Goal: Task Accomplishment & Management: Use online tool/utility

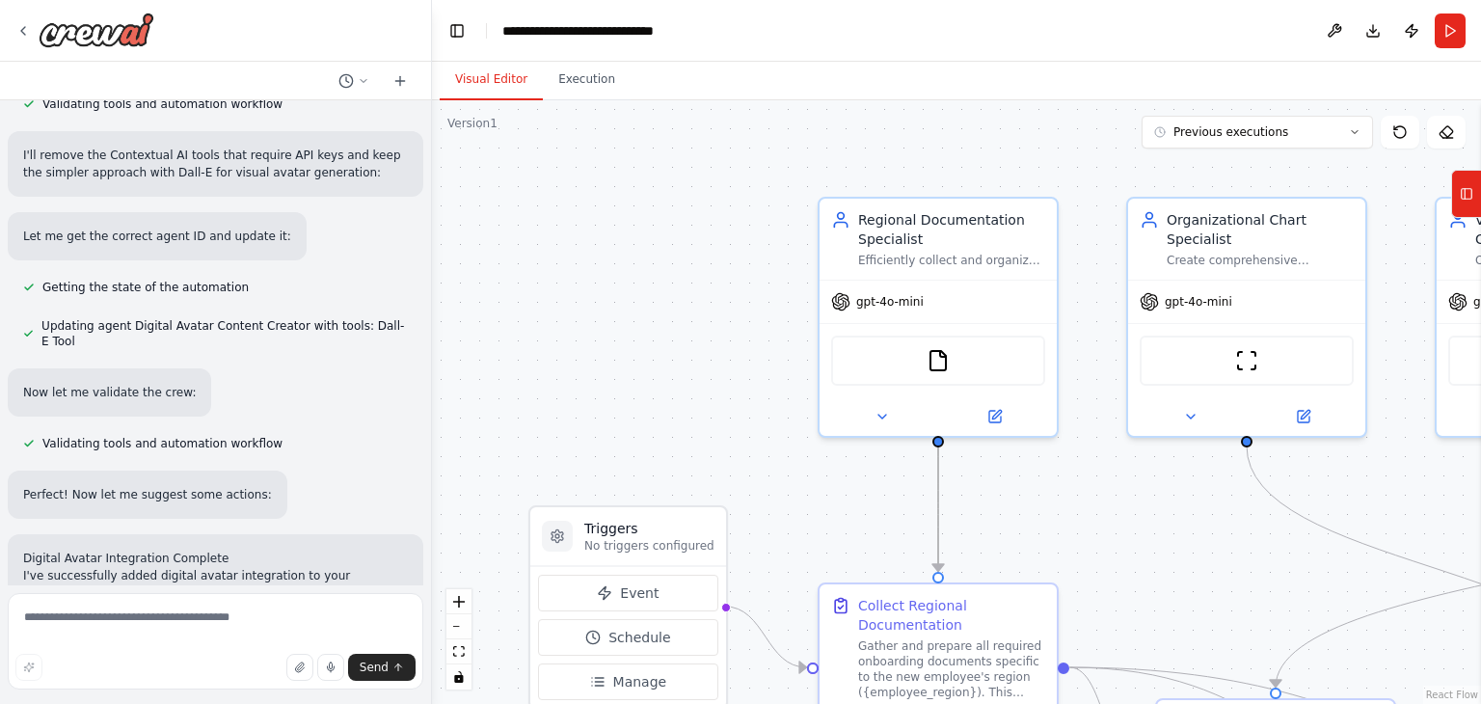
scroll to position [11538, 0]
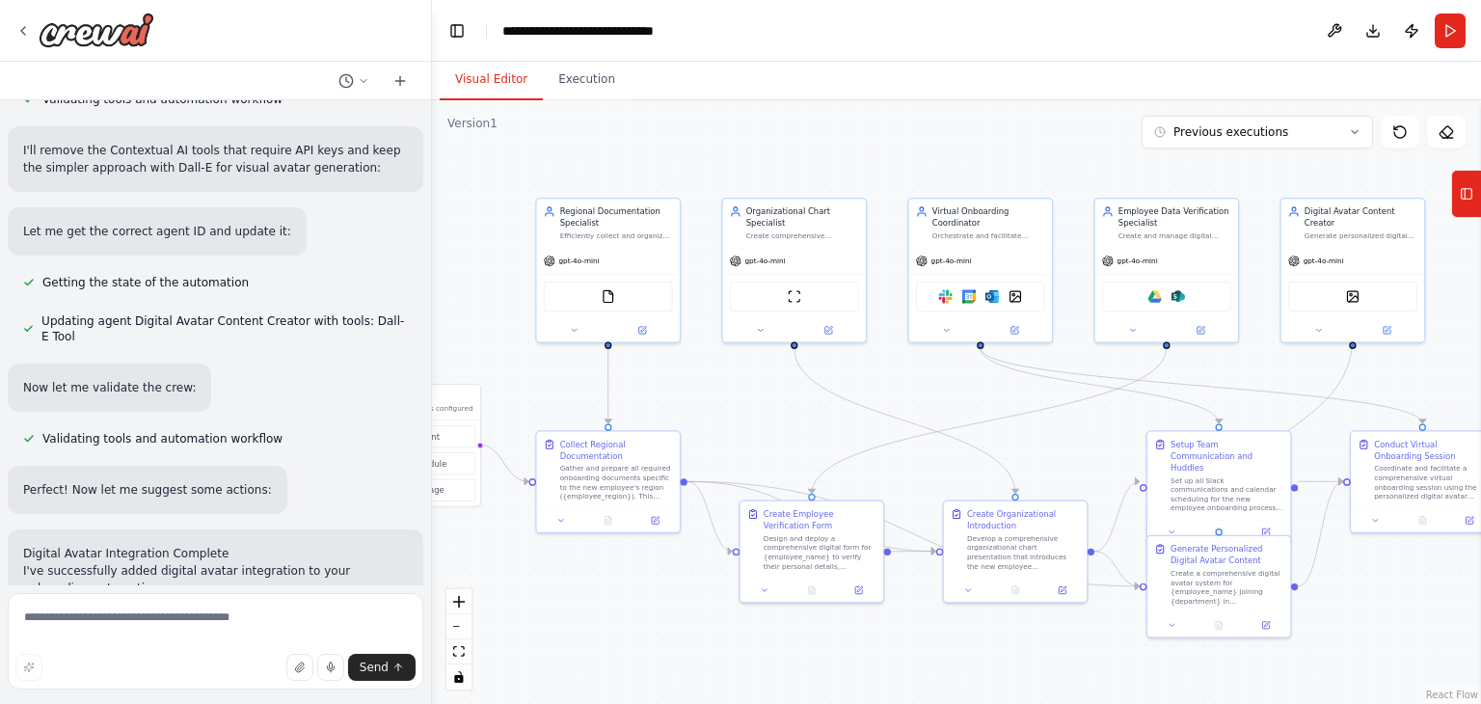
drag, startPoint x: 745, startPoint y: 357, endPoint x: 501, endPoint y: 302, distance: 250.1
click at [501, 302] on div ".deletable-edge-delete-btn { width: 20px; height: 20px; border: 0px solid #ffff…" at bounding box center [956, 402] width 1049 height 604
click at [754, 371] on div ".deletable-edge-delete-btn { width: 20px; height: 20px; border: 0px solid #ffff…" at bounding box center [956, 402] width 1049 height 604
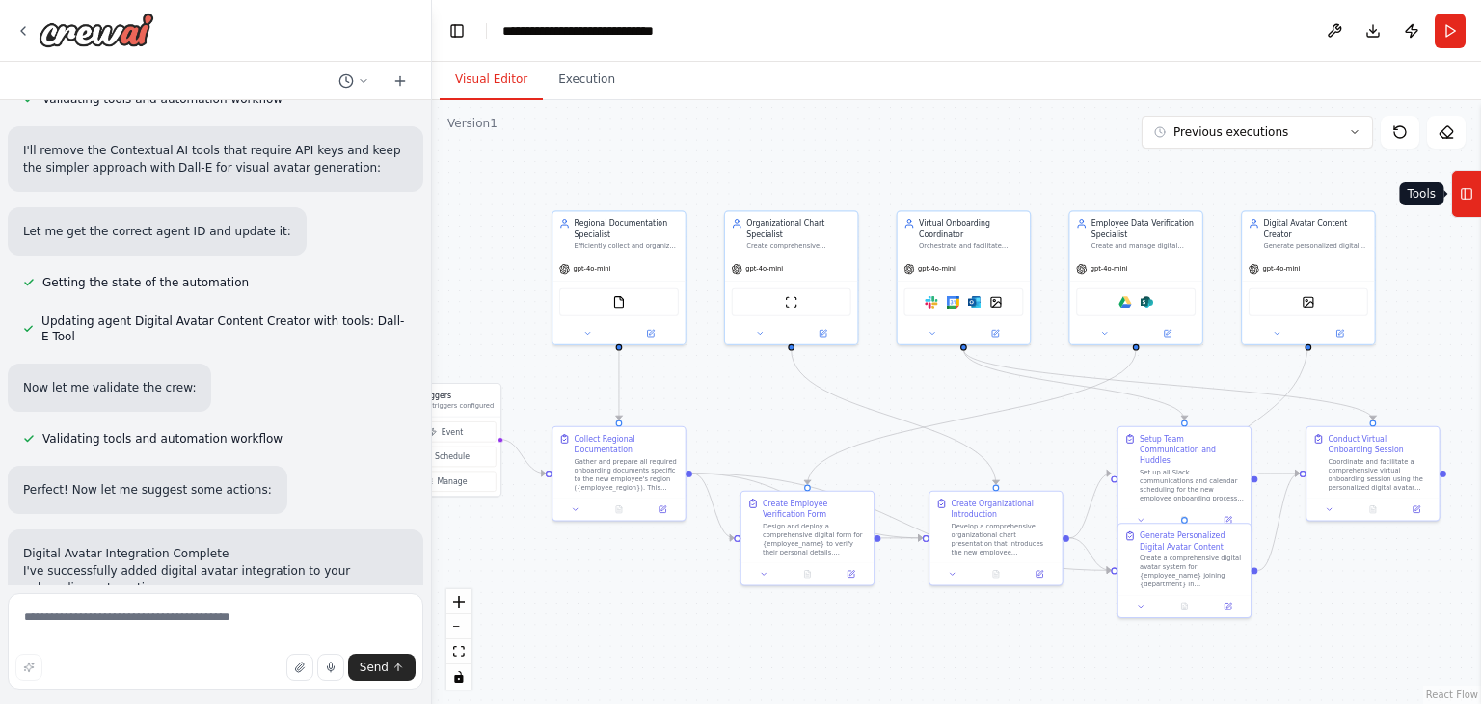
click at [1474, 188] on button "Tools" at bounding box center [1467, 194] width 30 height 48
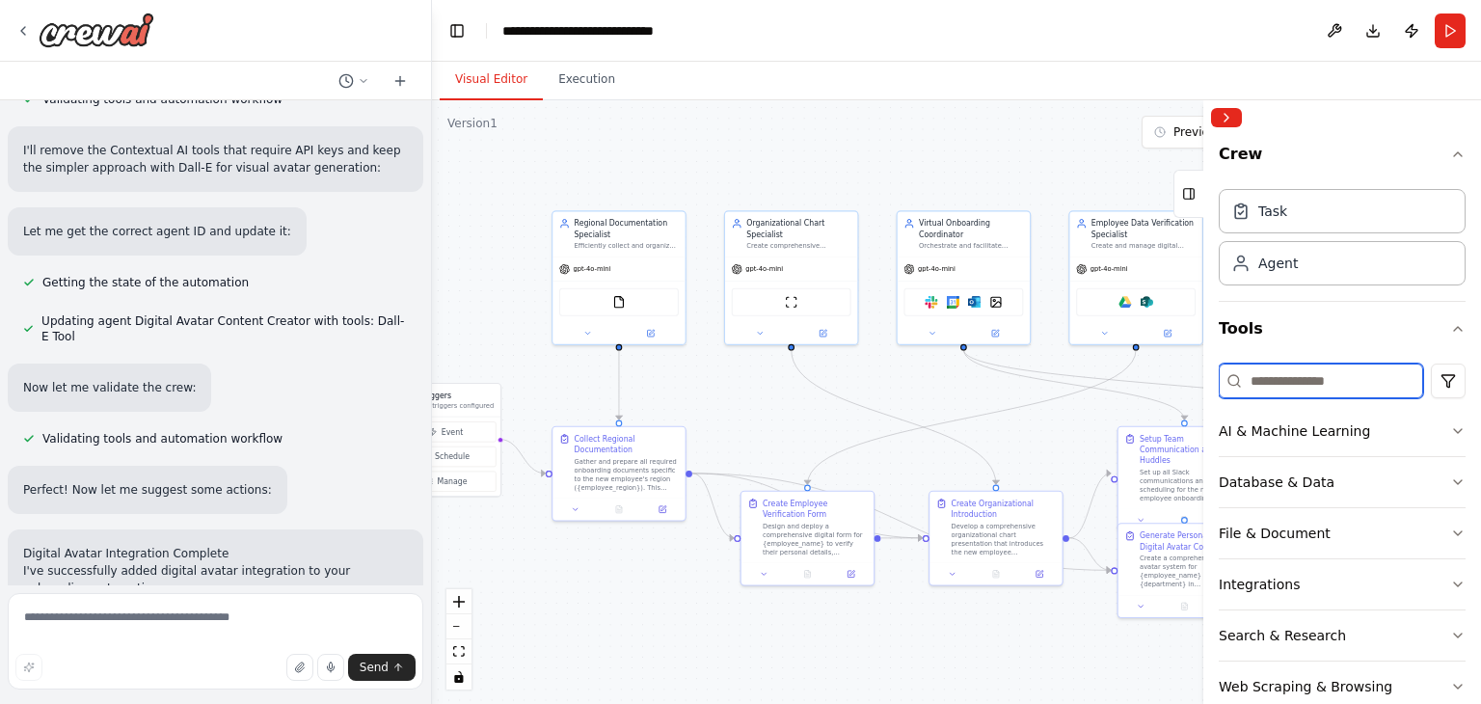
click at [1346, 373] on input at bounding box center [1321, 381] width 204 height 35
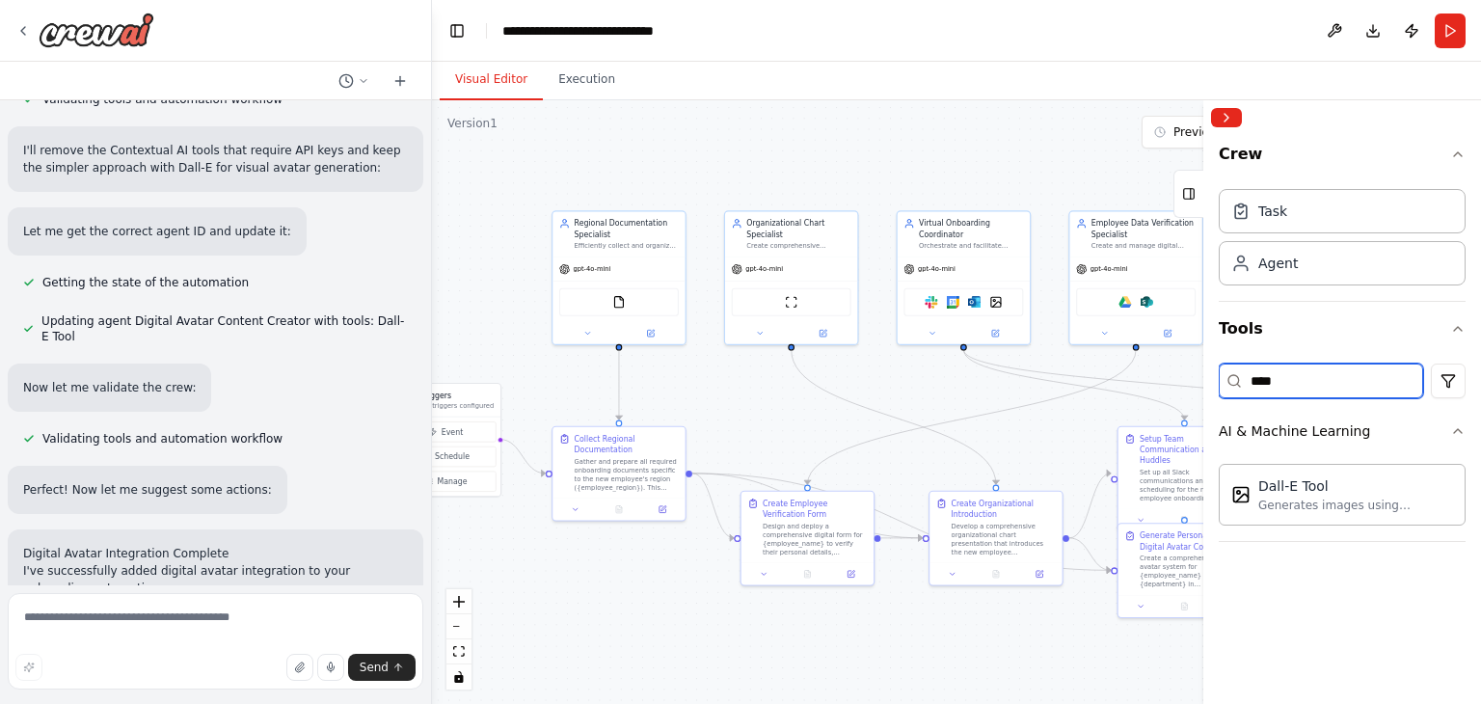
type input "****"
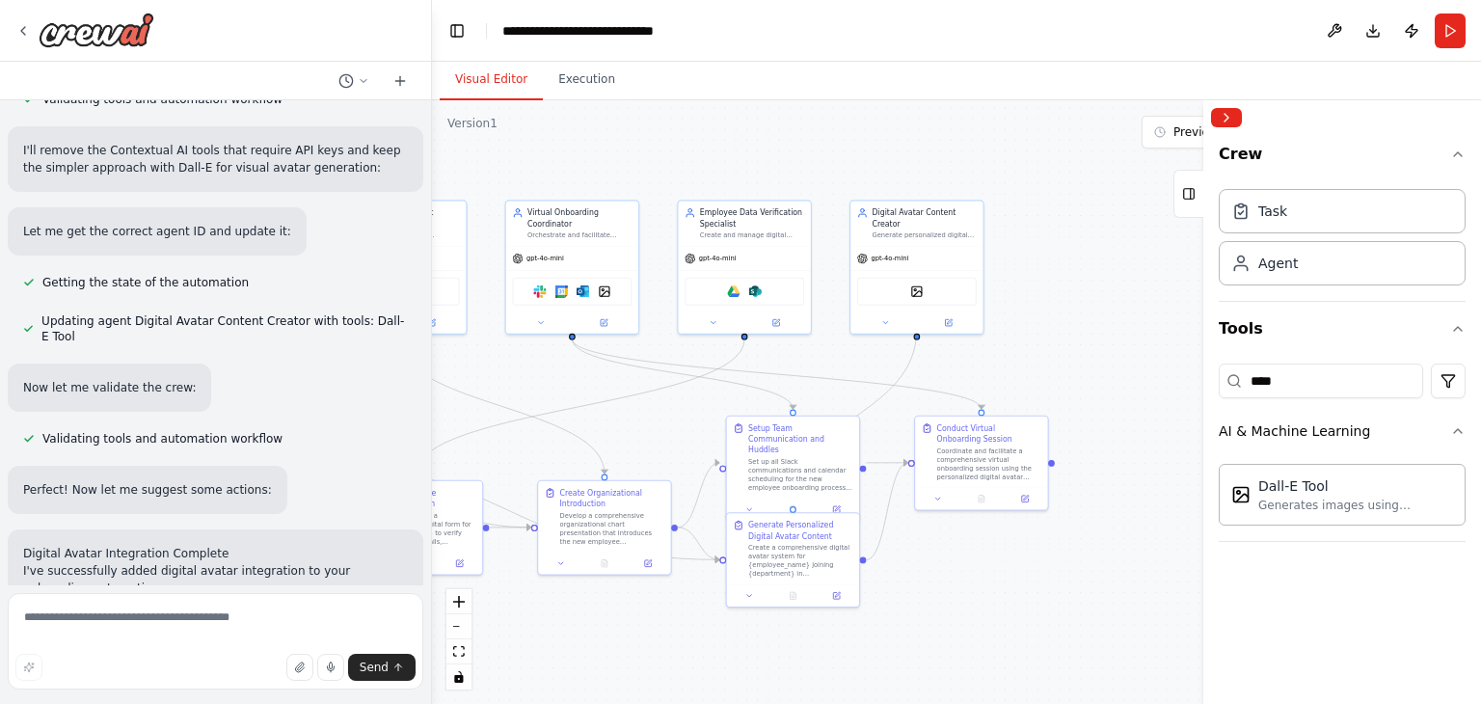
drag, startPoint x: 1057, startPoint y: 351, endPoint x: 665, endPoint y: 340, distance: 391.7
click at [665, 340] on div ".deletable-edge-delete-btn { width: 20px; height: 20px; border: 0px solid #ffff…" at bounding box center [956, 402] width 1049 height 604
click at [934, 288] on div "DallETool DallETool" at bounding box center [917, 289] width 120 height 28
click at [891, 314] on button at bounding box center [885, 320] width 61 height 13
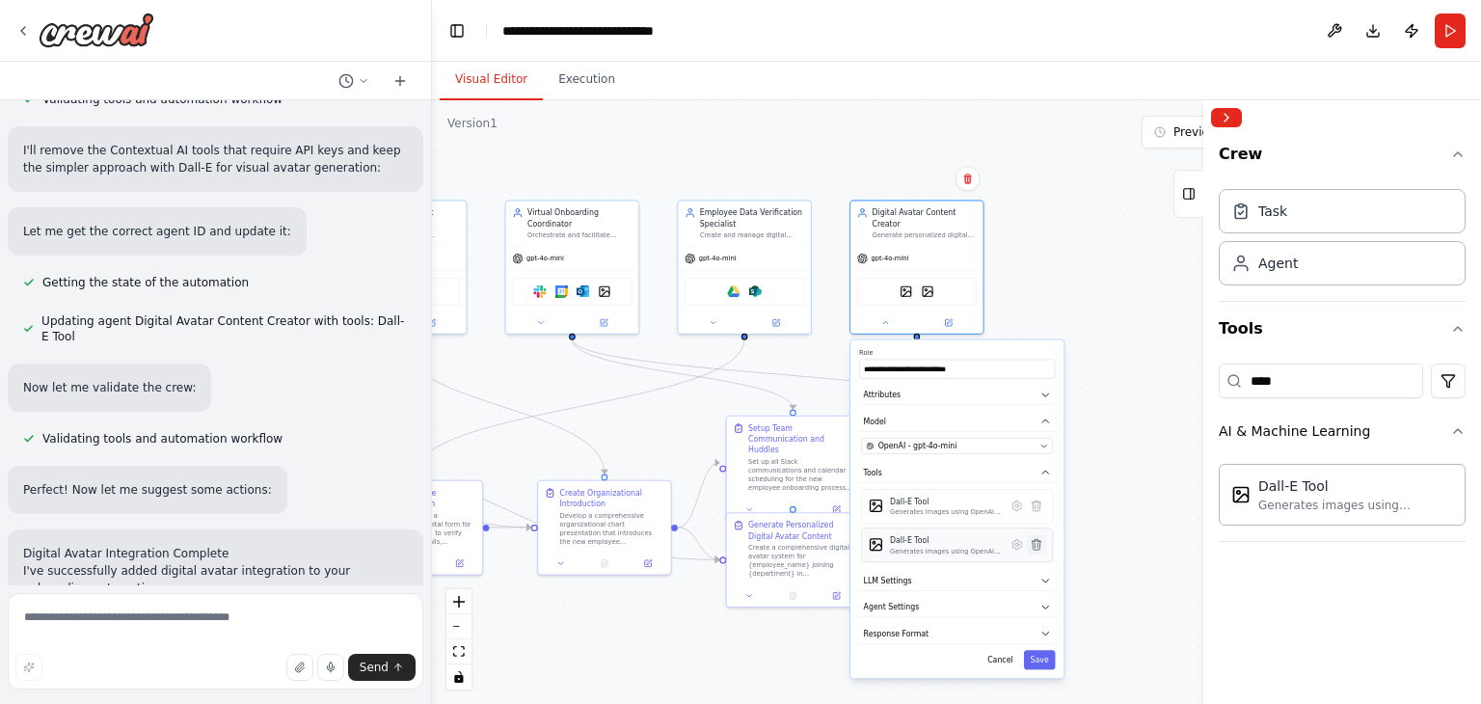
click at [1035, 538] on icon at bounding box center [1036, 544] width 13 height 13
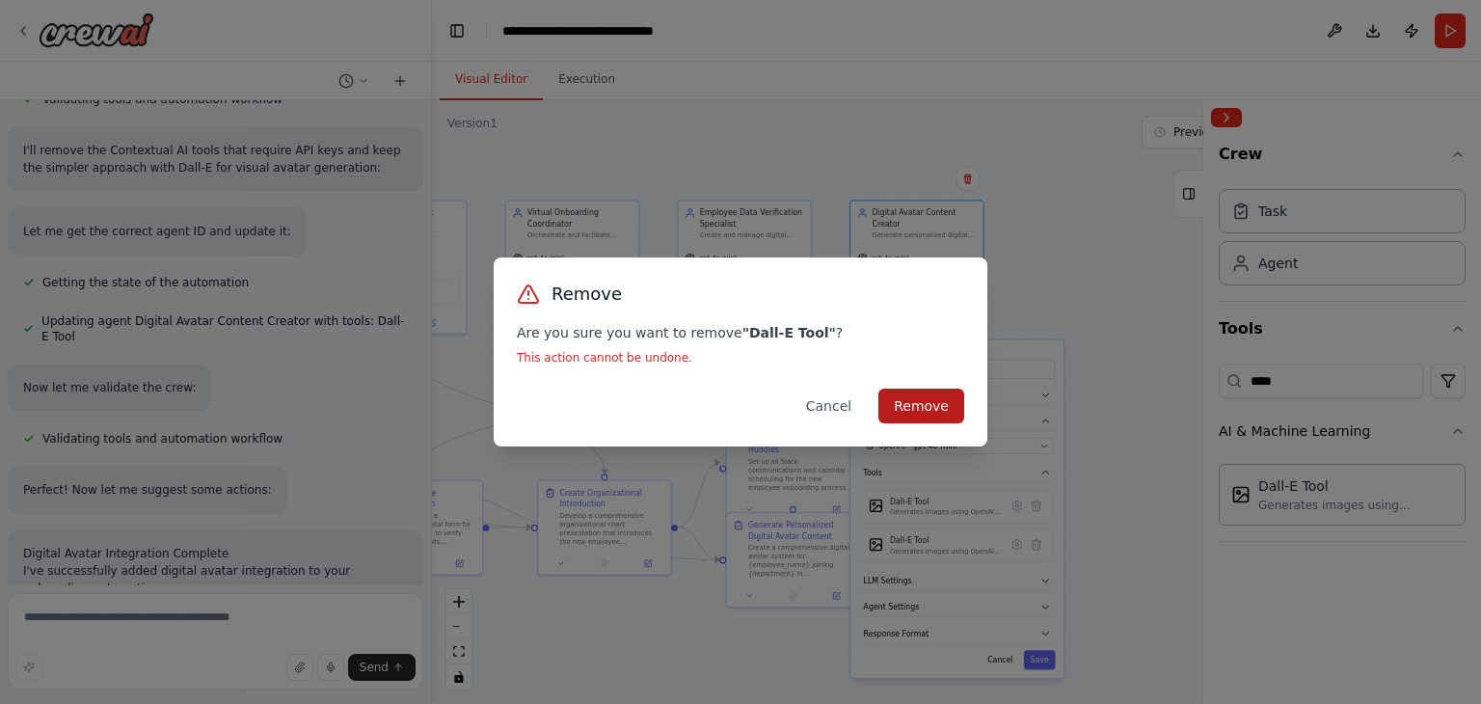
click at [927, 401] on button "Remove" at bounding box center [922, 406] width 86 height 35
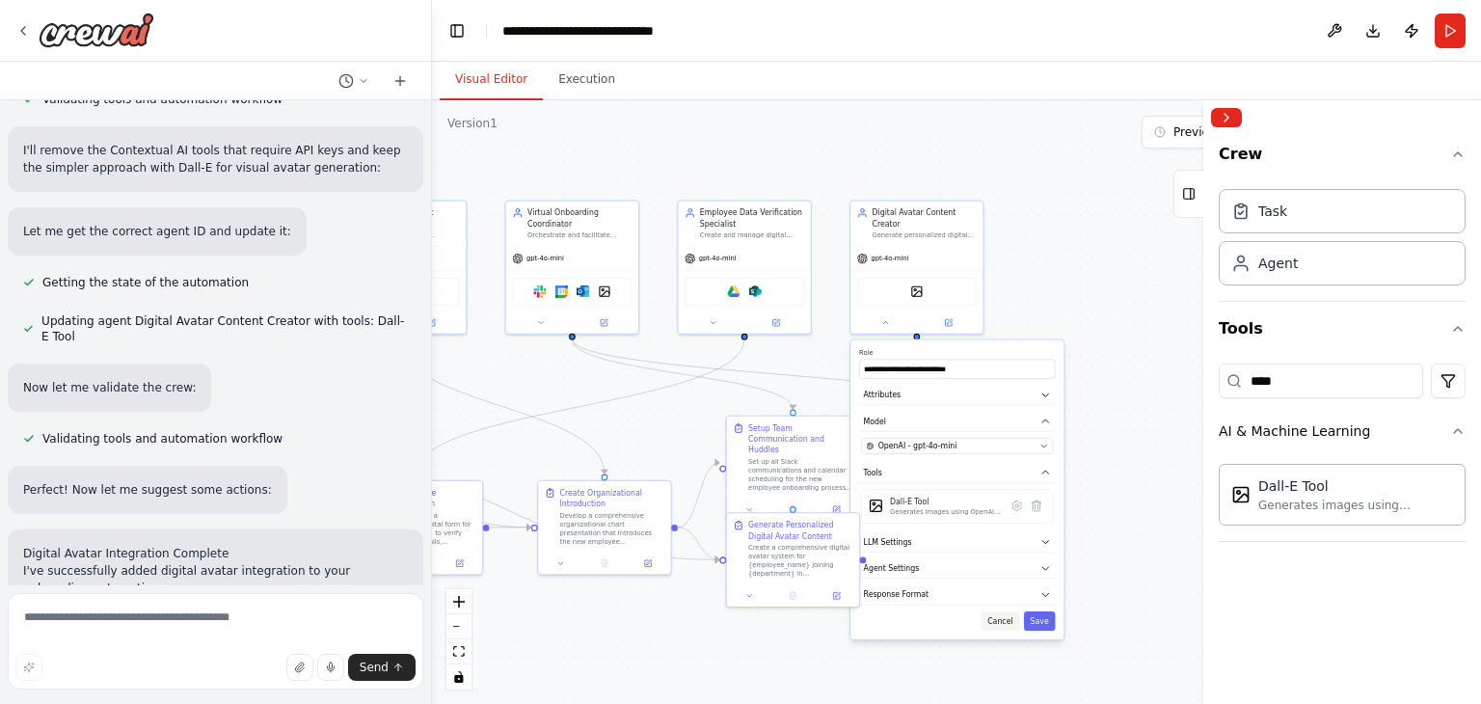
click at [1009, 611] on button "Cancel" at bounding box center [1000, 620] width 39 height 19
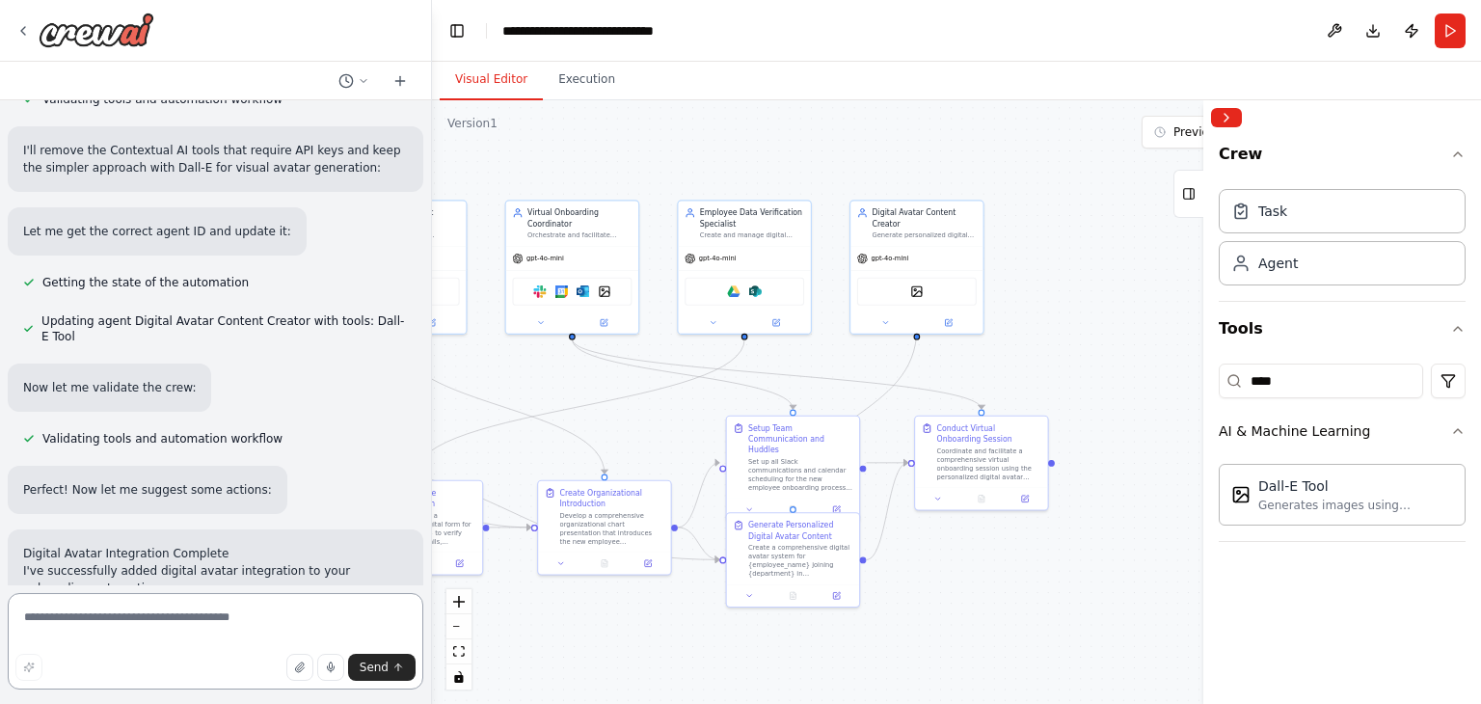
click at [203, 630] on textarea at bounding box center [216, 641] width 416 height 96
click at [1453, 36] on button "Run" at bounding box center [1450, 31] width 31 height 35
click at [1227, 119] on button "Collapse right sidebar" at bounding box center [1226, 117] width 31 height 19
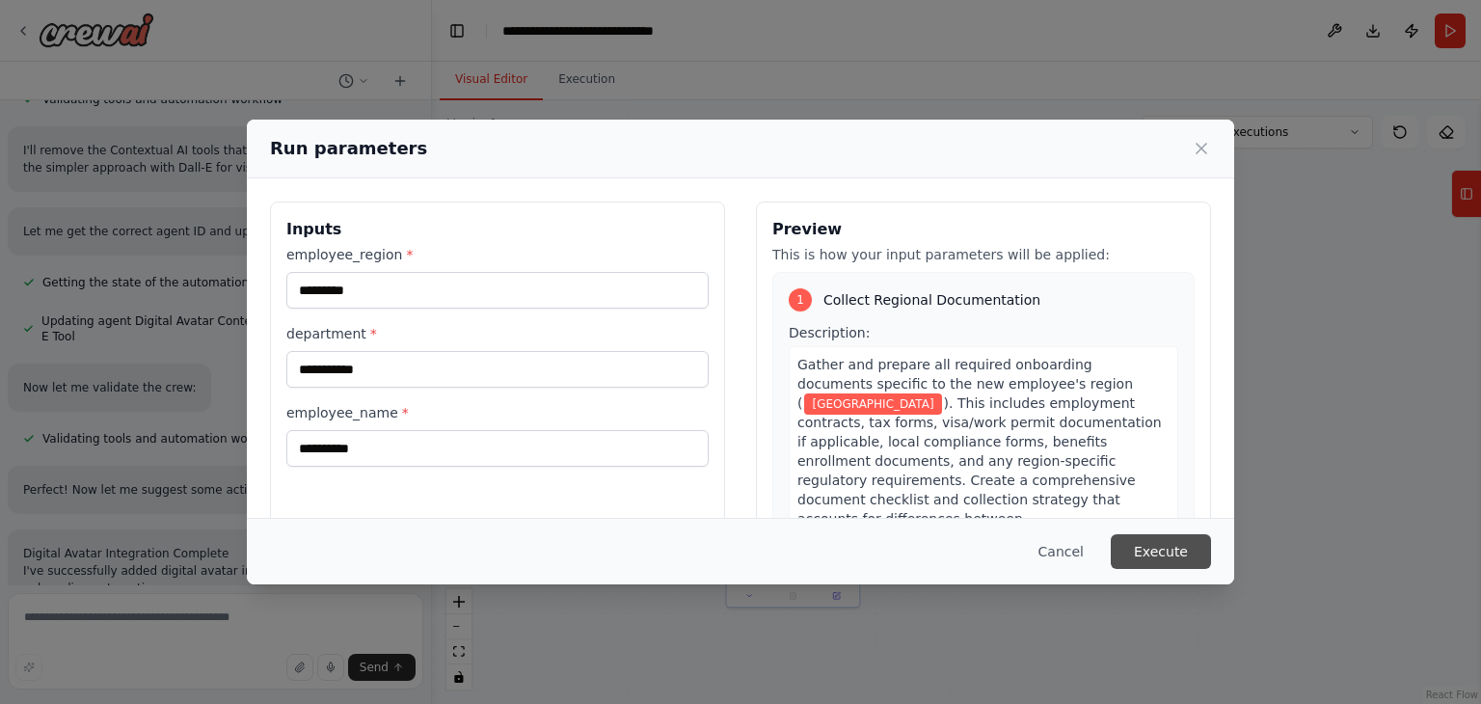
click at [1178, 551] on button "Execute" at bounding box center [1161, 551] width 100 height 35
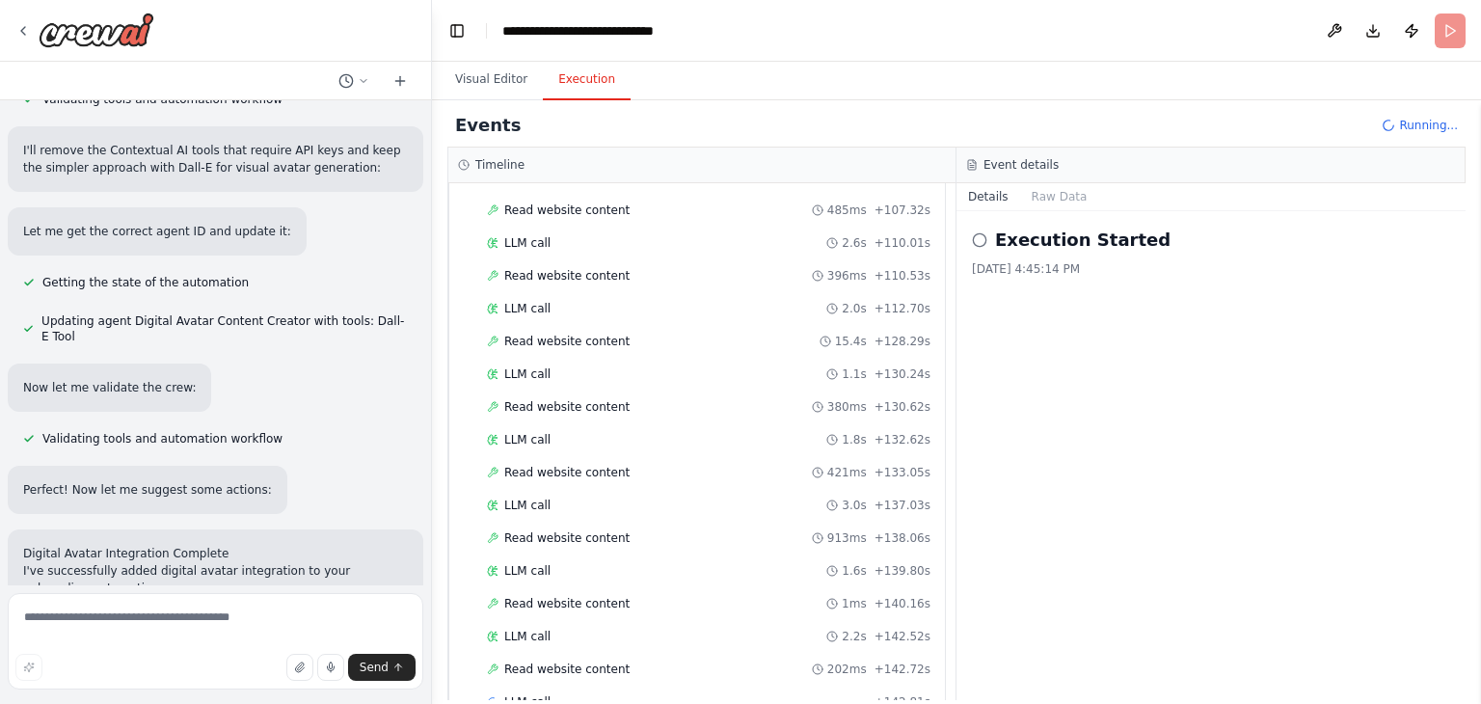
scroll to position [1914, 0]
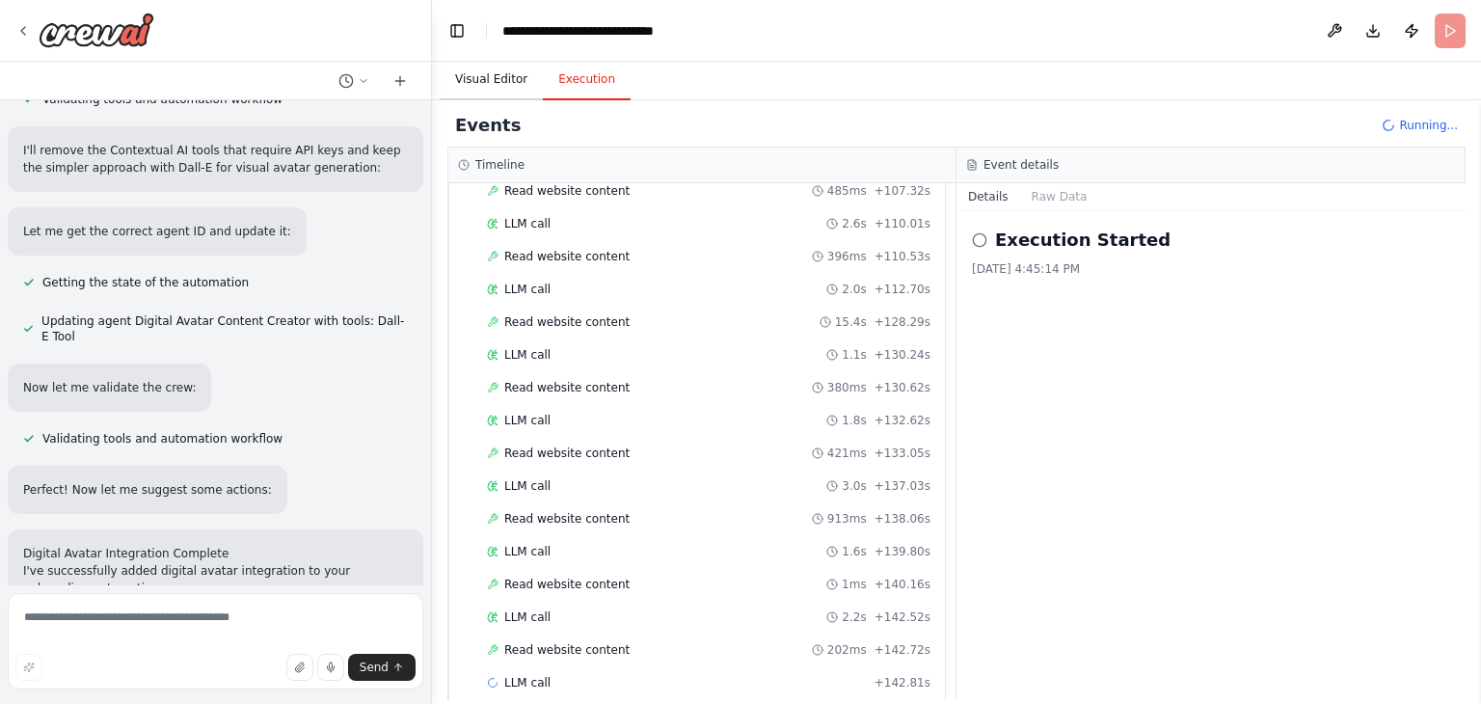
click at [461, 84] on button "Visual Editor" at bounding box center [491, 80] width 103 height 41
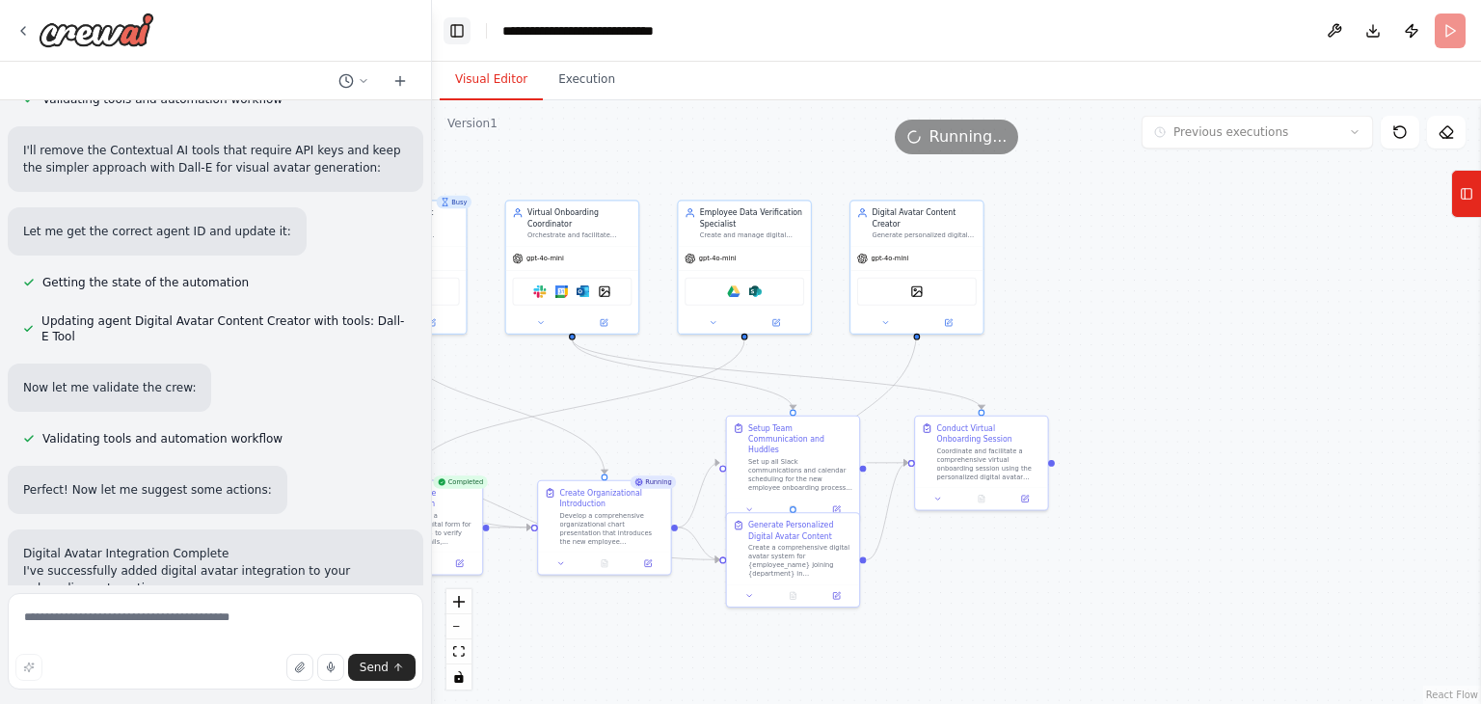
click at [459, 28] on button "Toggle Left Sidebar" at bounding box center [457, 30] width 27 height 27
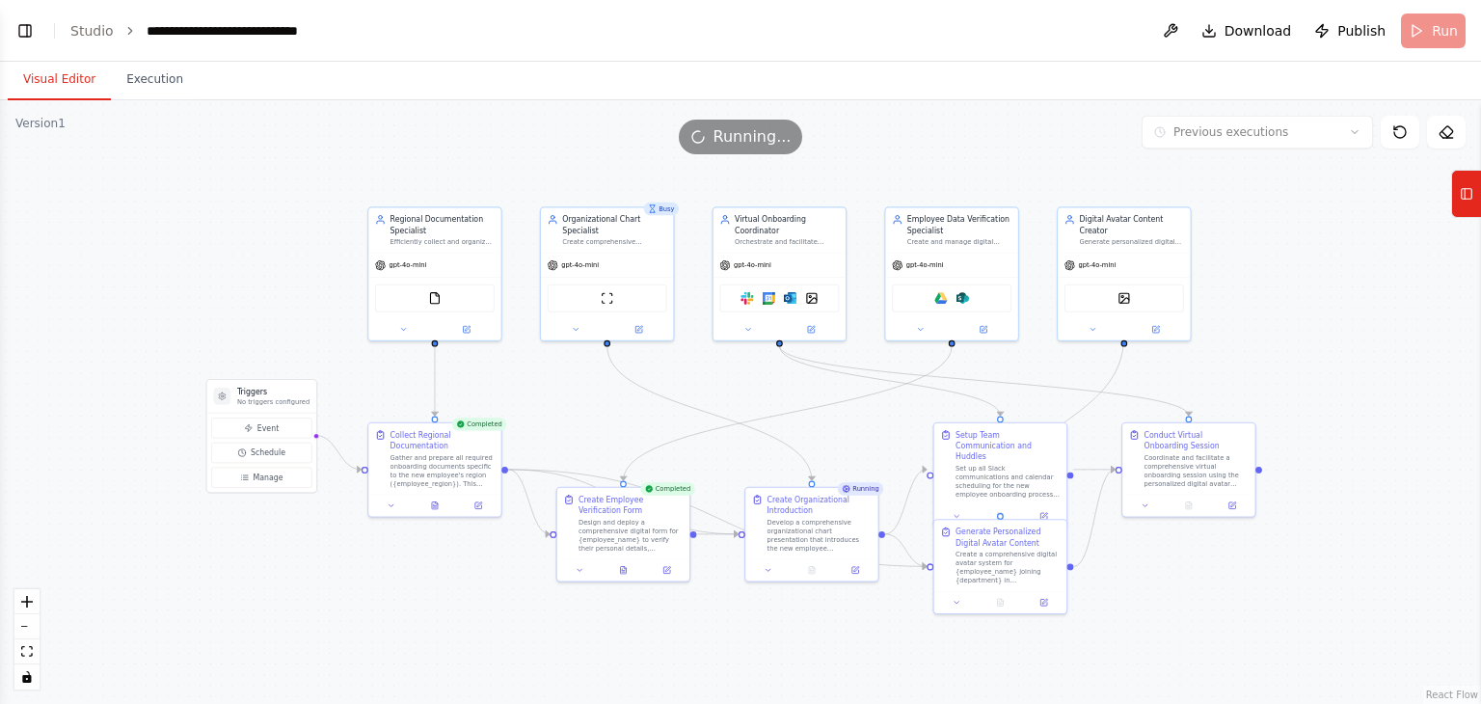
drag, startPoint x: 748, startPoint y: 321, endPoint x: 1388, endPoint y: 328, distance: 639.5
click at [1388, 328] on div ".deletable-edge-delete-btn { width: 20px; height: 20px; border: 0px solid #ffff…" at bounding box center [740, 402] width 1481 height 604
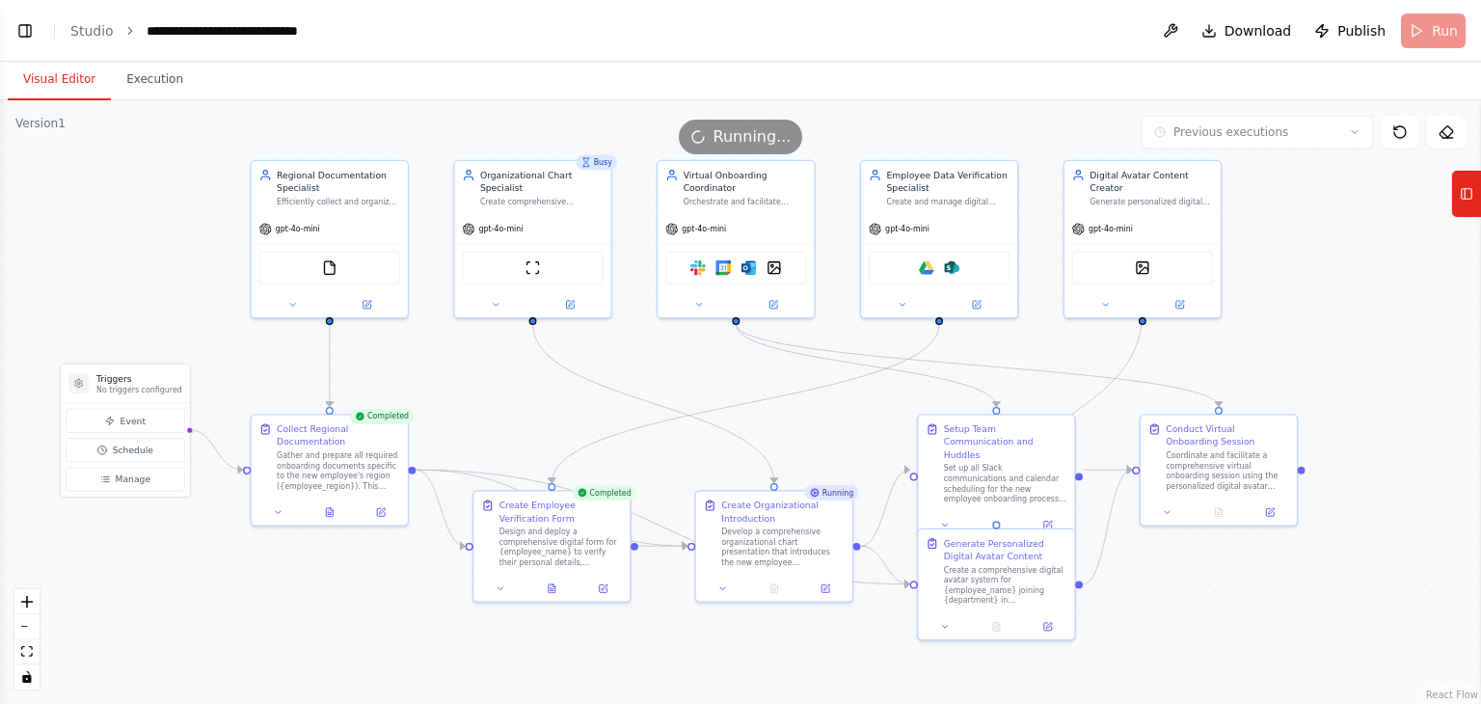
drag, startPoint x: 1223, startPoint y: 360, endPoint x: 1289, endPoint y: 335, distance: 70.2
click at [1289, 335] on div ".deletable-edge-delete-btn { width: 20px; height: 20px; border: 0px solid #ffff…" at bounding box center [740, 402] width 1481 height 604
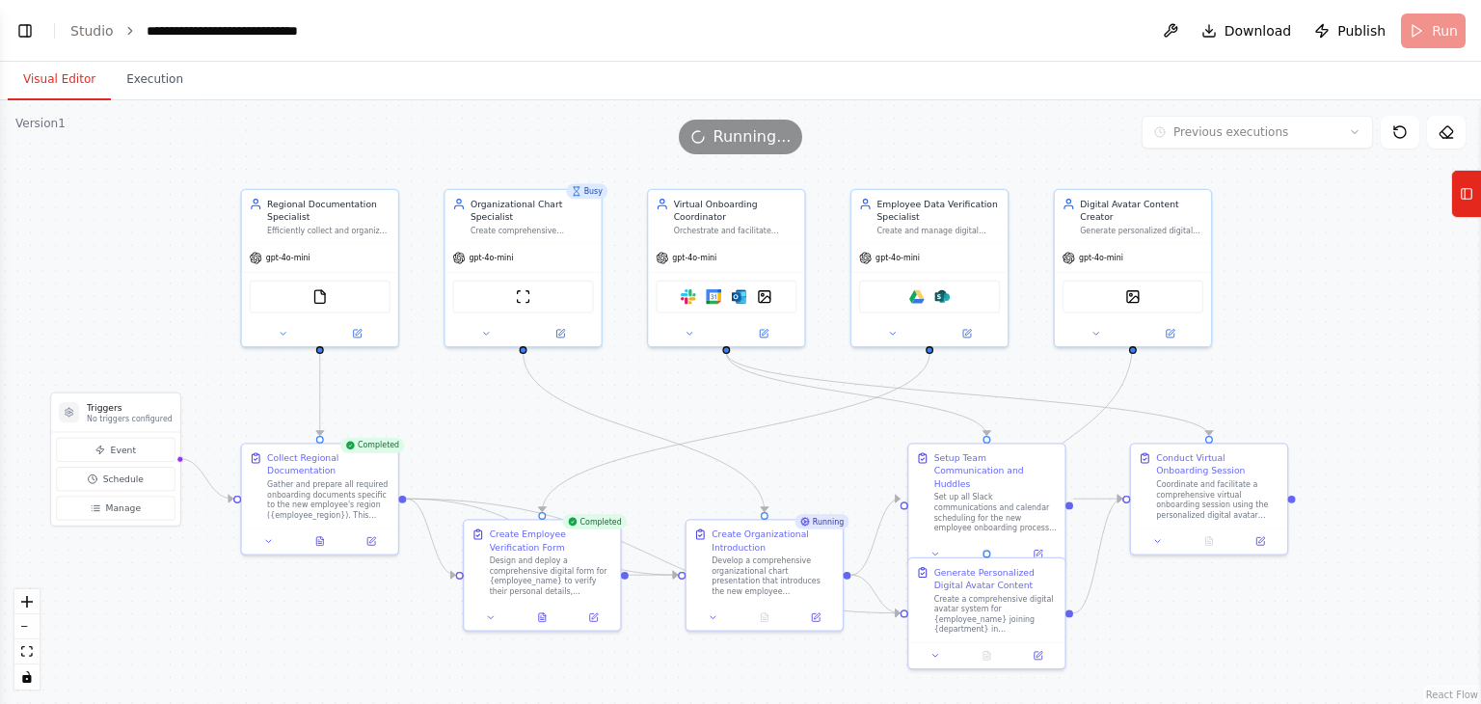
drag, startPoint x: 1289, startPoint y: 335, endPoint x: 1279, endPoint y: 364, distance: 30.5
click at [1279, 364] on div ".deletable-edge-delete-btn { width: 20px; height: 20px; border: 0px solid #ffff…" at bounding box center [740, 402] width 1481 height 604
click at [321, 349] on div at bounding box center [320, 347] width 8 height 8
click at [102, 415] on p "No triggers configured" at bounding box center [130, 419] width 86 height 11
click at [264, 533] on icon at bounding box center [268, 538] width 11 height 11
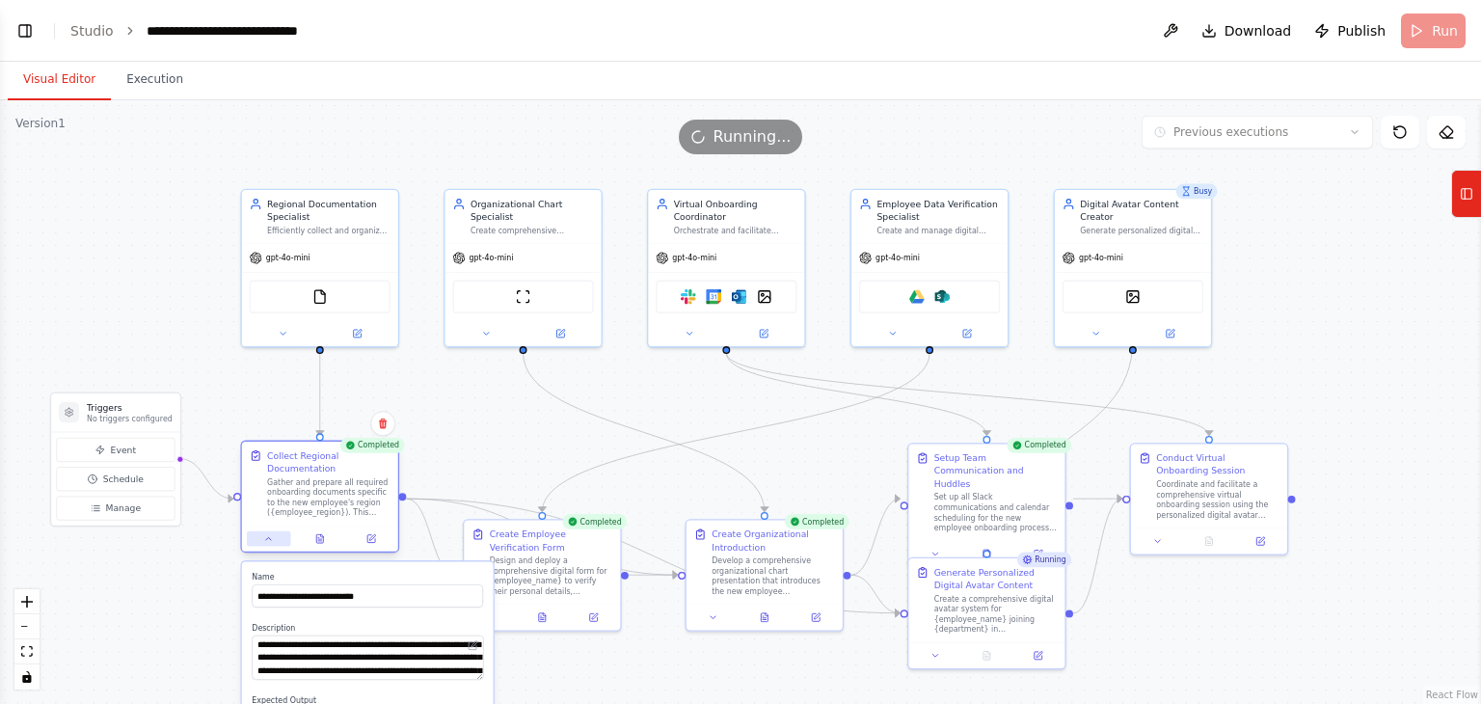
click at [264, 533] on icon at bounding box center [268, 538] width 11 height 11
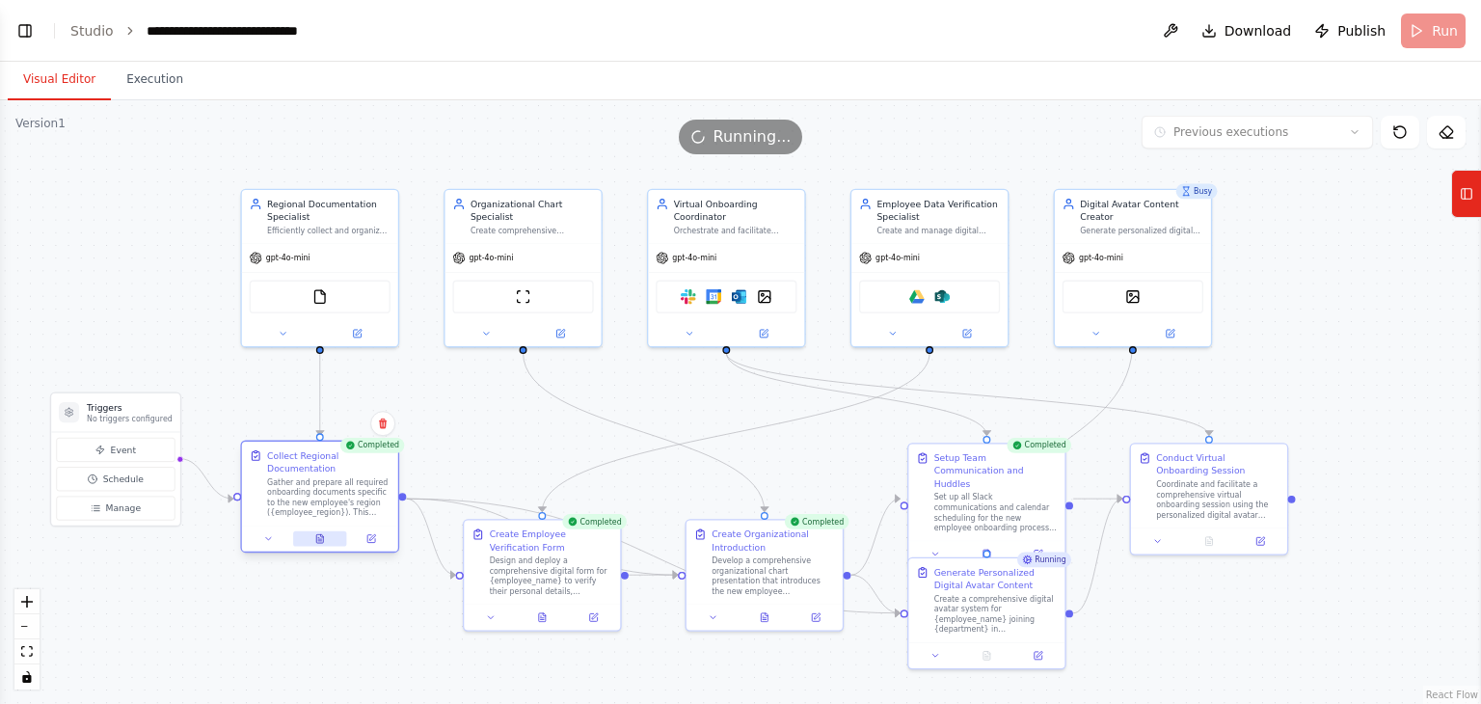
click at [322, 535] on icon at bounding box center [319, 538] width 7 height 9
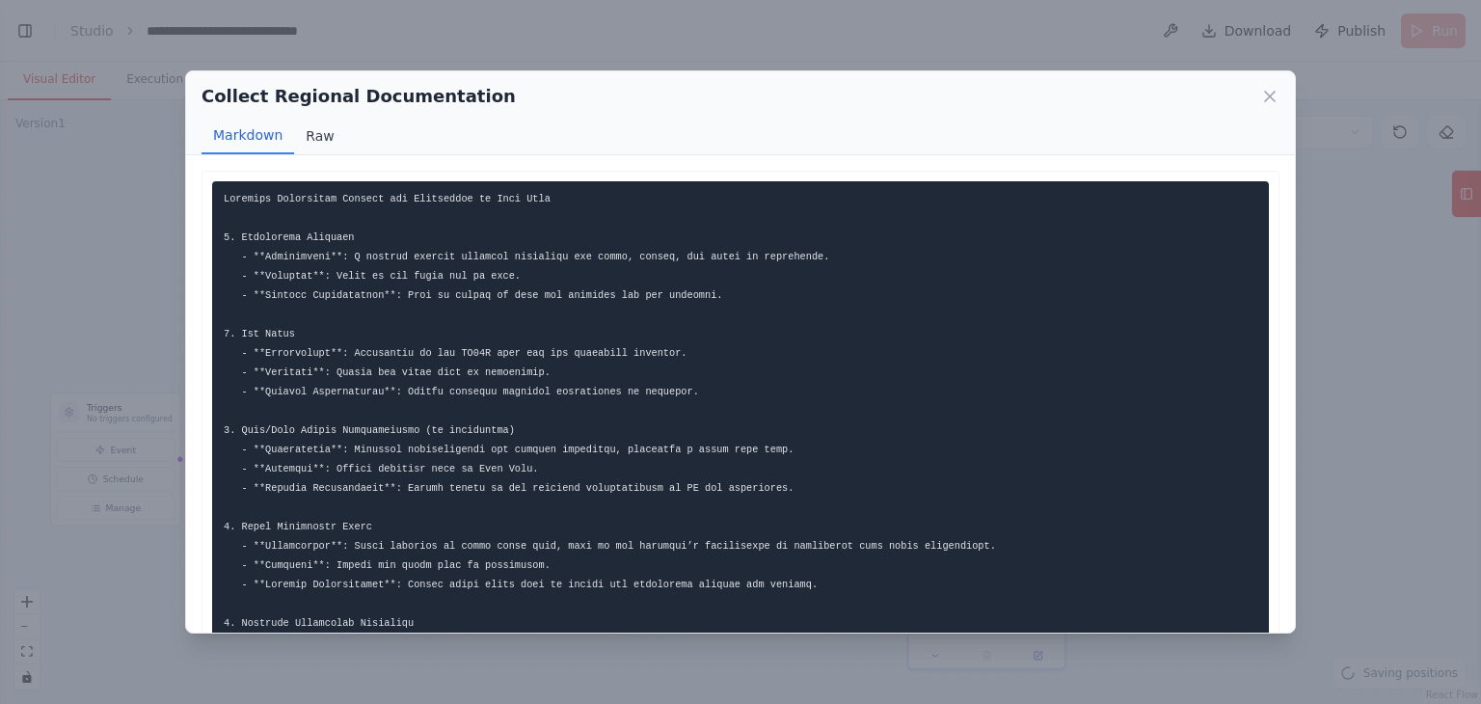
click at [305, 131] on button "Raw" at bounding box center [319, 136] width 51 height 37
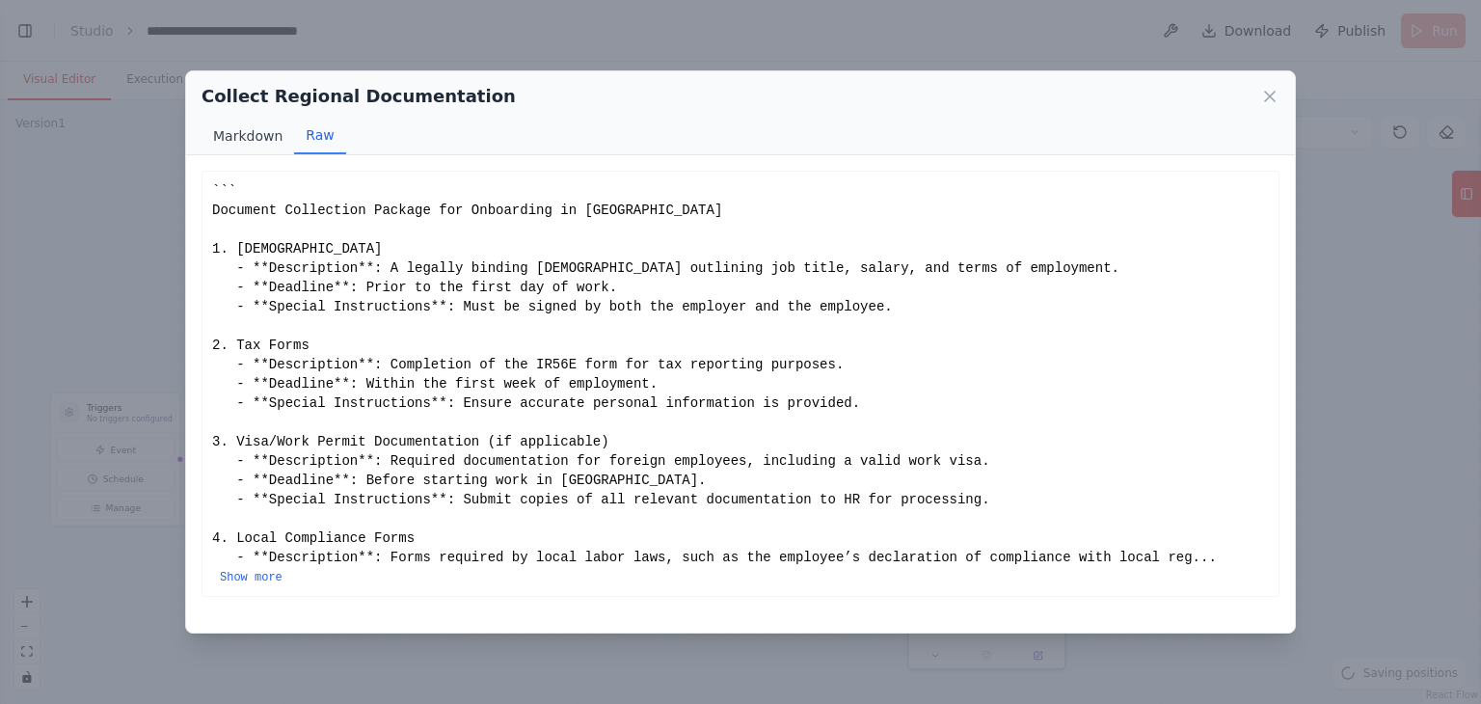
click at [266, 130] on button "Markdown" at bounding box center [248, 136] width 93 height 37
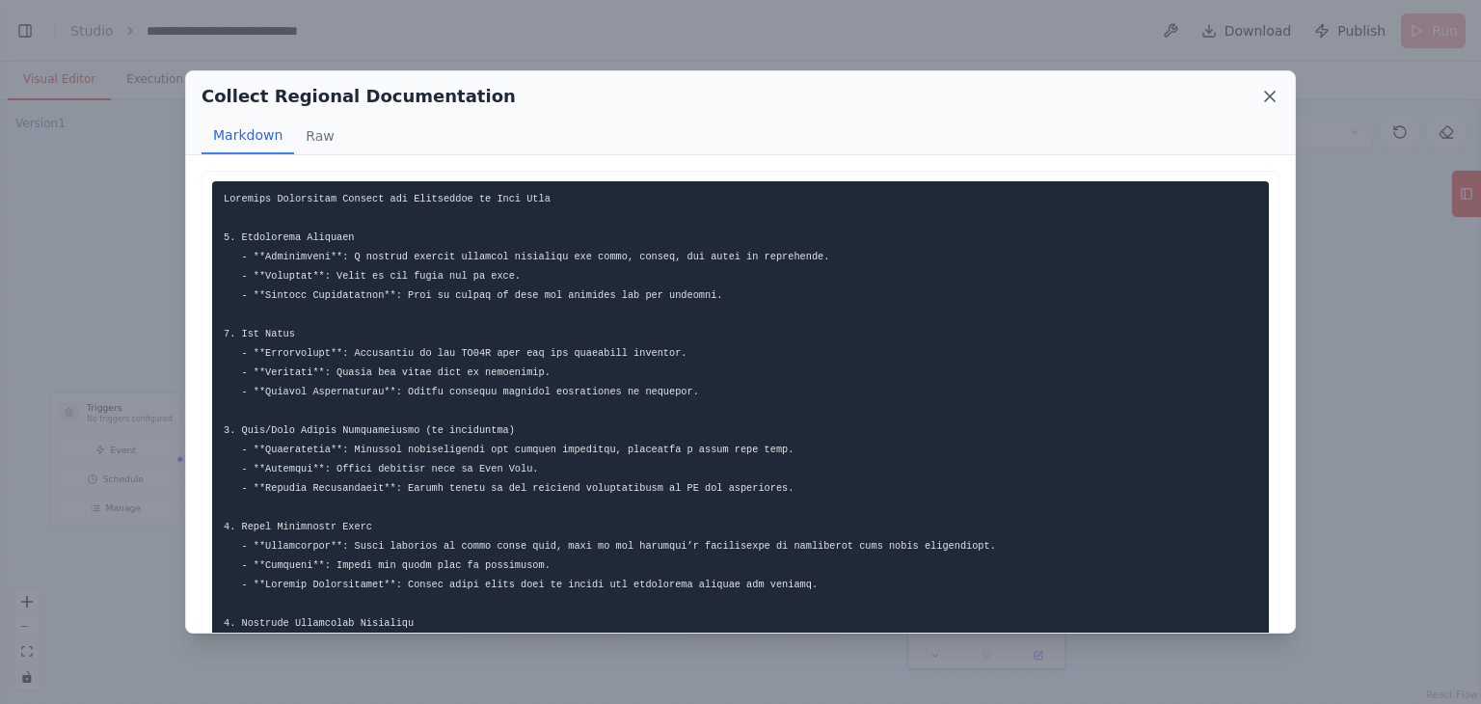
click at [1273, 96] on icon at bounding box center [1270, 96] width 19 height 19
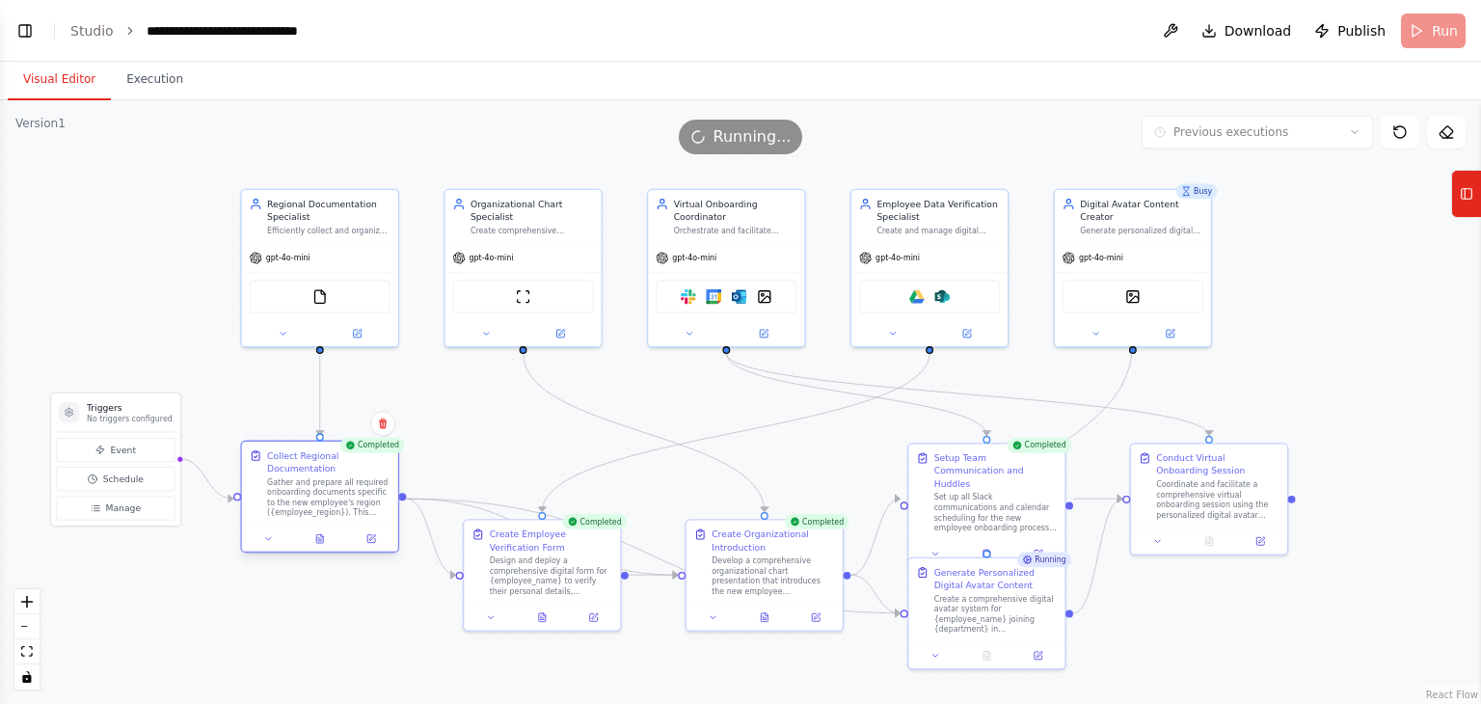
click at [370, 548] on div at bounding box center [320, 539] width 156 height 26
click at [370, 533] on icon at bounding box center [372, 538] width 11 height 11
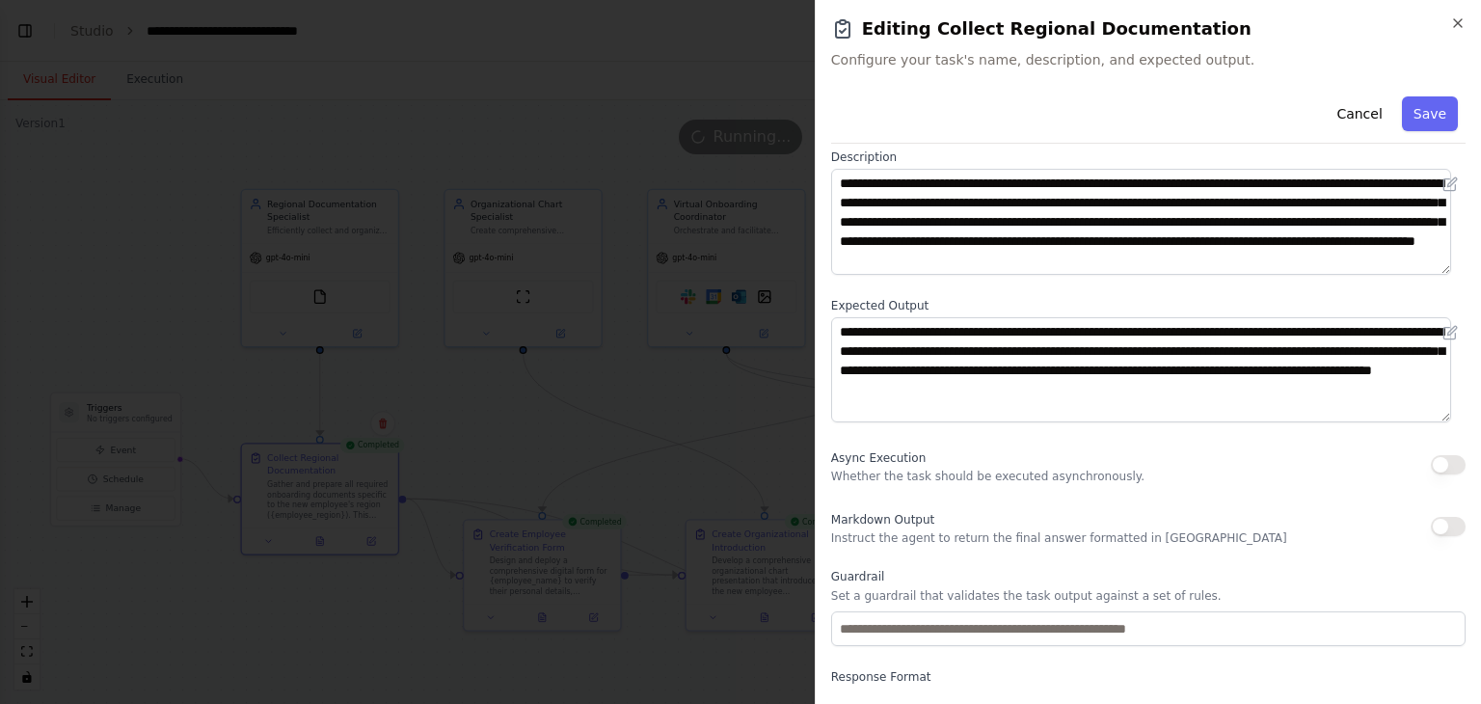
scroll to position [166, 0]
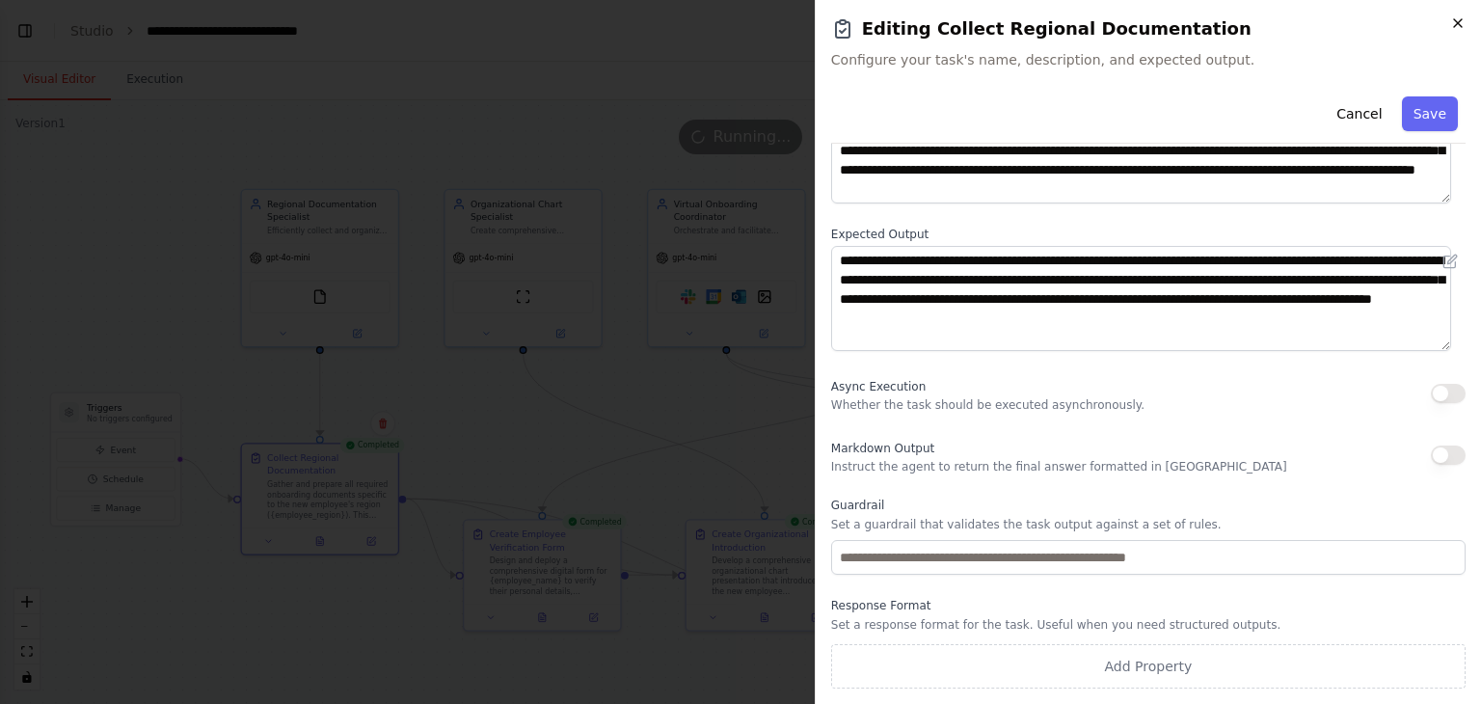
click at [1465, 22] on icon "button" at bounding box center [1458, 22] width 15 height 15
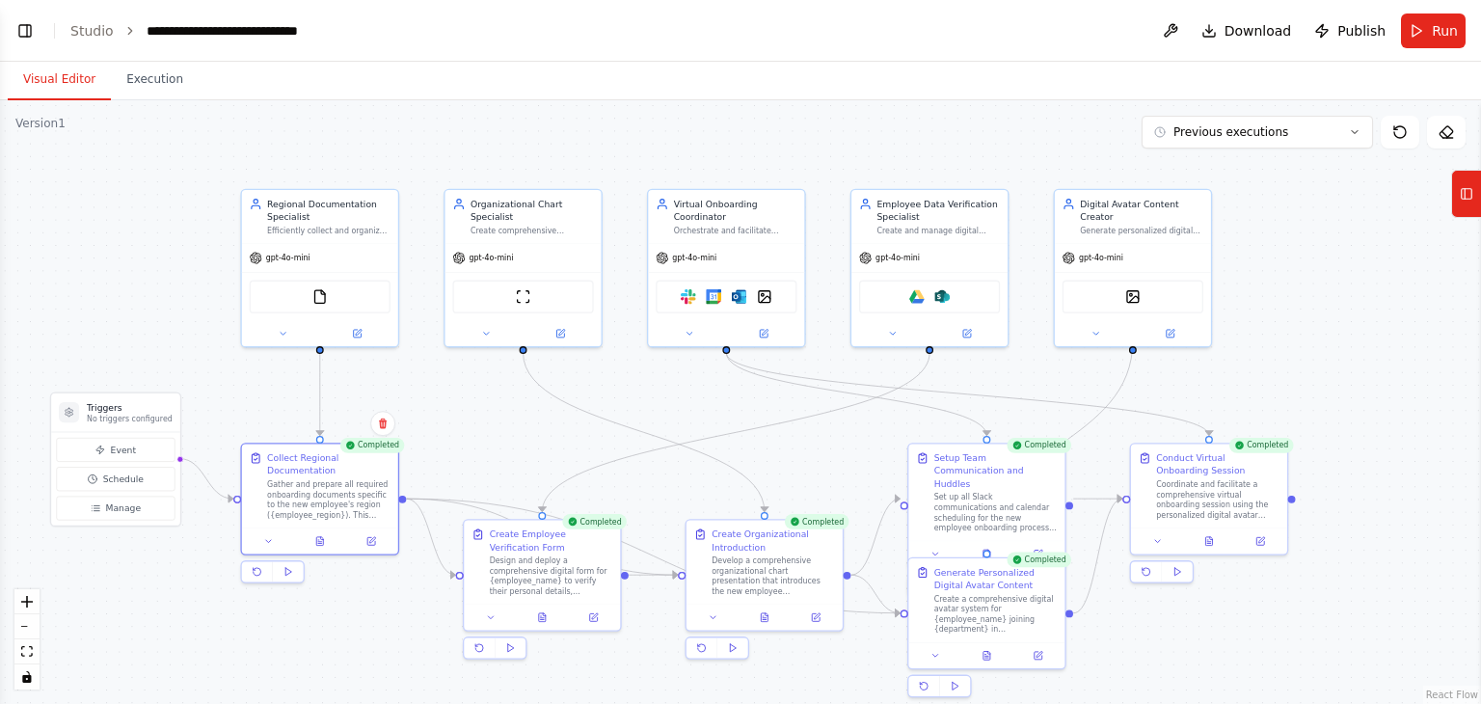
scroll to position [11693, 0]
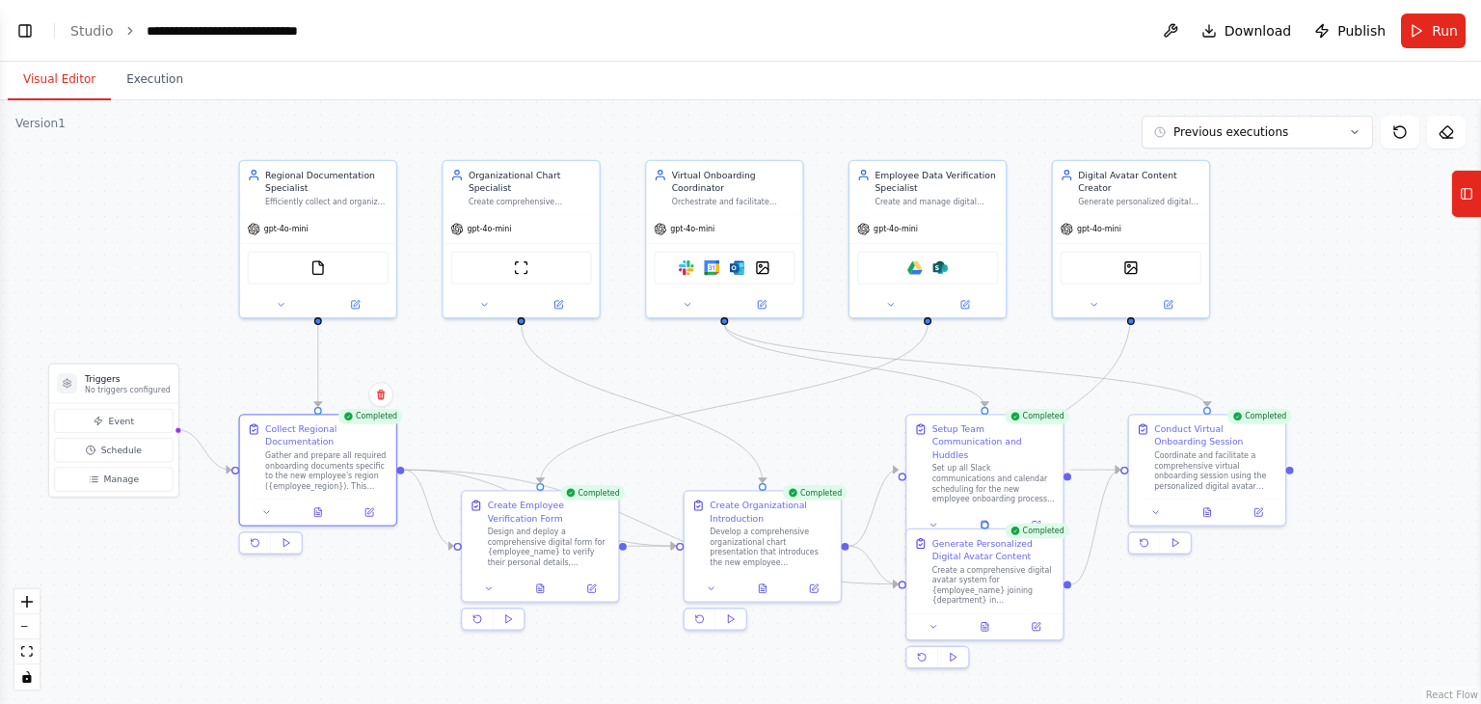
drag, startPoint x: 156, startPoint y: 187, endPoint x: 154, endPoint y: 155, distance: 31.9
click at [154, 155] on div ".deletable-edge-delete-btn { width: 20px; height: 20px; border: 0px solid #ffff…" at bounding box center [740, 402] width 1481 height 604
click at [1467, 205] on icon at bounding box center [1467, 193] width 14 height 31
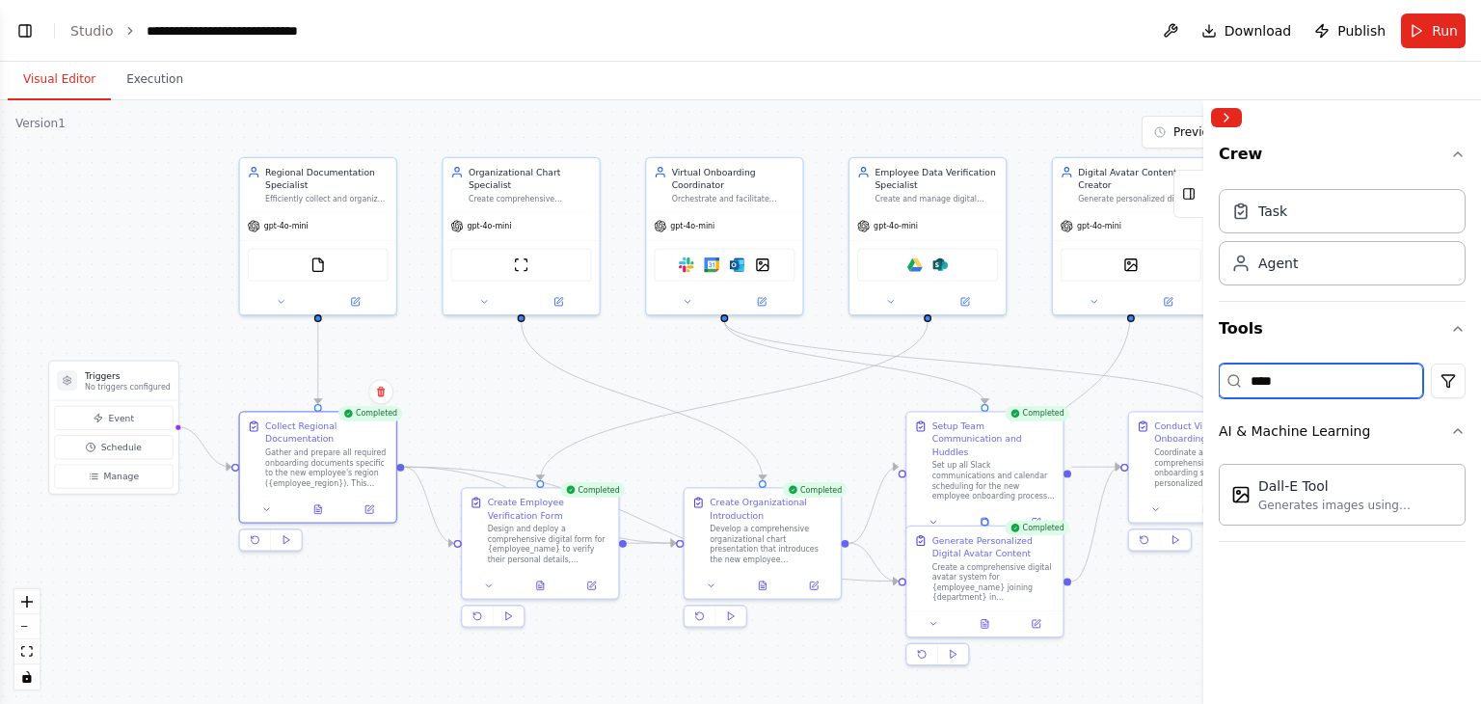
click at [1396, 374] on input "****" at bounding box center [1321, 381] width 204 height 35
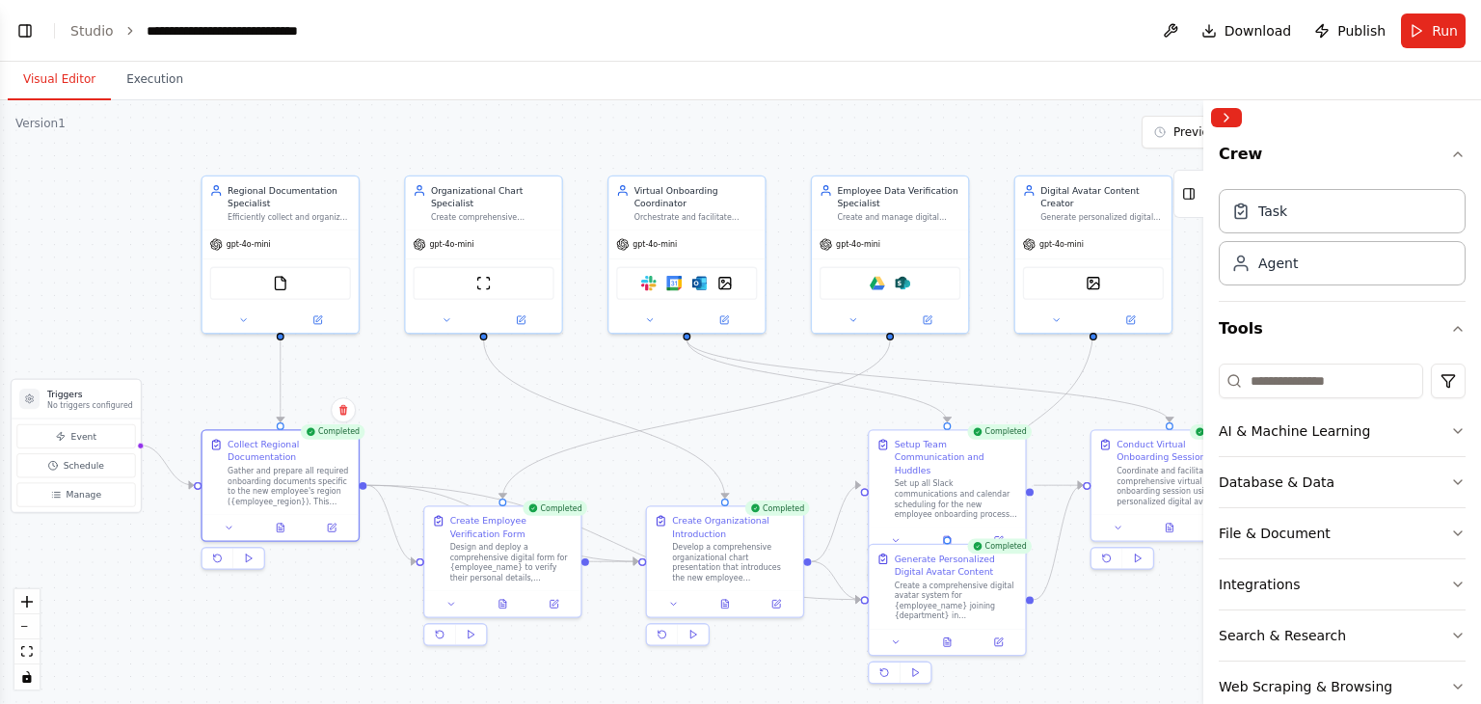
drag, startPoint x: 1175, startPoint y: 334, endPoint x: 1137, endPoint y: 352, distance: 41.8
click at [1137, 352] on div ".deletable-edge-delete-btn { width: 20px; height: 20px; border: 0px solid #ffff…" at bounding box center [740, 402] width 1481 height 604
click at [1197, 194] on button "Tools" at bounding box center [1189, 194] width 30 height 48
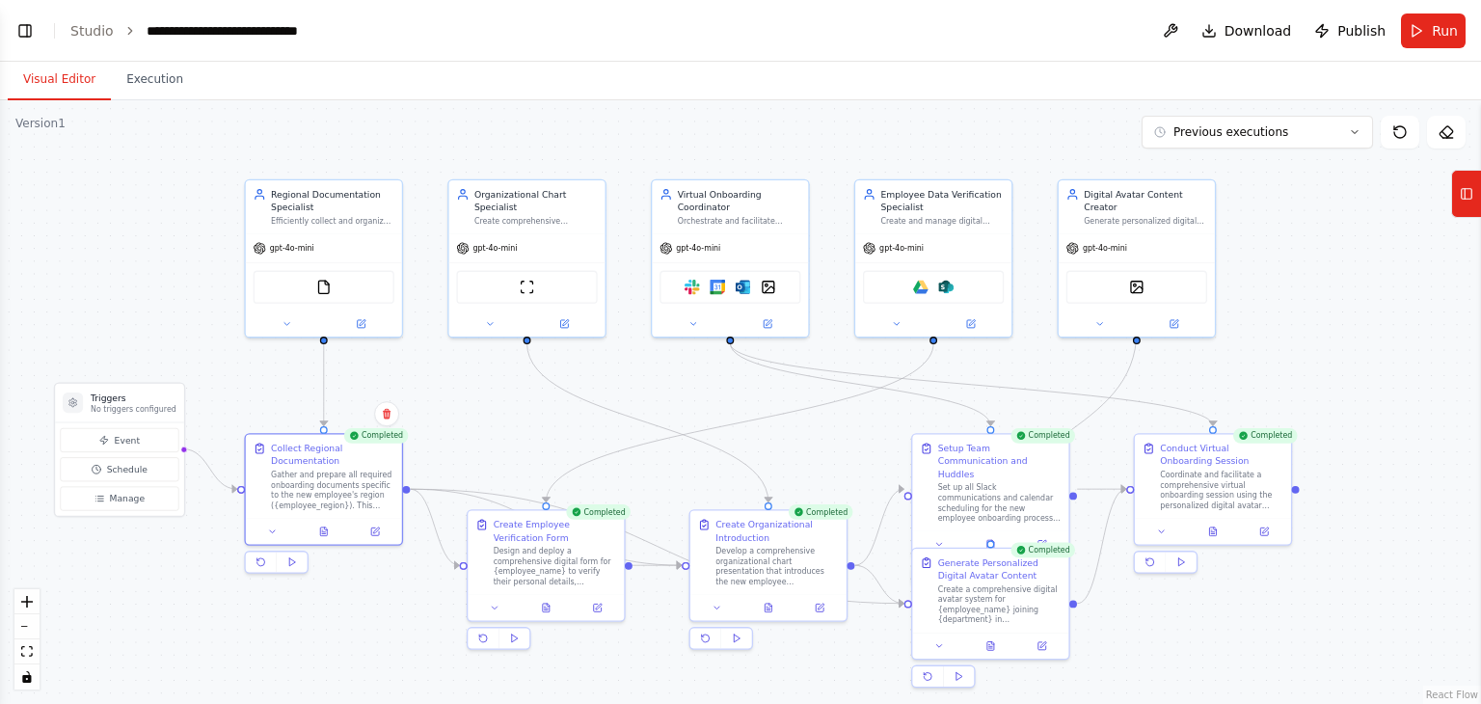
drag, startPoint x: 1218, startPoint y: 248, endPoint x: 1263, endPoint y: 252, distance: 44.5
click at [1263, 252] on div ".deletable-edge-delete-btn { width: 20px; height: 20px; border: 0px solid #ffff…" at bounding box center [740, 402] width 1481 height 604
click at [1465, 199] on rect at bounding box center [1467, 194] width 11 height 11
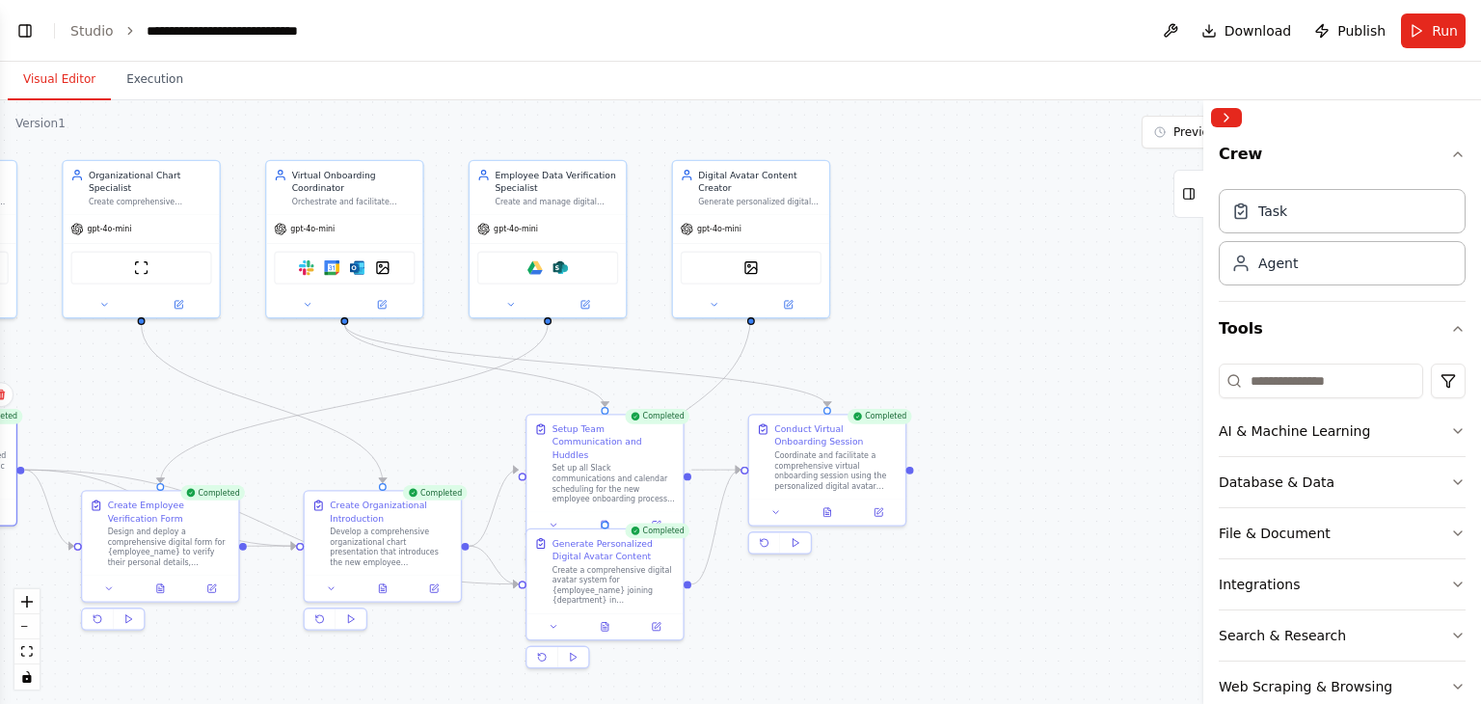
drag, startPoint x: 1165, startPoint y: 356, endPoint x: 767, endPoint y: 337, distance: 398.8
click at [767, 337] on div ".deletable-edge-delete-btn { width: 20px; height: 20px; border: 0px solid #ffff…" at bounding box center [740, 402] width 1481 height 604
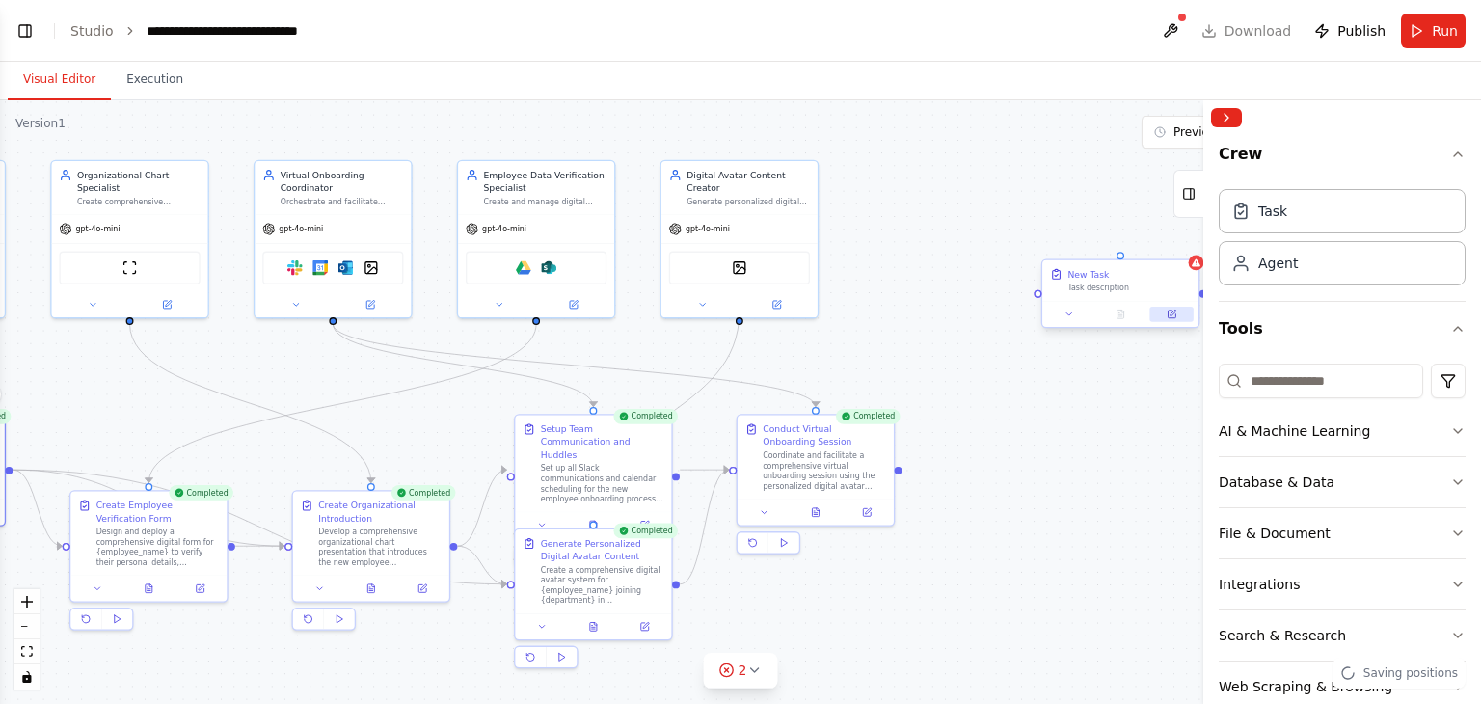
click at [1170, 317] on icon at bounding box center [1172, 315] width 8 height 8
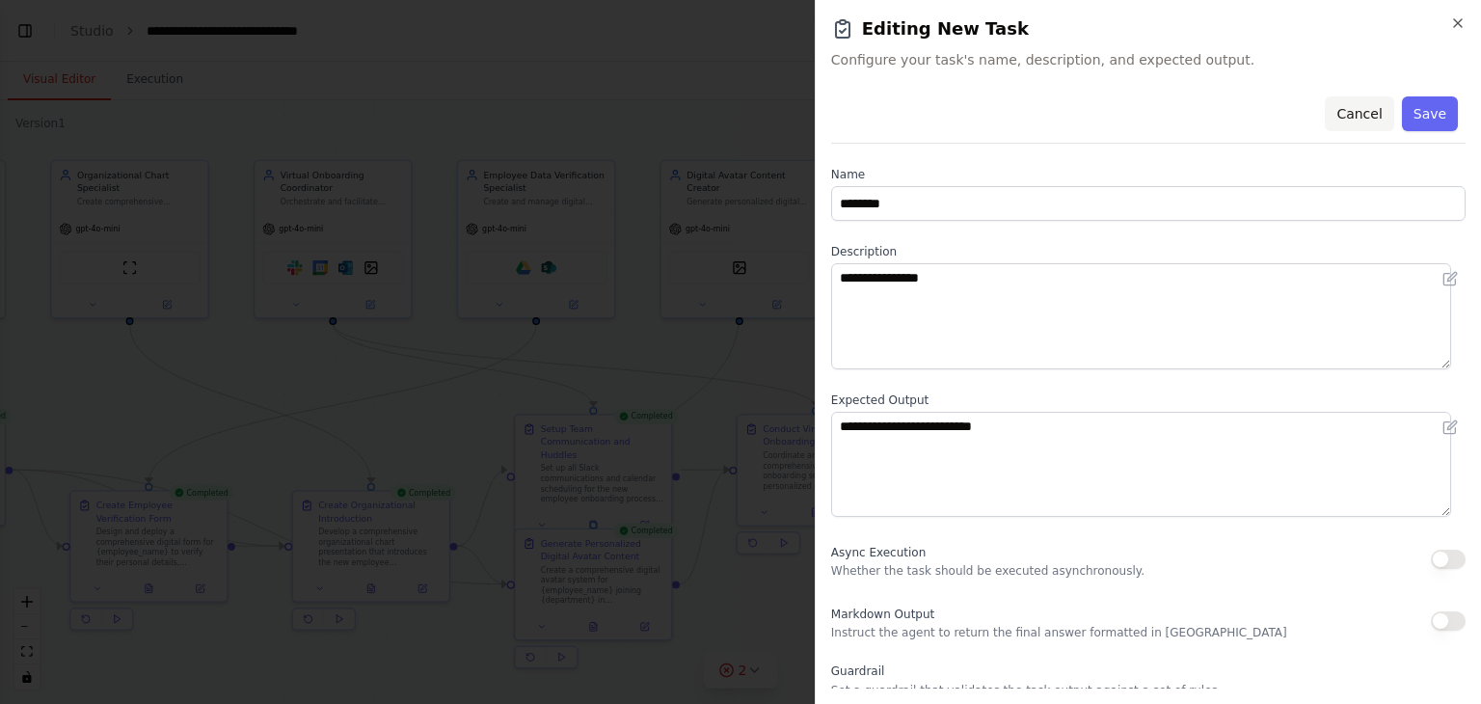
click at [1335, 116] on button "Cancel" at bounding box center [1359, 113] width 68 height 35
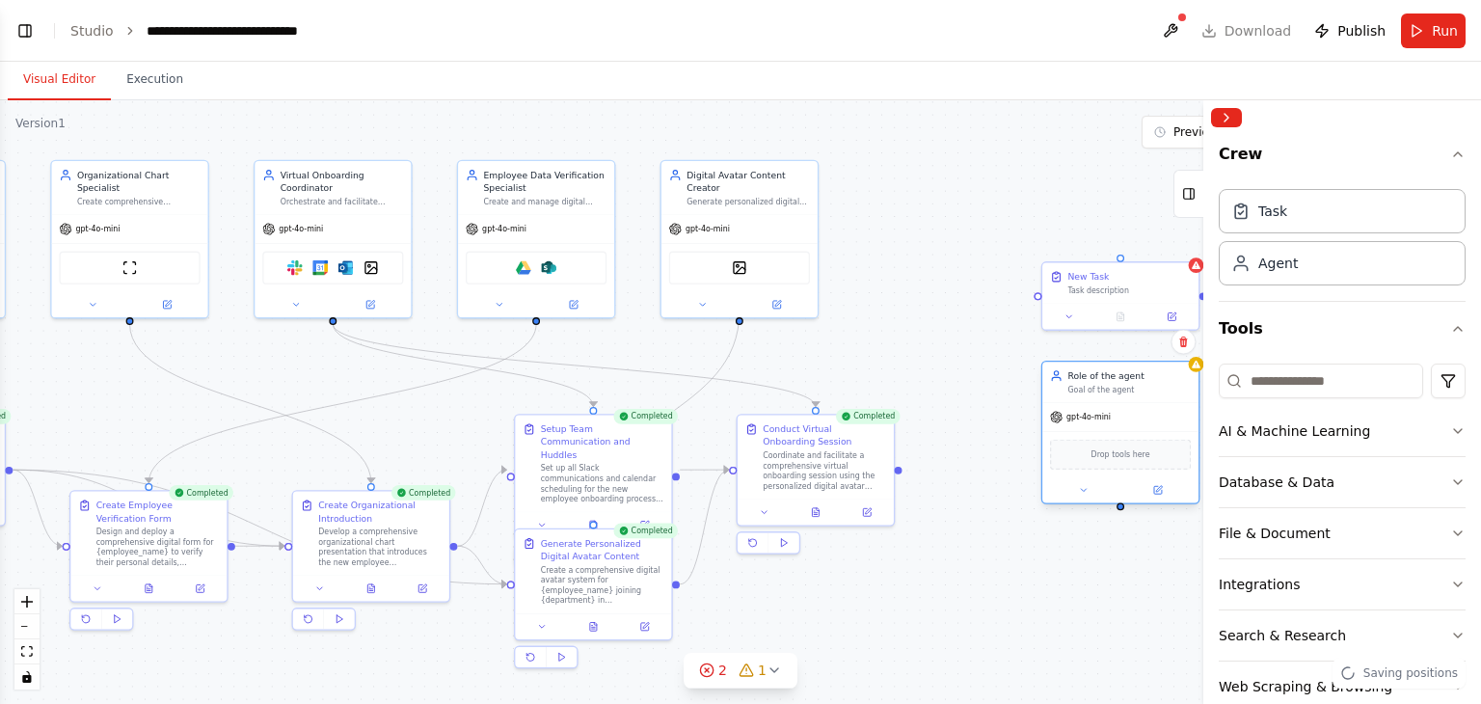
drag, startPoint x: 1128, startPoint y: 429, endPoint x: 1062, endPoint y: 399, distance: 73.0
click at [1062, 399] on div "Role of the agent Goal of the agent gpt-4o-mini Drop tools here" at bounding box center [1121, 433] width 159 height 144
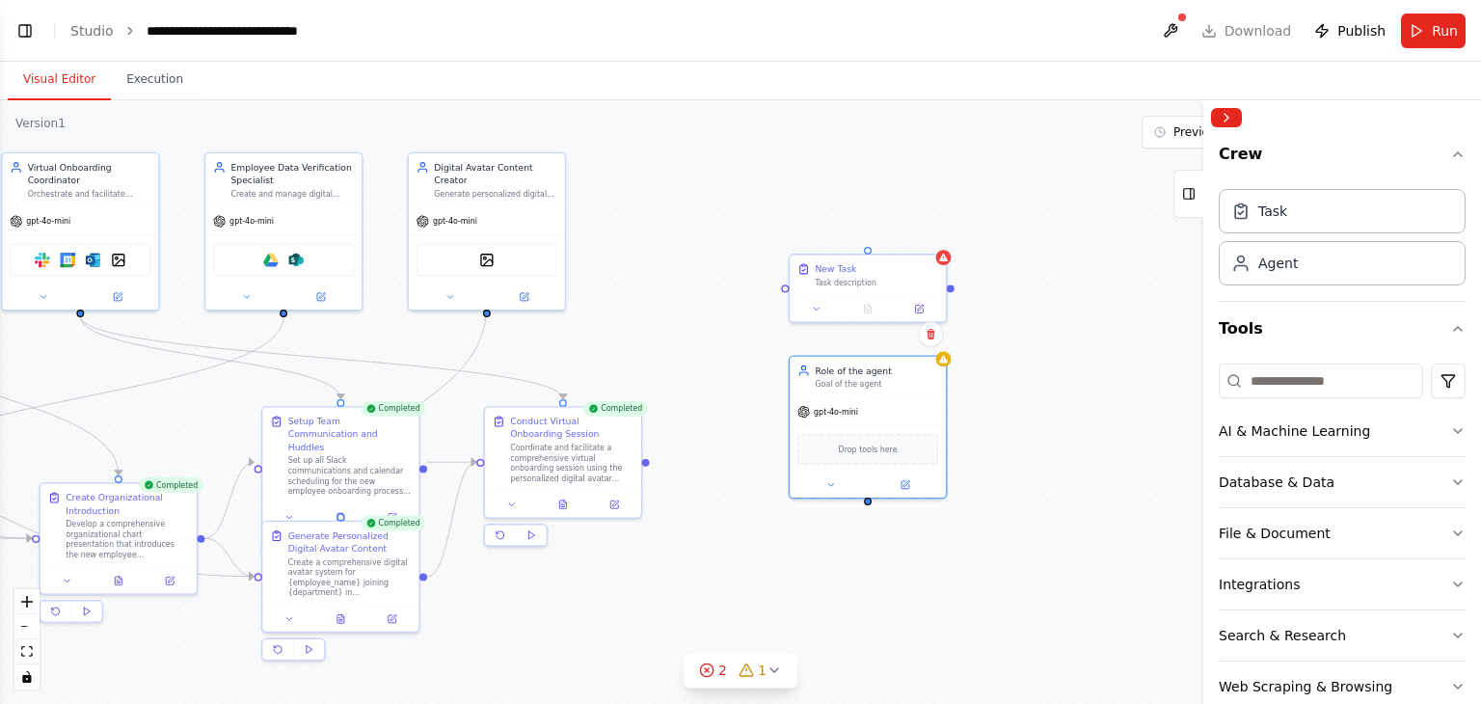
drag, startPoint x: 999, startPoint y: 356, endPoint x: 745, endPoint y: 348, distance: 254.7
click at [745, 348] on div ".deletable-edge-delete-btn { width: 20px; height: 20px; border: 0px solid #ffff…" at bounding box center [740, 402] width 1481 height 604
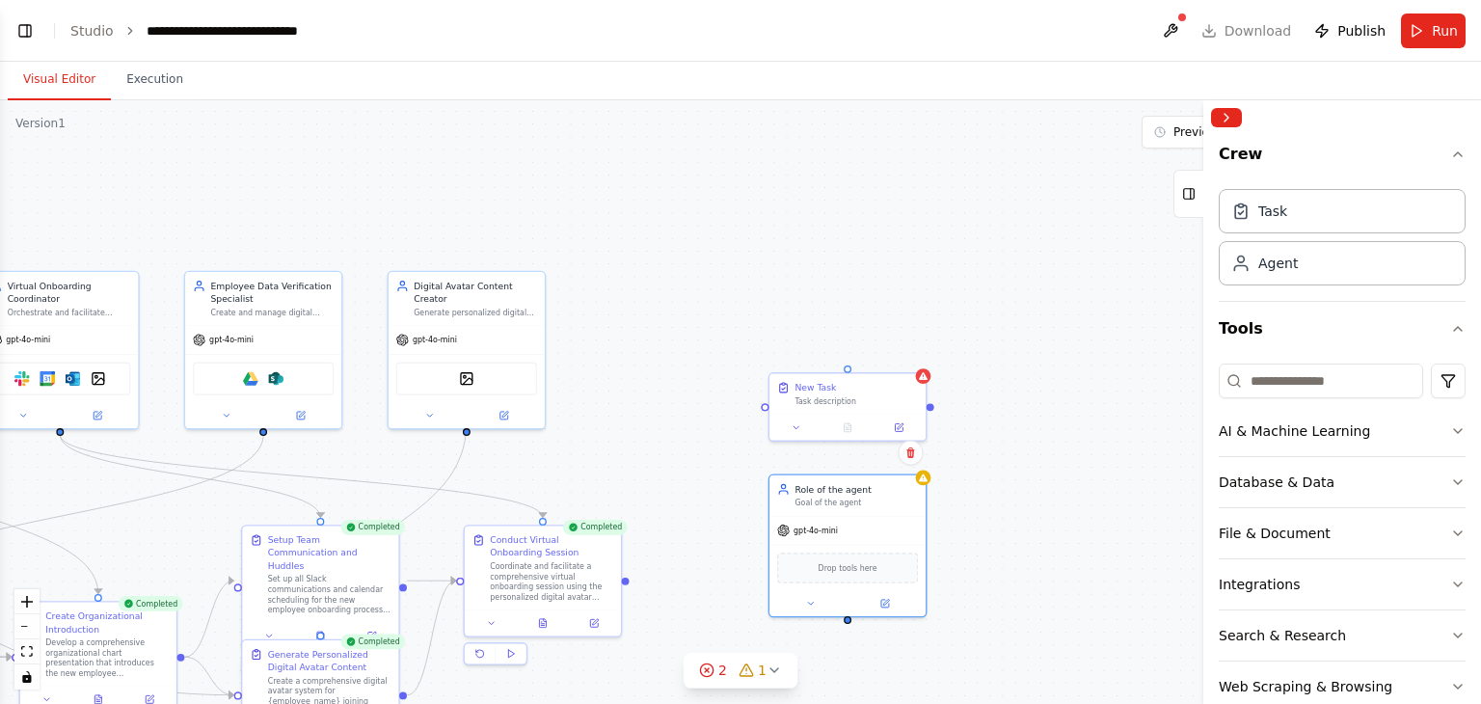
drag, startPoint x: 1054, startPoint y: 326, endPoint x: 1036, endPoint y: 445, distance: 120.0
click at [1036, 445] on div ".deletable-edge-delete-btn { width: 20px; height: 20px; border: 0px solid #ffff…" at bounding box center [740, 402] width 1481 height 604
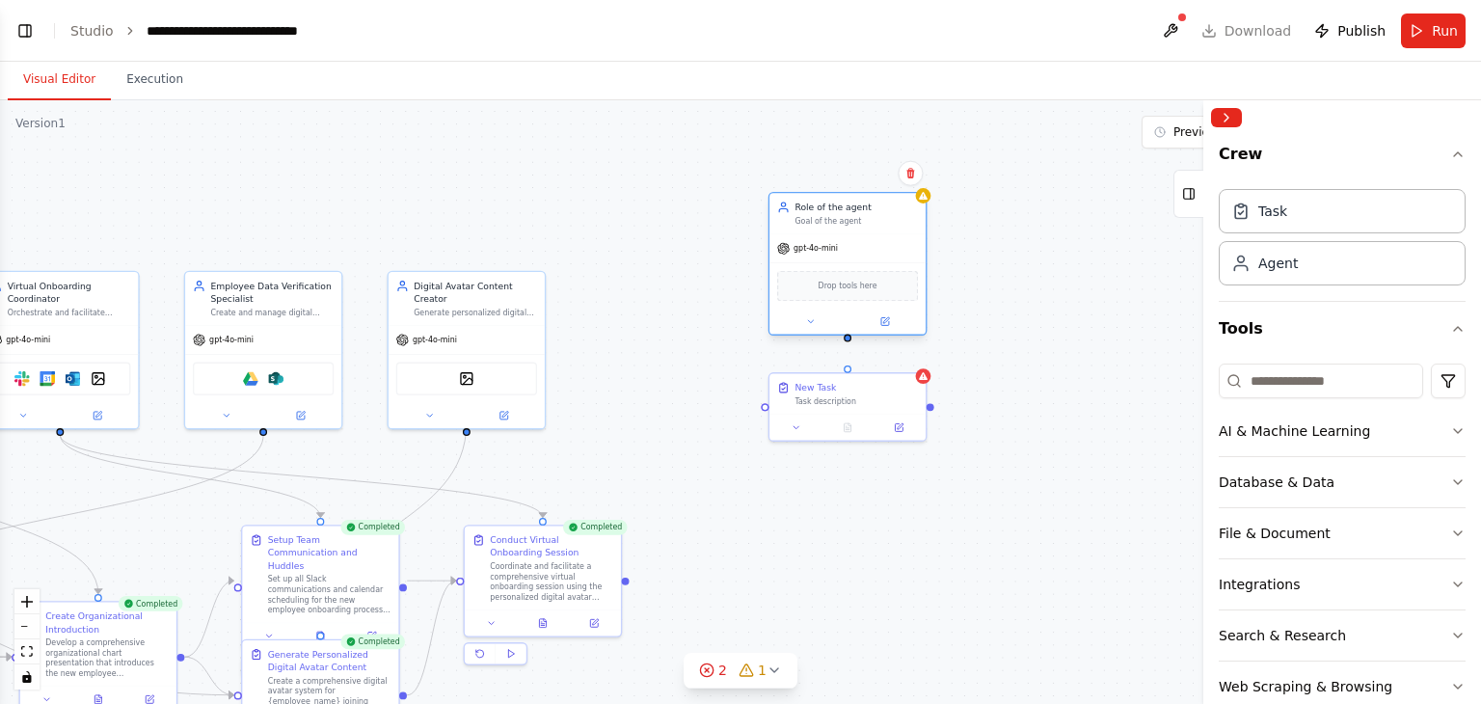
drag, startPoint x: 862, startPoint y: 538, endPoint x: 864, endPoint y: 254, distance: 284.5
click at [864, 254] on div "gpt-4o-mini" at bounding box center [848, 248] width 156 height 28
click at [913, 175] on icon at bounding box center [911, 173] width 8 height 11
click at [859, 177] on button "Confirm" at bounding box center [856, 173] width 68 height 23
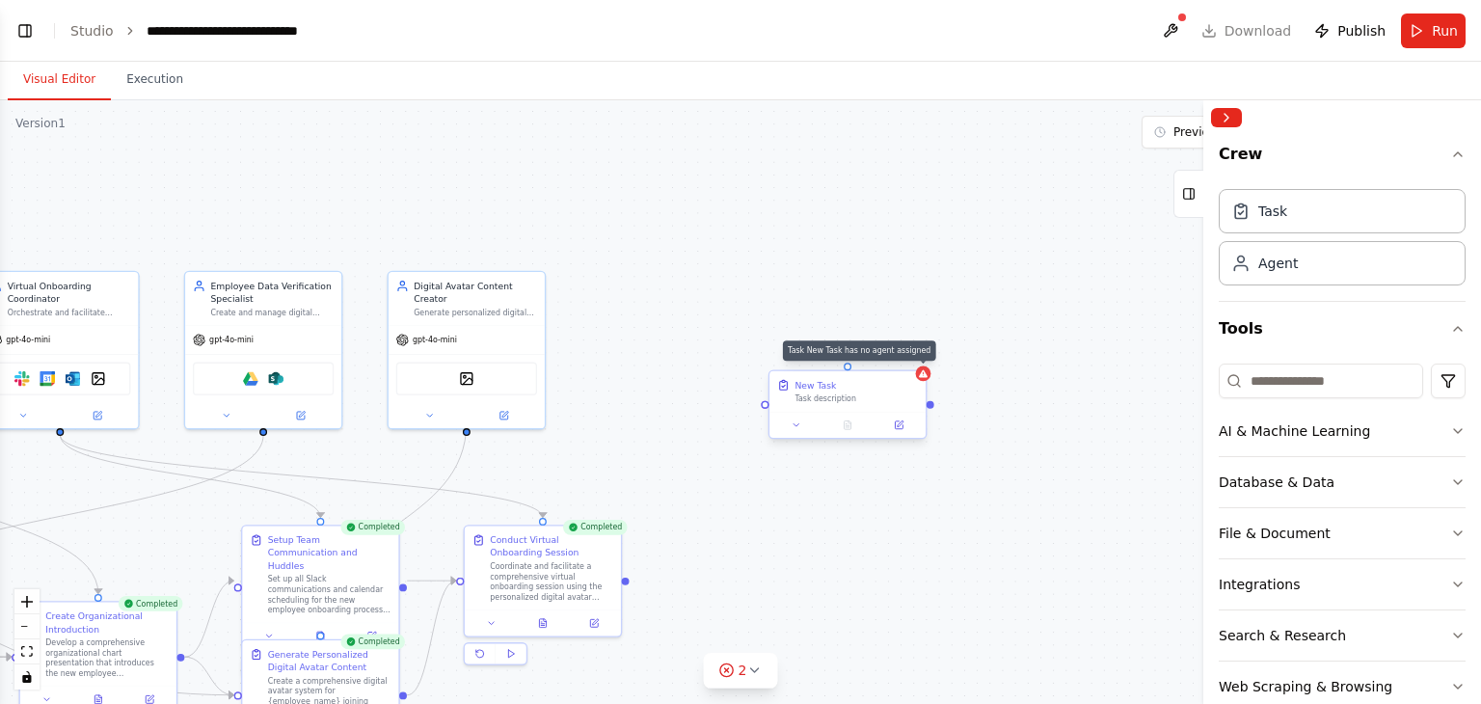
click at [922, 375] on icon at bounding box center [923, 373] width 9 height 8
click at [910, 356] on icon at bounding box center [911, 353] width 8 height 11
click at [880, 355] on button "Confirm" at bounding box center [856, 352] width 68 height 23
click at [1282, 264] on div "Agent" at bounding box center [1279, 262] width 40 height 19
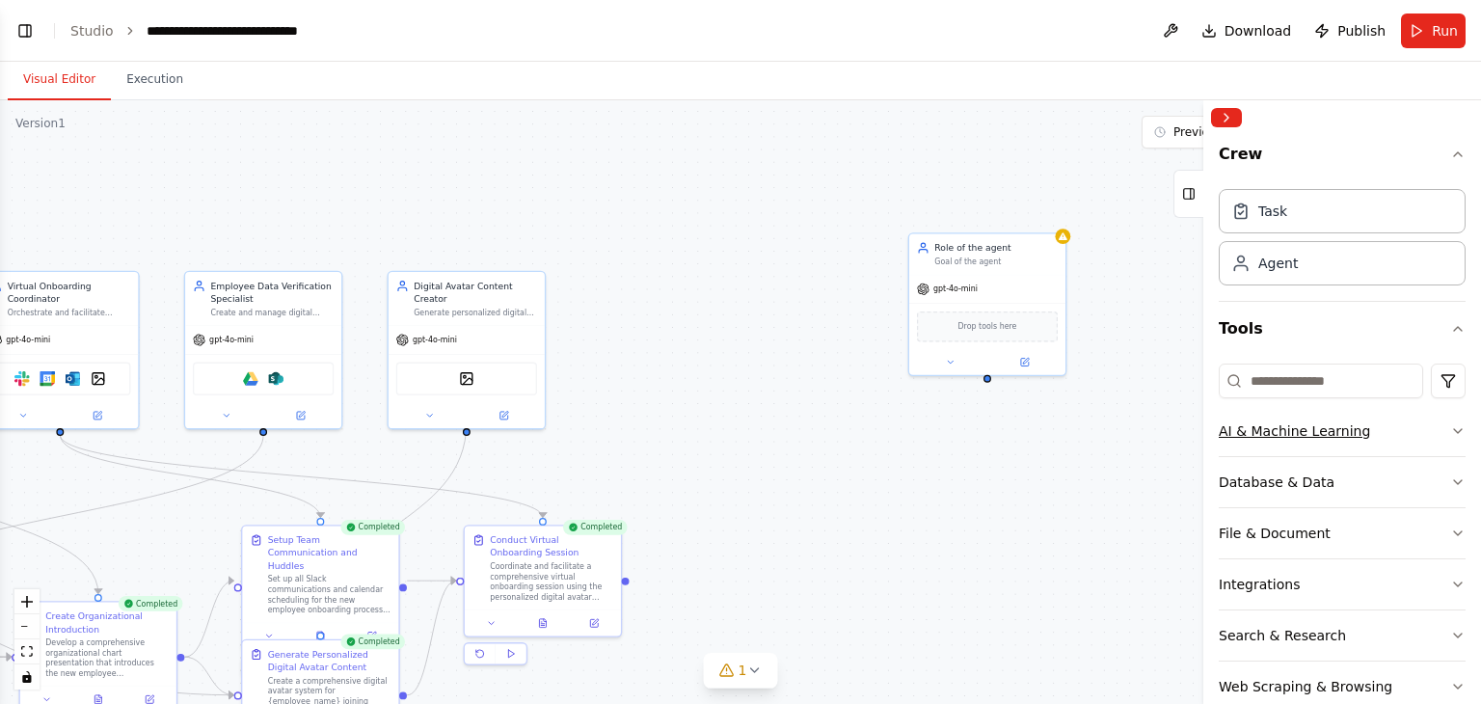
click at [1451, 425] on icon "button" at bounding box center [1458, 430] width 15 height 15
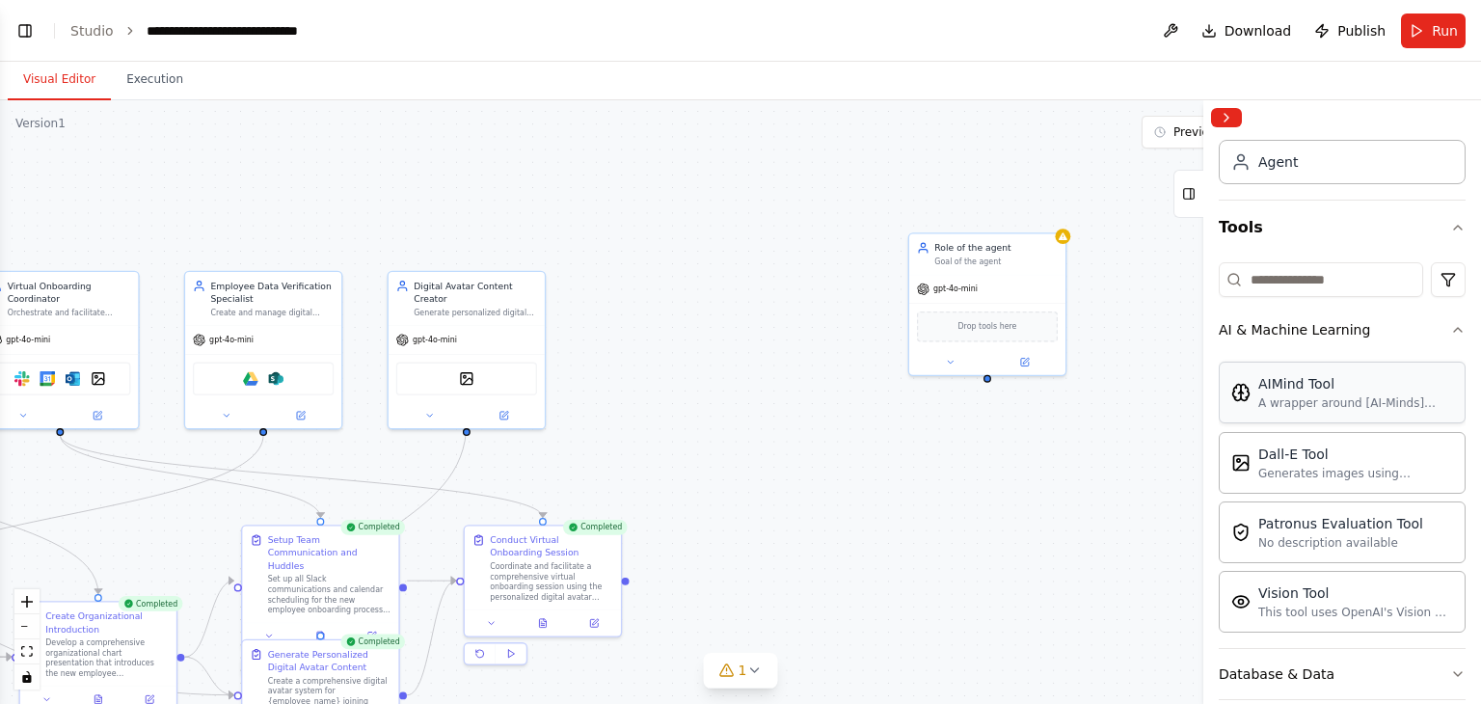
scroll to position [289, 0]
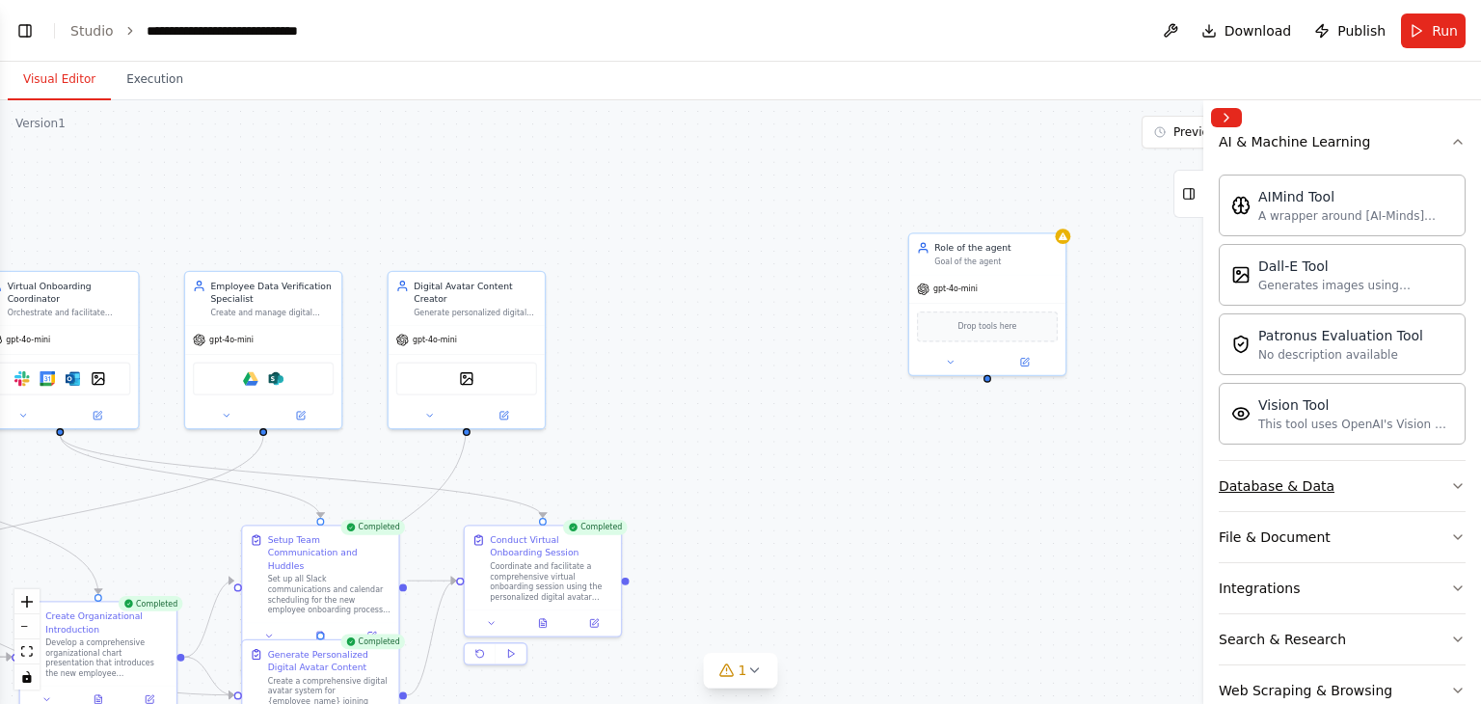
click at [1418, 492] on button "Database & Data" at bounding box center [1342, 486] width 247 height 50
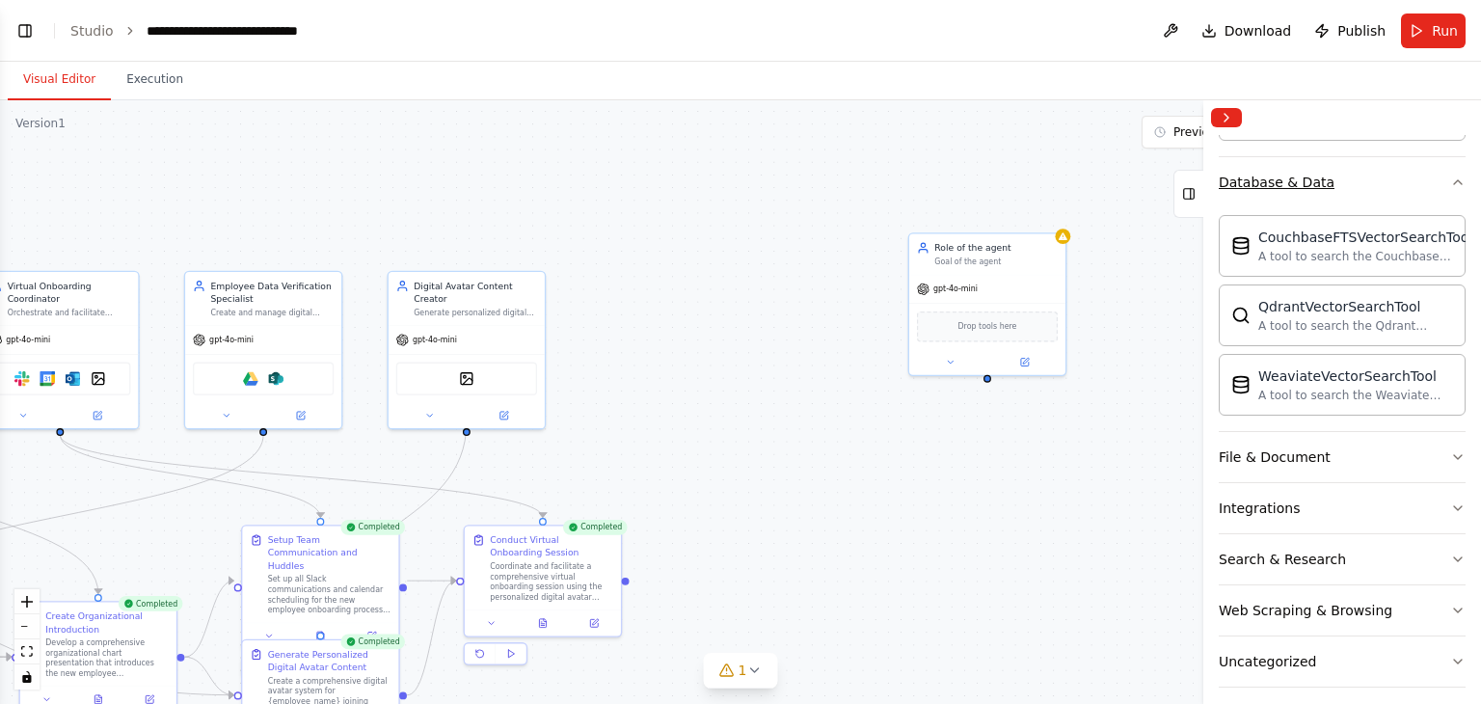
scroll to position [603, 0]
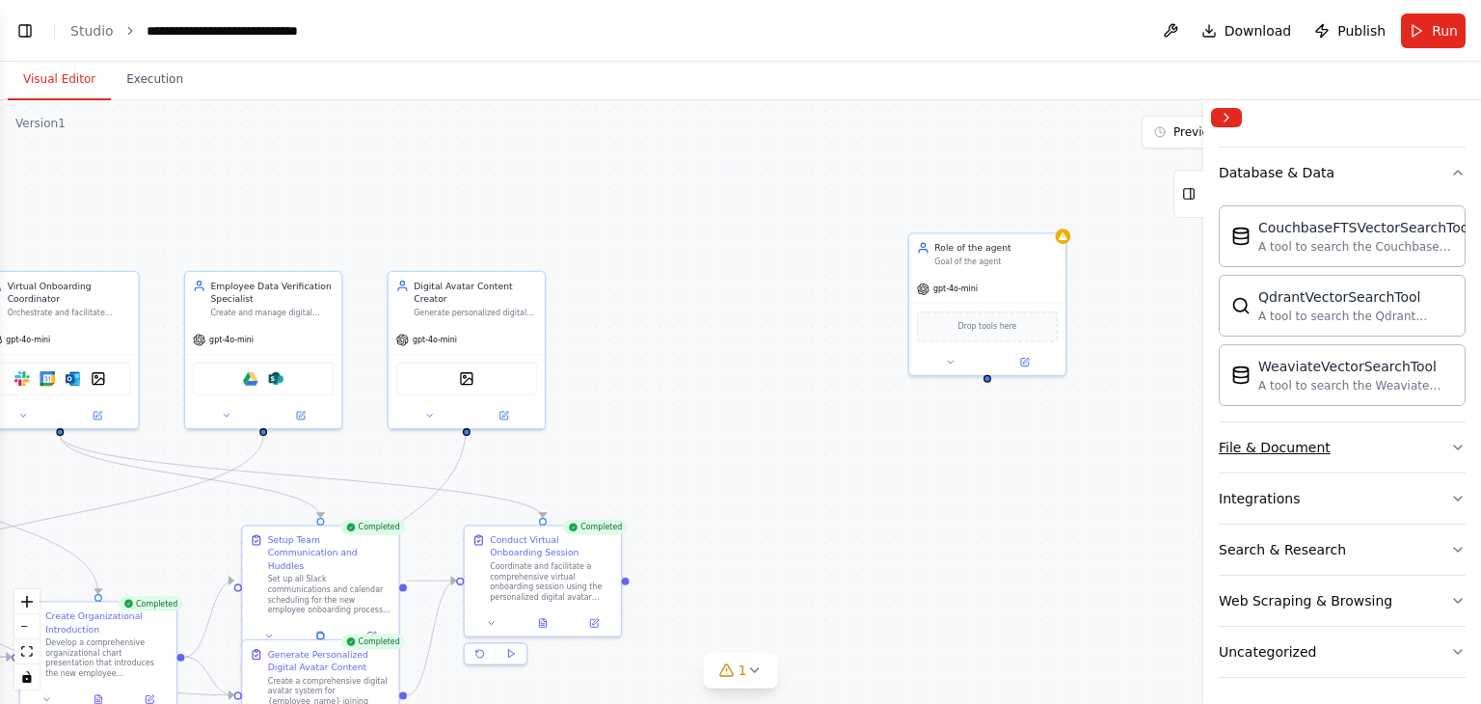
click at [1396, 443] on button "File & Document" at bounding box center [1342, 447] width 247 height 50
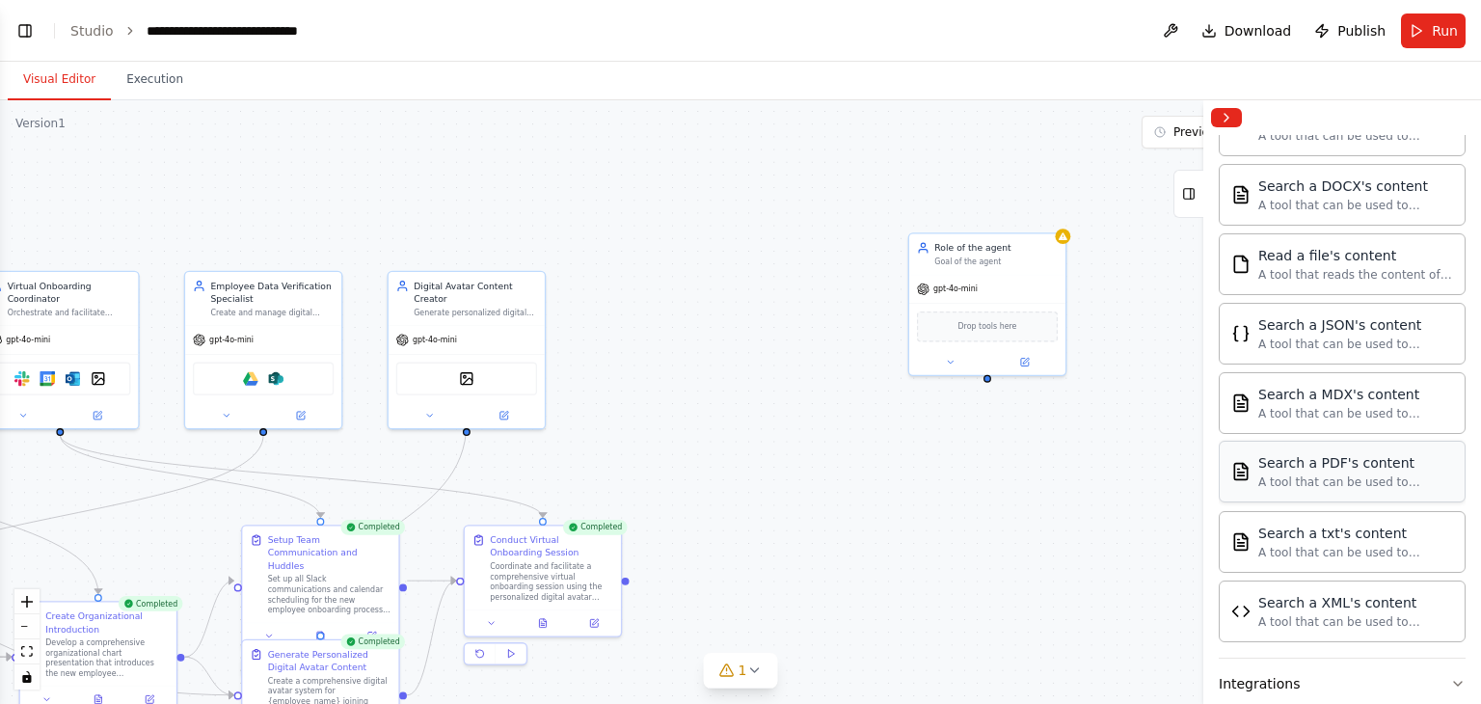
scroll to position [1171, 0]
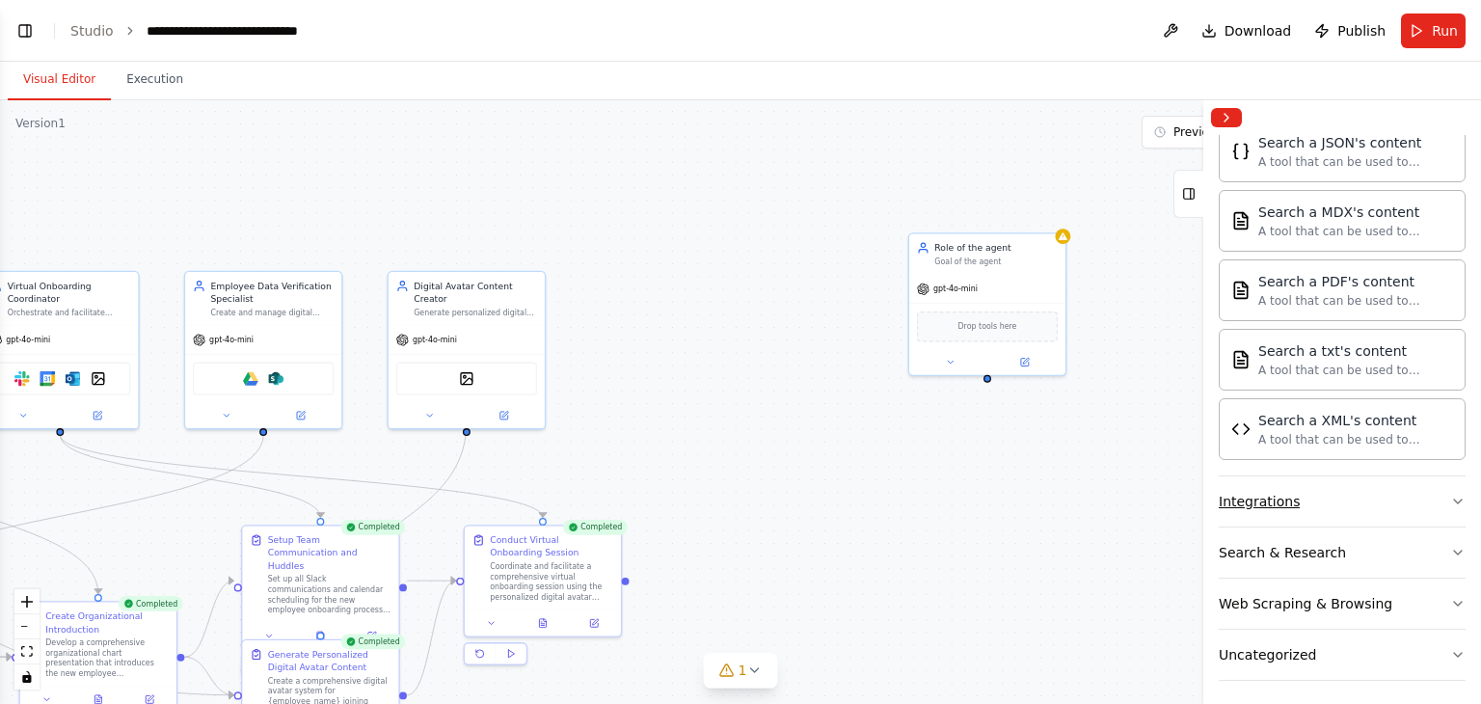
click at [1376, 500] on button "Integrations" at bounding box center [1342, 501] width 247 height 50
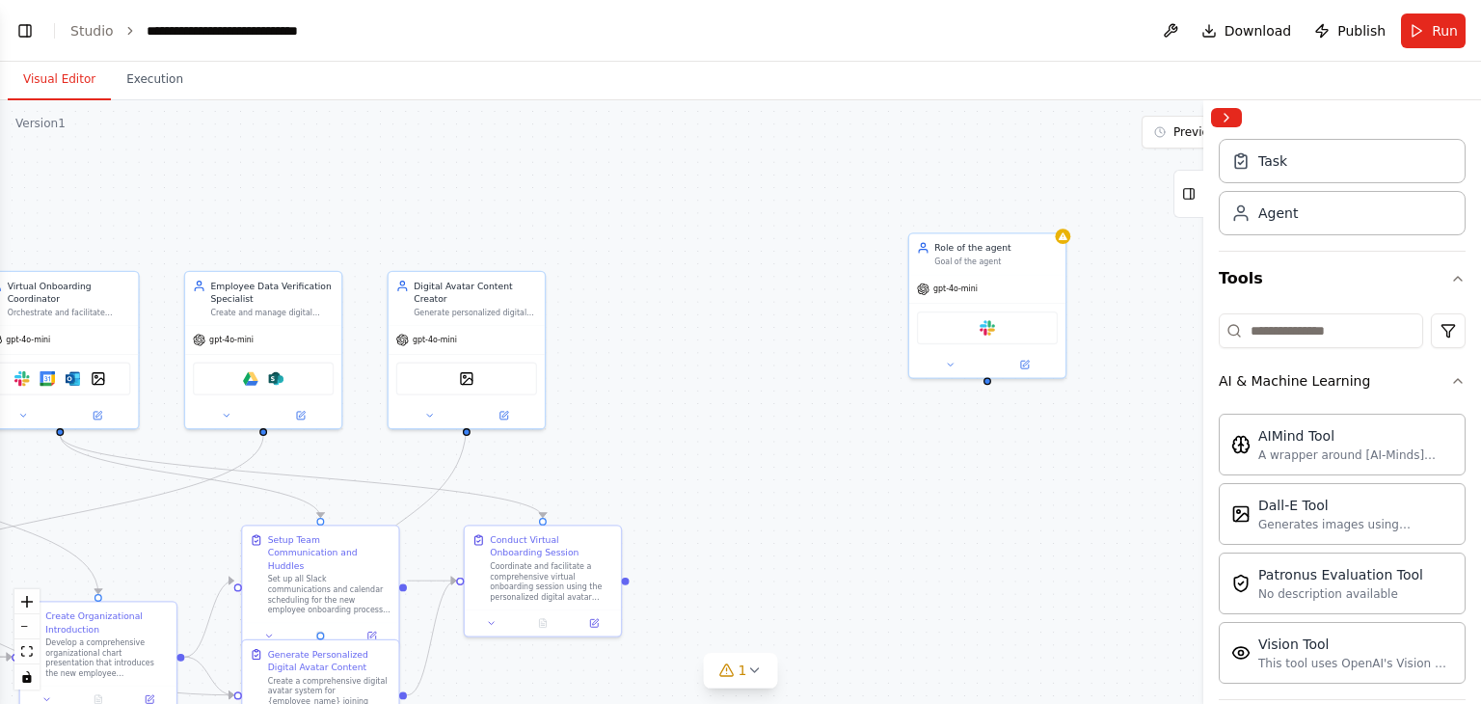
scroll to position [0, 0]
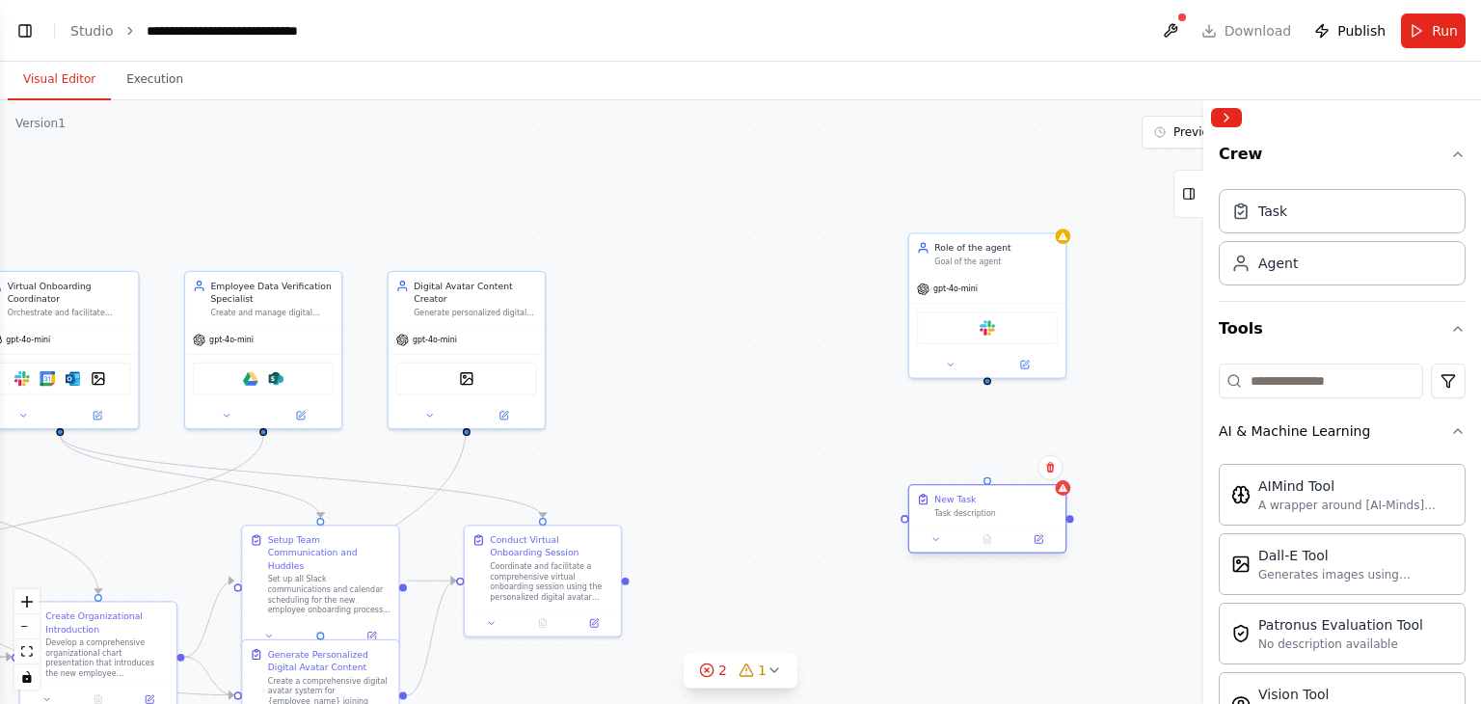
drag, startPoint x: 1088, startPoint y: 506, endPoint x: 967, endPoint y: 522, distance: 121.5
click at [967, 522] on div "New Task Task description" at bounding box center [988, 505] width 156 height 41
drag, startPoint x: 988, startPoint y: 383, endPoint x: 988, endPoint y: 487, distance: 104.2
click at [935, 540] on icon at bounding box center [937, 539] width 11 height 11
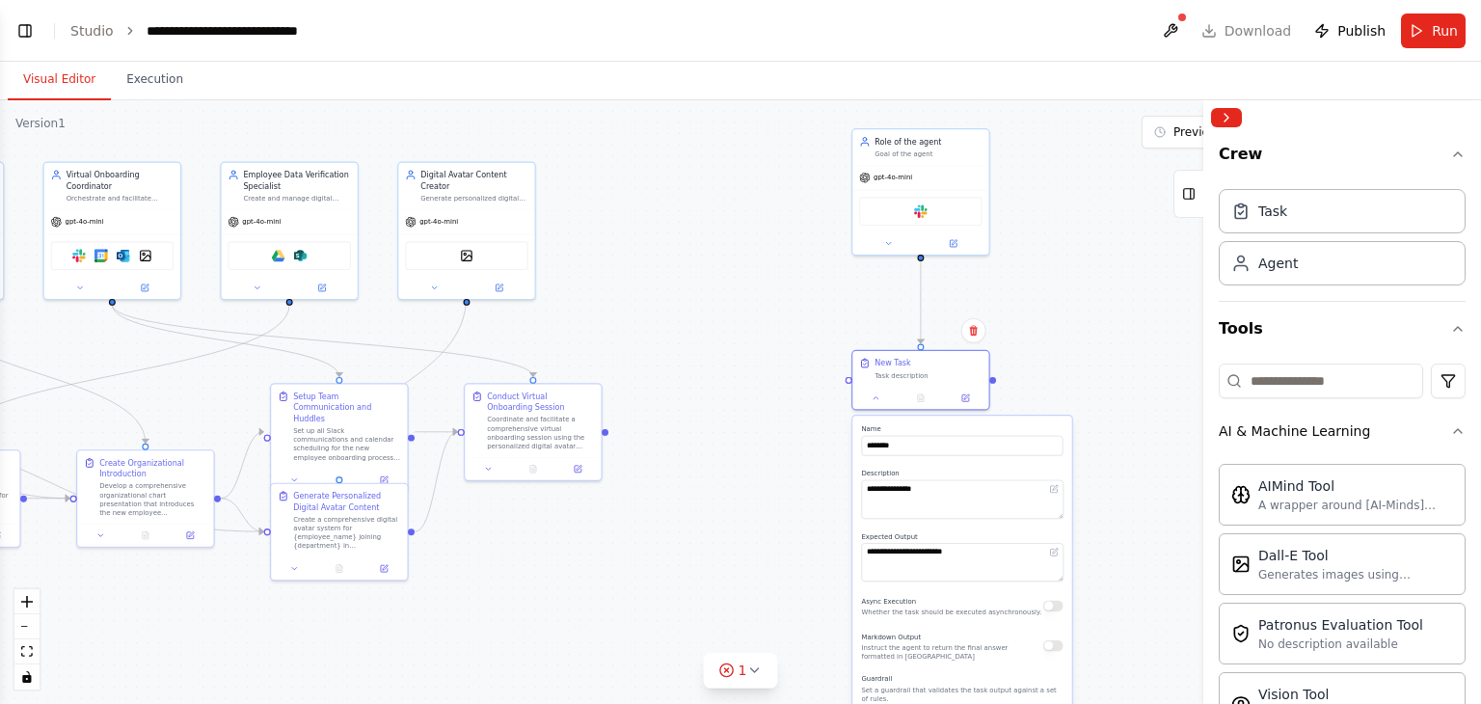
drag, startPoint x: 1096, startPoint y: 418, endPoint x: 1037, endPoint y: 273, distance: 156.2
click at [1037, 273] on div ".deletable-edge-delete-btn { width: 20px; height: 20px; border: 0px solid #ffff…" at bounding box center [740, 402] width 1481 height 604
drag, startPoint x: 1139, startPoint y: 340, endPoint x: 1080, endPoint y: 155, distance: 194.3
click at [1080, 155] on div "Role of the agent Goal of the agent" at bounding box center [1098, 145] width 136 height 36
click at [1231, 116] on button "Collapse right sidebar" at bounding box center [1226, 117] width 31 height 19
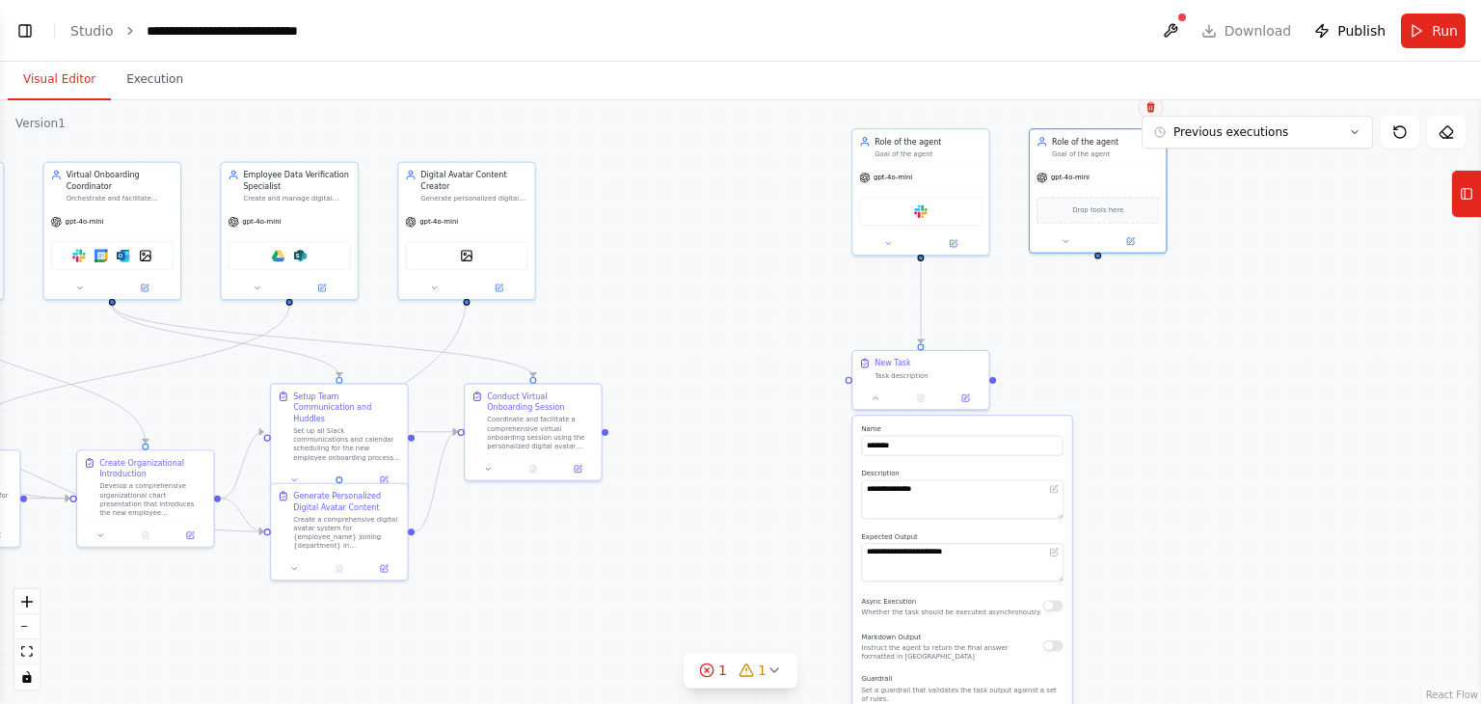
click at [1147, 105] on icon at bounding box center [1152, 107] width 12 height 12
click at [1111, 109] on button "Confirm" at bounding box center [1096, 106] width 68 height 23
click at [873, 396] on icon at bounding box center [876, 396] width 9 height 9
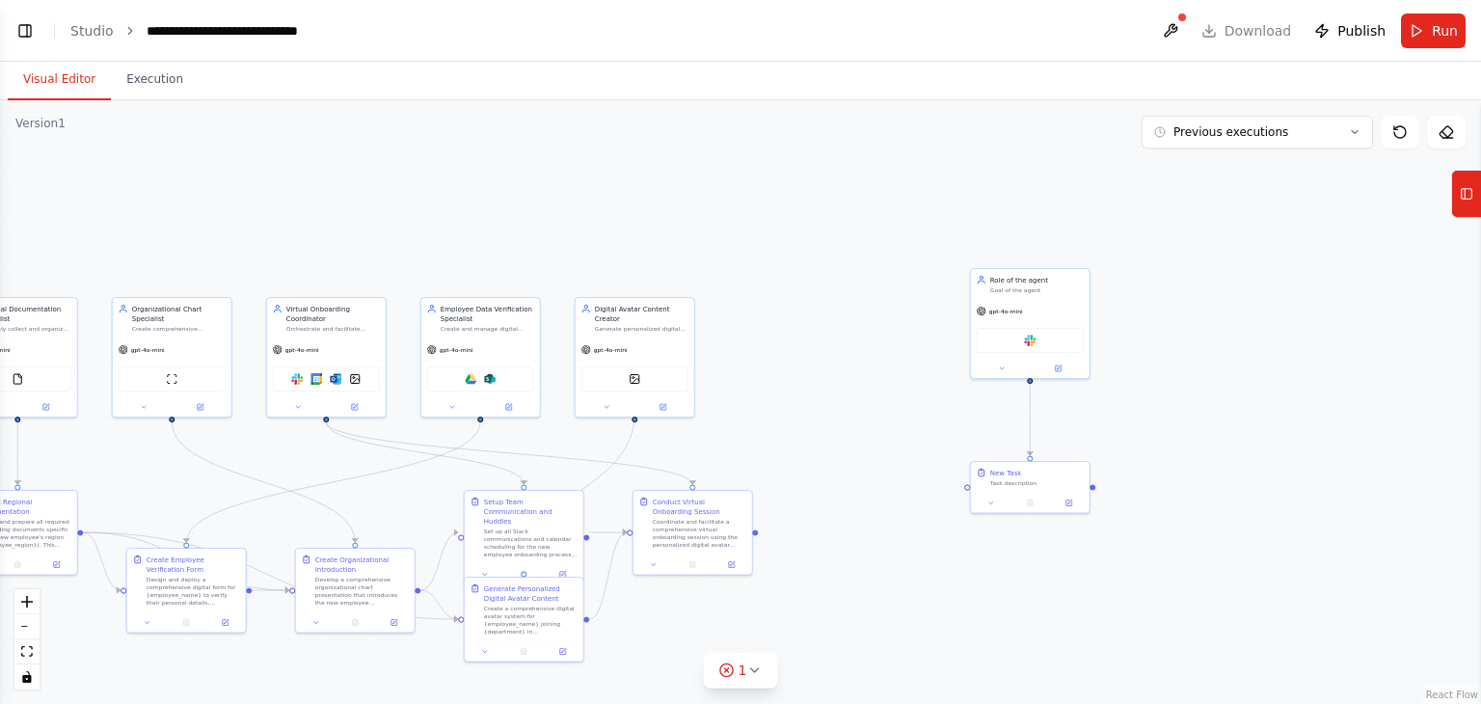
drag, startPoint x: 1111, startPoint y: 290, endPoint x: 1213, endPoint y: 421, distance: 165.5
click at [1213, 421] on div ".deletable-edge-delete-btn { width: 20px; height: 20px; border: 0px solid #ffff…" at bounding box center [740, 402] width 1481 height 604
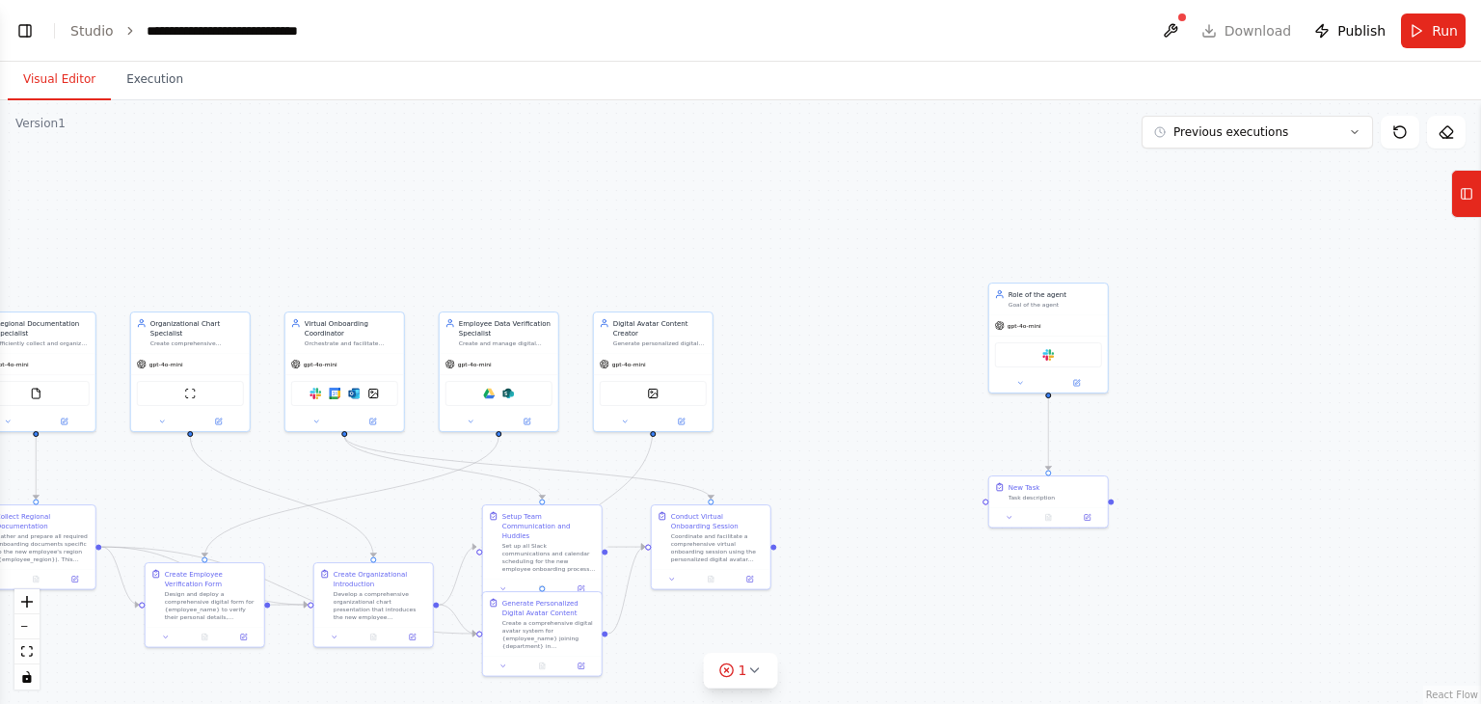
click at [944, 255] on div ".deletable-edge-delete-btn { width: 20px; height: 20px; border: 0px solid #ffff…" at bounding box center [740, 402] width 1481 height 604
click at [1061, 315] on div "gpt-4o-mini" at bounding box center [1049, 323] width 119 height 21
click at [1088, 274] on div "Confirm" at bounding box center [1092, 261] width 33 height 33
click at [1097, 263] on icon at bounding box center [1093, 262] width 12 height 12
click at [1055, 265] on button "Confirm" at bounding box center [1037, 261] width 68 height 23
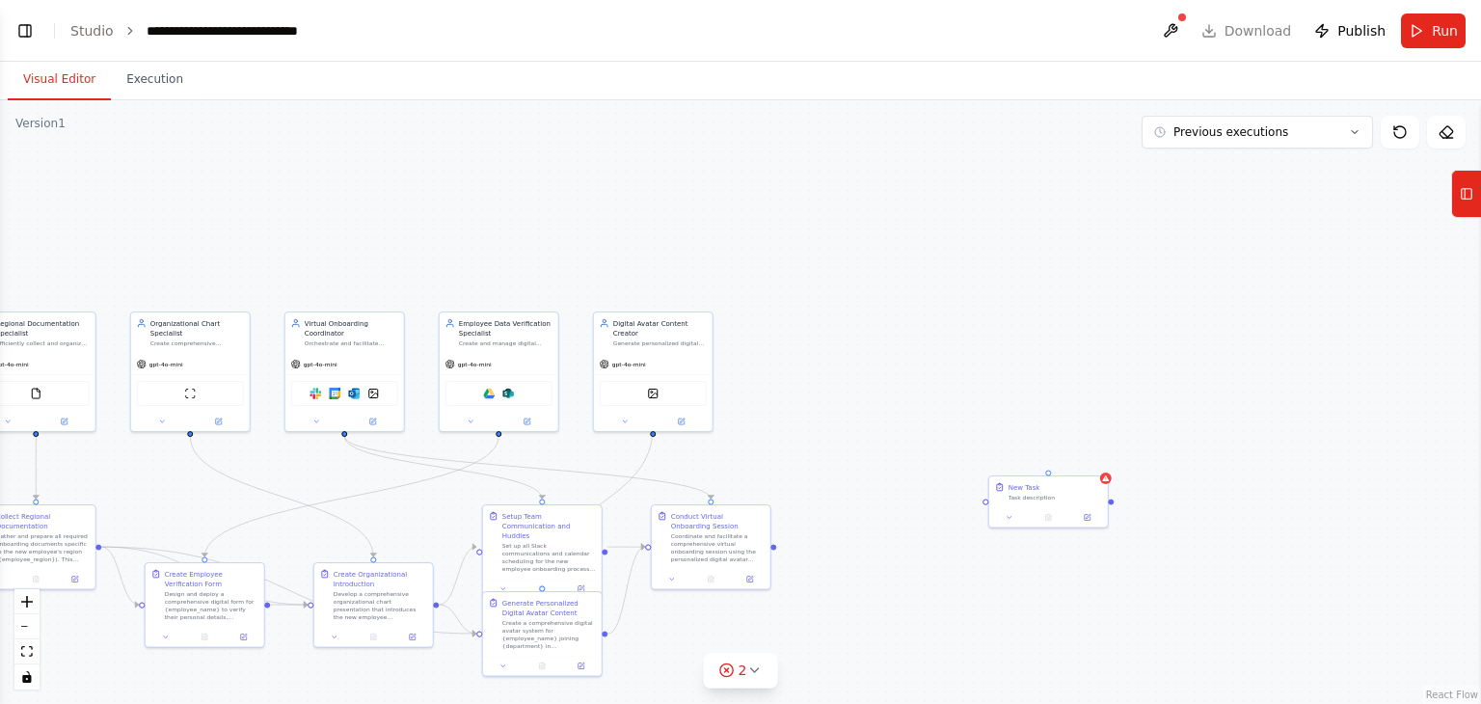
click at [1111, 483] on div ".deletable-edge-delete-btn { width: 20px; height: 20px; border: 0px solid #ffff…" at bounding box center [740, 402] width 1481 height 604
click at [1107, 483] on div "New Task Task description" at bounding box center [1049, 490] width 119 height 31
click at [1095, 458] on icon at bounding box center [1093, 456] width 8 height 11
click at [1057, 460] on button "Confirm" at bounding box center [1037, 456] width 68 height 23
click at [1375, 26] on span "Publish" at bounding box center [1362, 30] width 48 height 19
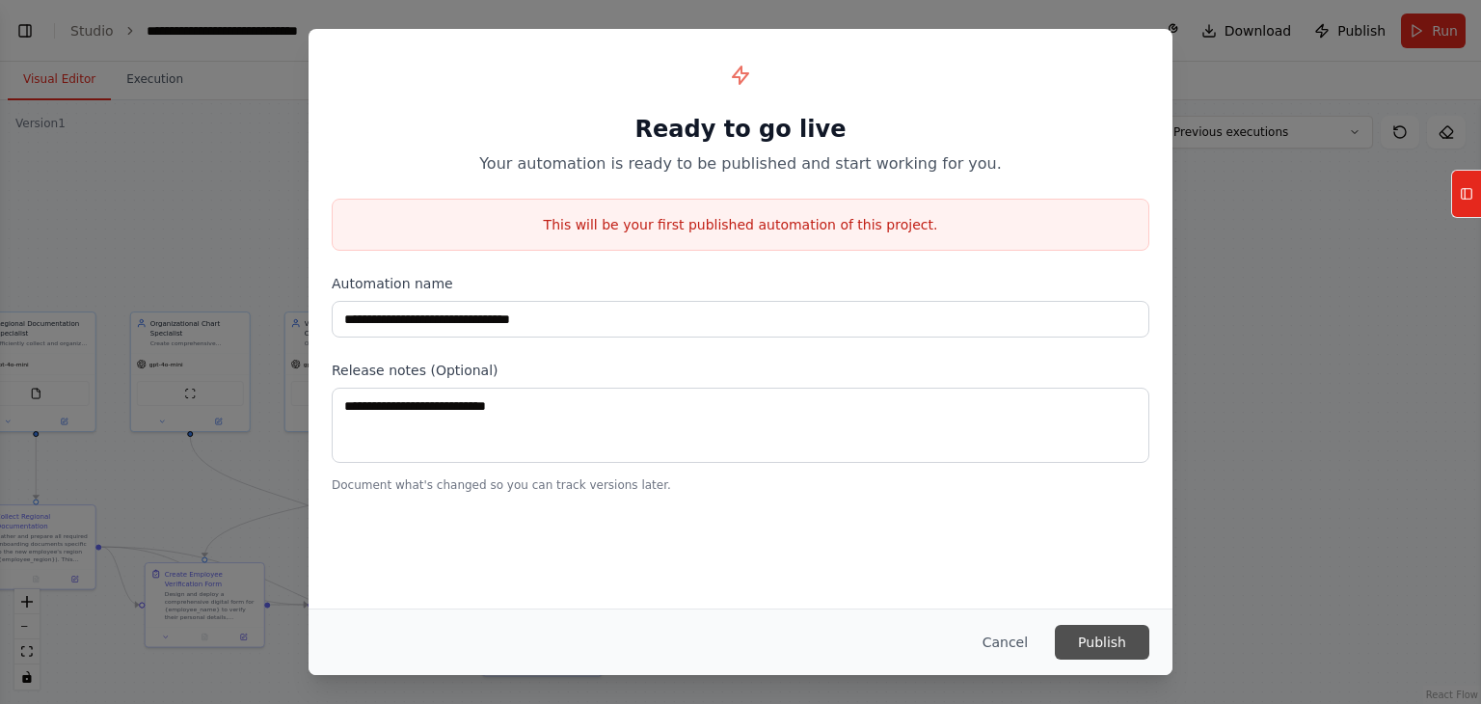
click at [1089, 640] on button "Publish" at bounding box center [1102, 642] width 95 height 35
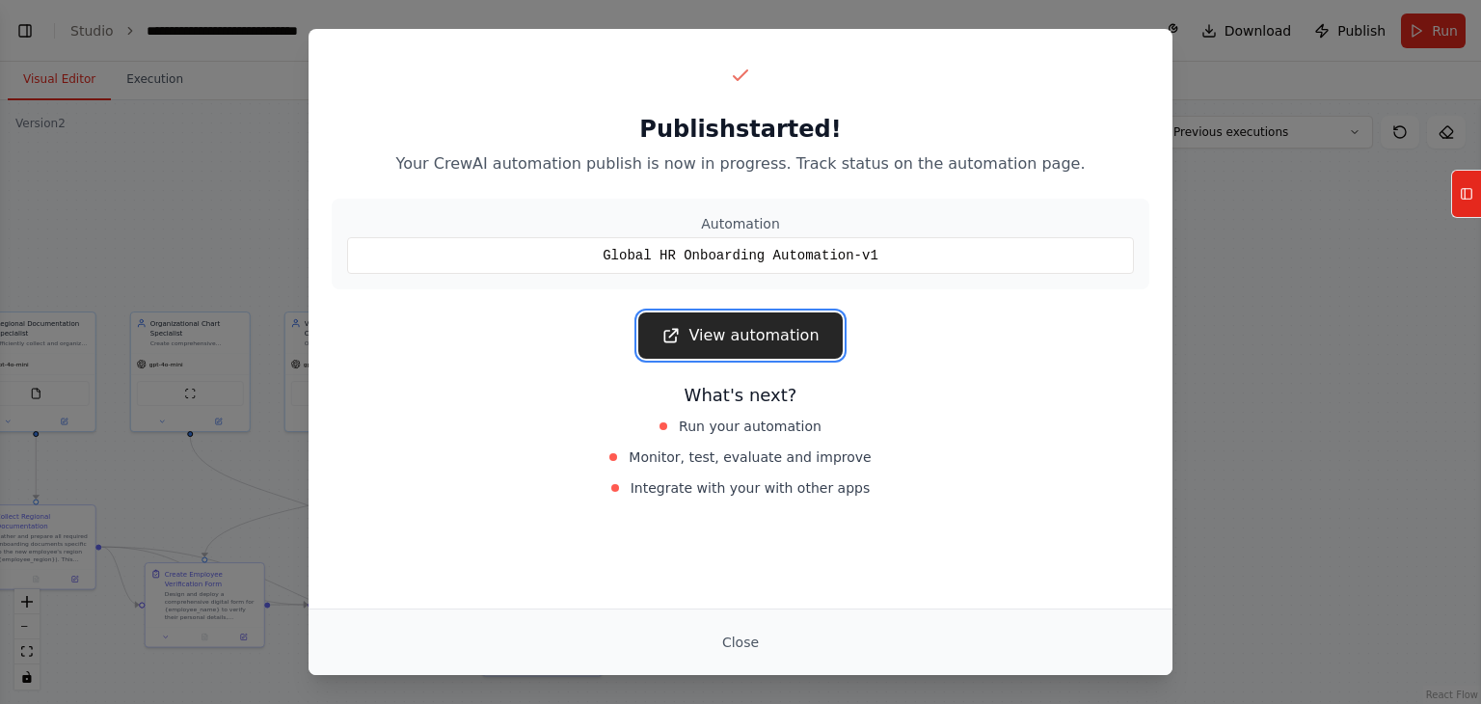
click at [790, 343] on link "View automation" at bounding box center [740, 335] width 204 height 46
click at [747, 635] on button "Close" at bounding box center [741, 642] width 68 height 35
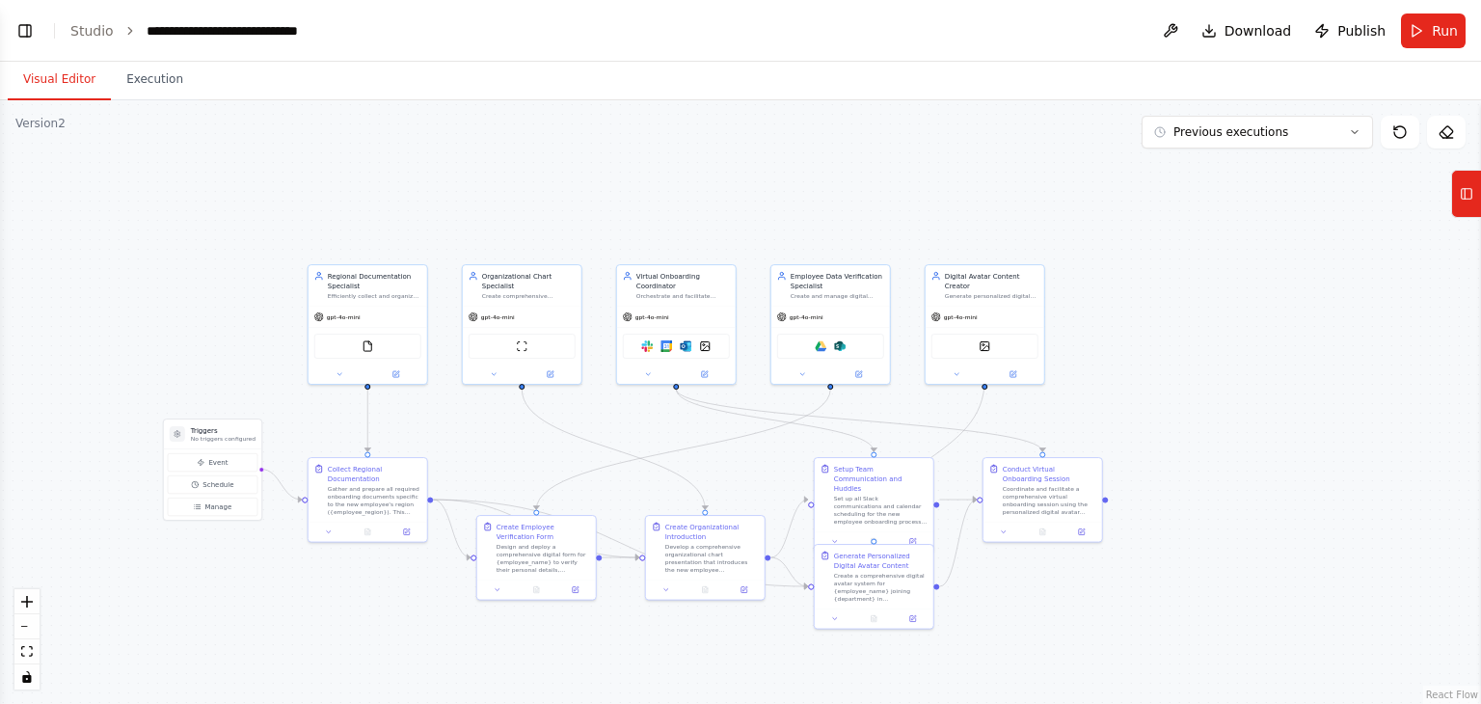
drag, startPoint x: 828, startPoint y: 267, endPoint x: 1159, endPoint y: 220, distance: 335.1
click at [1159, 220] on div ".deletable-edge-delete-btn { width: 20px; height: 20px; border: 0px solid #ffff…" at bounding box center [740, 402] width 1481 height 604
click at [22, 41] on button "Toggle Left Sidebar" at bounding box center [25, 30] width 27 height 27
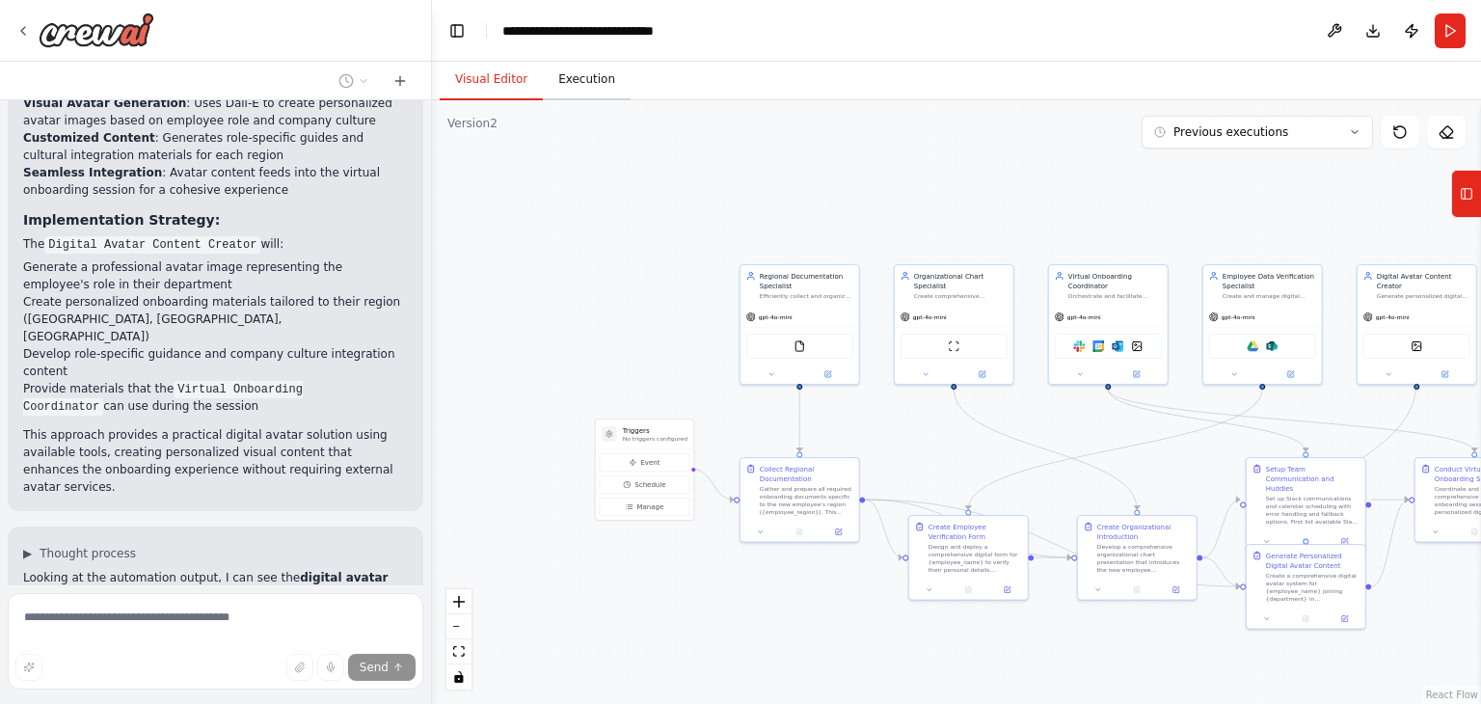
scroll to position [12224, 0]
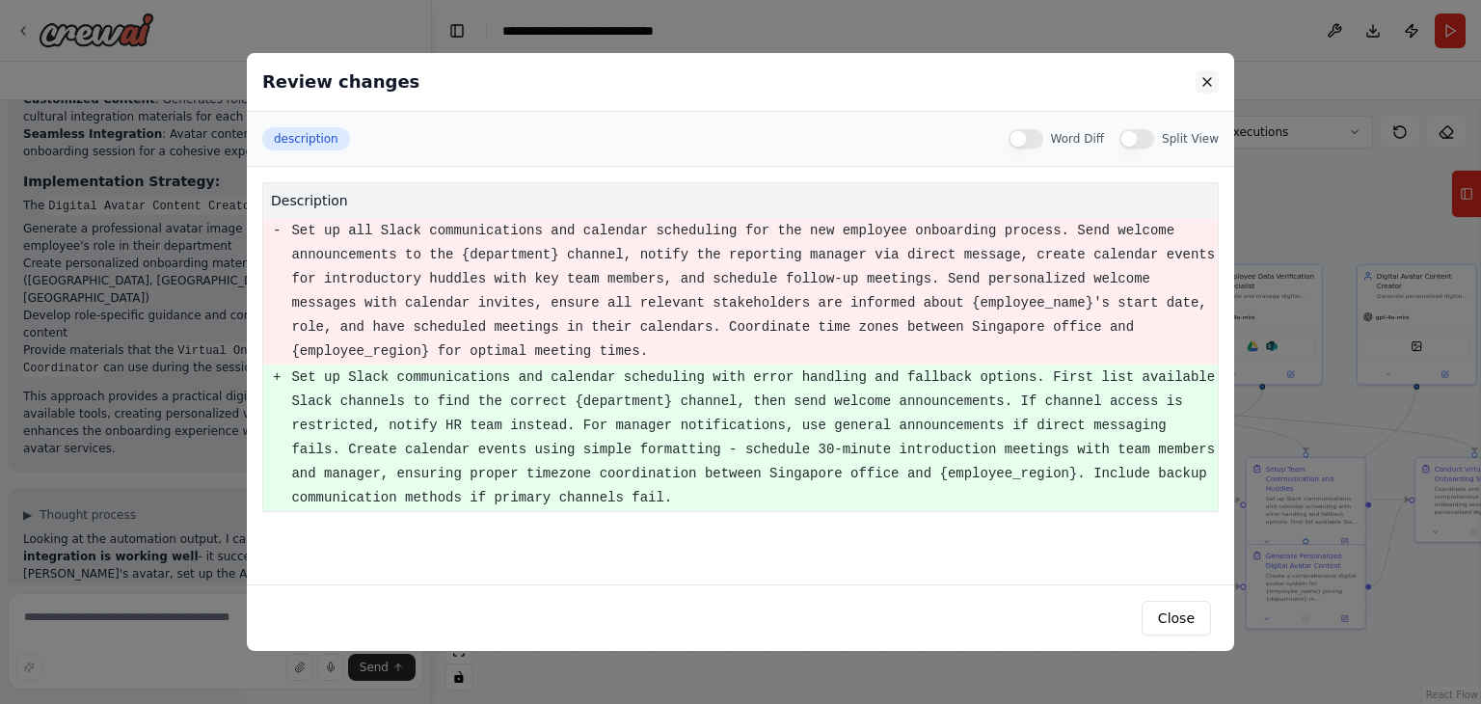
click at [1200, 79] on button at bounding box center [1207, 81] width 23 height 23
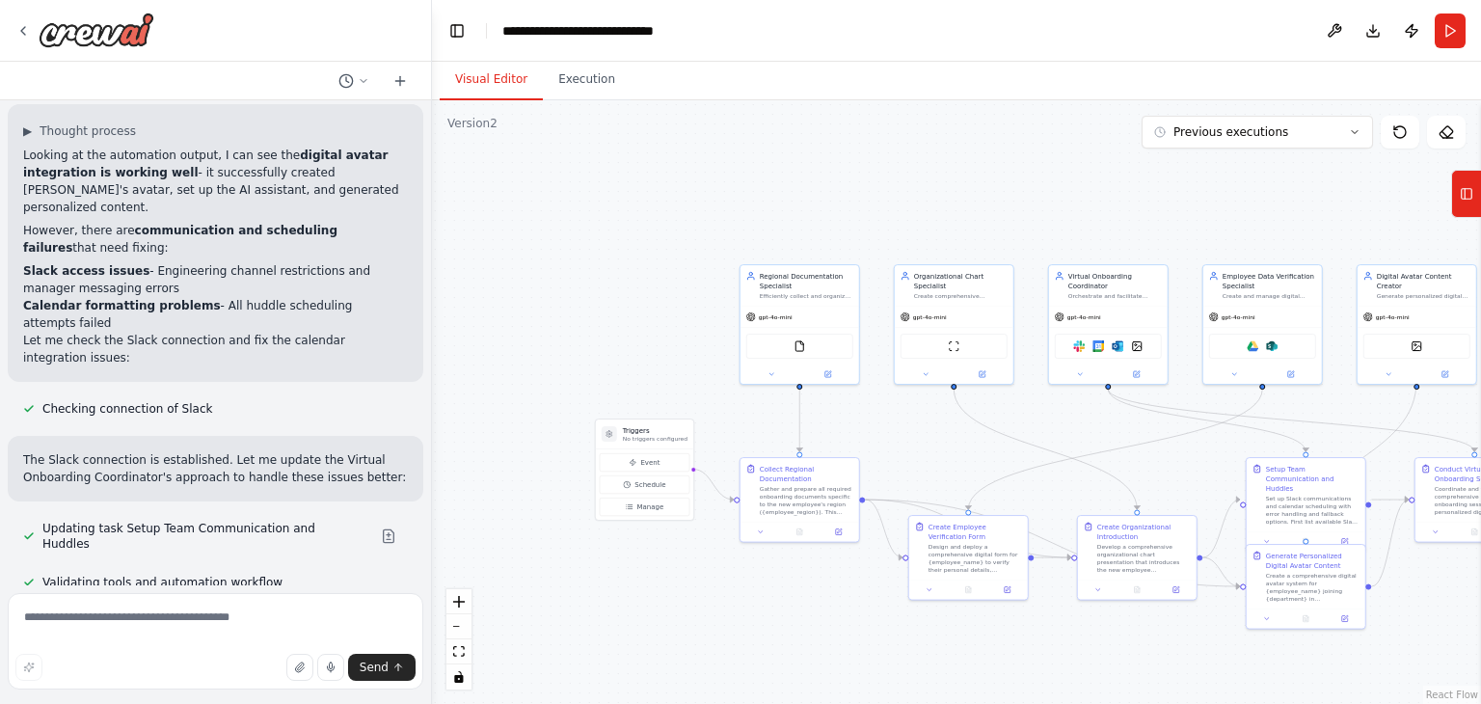
scroll to position [12658, 0]
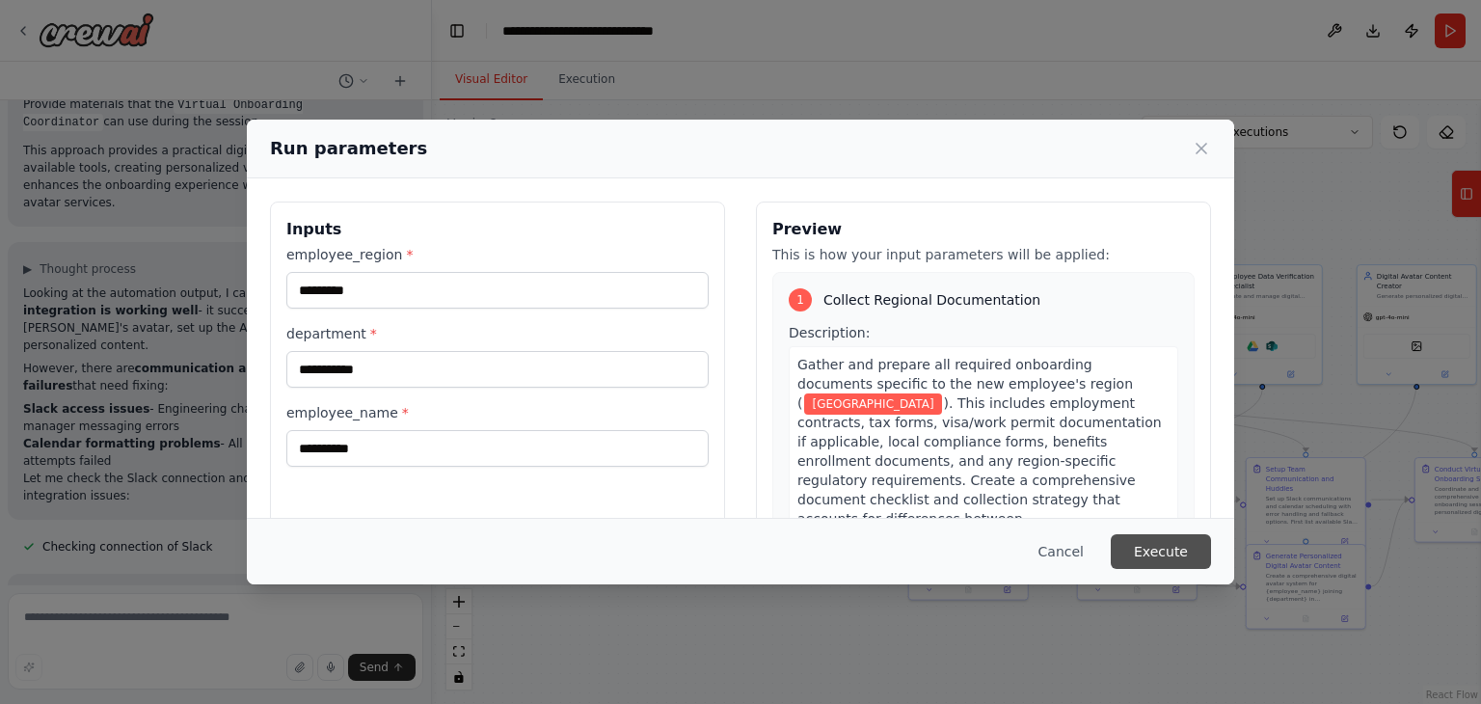
click at [1157, 544] on button "Execute" at bounding box center [1161, 551] width 100 height 35
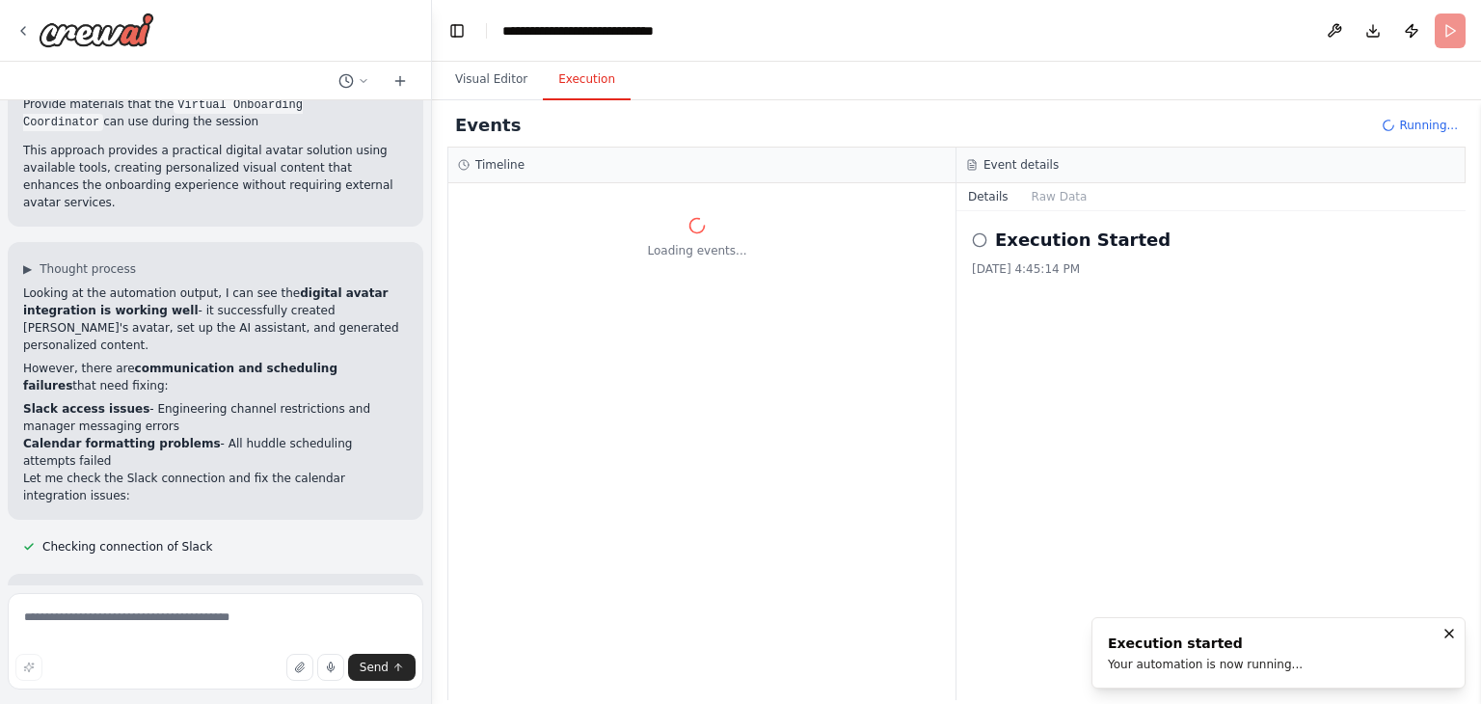
scroll to position [0, 0]
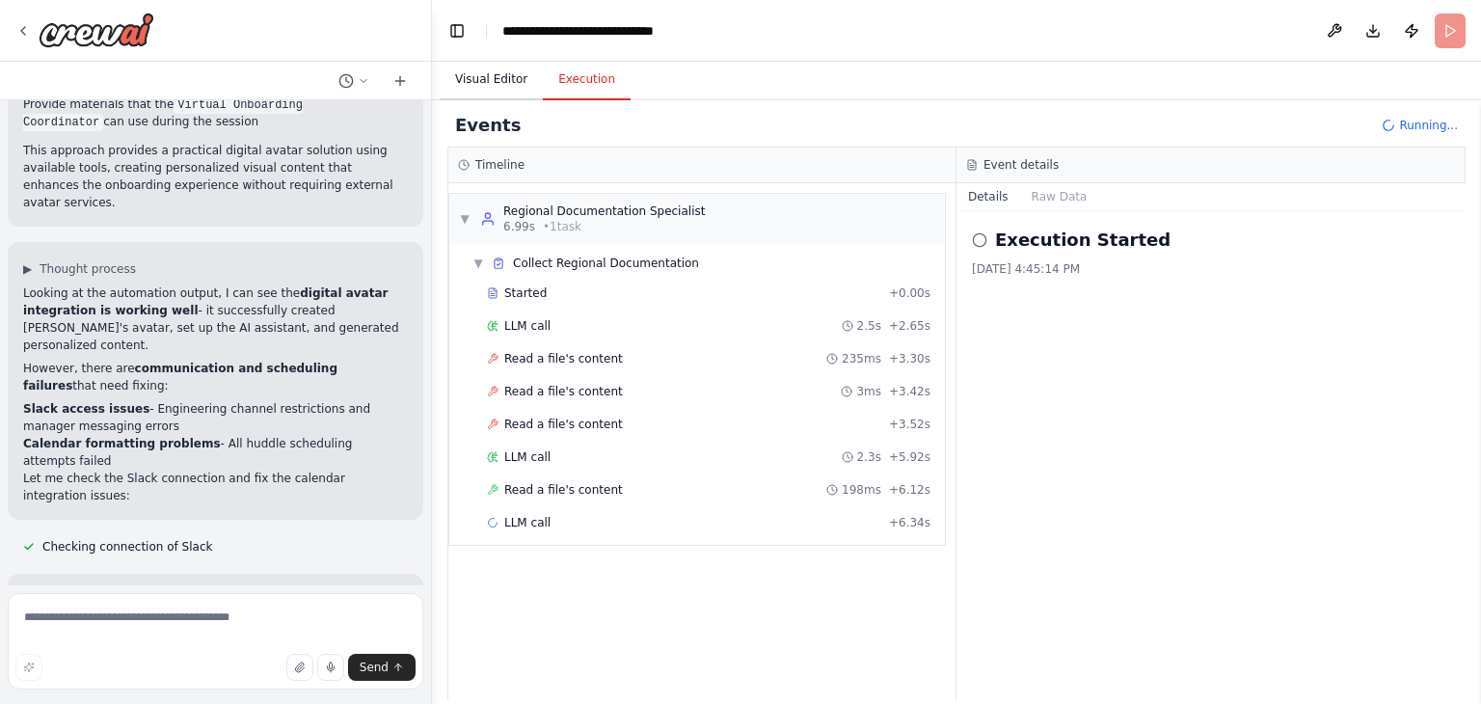
click at [488, 91] on button "Visual Editor" at bounding box center [491, 80] width 103 height 41
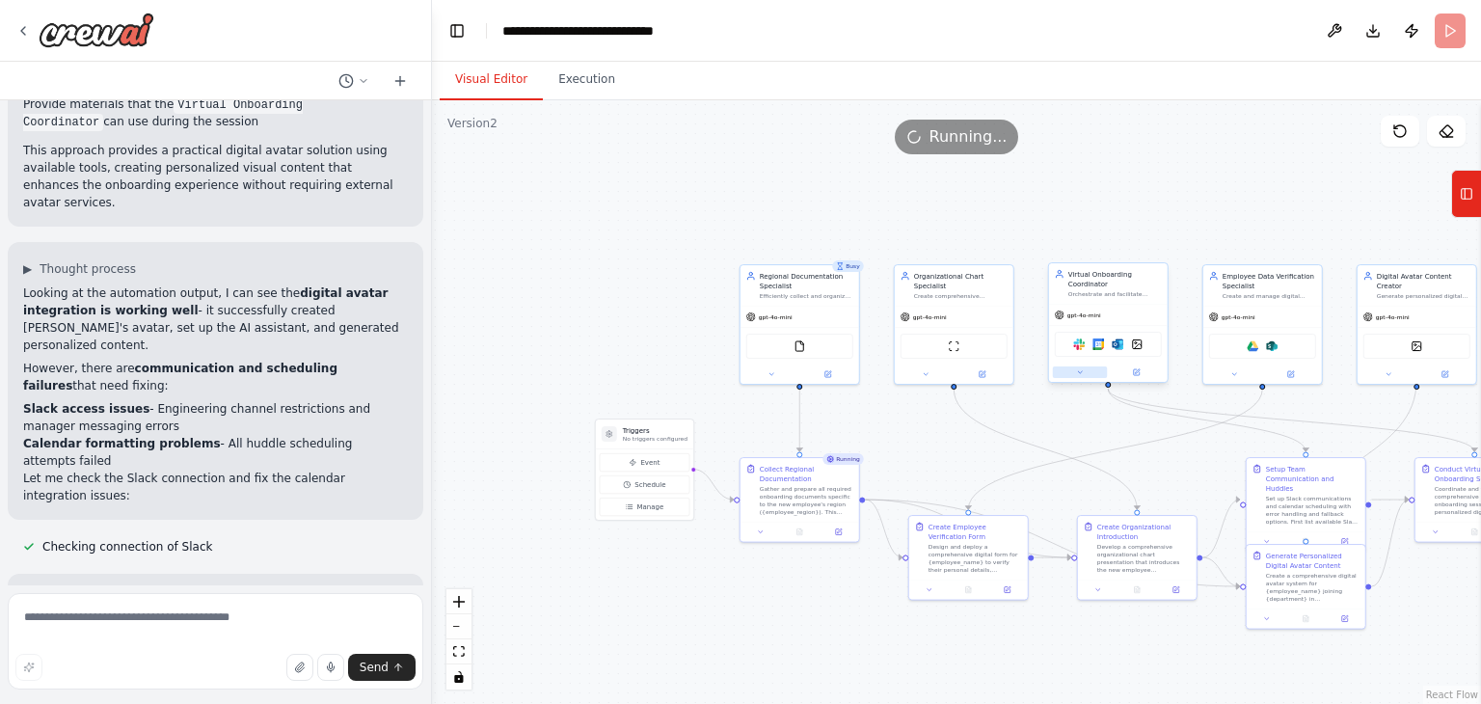
click at [1103, 371] on button at bounding box center [1080, 373] width 55 height 12
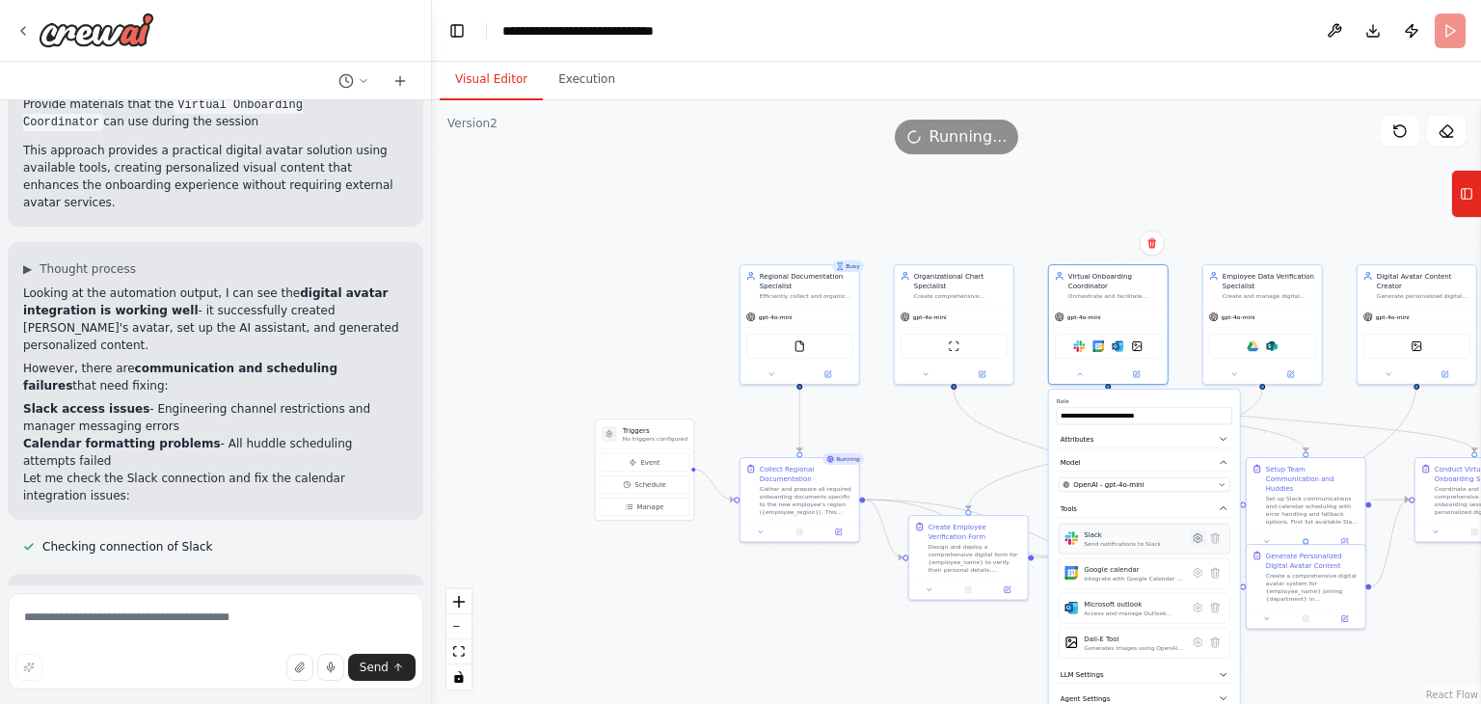
click at [1196, 543] on button at bounding box center [1197, 537] width 17 height 17
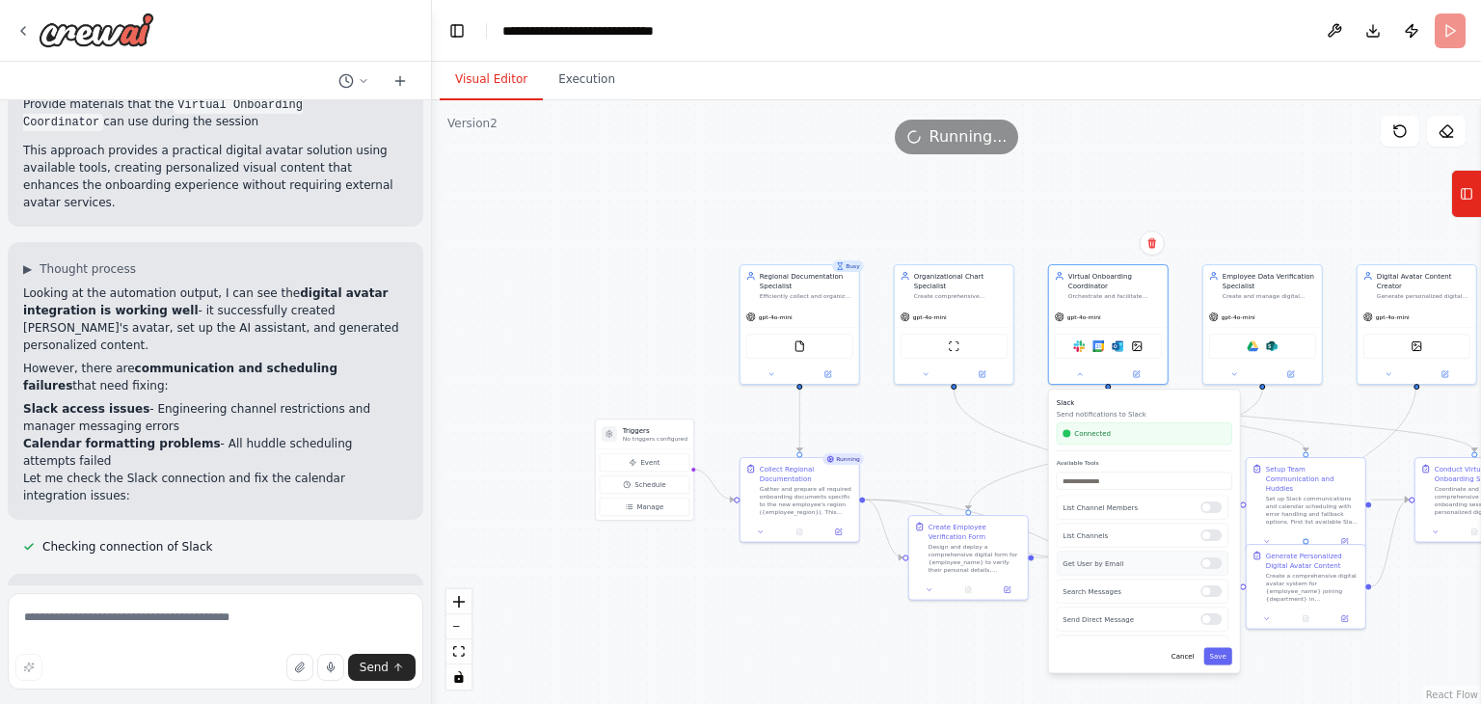
scroll to position [92, 0]
click at [983, 668] on div ".deletable-edge-delete-btn { width: 20px; height: 20px; border: 0px solid #ffff…" at bounding box center [956, 402] width 1049 height 604
click at [930, 584] on icon at bounding box center [930, 588] width 8 height 8
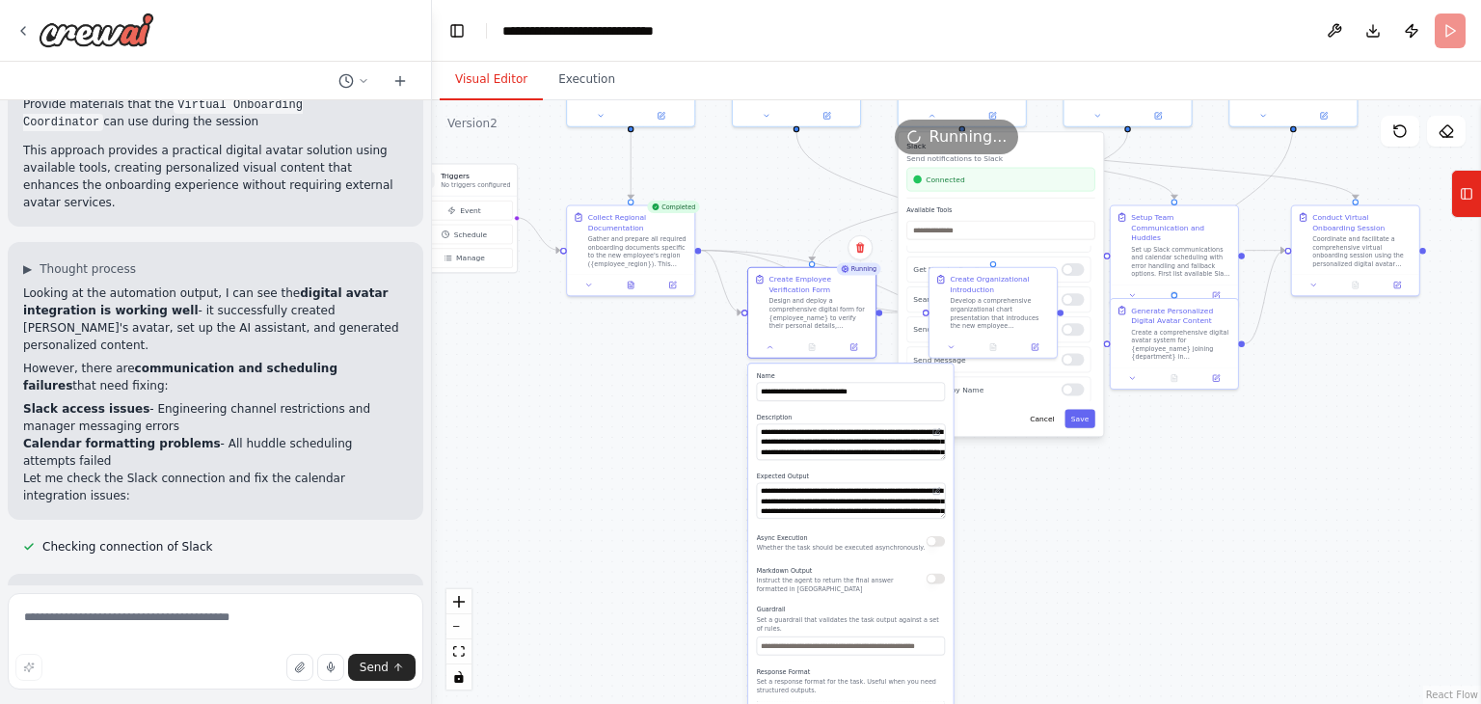
drag, startPoint x: 931, startPoint y: 453, endPoint x: 764, endPoint y: 192, distance: 310.1
click at [764, 192] on div ".deletable-edge-delete-btn { width: 20px; height: 20px; border: 0px solid #ffff…" at bounding box center [956, 402] width 1049 height 604
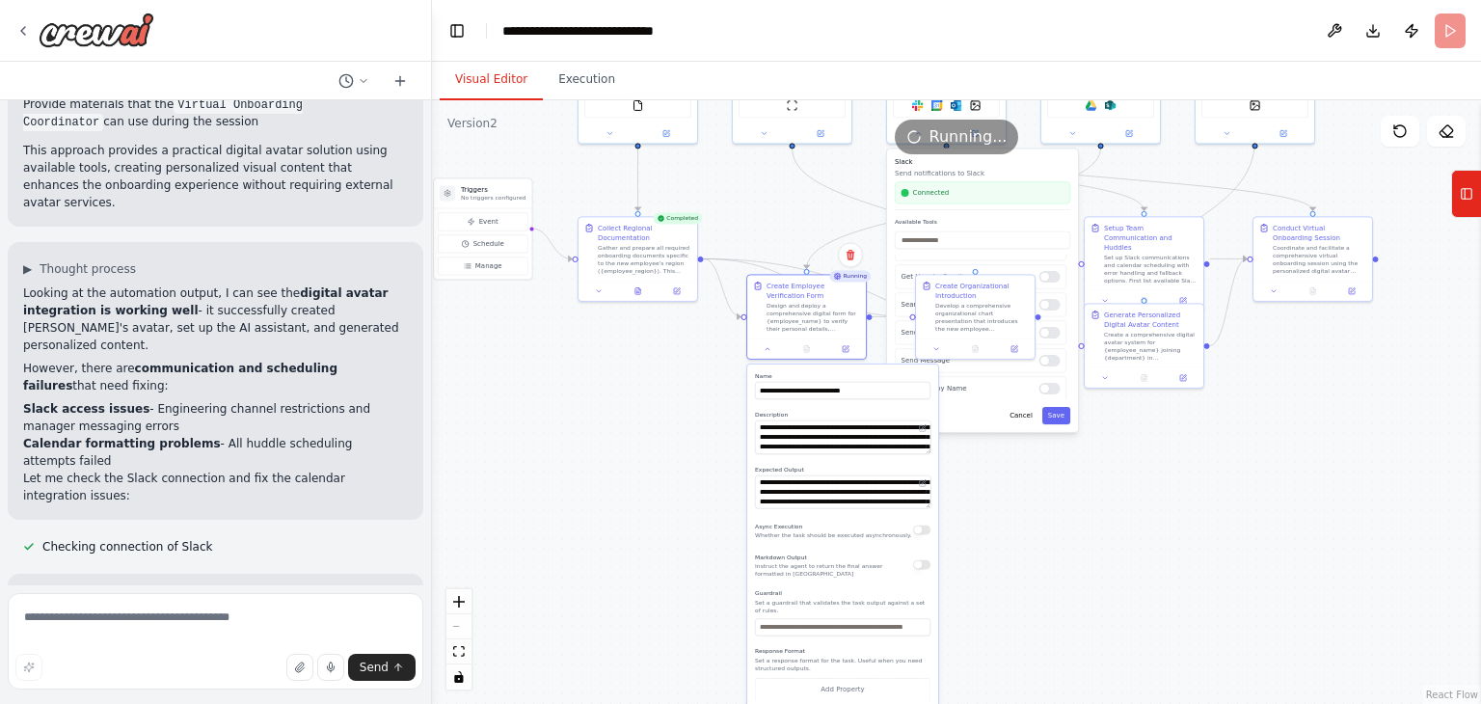
click at [1235, 534] on div ".deletable-edge-delete-btn { width: 20px; height: 20px; border: 0px solid #ffff…" at bounding box center [956, 402] width 1049 height 604
click at [1028, 418] on button "Cancel" at bounding box center [1021, 415] width 35 height 17
click at [1022, 502] on button "Cancel" at bounding box center [1021, 504] width 35 height 17
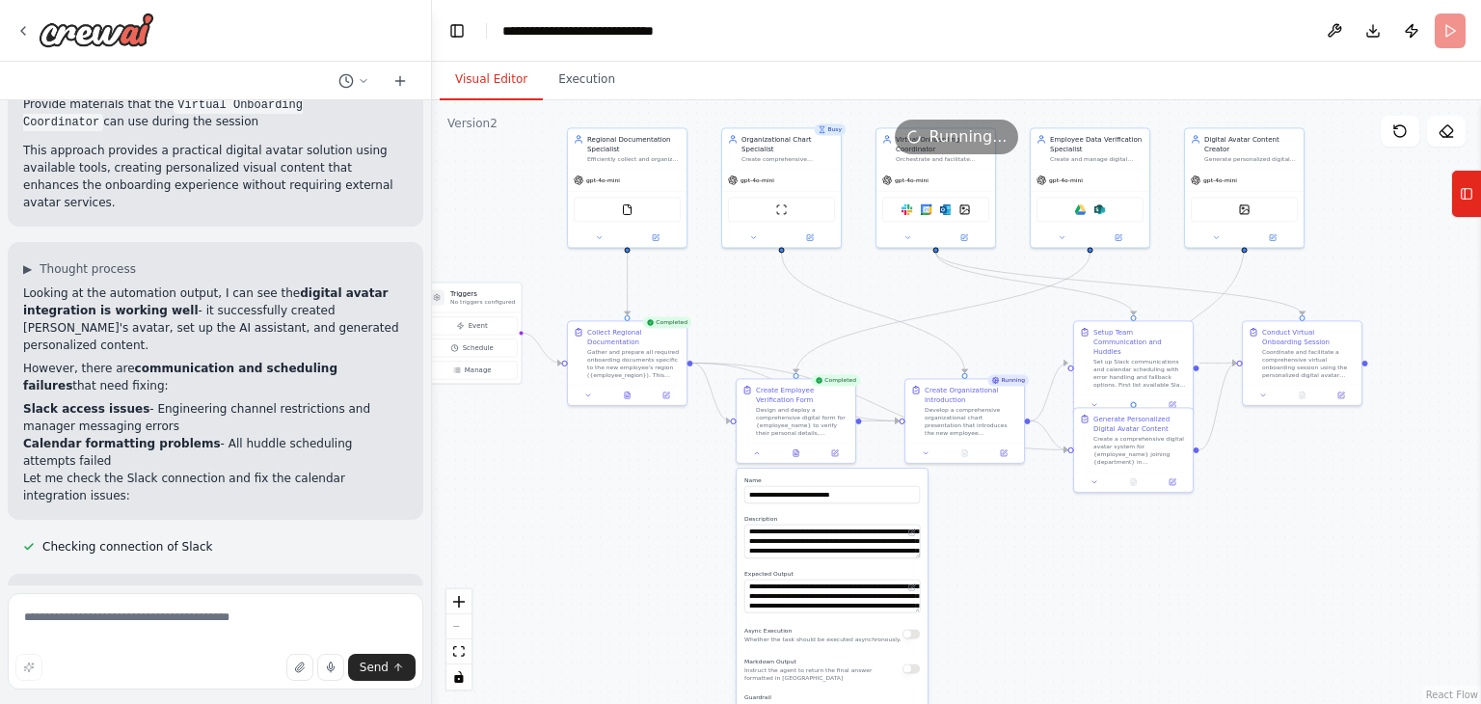
drag, startPoint x: 1026, startPoint y: 495, endPoint x: 1016, endPoint y: 599, distance: 104.7
click at [1016, 599] on div ".deletable-edge-delete-btn { width: 20px; height: 20px; border: 0px solid #ffff…" at bounding box center [956, 402] width 1049 height 604
click at [1118, 368] on div "Set up Slack communications and calendar scheduling with error handling and fal…" at bounding box center [1141, 371] width 94 height 31
click at [1096, 398] on div at bounding box center [1133, 403] width 119 height 20
click at [1091, 399] on icon at bounding box center [1095, 403] width 8 height 8
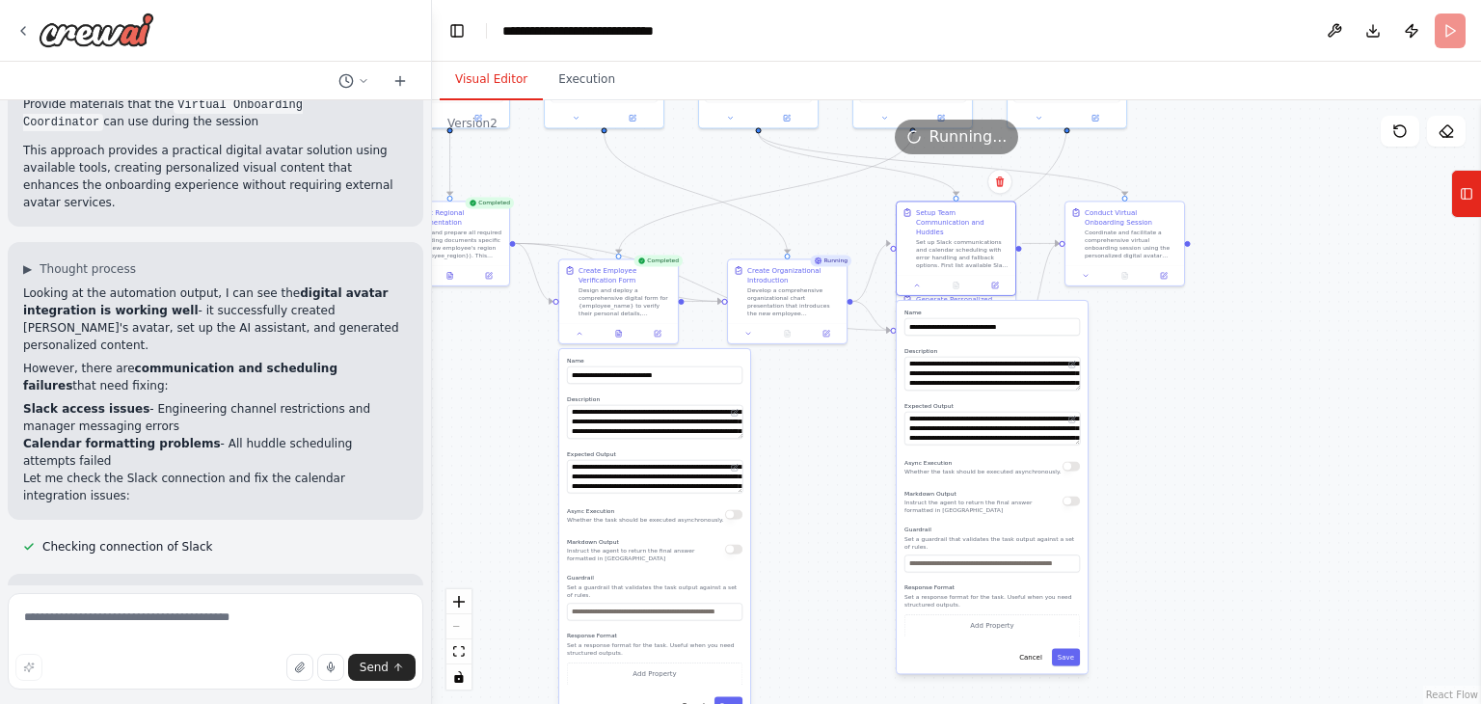
drag, startPoint x: 1381, startPoint y: 580, endPoint x: 1204, endPoint y: 460, distance: 214.0
click at [1204, 460] on div ".deletable-edge-delete-btn { width: 20px; height: 20px; border: 0px solid #ffff…" at bounding box center [956, 402] width 1049 height 604
click at [991, 278] on button at bounding box center [995, 284] width 33 height 12
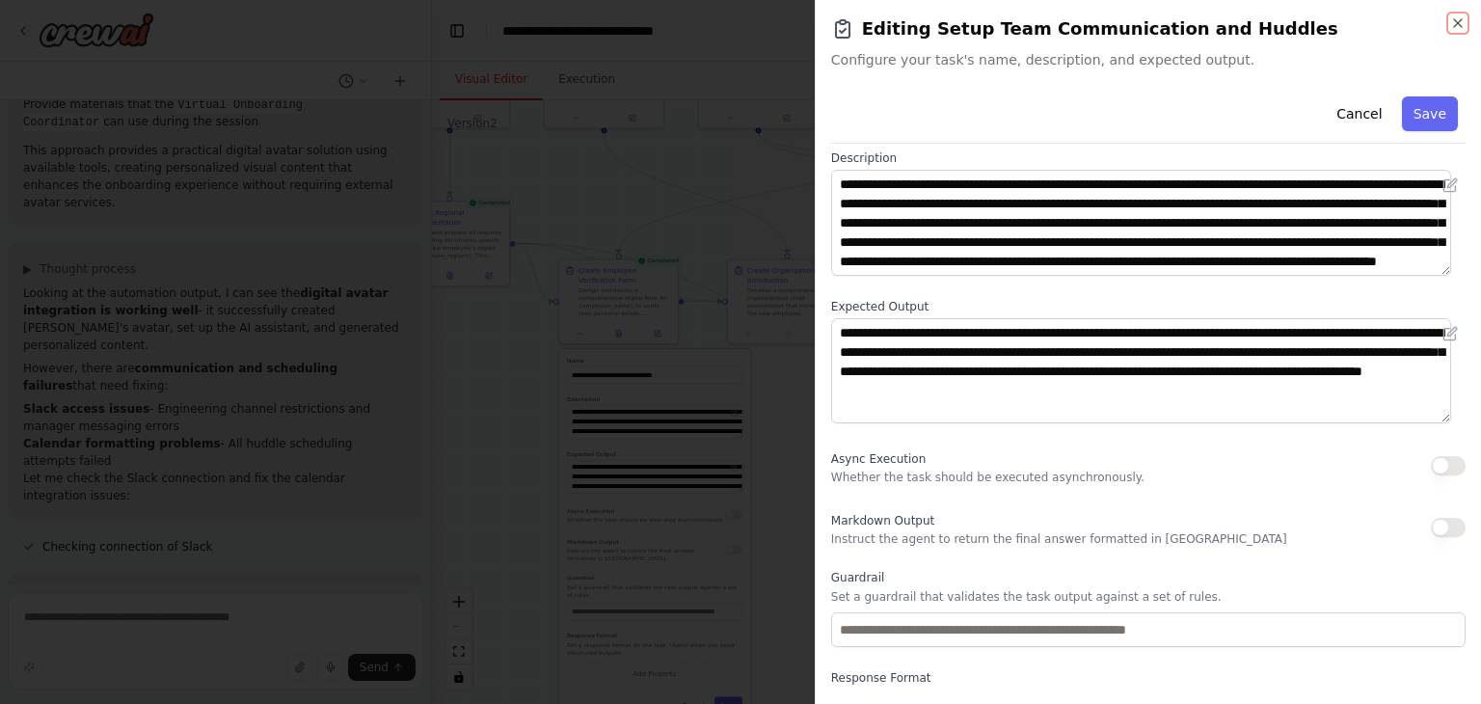
scroll to position [166, 0]
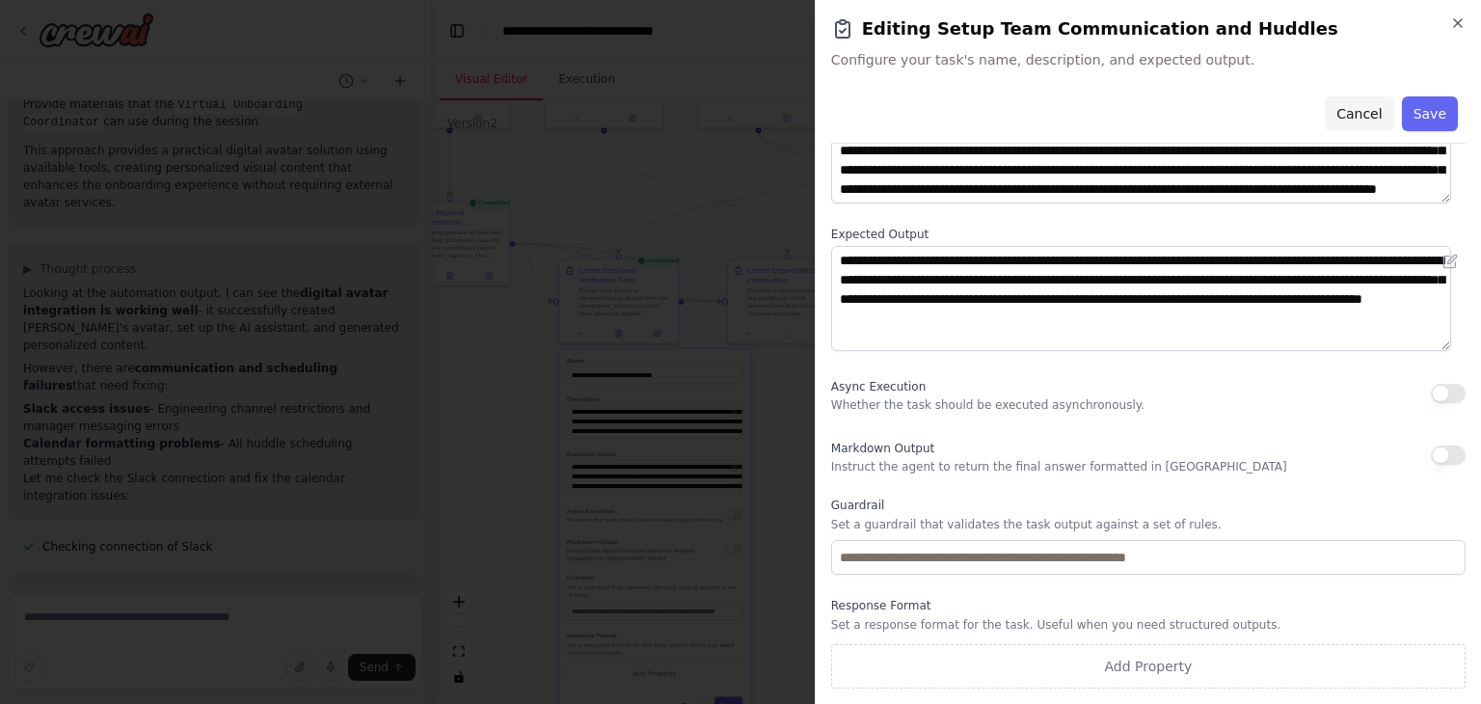
click at [1331, 113] on button "Cancel" at bounding box center [1359, 113] width 68 height 35
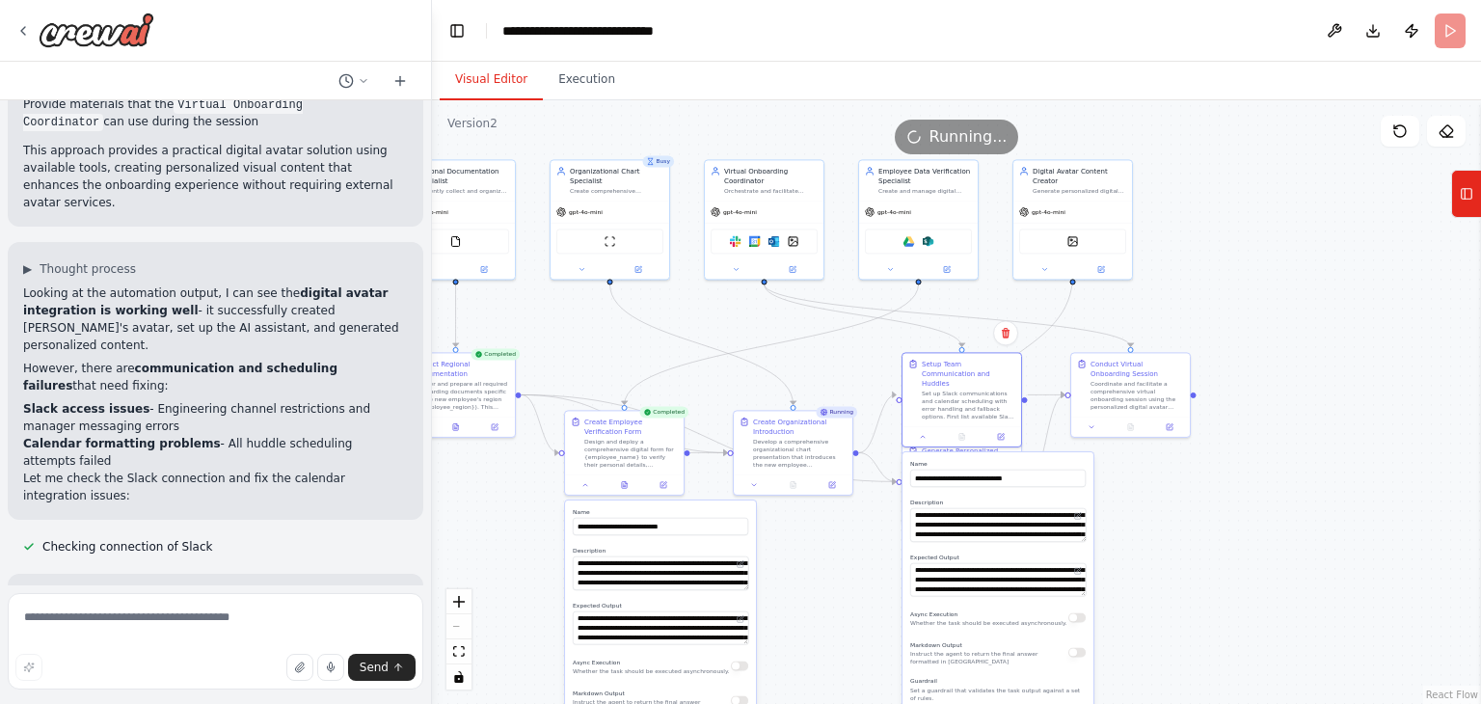
drag, startPoint x: 1234, startPoint y: 410, endPoint x: 1239, endPoint y: 561, distance: 151.5
click at [1239, 561] on div ".deletable-edge-delete-btn { width: 20px; height: 20px; border: 0px solid #ffff…" at bounding box center [956, 402] width 1049 height 604
click at [918, 429] on button at bounding box center [923, 435] width 33 height 12
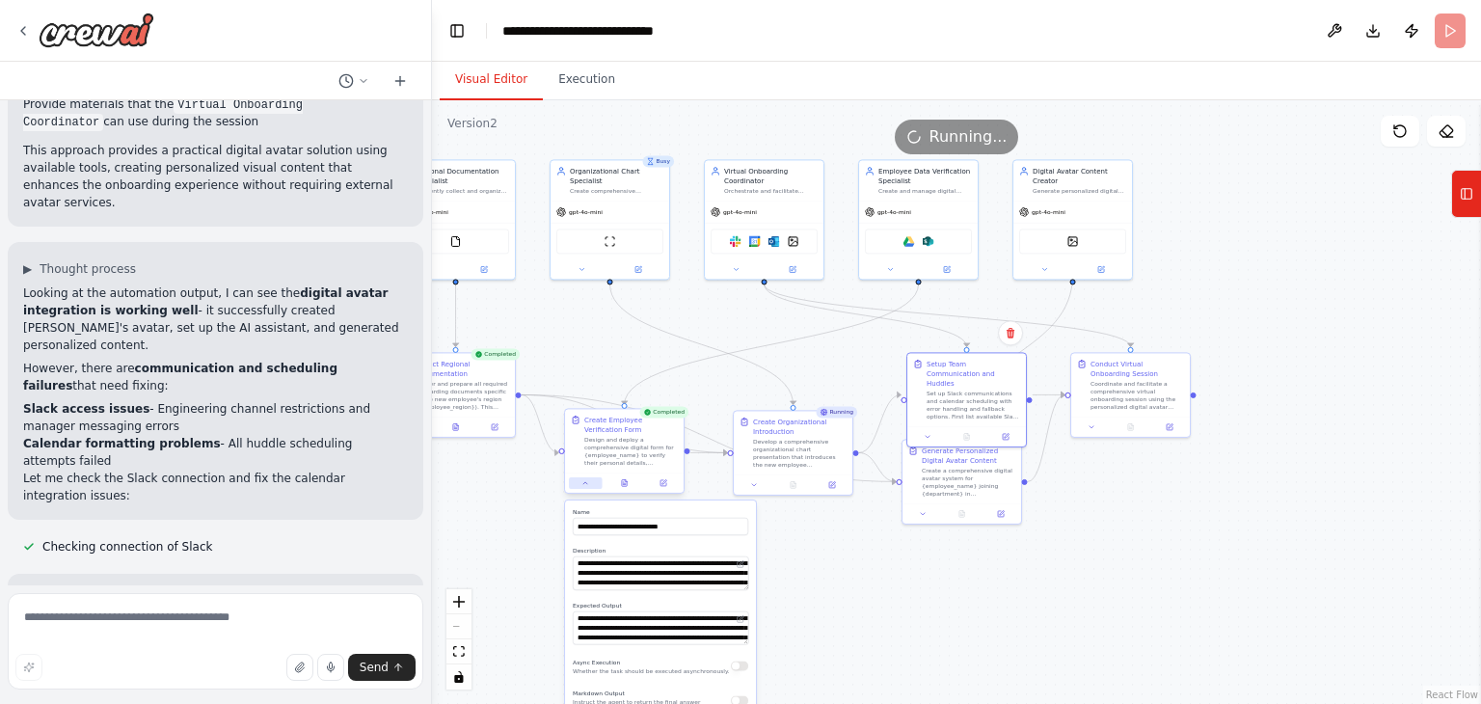
click at [585, 483] on icon at bounding box center [586, 483] width 8 height 8
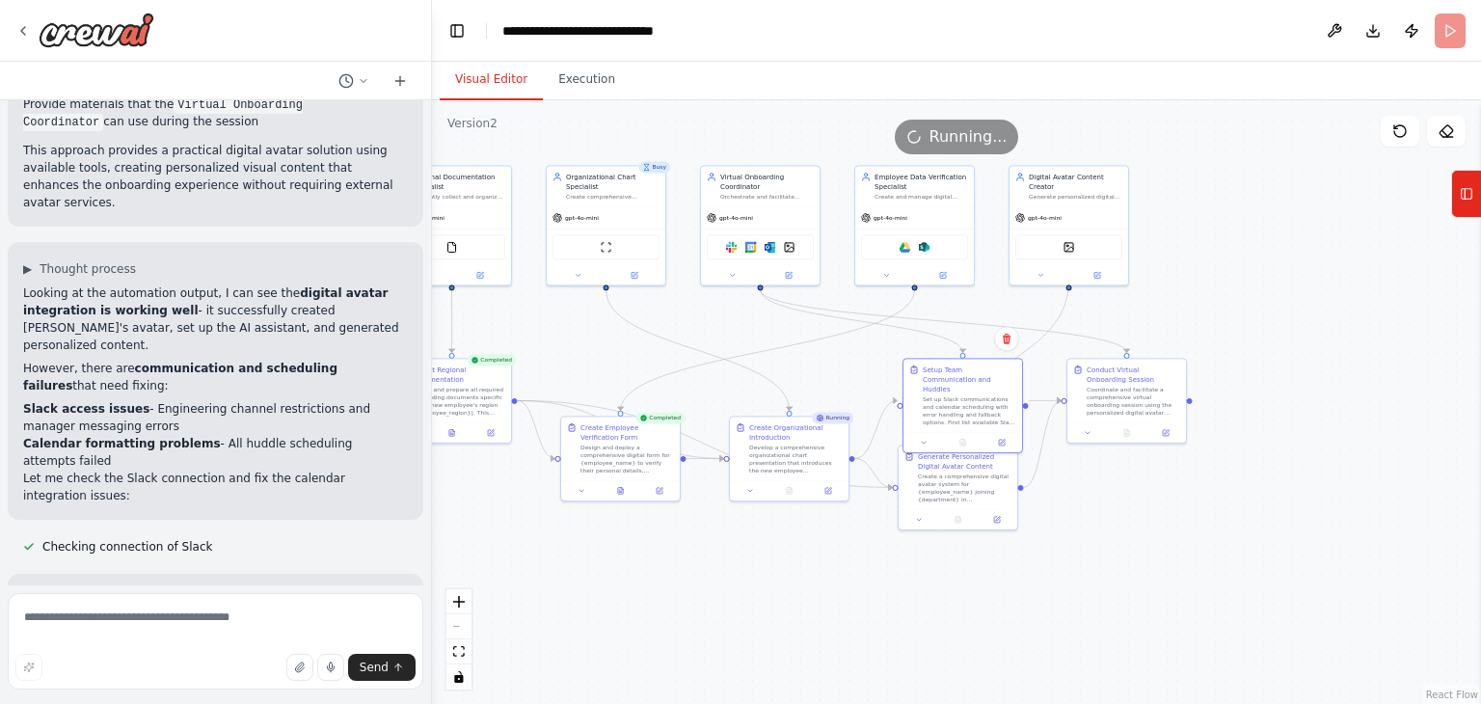
drag, startPoint x: 1304, startPoint y: 486, endPoint x: 1290, endPoint y: 530, distance: 46.4
click at [1290, 530] on div ".deletable-edge-delete-btn { width: 20px; height: 20px; border: 0px solid #ffff…" at bounding box center [956, 402] width 1049 height 604
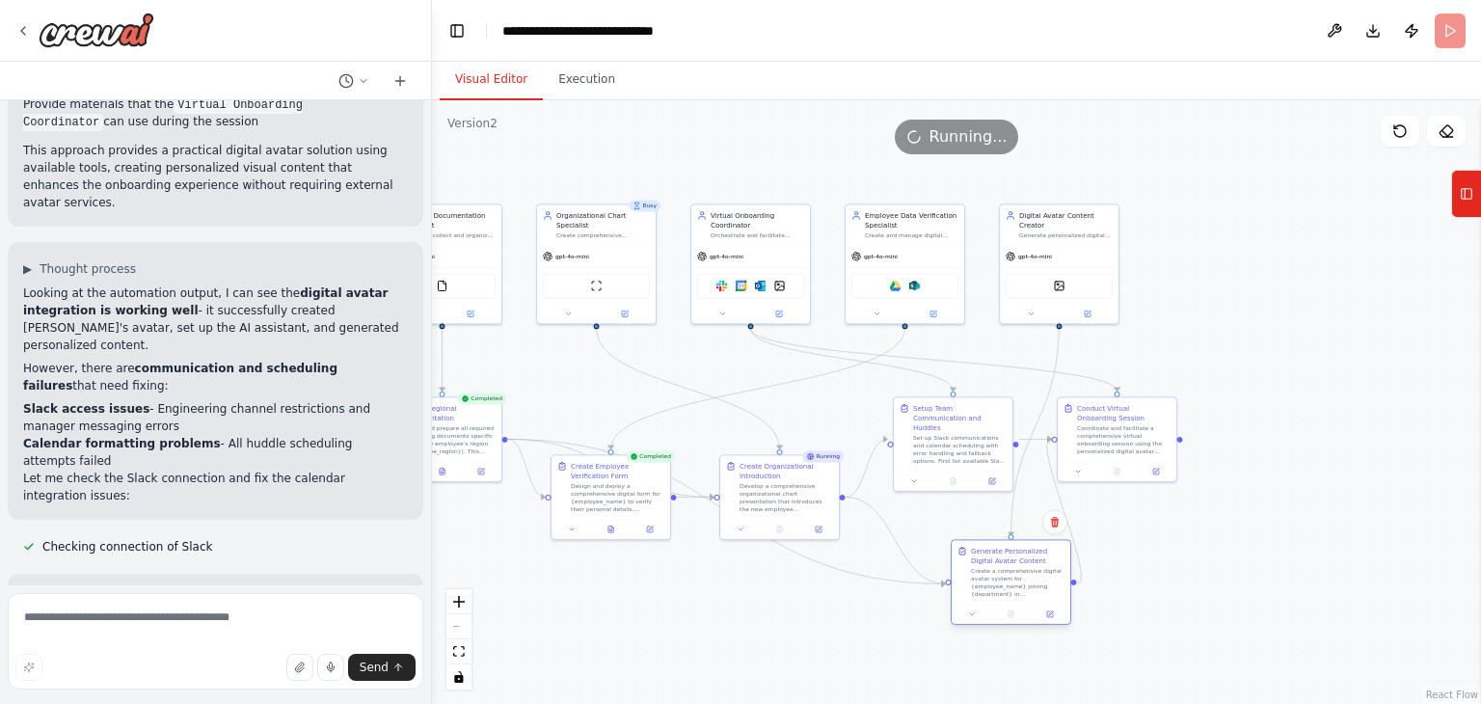
drag, startPoint x: 929, startPoint y: 531, endPoint x: 992, endPoint y: 592, distance: 88.0
click at [992, 592] on div "Create a comprehensive digital avatar system for {employee_name} joining {depar…" at bounding box center [1018, 582] width 94 height 31
drag, startPoint x: 1144, startPoint y: 428, endPoint x: 1263, endPoint y: 439, distance: 119.1
click at [1263, 439] on div "Coordinate and facilitate a comprehensive virtual onboarding session using the …" at bounding box center [1250, 437] width 94 height 31
drag, startPoint x: 1026, startPoint y: 563, endPoint x: 1074, endPoint y: 561, distance: 48.3
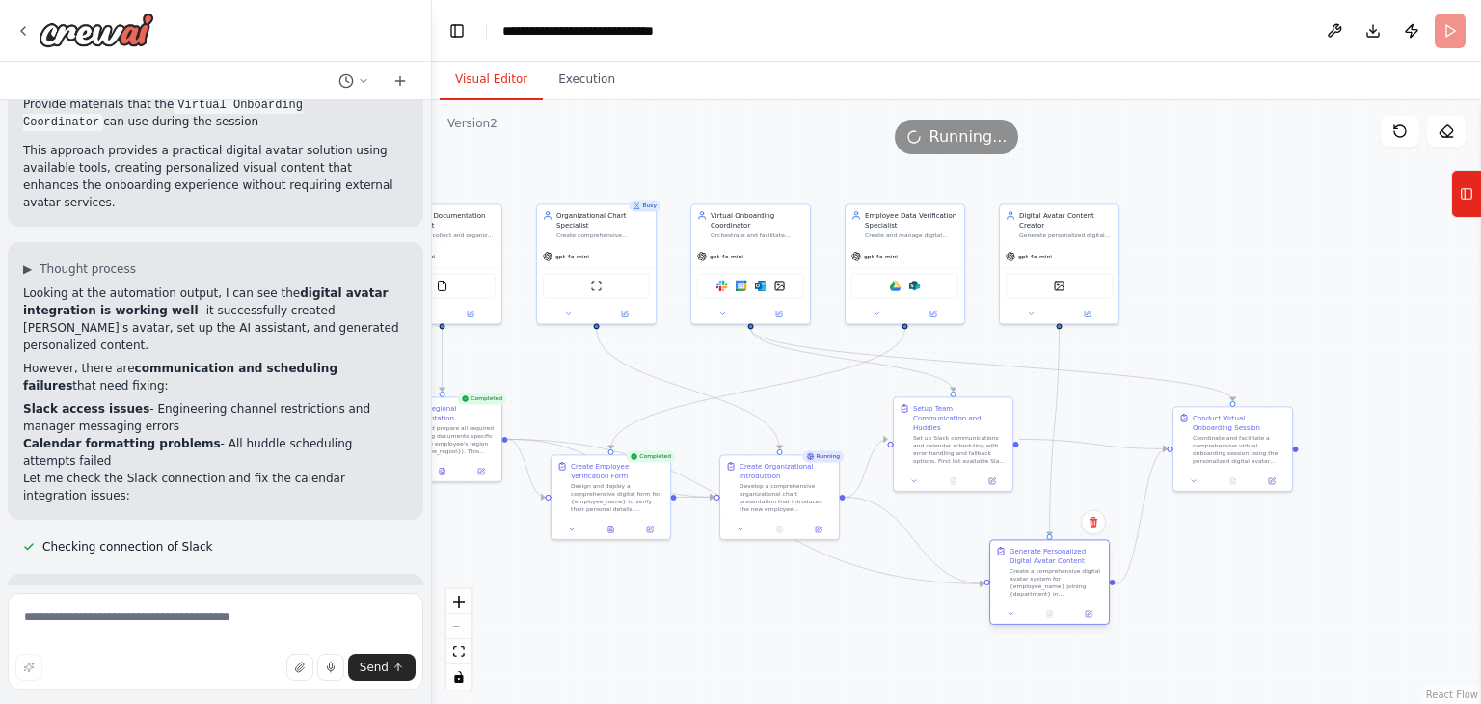
click at [1070, 566] on div "Generate Personalized Digital Avatar Content Create a comprehensive digital ava…" at bounding box center [1057, 572] width 94 height 52
click at [1036, 588] on div "Create a comprehensive digital avatar system for {employee_name} joining {depar…" at bounding box center [1057, 582] width 94 height 31
click at [1095, 612] on button at bounding box center [1088, 615] width 33 height 12
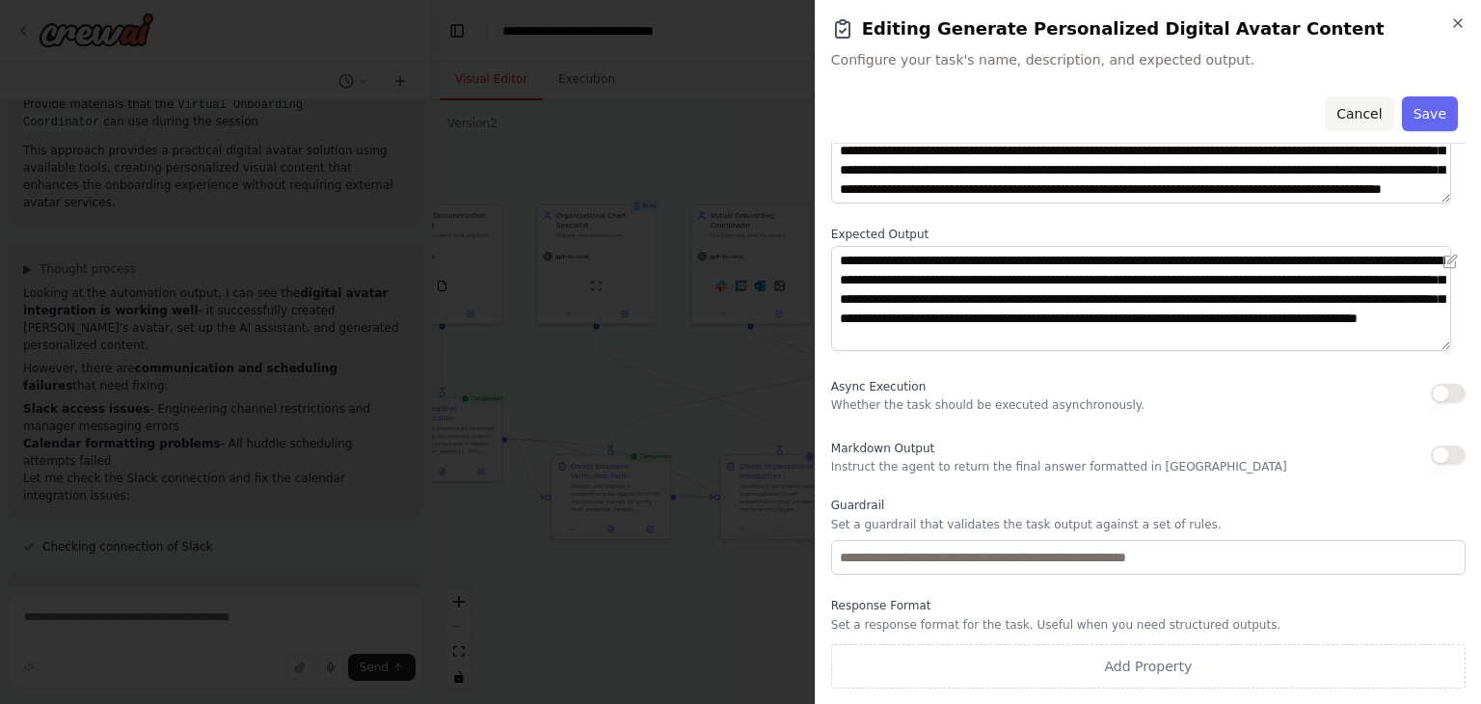
click at [1358, 110] on button "Cancel" at bounding box center [1359, 113] width 68 height 35
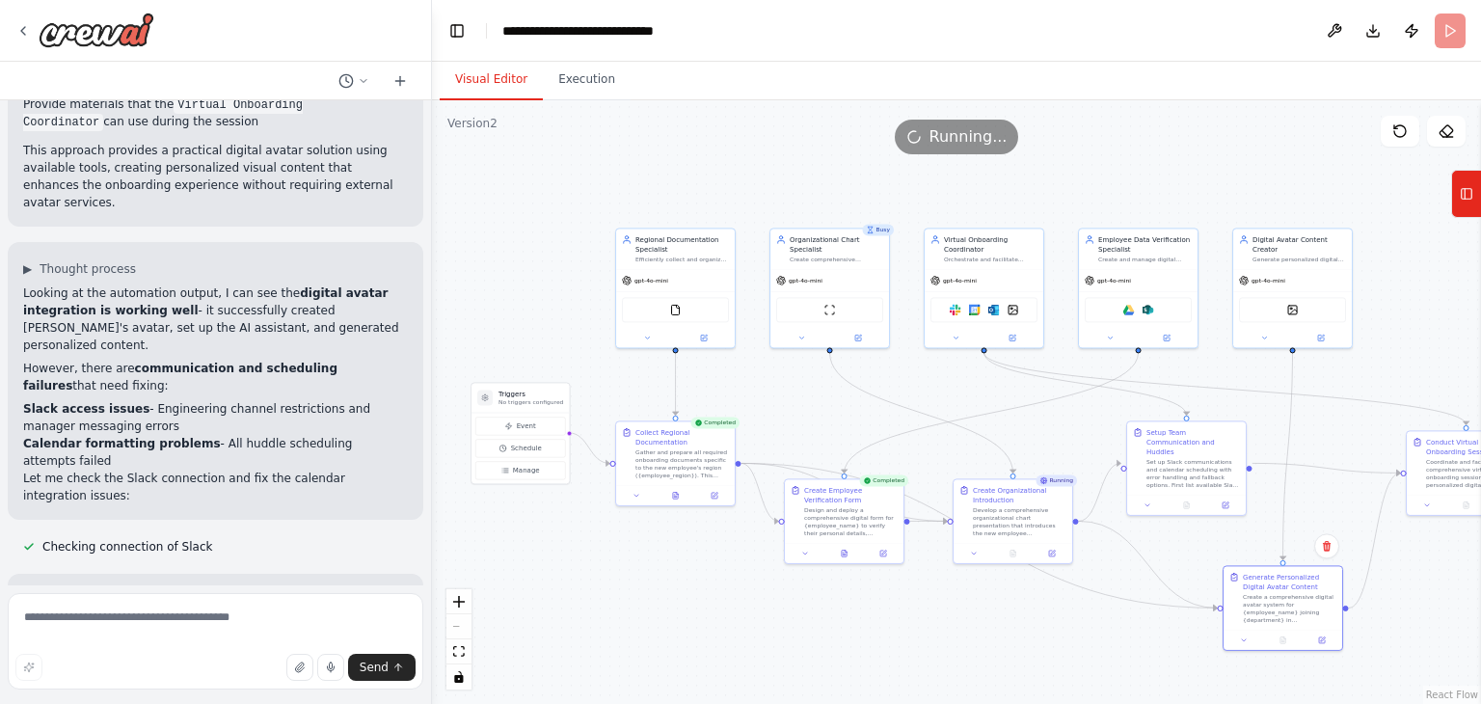
drag, startPoint x: 590, startPoint y: 159, endPoint x: 824, endPoint y: 183, distance: 234.6
click at [824, 183] on div ".deletable-edge-delete-btn { width: 20px; height: 20px; border: 0px solid #ffff…" at bounding box center [956, 402] width 1049 height 604
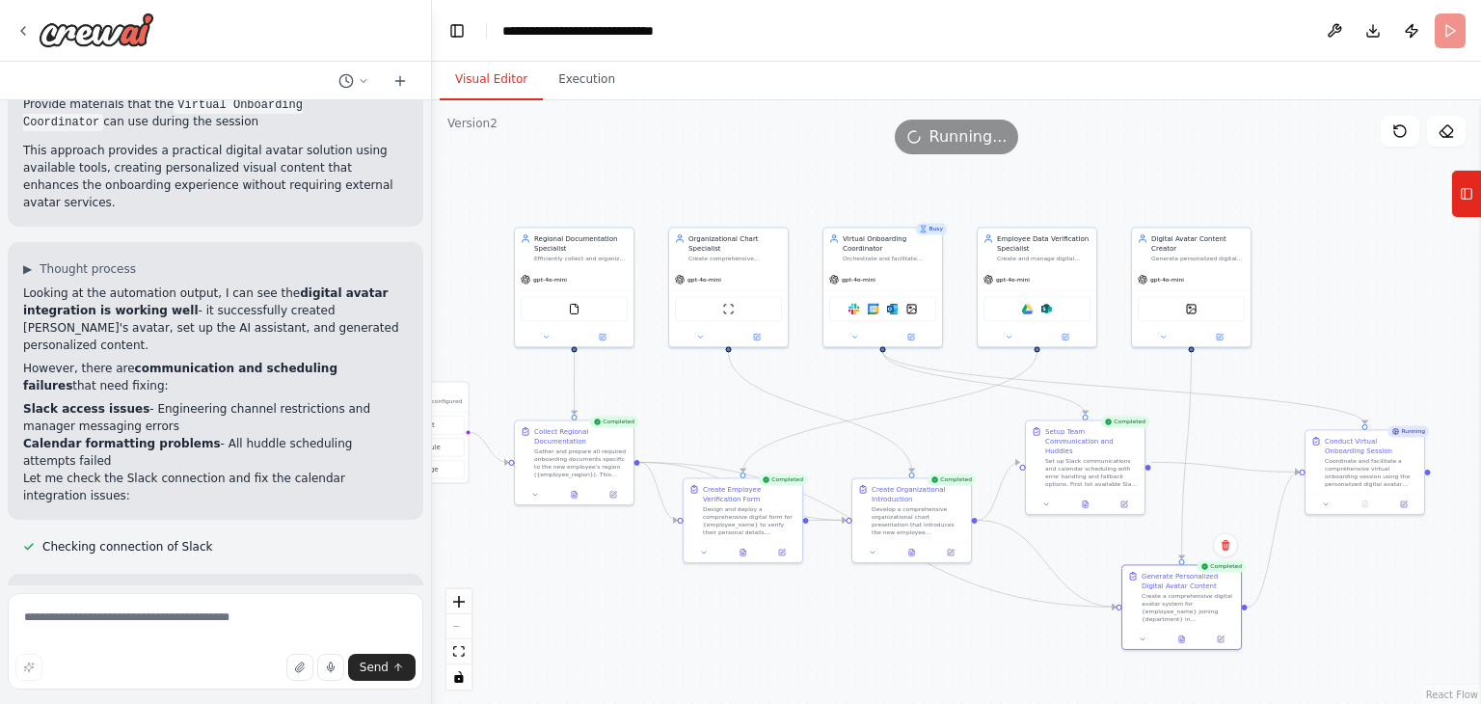
drag, startPoint x: 1424, startPoint y: 307, endPoint x: 1320, endPoint y: 305, distance: 103.2
click at [1320, 305] on div ".deletable-edge-delete-btn { width: 20px; height: 20px; border: 0px solid #ffff…" at bounding box center [956, 402] width 1049 height 604
click at [250, 638] on textarea at bounding box center [216, 641] width 416 height 96
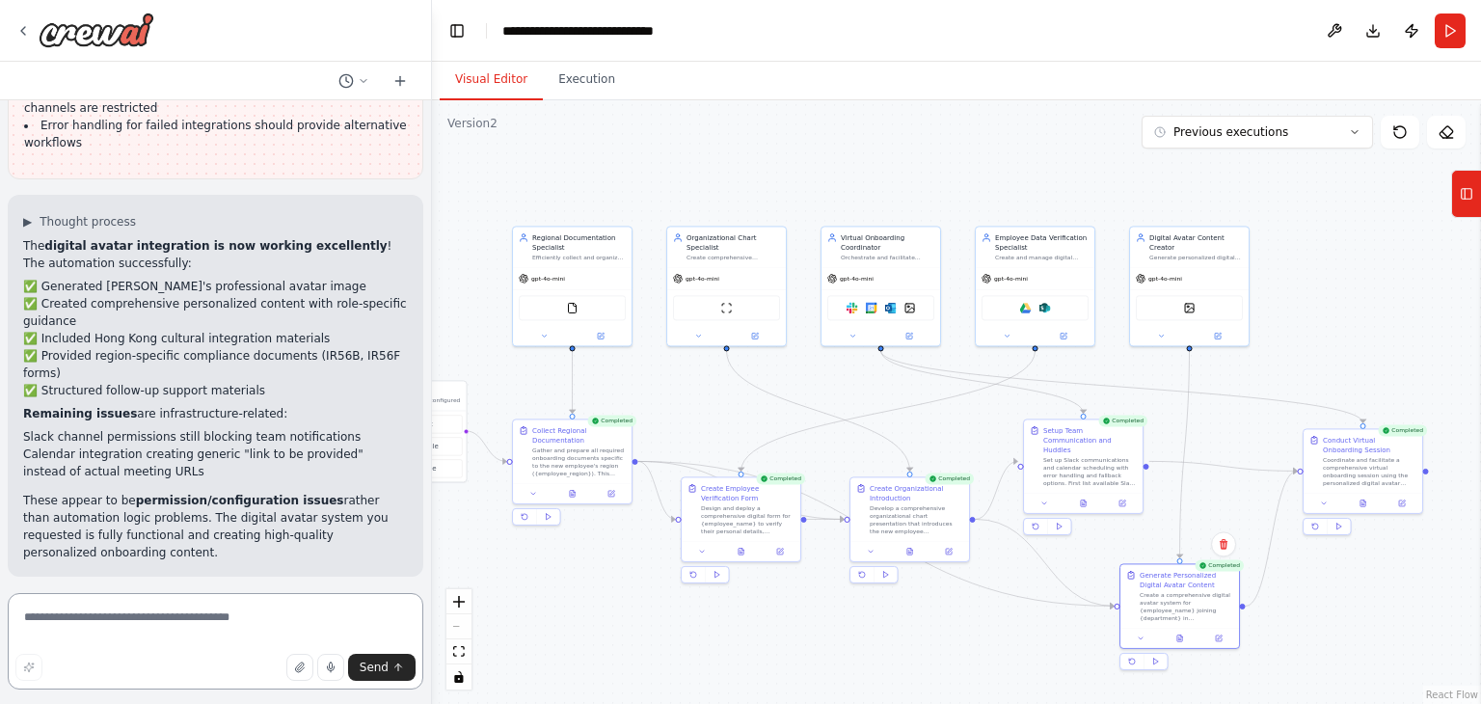
scroll to position [13582, 0]
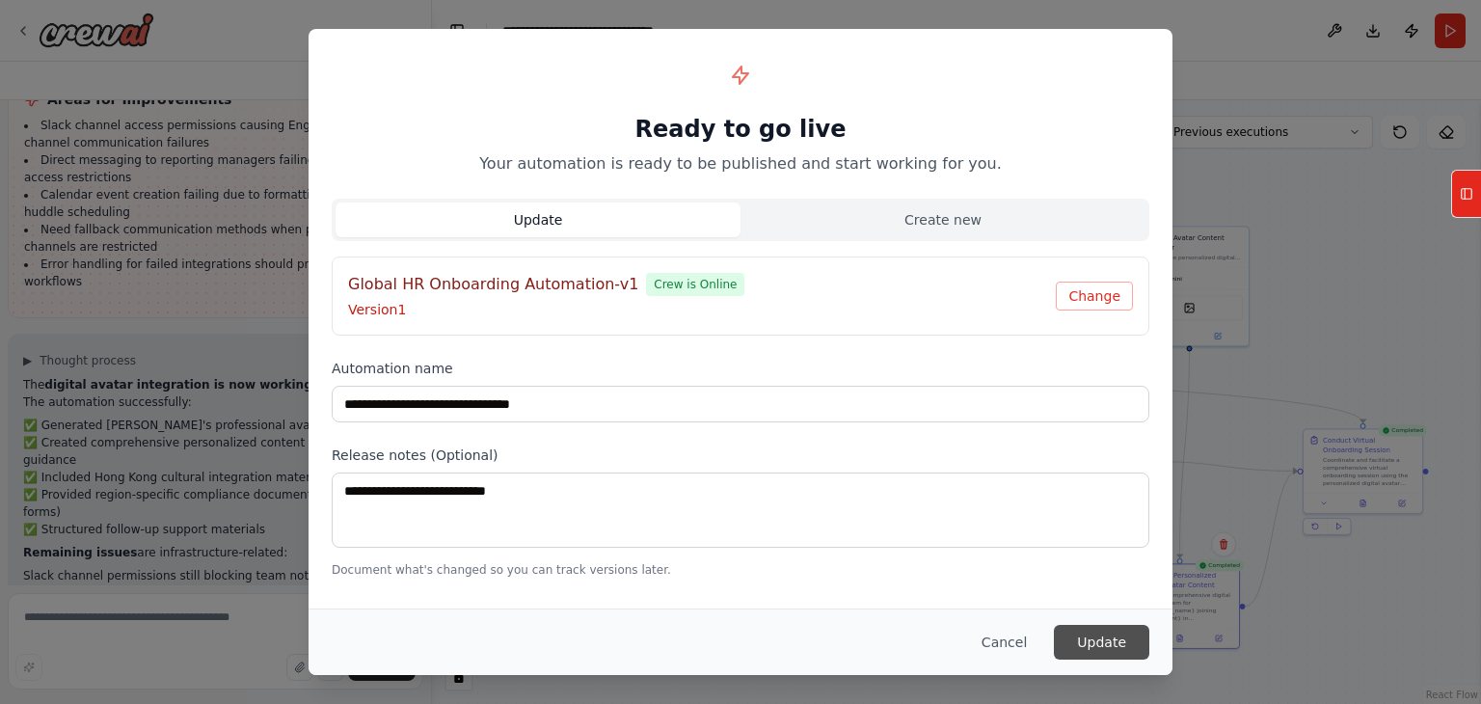
click at [1074, 634] on button "Update" at bounding box center [1101, 642] width 95 height 35
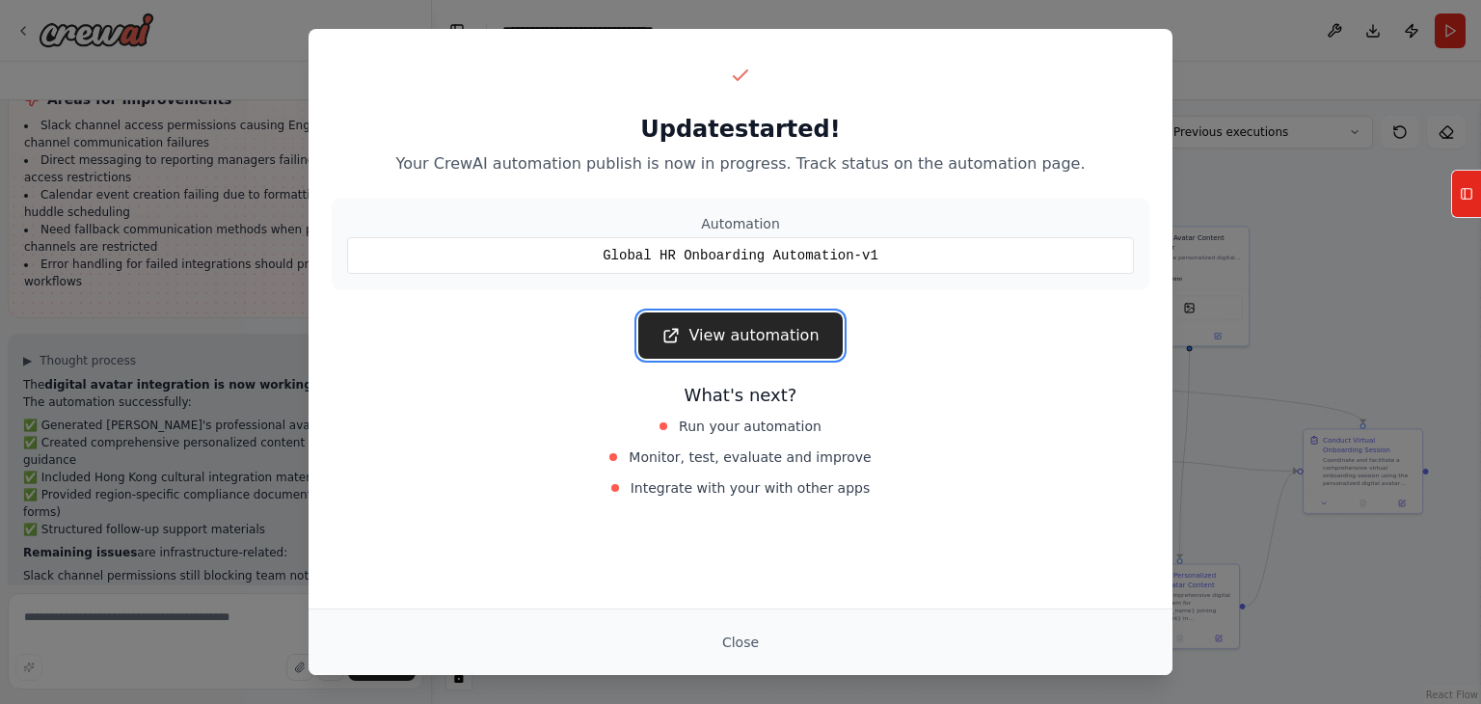
click at [722, 333] on link "View automation" at bounding box center [740, 335] width 204 height 46
click at [743, 640] on button "Close" at bounding box center [741, 642] width 68 height 35
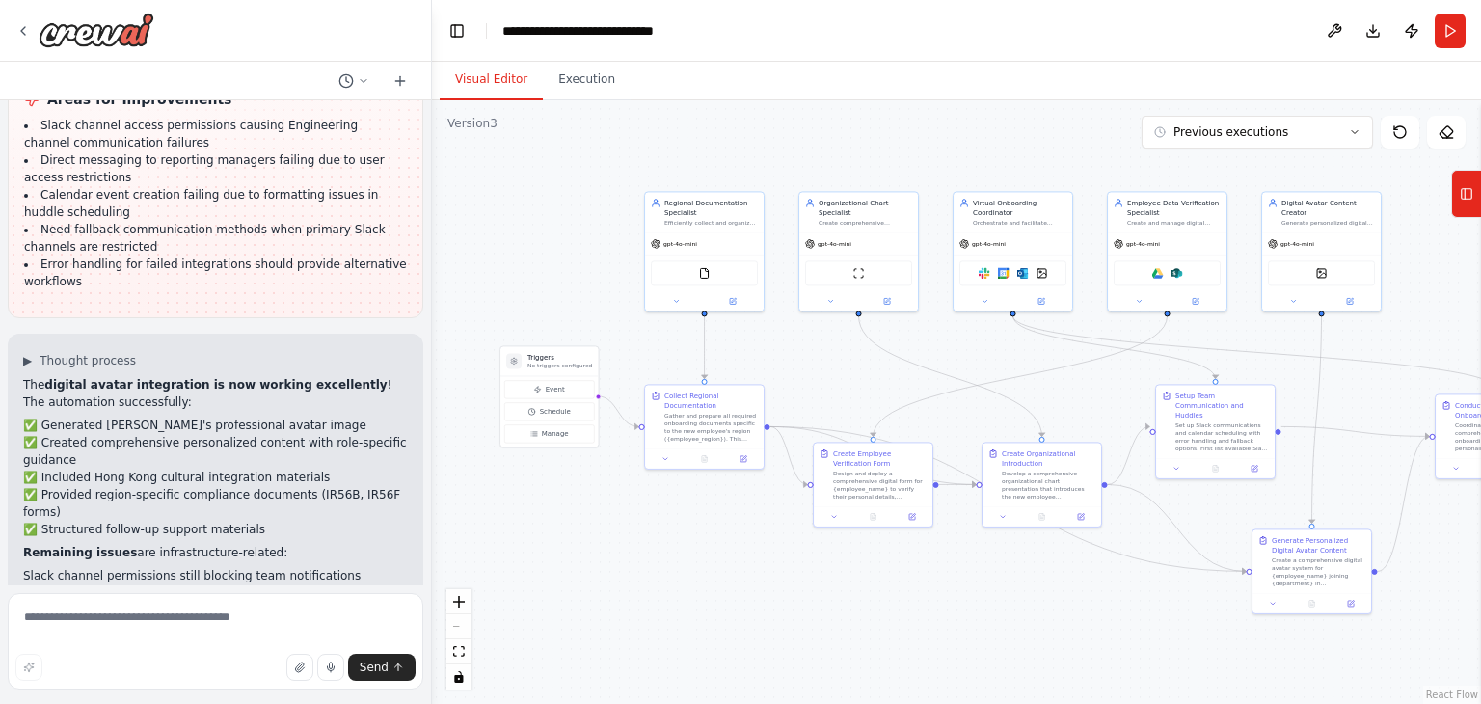
drag, startPoint x: 622, startPoint y: 584, endPoint x: 754, endPoint y: 550, distance: 136.6
click at [754, 550] on div ".deletable-edge-delete-btn { width: 20px; height: 20px; border: 0px solid #ffff…" at bounding box center [956, 402] width 1049 height 604
click at [571, 389] on button "Event" at bounding box center [549, 389] width 90 height 18
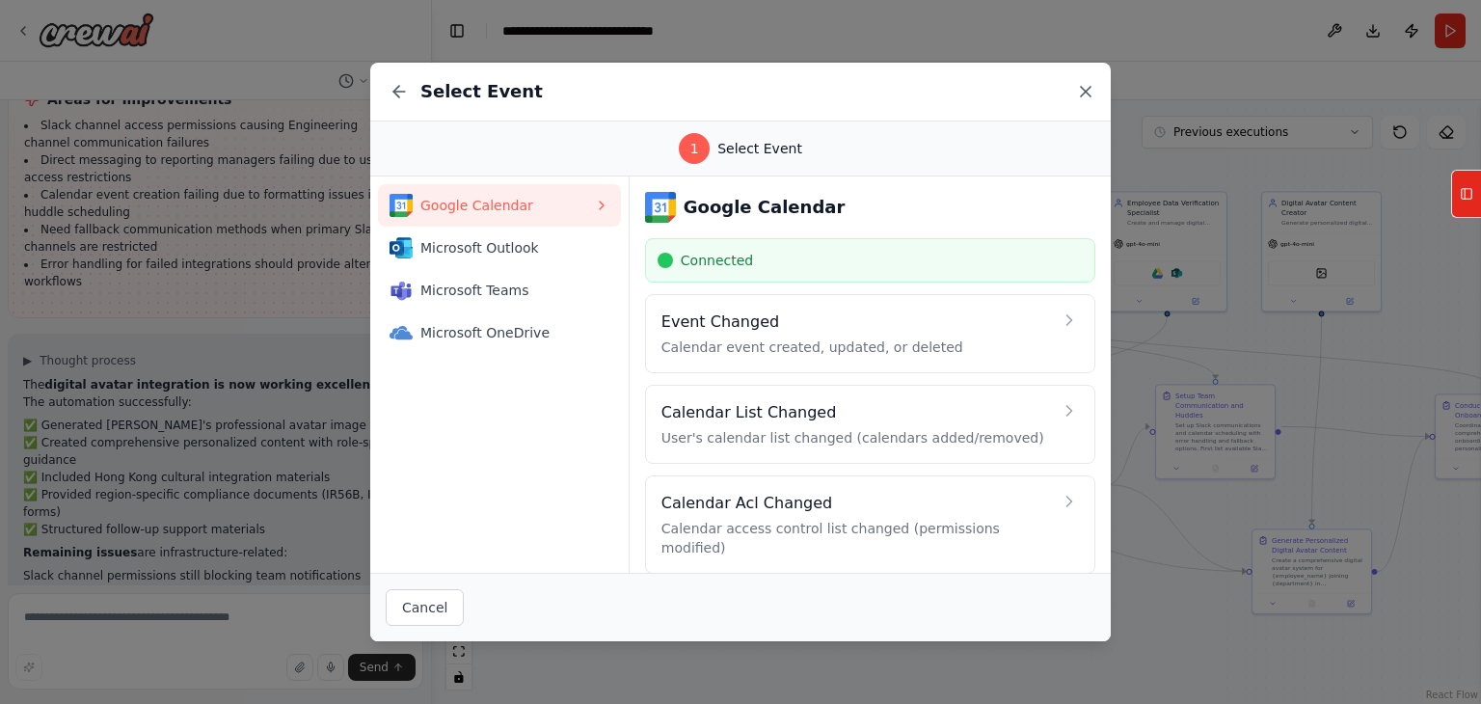
click at [1085, 90] on icon at bounding box center [1085, 91] width 19 height 19
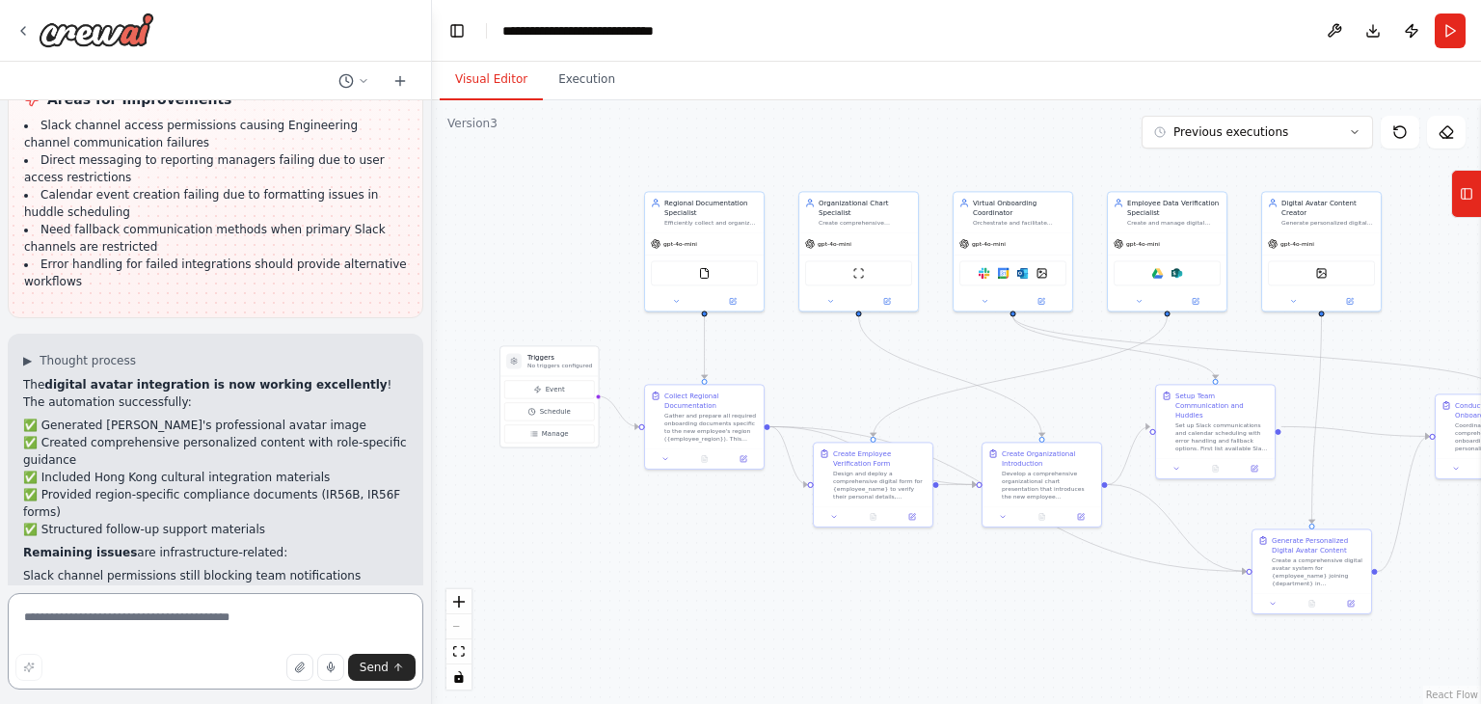
click at [174, 622] on textarea at bounding box center [216, 641] width 416 height 96
type textarea "*"
type textarea "**********"
click at [23, 33] on icon at bounding box center [23, 31] width 4 height 8
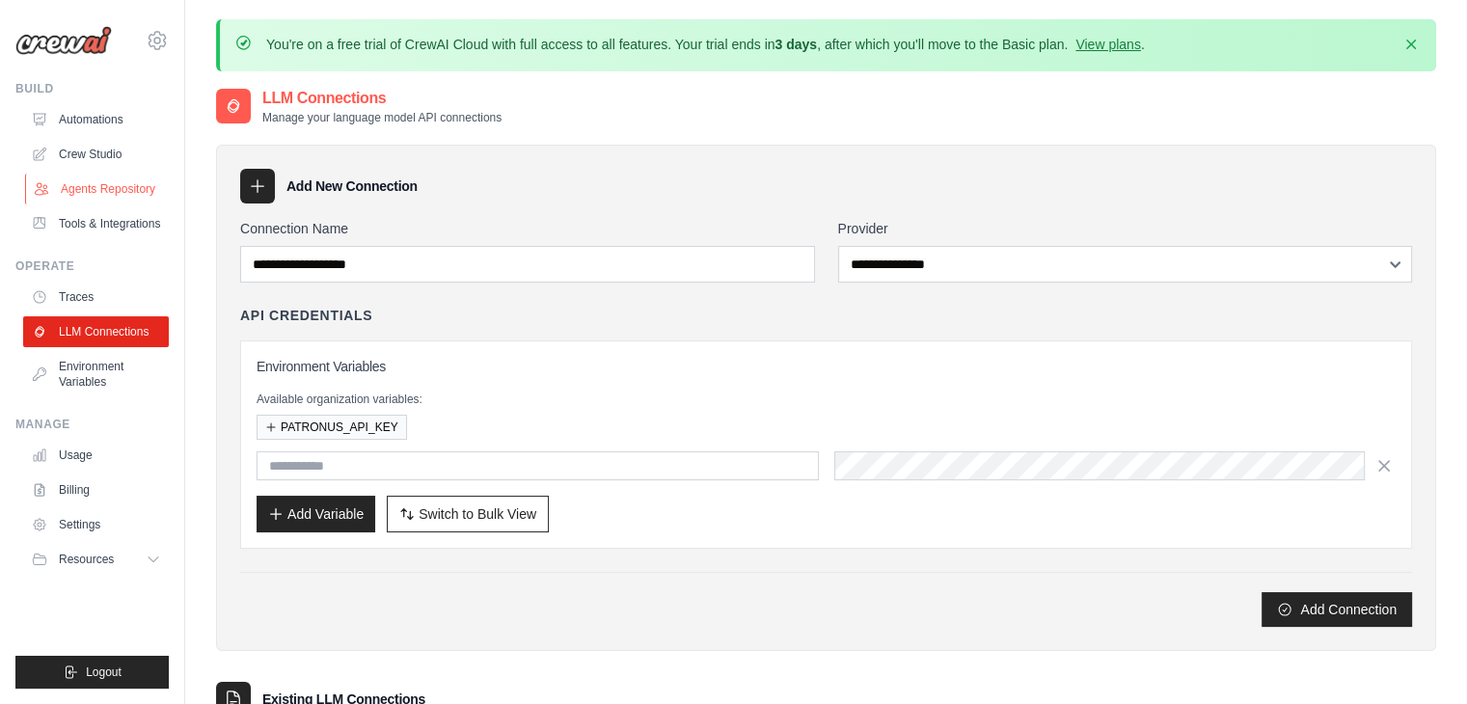
click at [113, 202] on link "Agents Repository" at bounding box center [98, 189] width 146 height 31
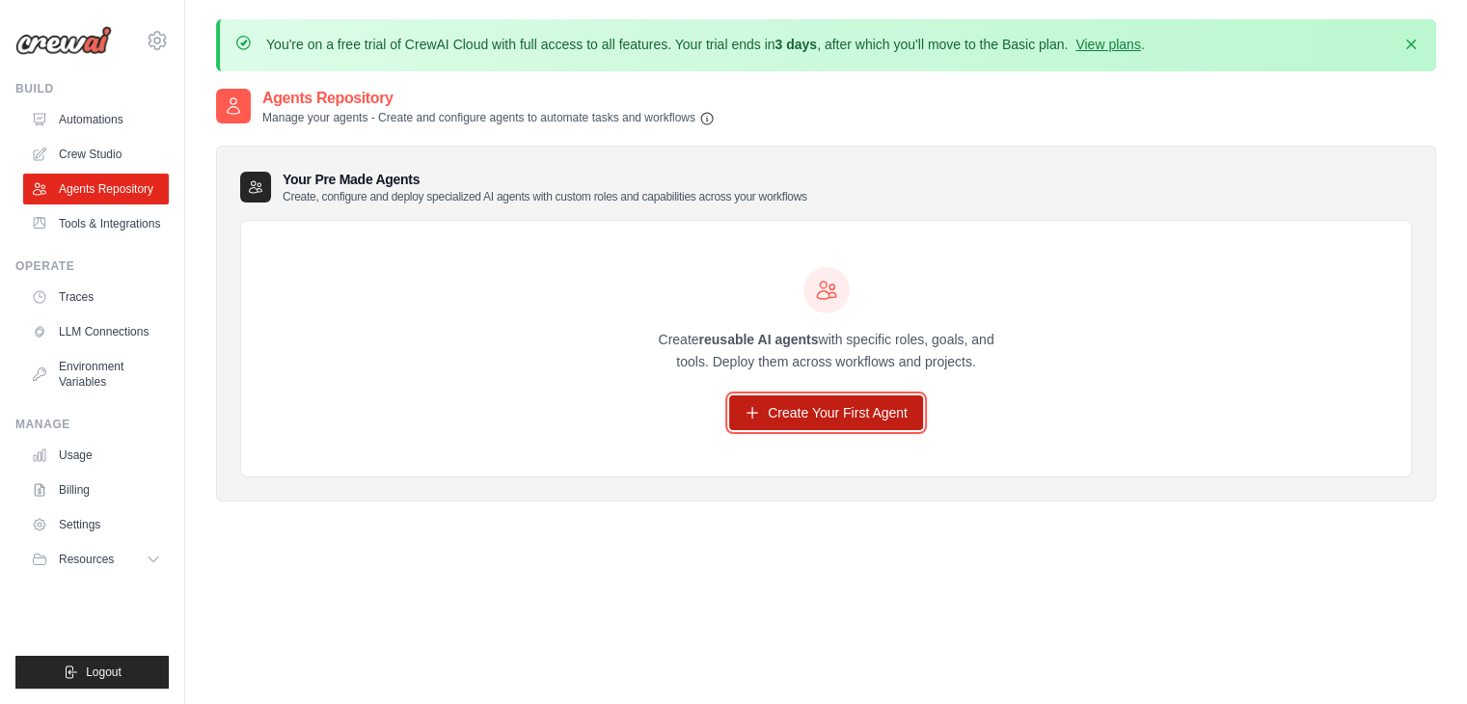
click at [836, 421] on link "Create Your First Agent" at bounding box center [826, 412] width 194 height 35
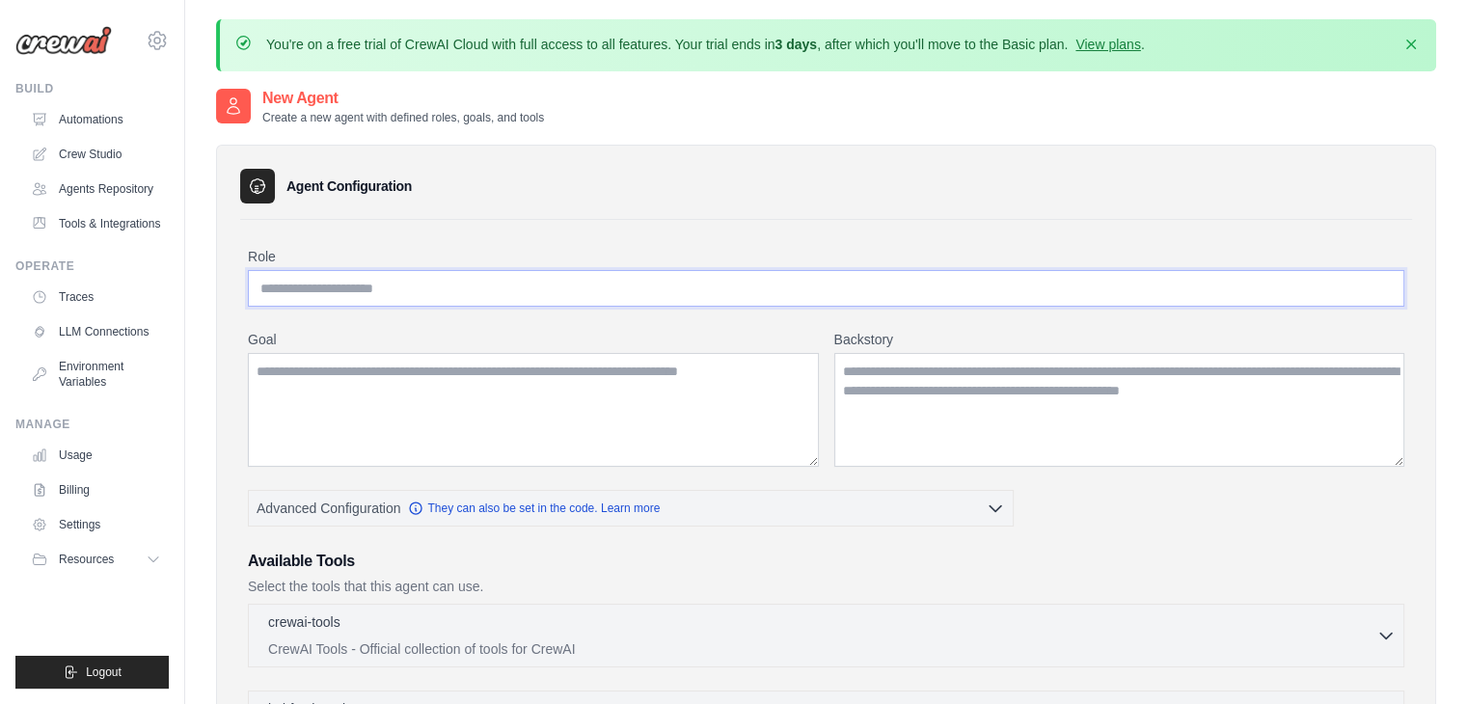
click at [442, 288] on input "Role" at bounding box center [826, 288] width 1156 height 37
click at [450, 382] on textarea "Goal" at bounding box center [533, 410] width 571 height 114
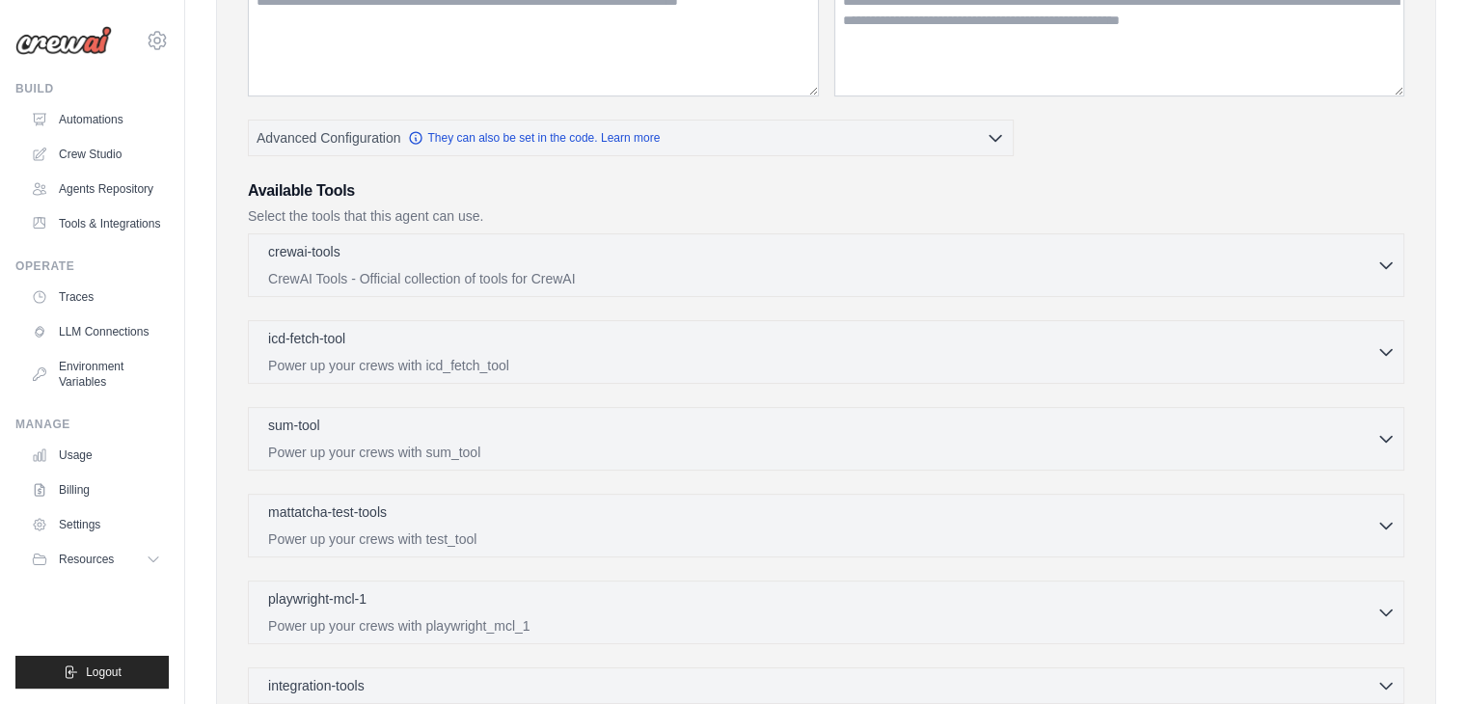
scroll to position [48, 0]
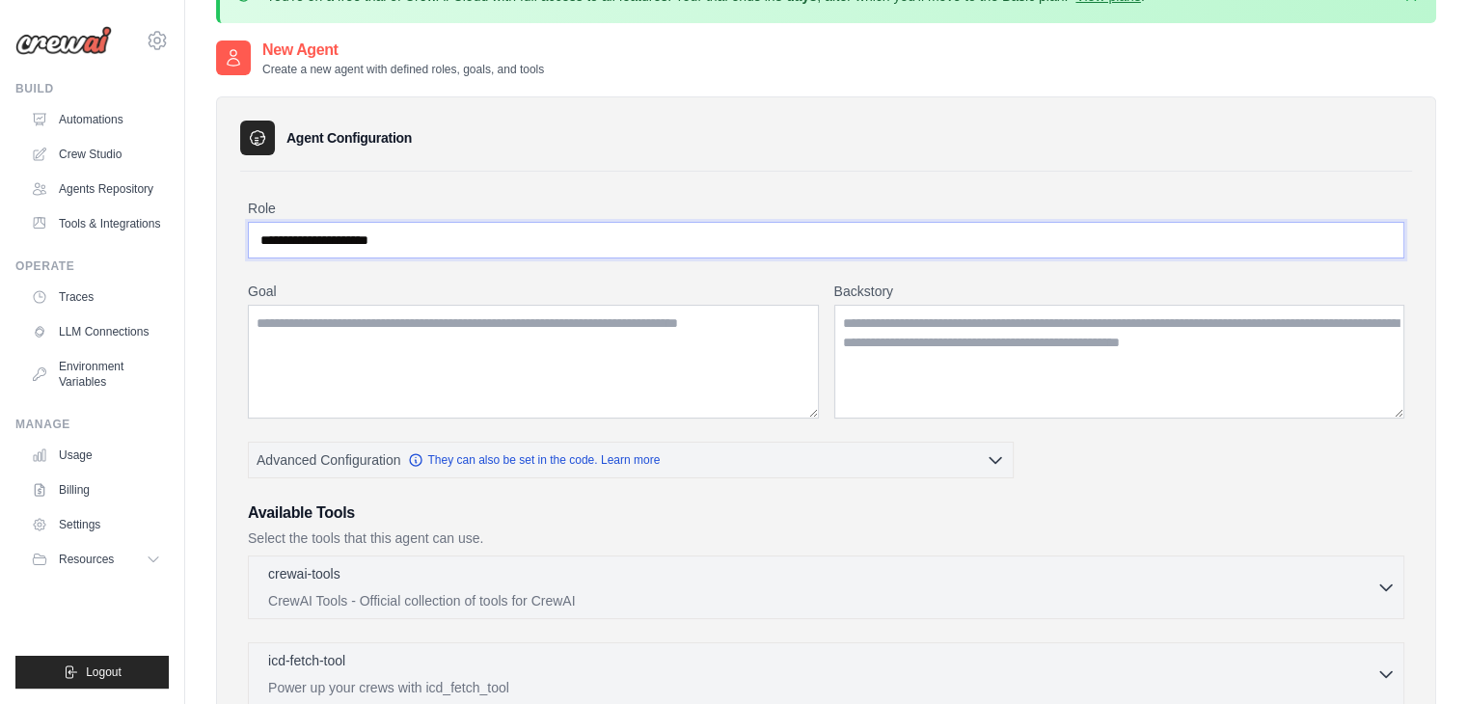
drag, startPoint x: 284, startPoint y: 240, endPoint x: 231, endPoint y: 239, distance: 52.1
click at [231, 239] on div "**********" at bounding box center [826, 666] width 1220 height 1141
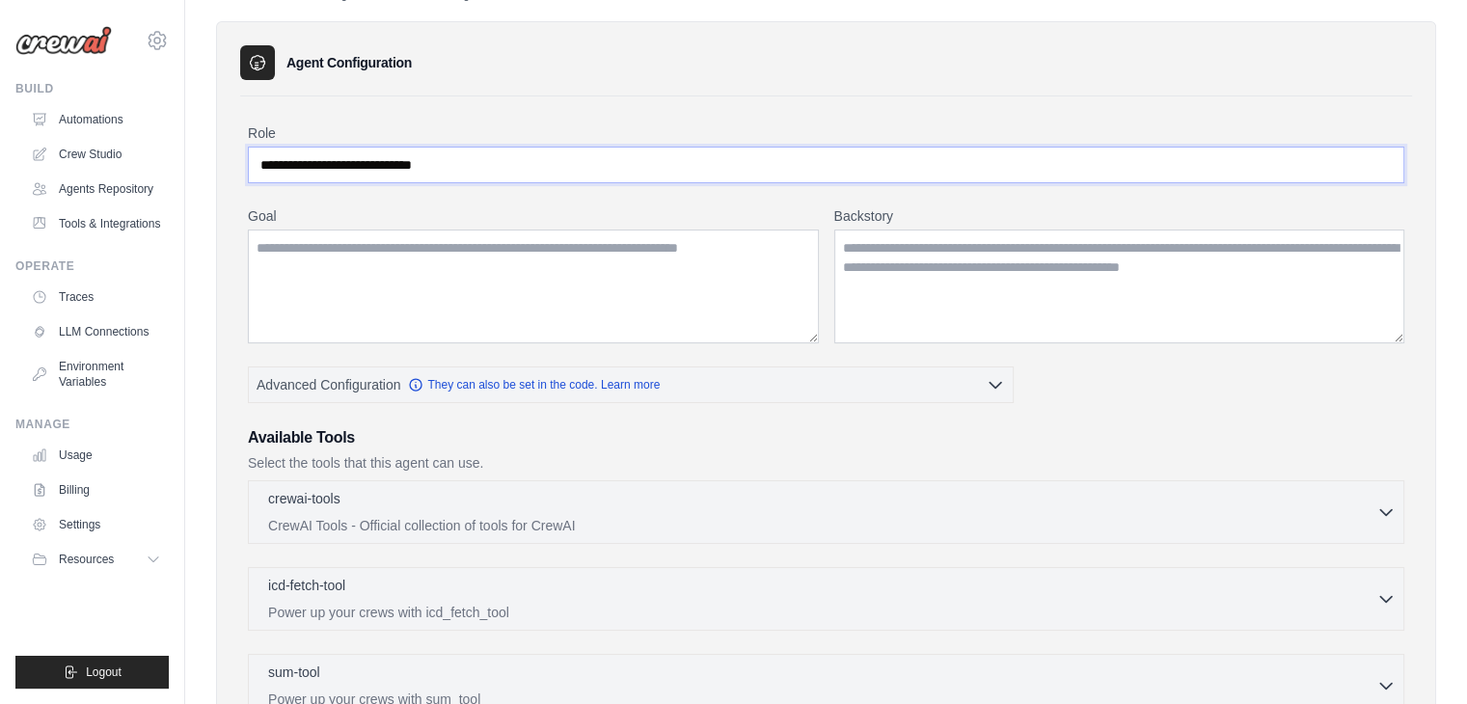
scroll to position [627, 0]
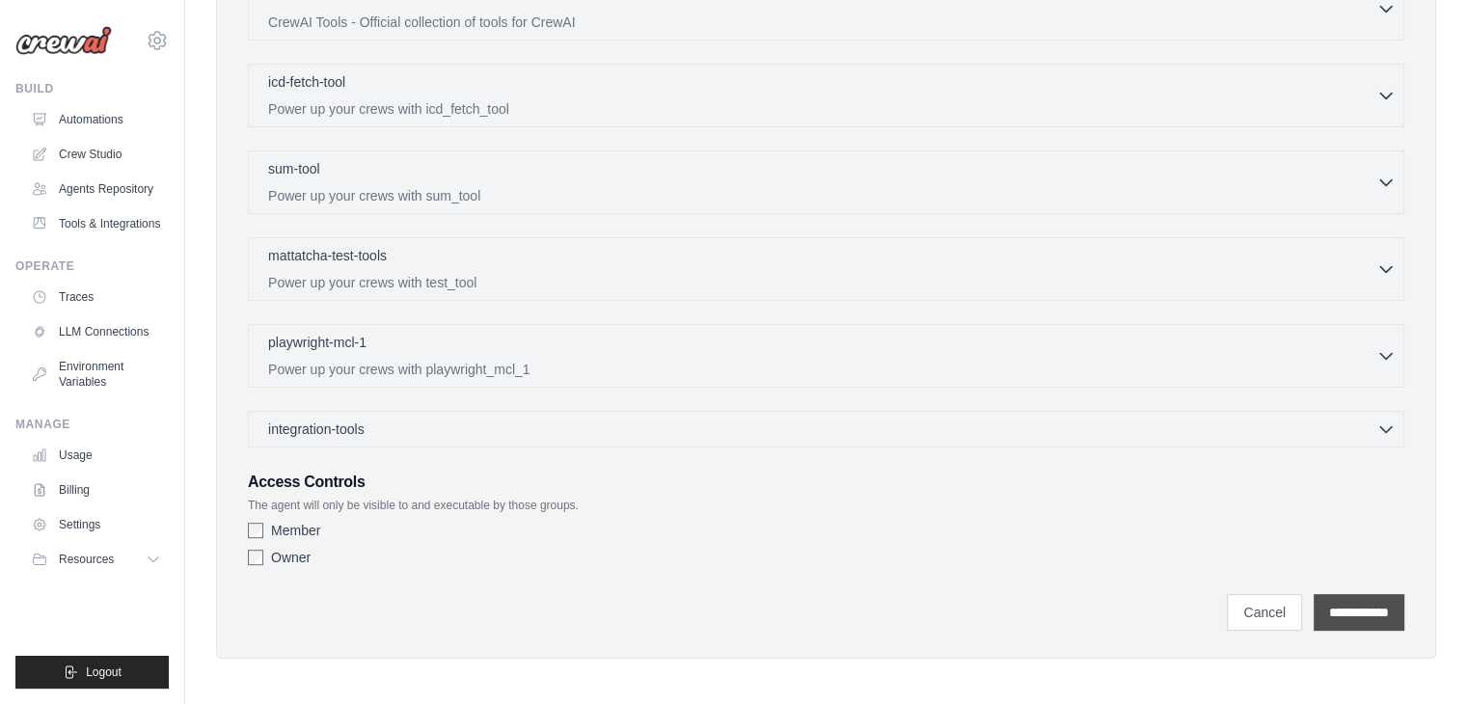
type input "**********"
click at [1317, 606] on input "**********" at bounding box center [1359, 612] width 91 height 37
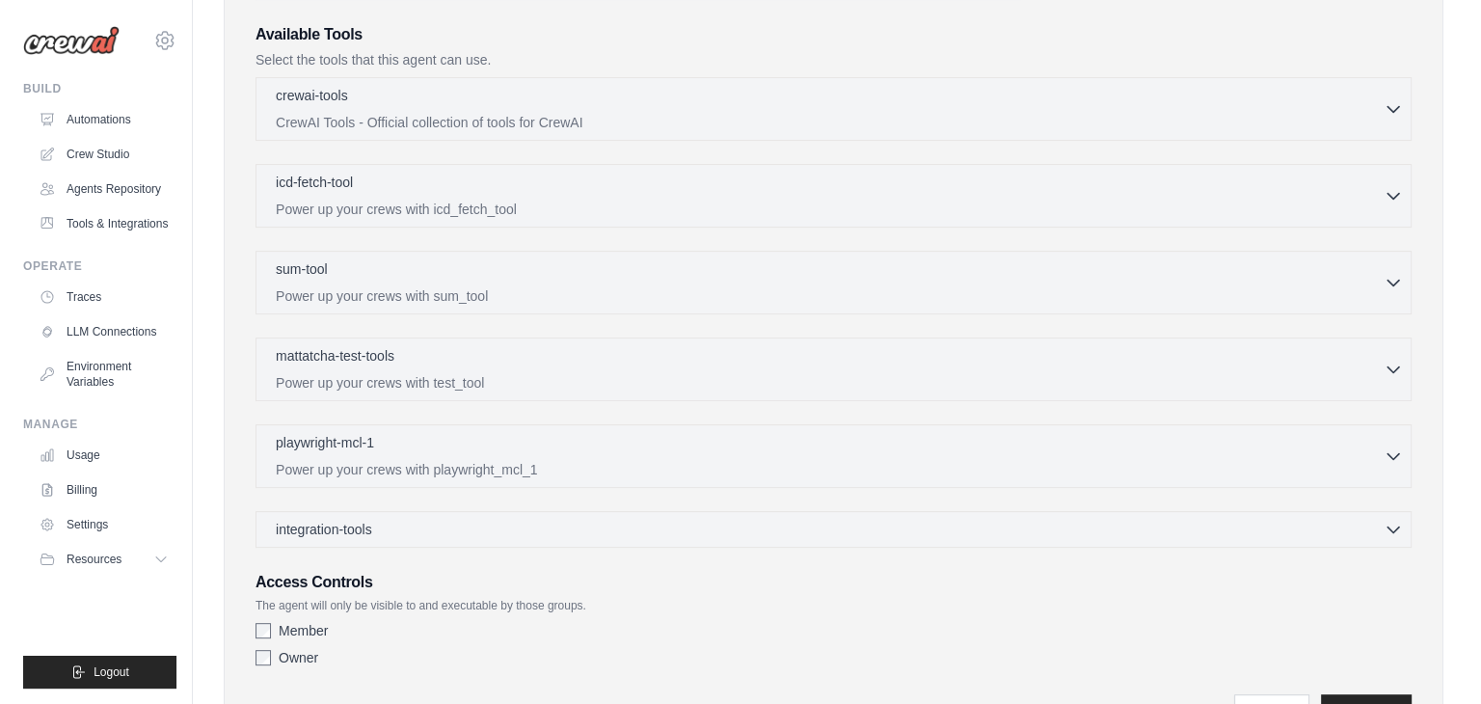
scroll to position [0, 0]
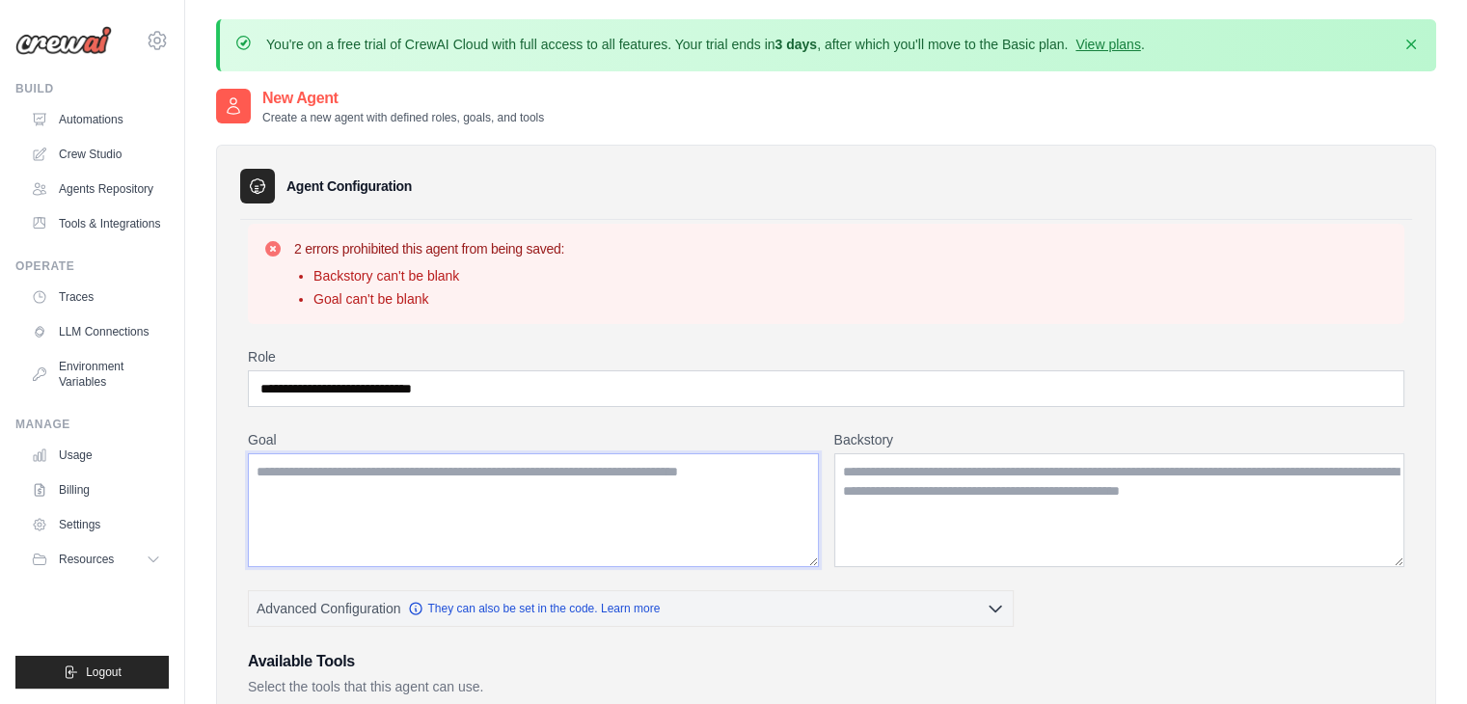
click at [602, 475] on textarea "Goal" at bounding box center [533, 510] width 571 height 114
click at [93, 225] on link "Tools & Integrations" at bounding box center [98, 223] width 146 height 31
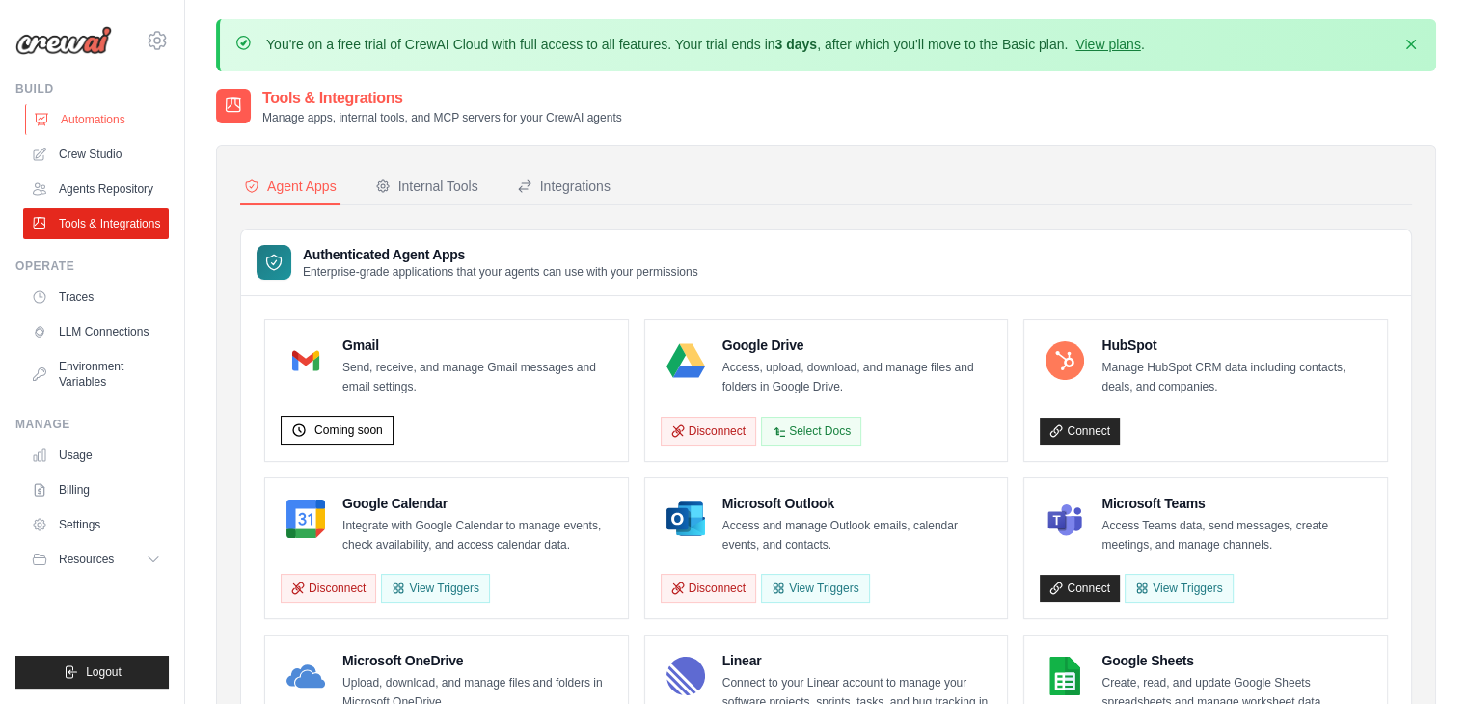
click at [99, 112] on link "Automations" at bounding box center [98, 119] width 146 height 31
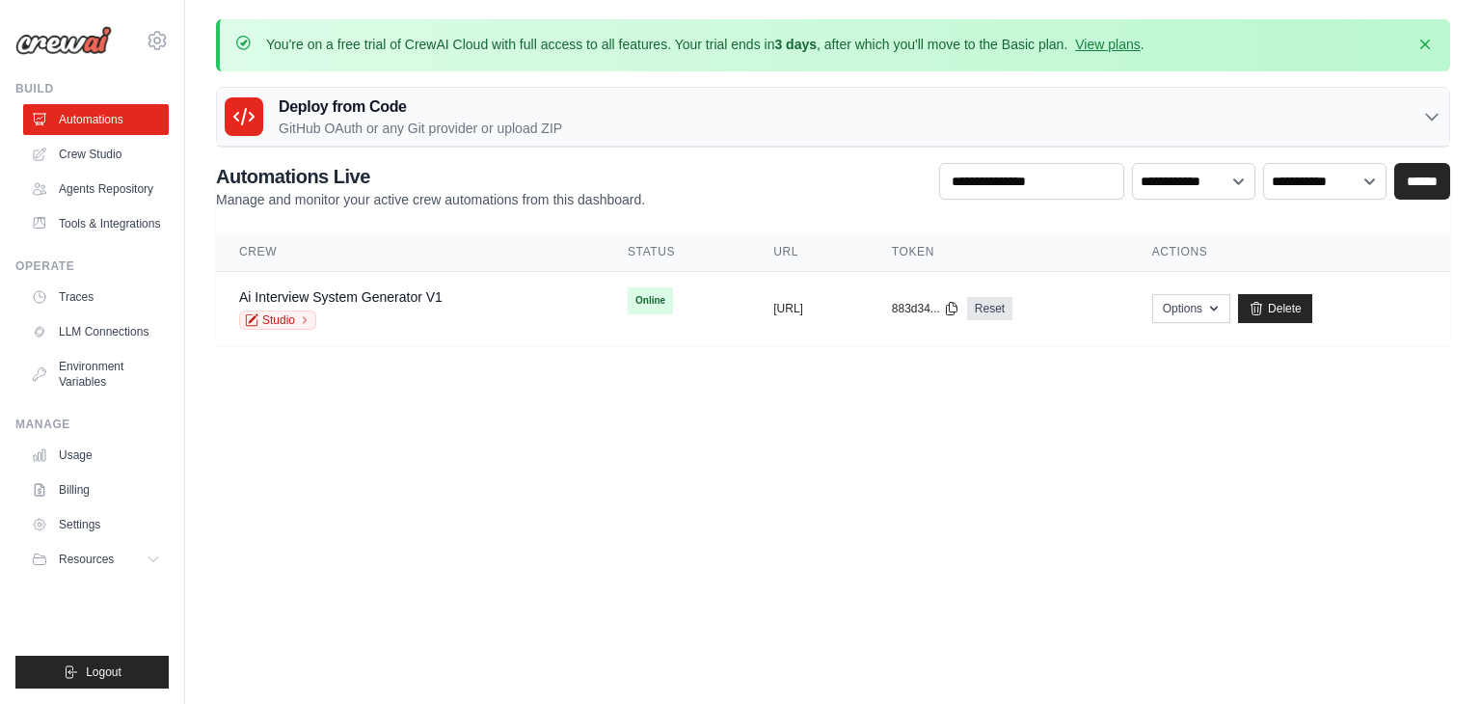
click at [1433, 115] on icon at bounding box center [1432, 116] width 19 height 19
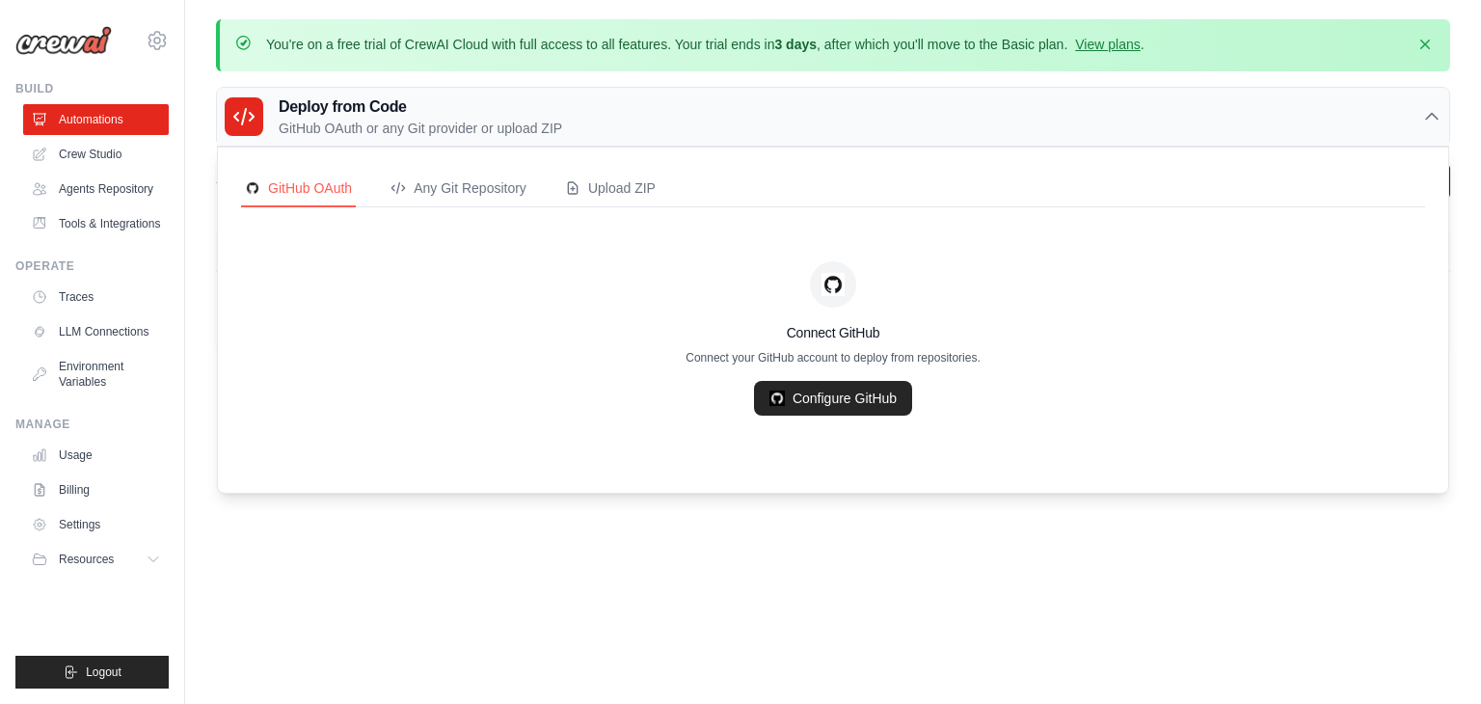
click at [1433, 115] on icon at bounding box center [1432, 117] width 12 height 6
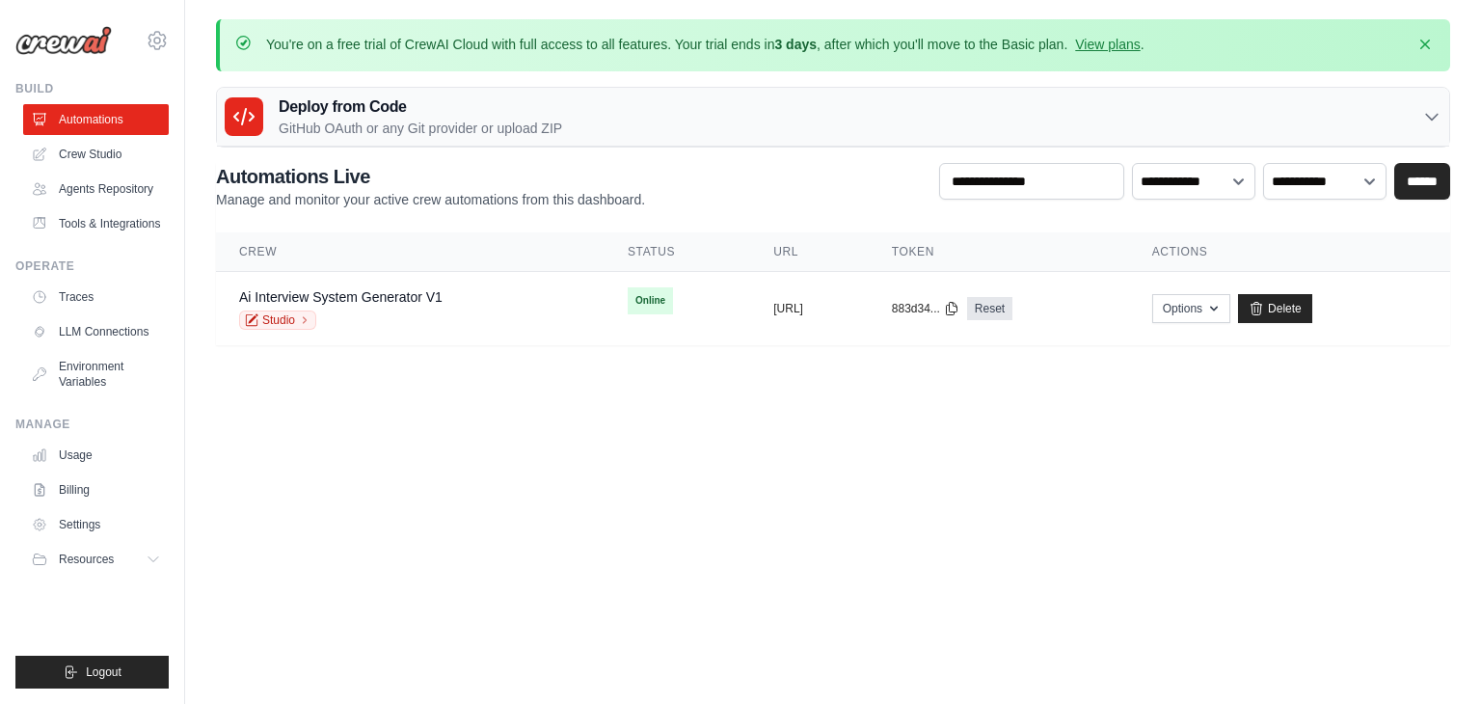
click at [1405, 480] on body "bizlp2009@gmail.com Settings Build Automations" at bounding box center [740, 352] width 1481 height 704
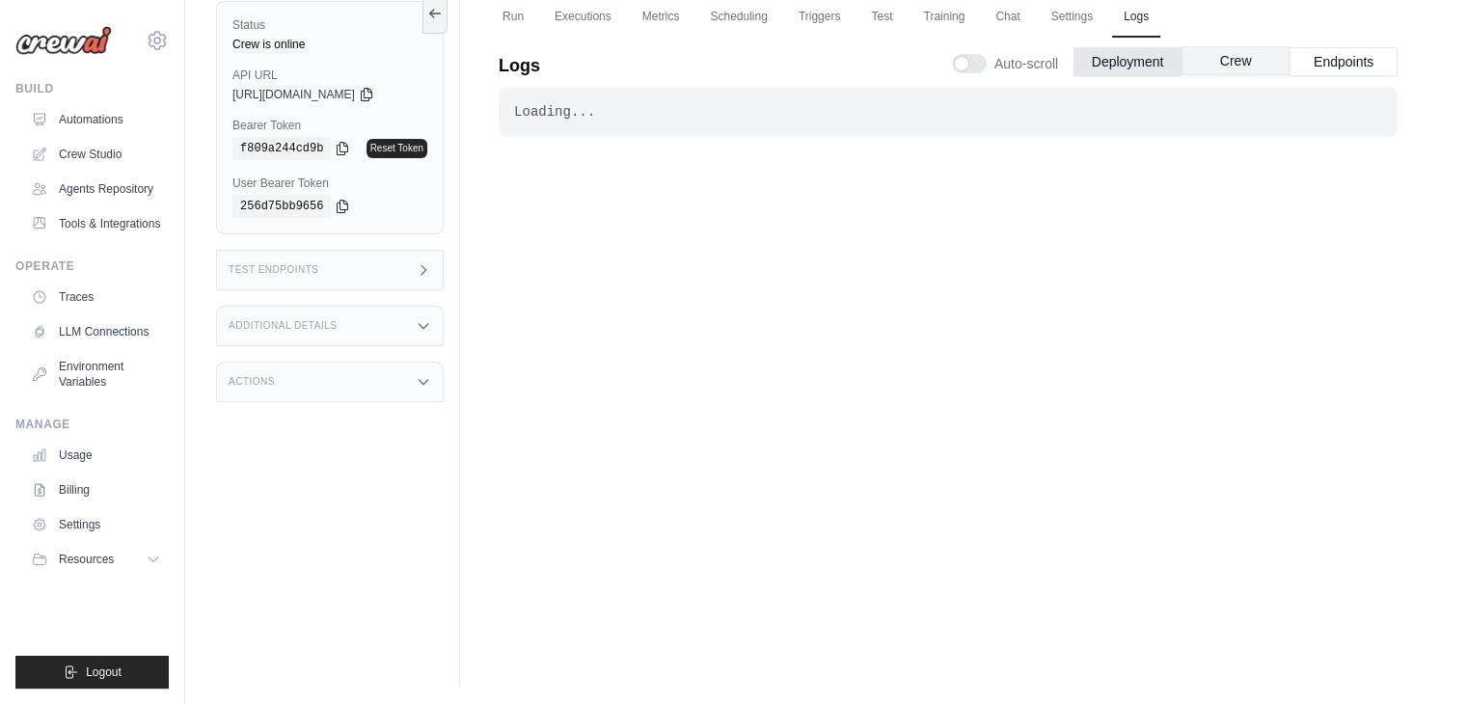
click at [1242, 66] on button "Crew" at bounding box center [1235, 60] width 108 height 29
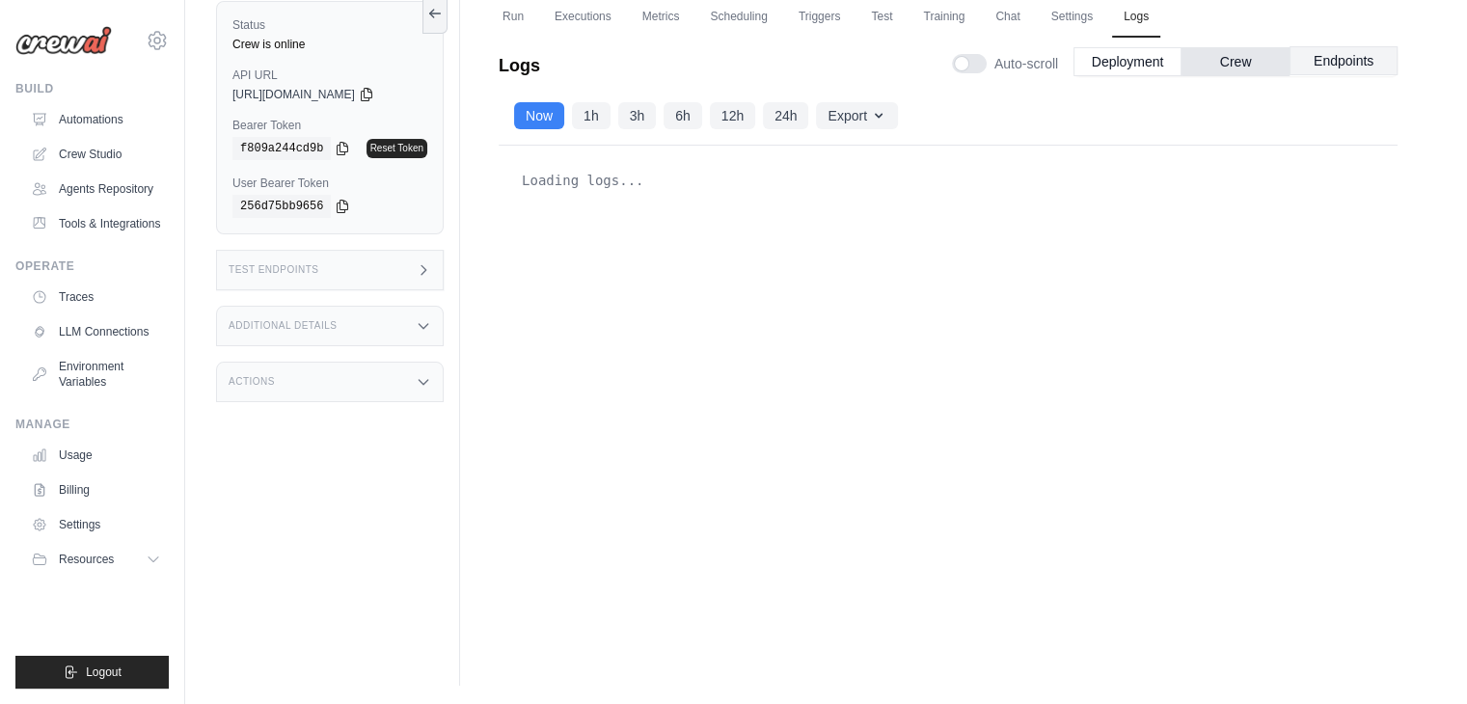
click at [1291, 62] on button "Endpoints" at bounding box center [1344, 60] width 108 height 29
click at [1108, 61] on button "Deployment" at bounding box center [1127, 60] width 108 height 29
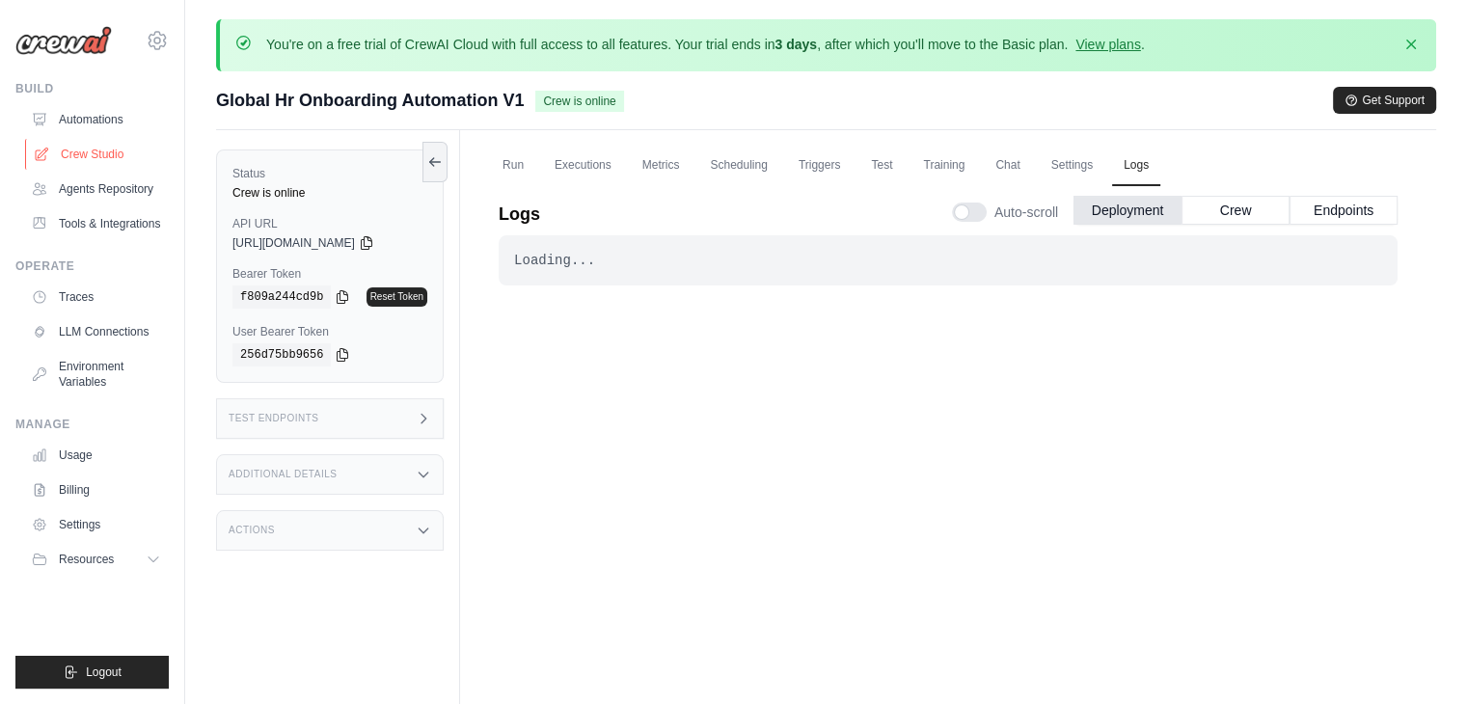
click at [141, 149] on link "Crew Studio" at bounding box center [98, 154] width 146 height 31
click at [101, 159] on link "Crew Studio" at bounding box center [98, 154] width 146 height 31
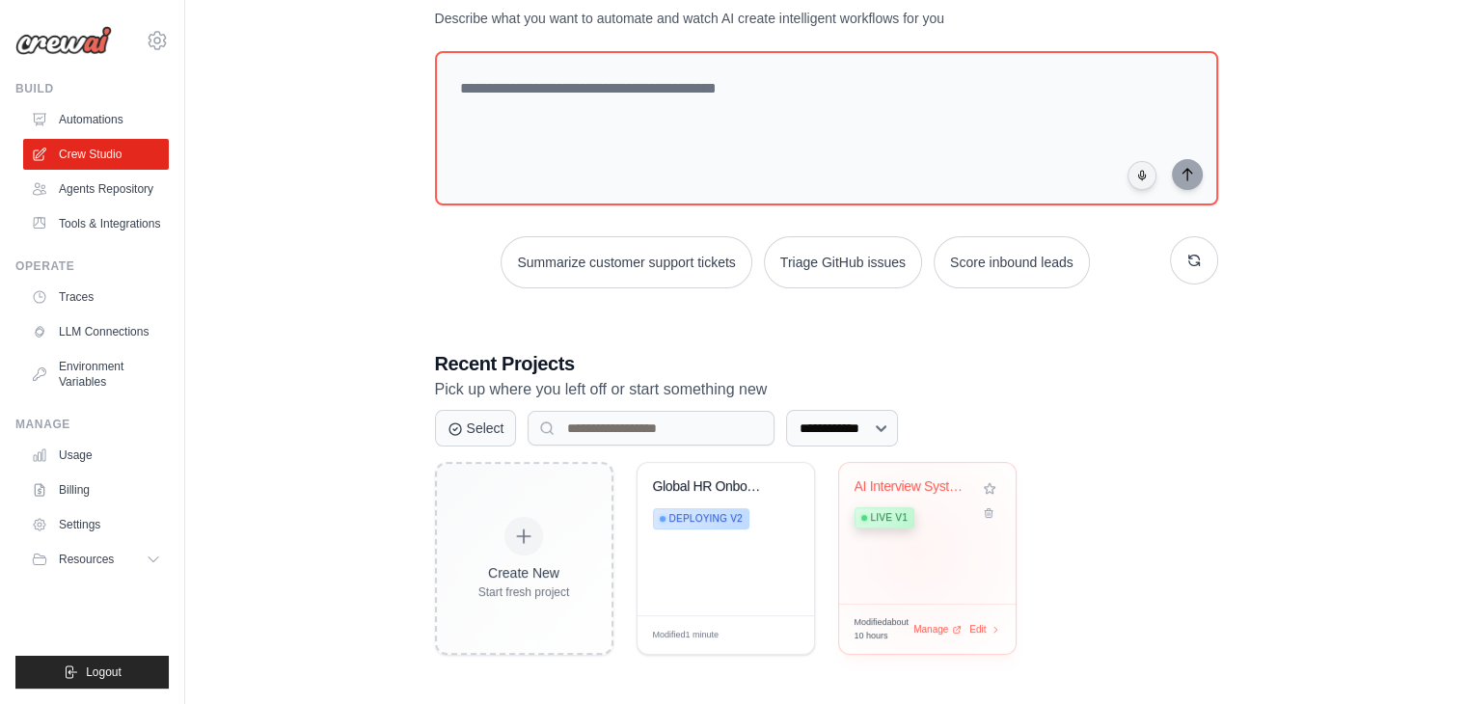
click at [917, 550] on div "AI Interview System Generator Live v1" at bounding box center [927, 533] width 176 height 141
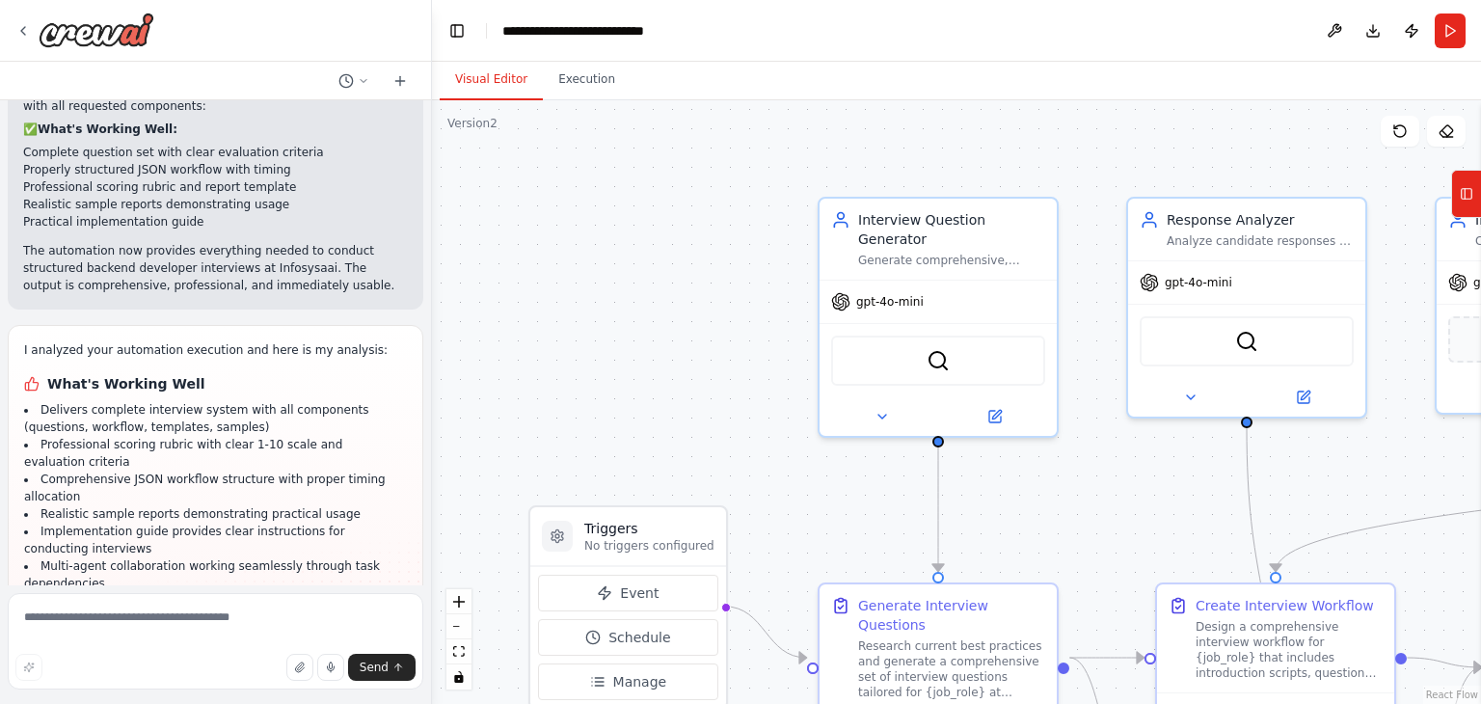
scroll to position [7106, 0]
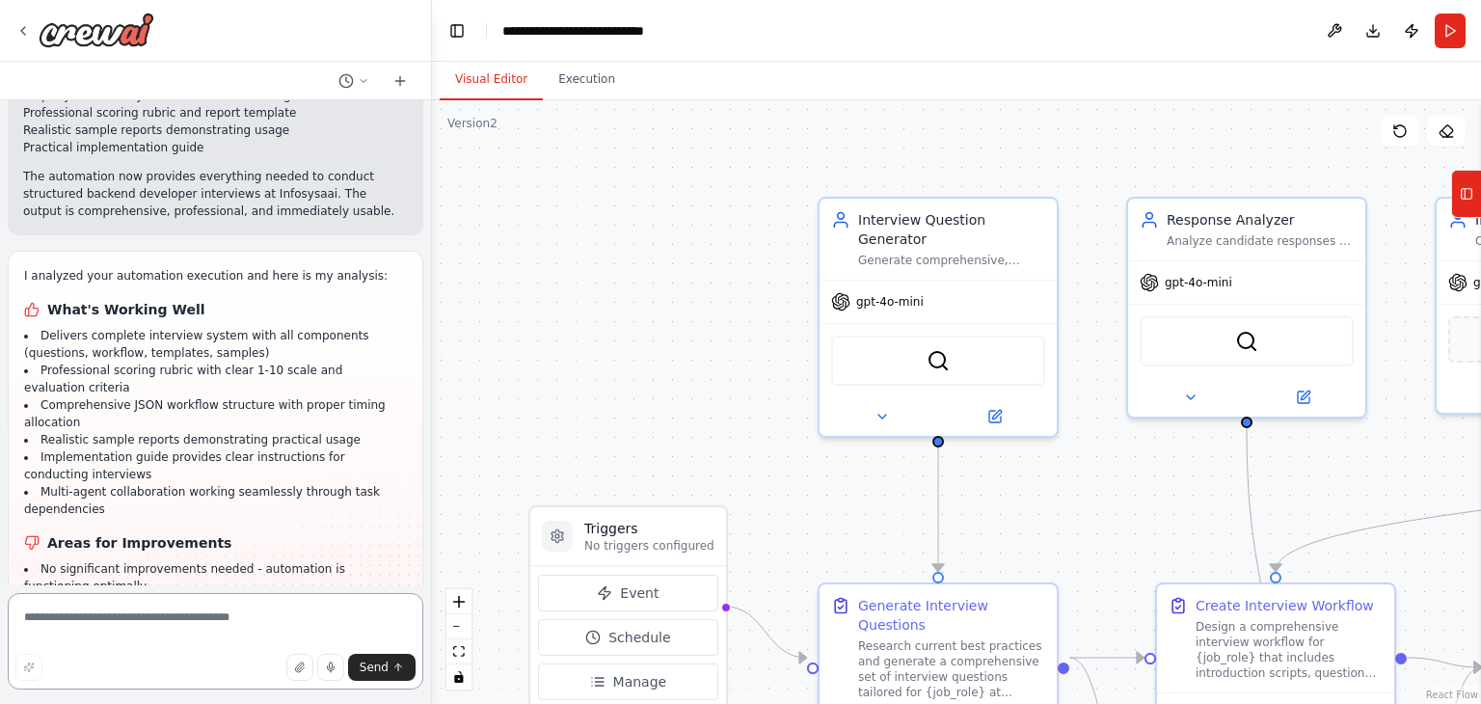
click at [273, 625] on textarea at bounding box center [216, 641] width 416 height 96
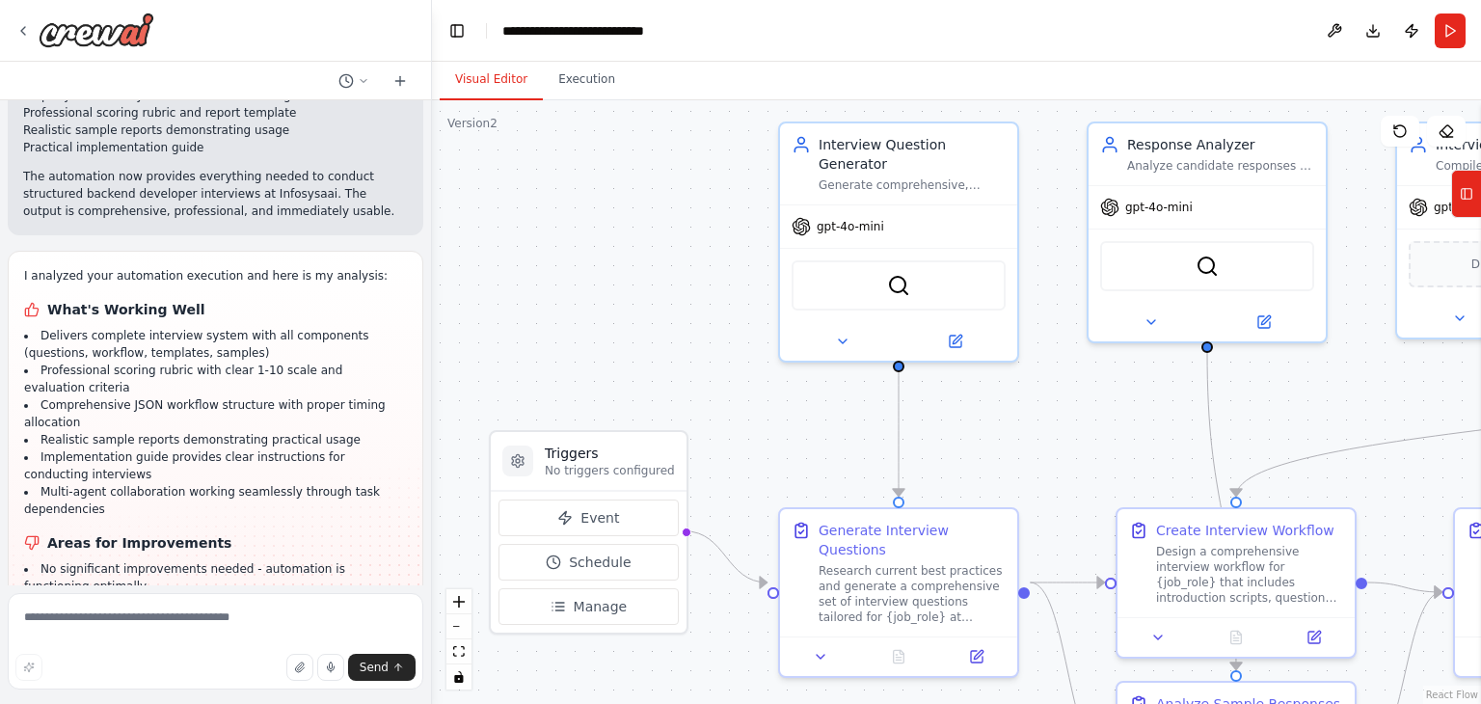
drag, startPoint x: 641, startPoint y: 253, endPoint x: 602, endPoint y: 177, distance: 85.0
click at [602, 177] on div ".deletable-edge-delete-btn { width: 20px; height: 20px; border: 0px solid #ffff…" at bounding box center [956, 402] width 1049 height 604
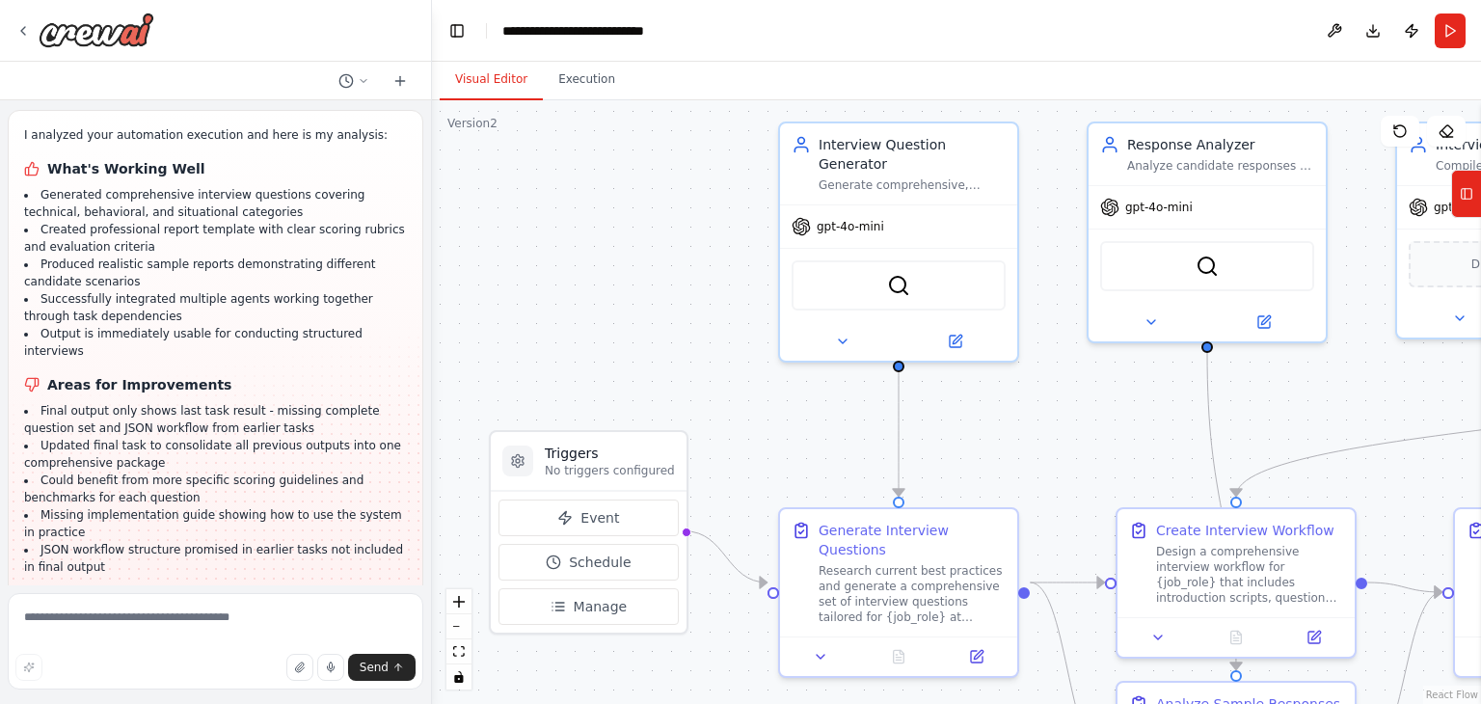
scroll to position [6431, 0]
click at [438, 212] on div ".deletable-edge-delete-btn { width: 20px; height: 20px; border: 0px solid #ffff…" at bounding box center [956, 402] width 1049 height 604
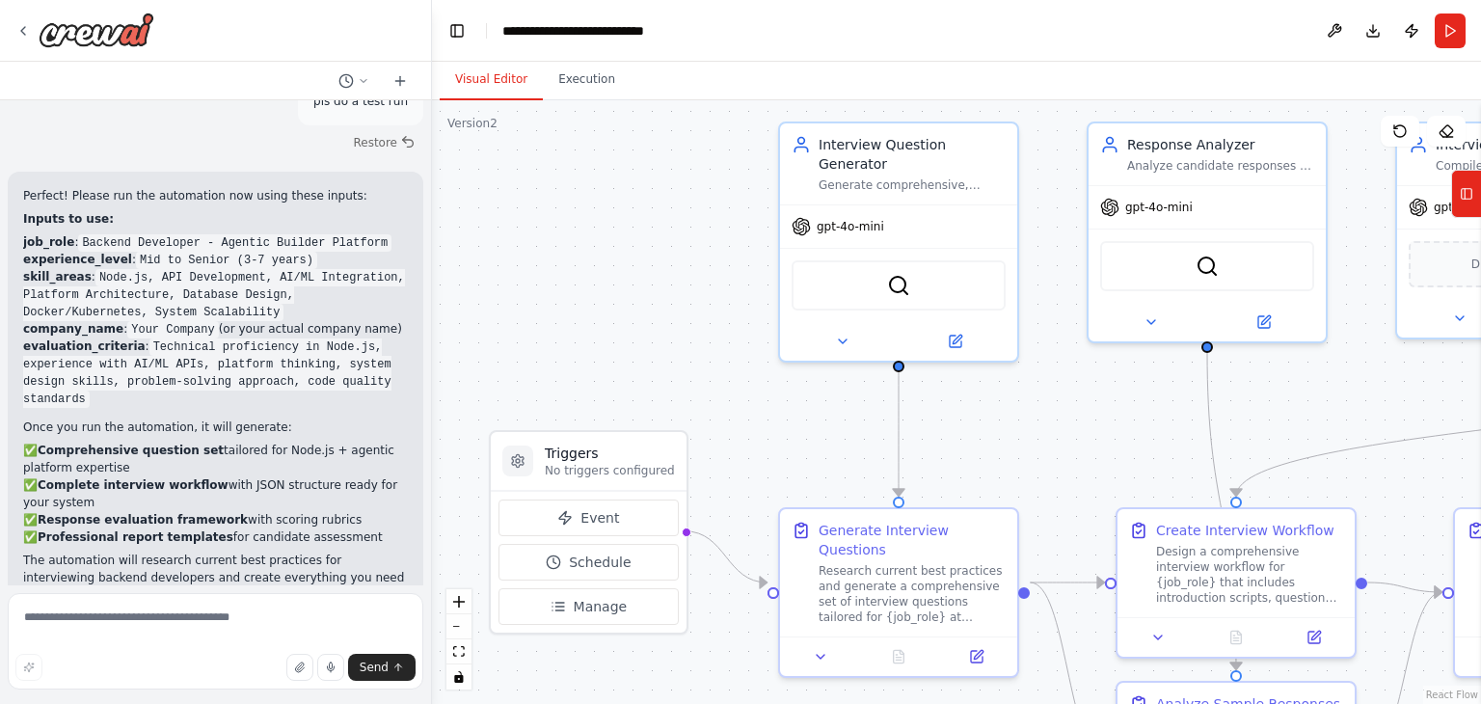
scroll to position [4051, 0]
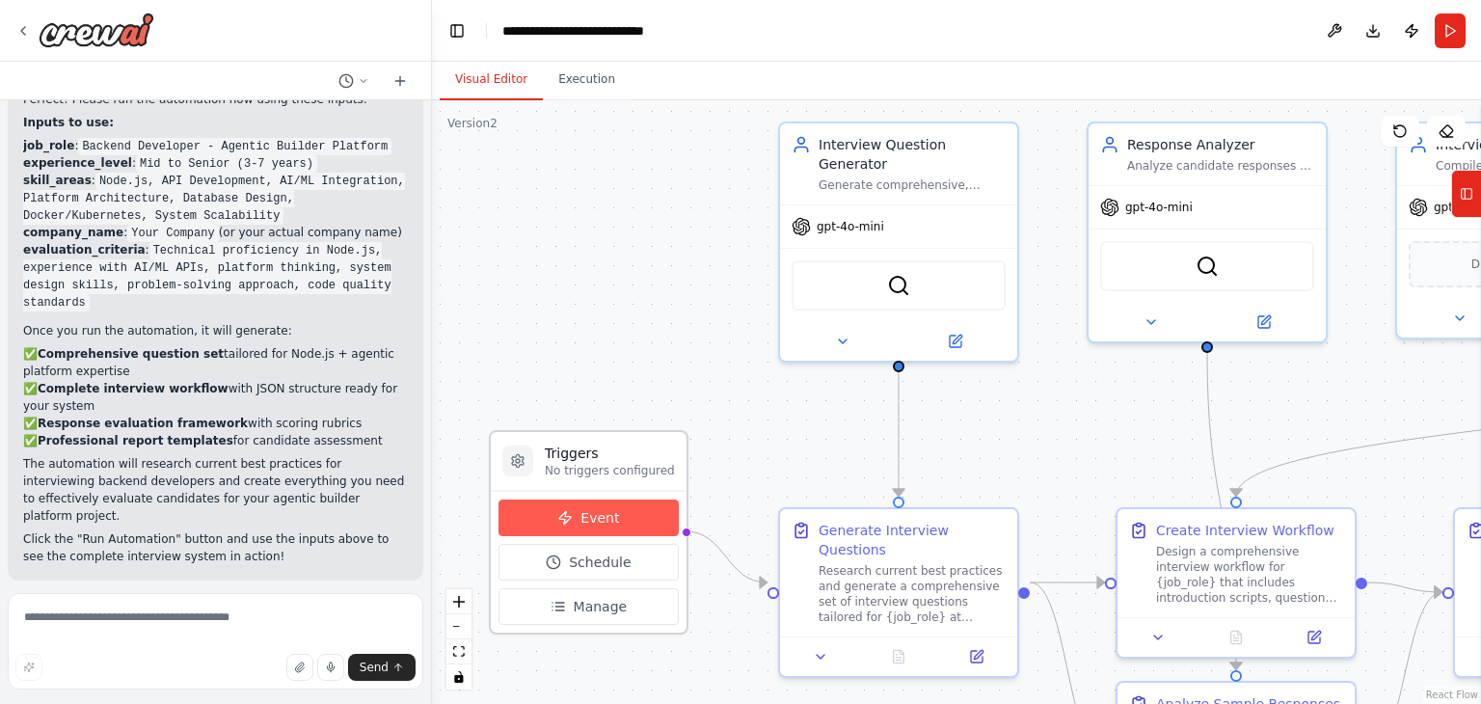
click at [606, 523] on span "Event" at bounding box center [600, 517] width 39 height 19
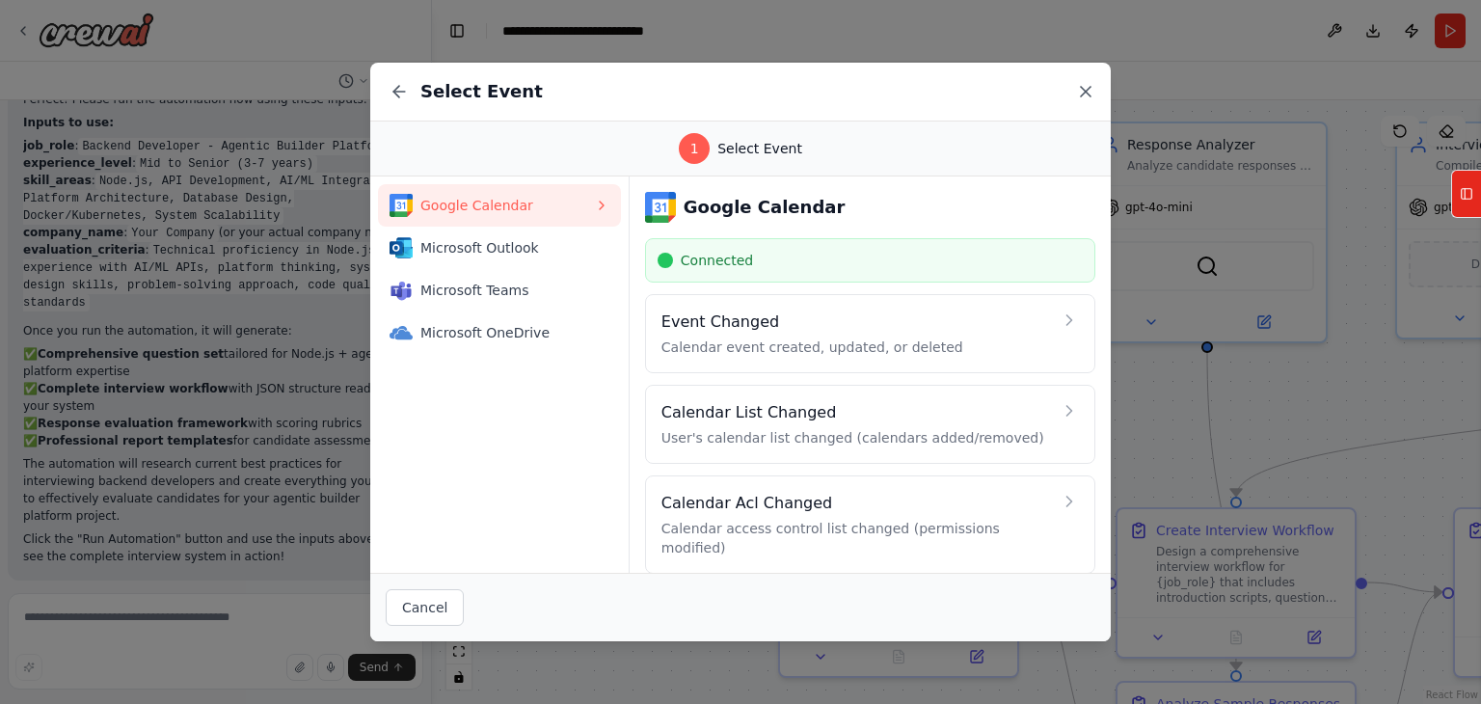
click at [1086, 95] on icon at bounding box center [1085, 91] width 19 height 19
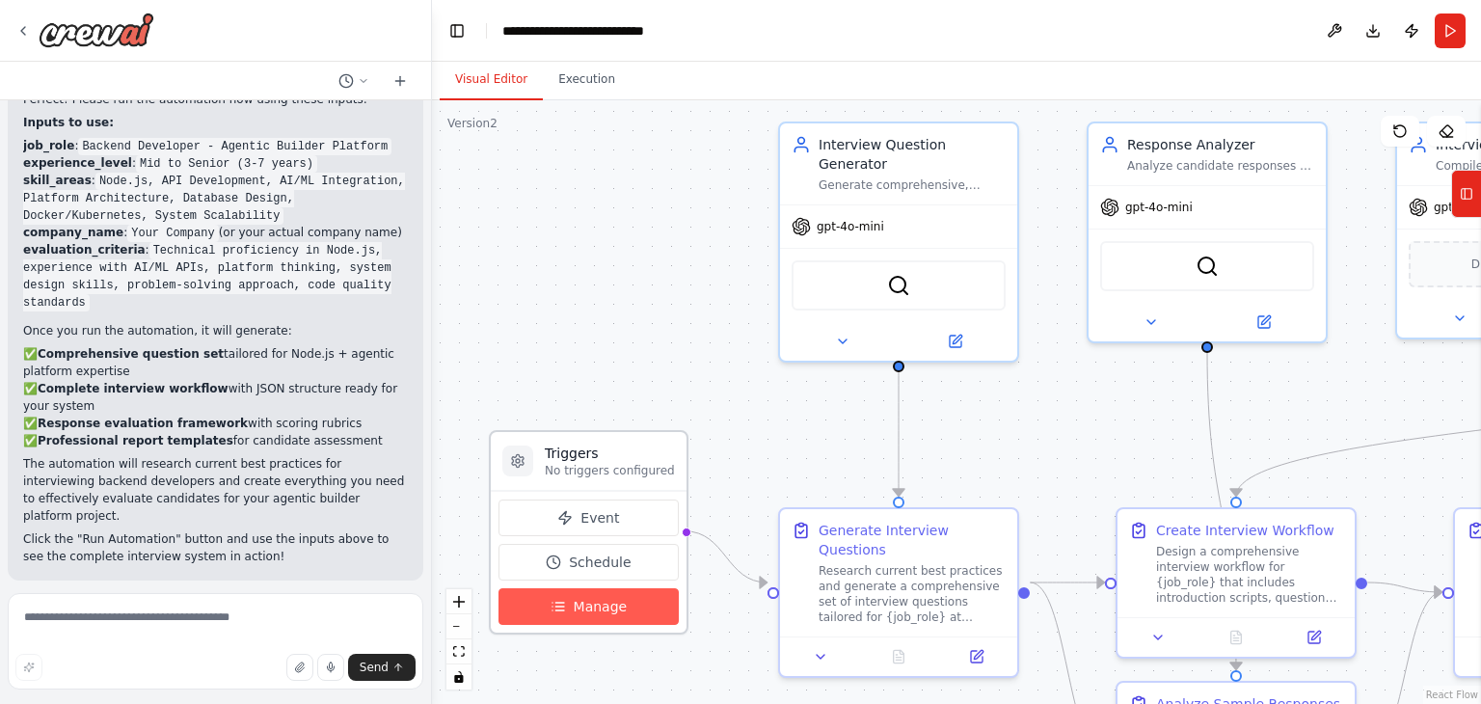
click at [598, 599] on span "Manage" at bounding box center [601, 606] width 54 height 19
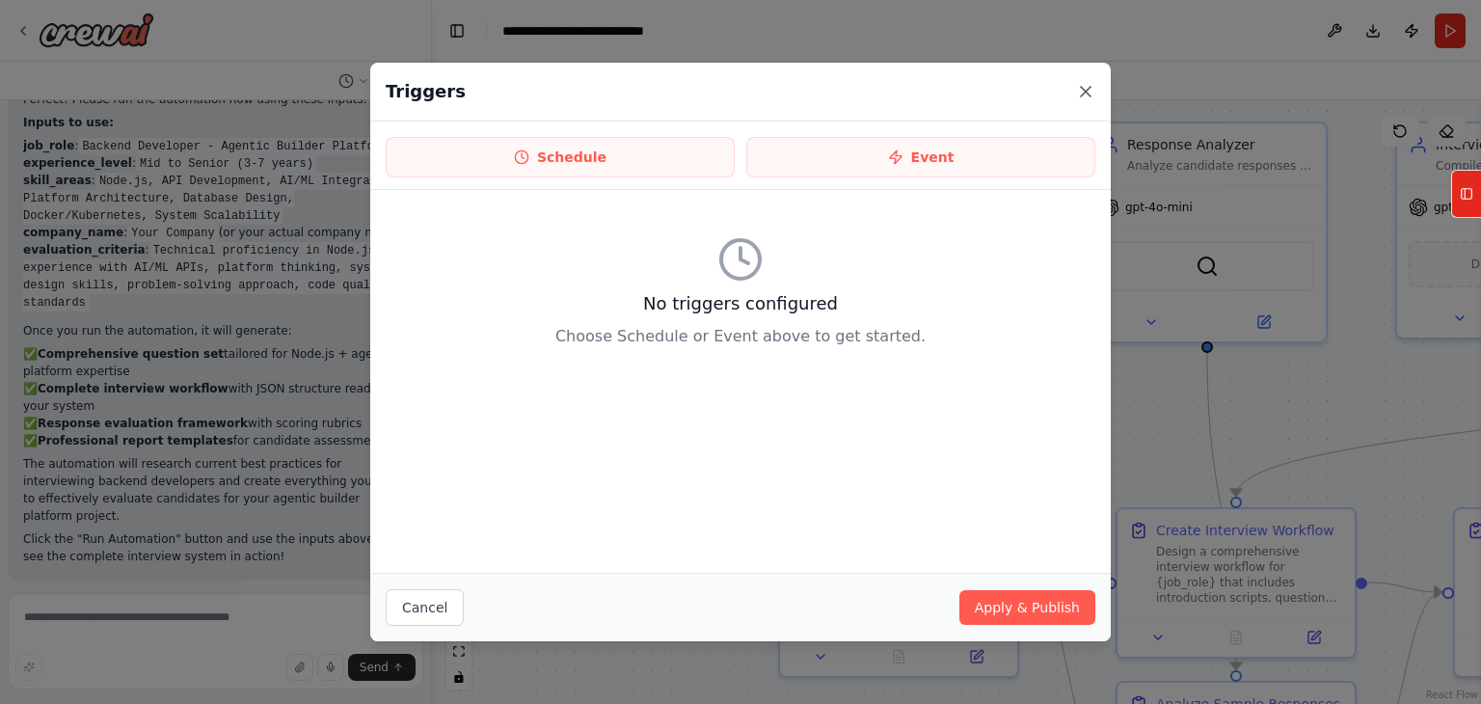
click at [1084, 94] on icon at bounding box center [1086, 92] width 10 height 10
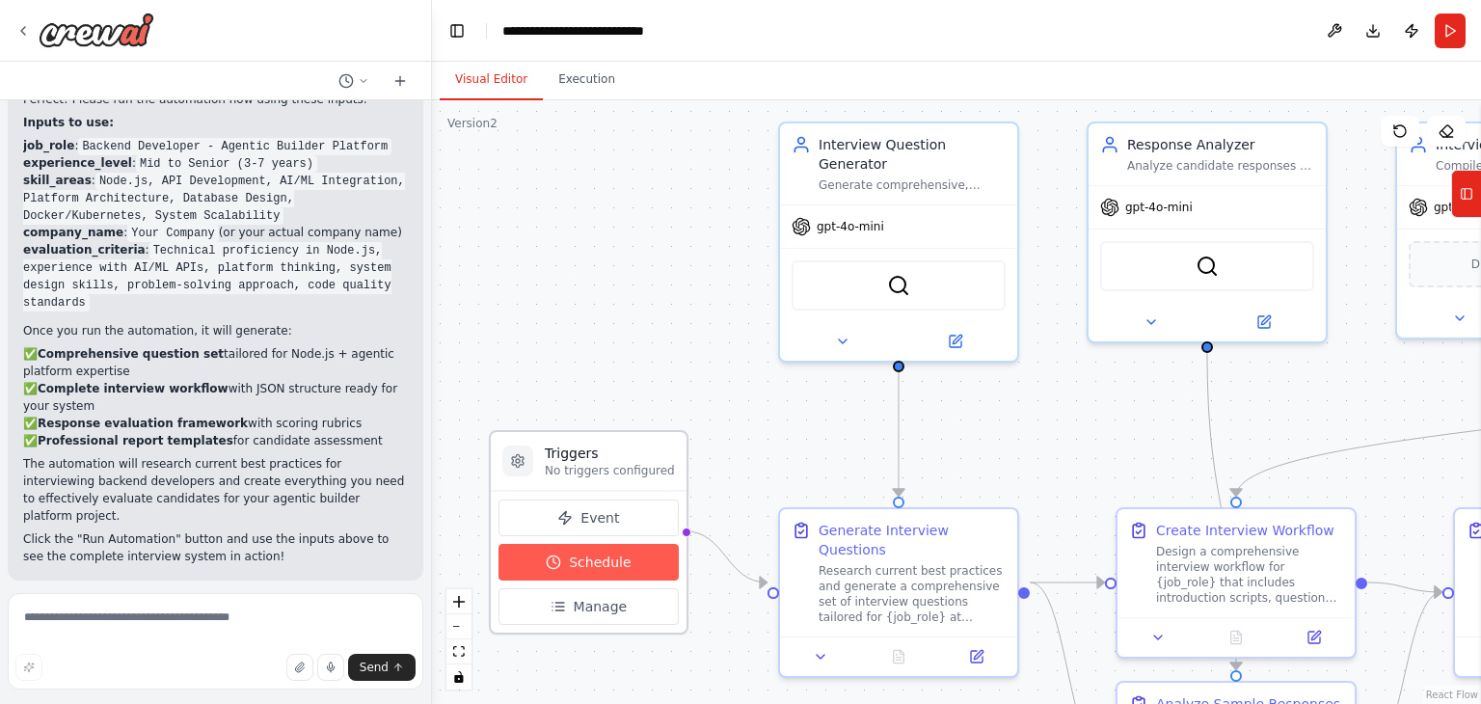
click at [625, 562] on button "Schedule" at bounding box center [589, 562] width 180 height 37
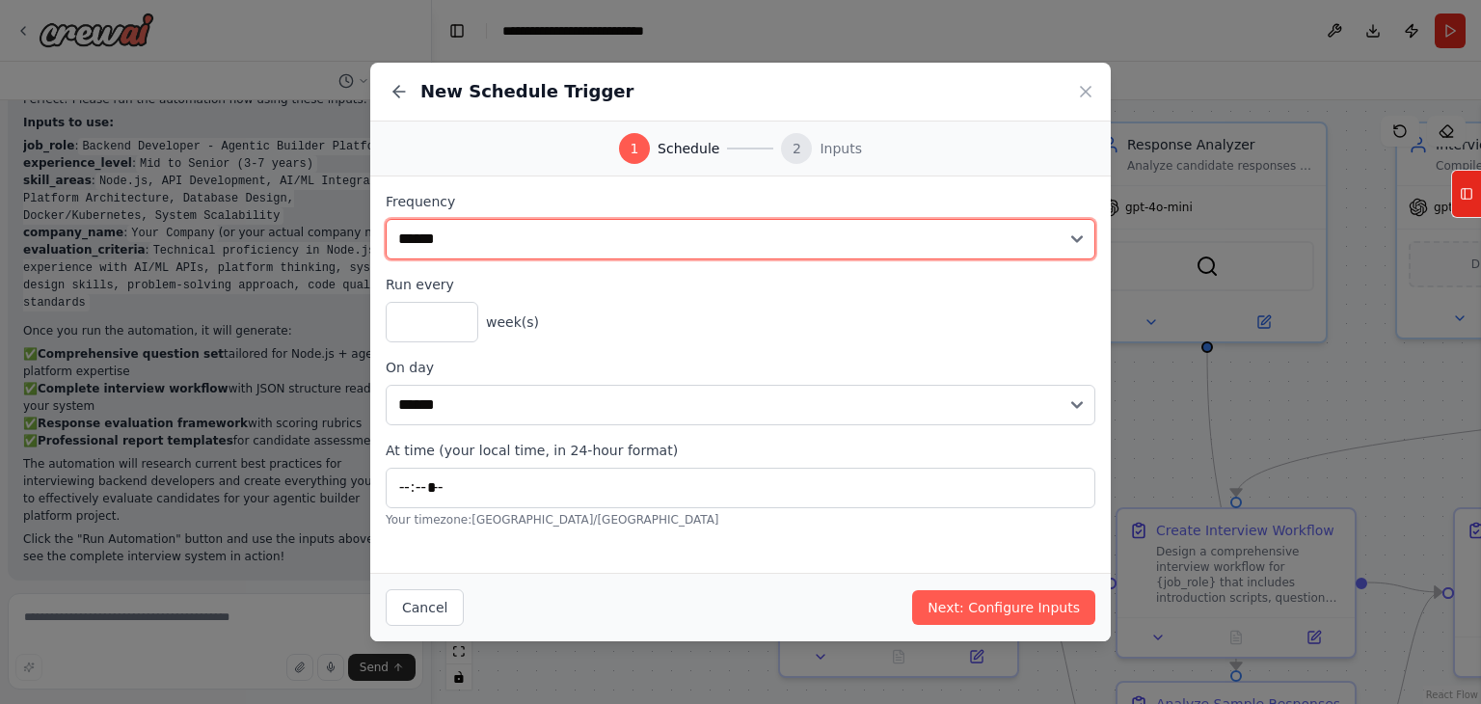
click at [597, 250] on select "**********" at bounding box center [741, 239] width 710 height 41
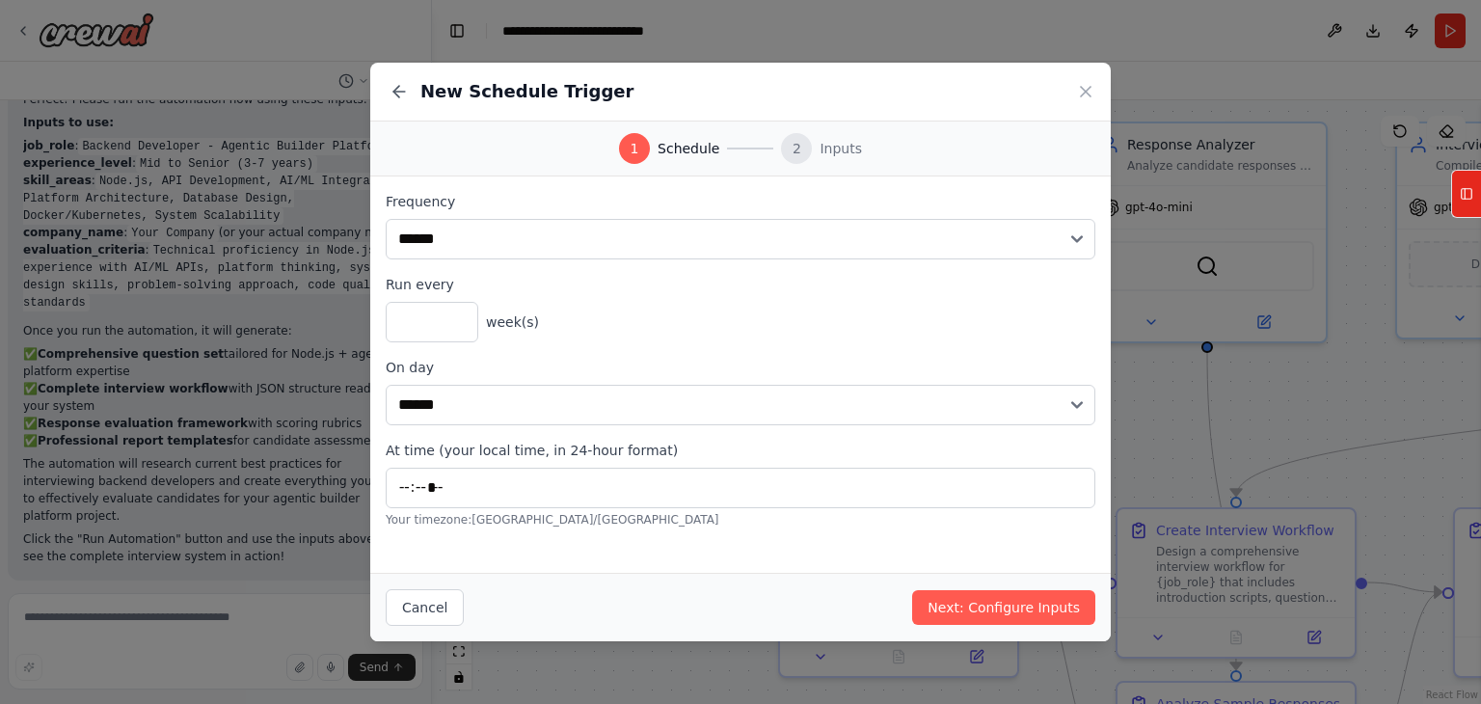
click at [532, 193] on label "Frequency" at bounding box center [741, 201] width 710 height 19
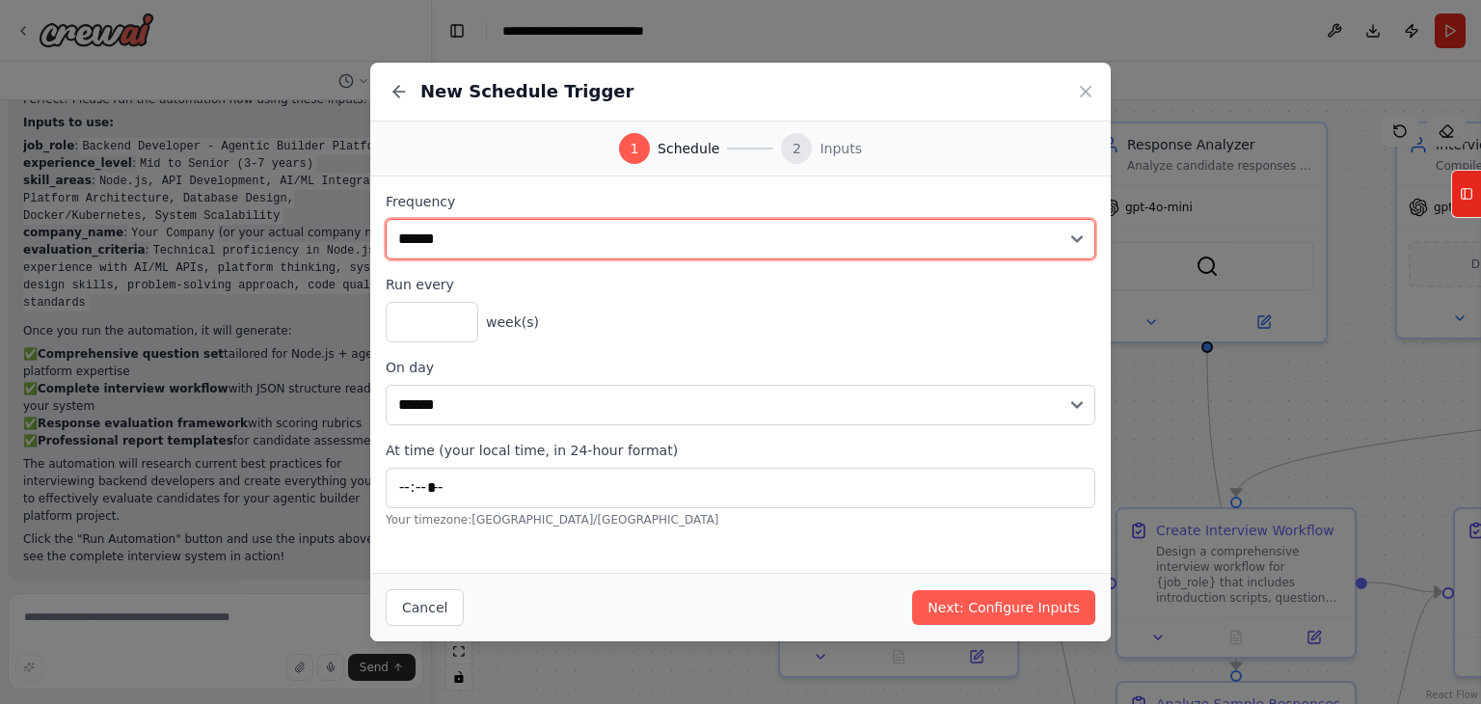
click at [486, 234] on select "**********" at bounding box center [741, 239] width 710 height 41
select select "*******"
click at [386, 219] on select "**********" at bounding box center [741, 239] width 710 height 41
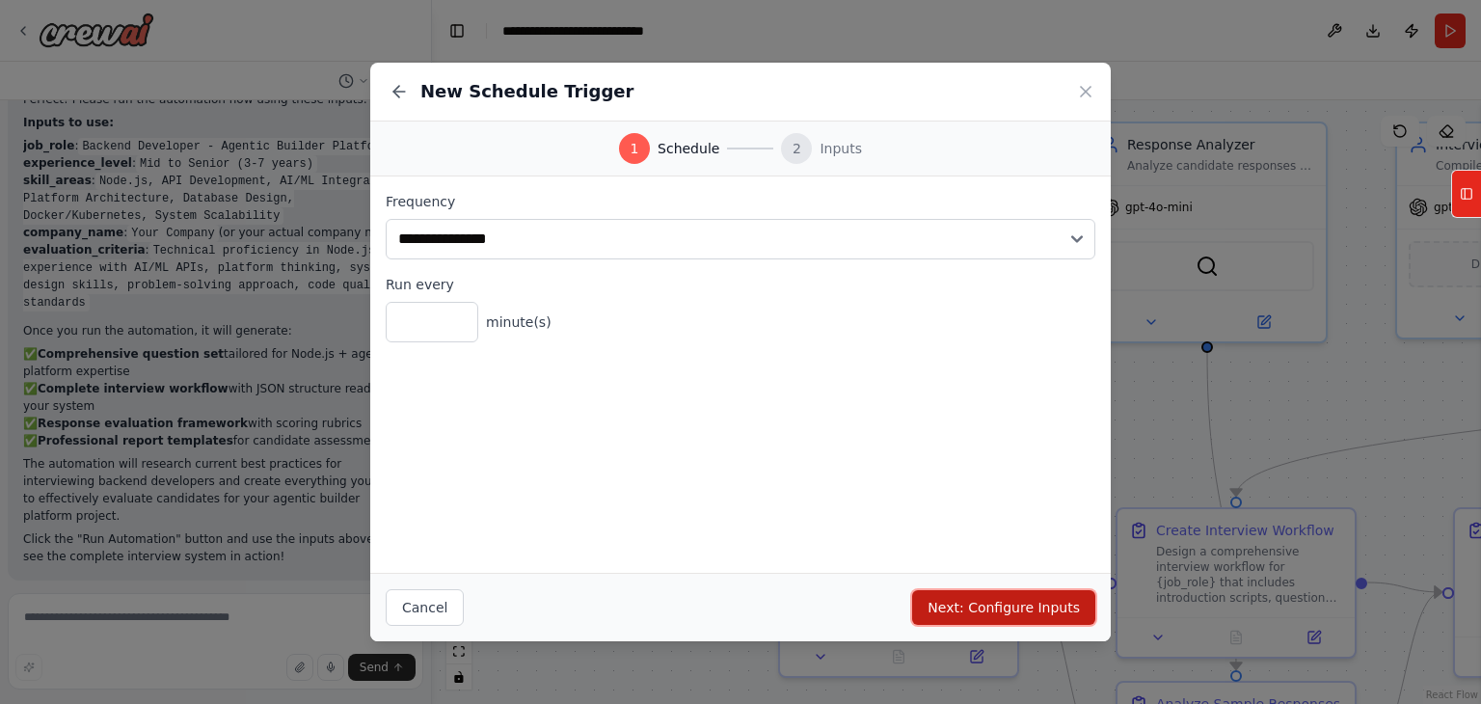
click at [967, 611] on button "Next: Configure Inputs" at bounding box center [1003, 607] width 183 height 35
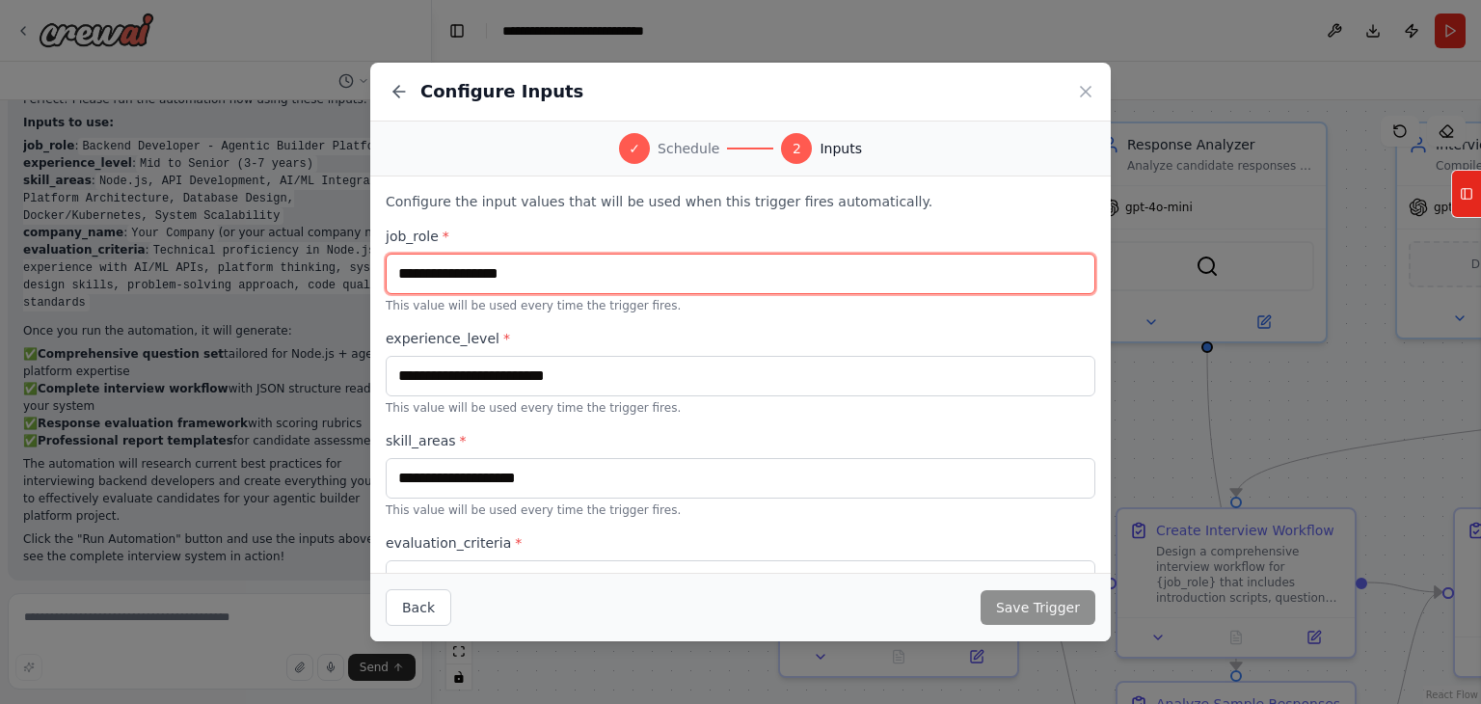
click at [670, 276] on input "text" at bounding box center [741, 274] width 710 height 41
type input "**********"
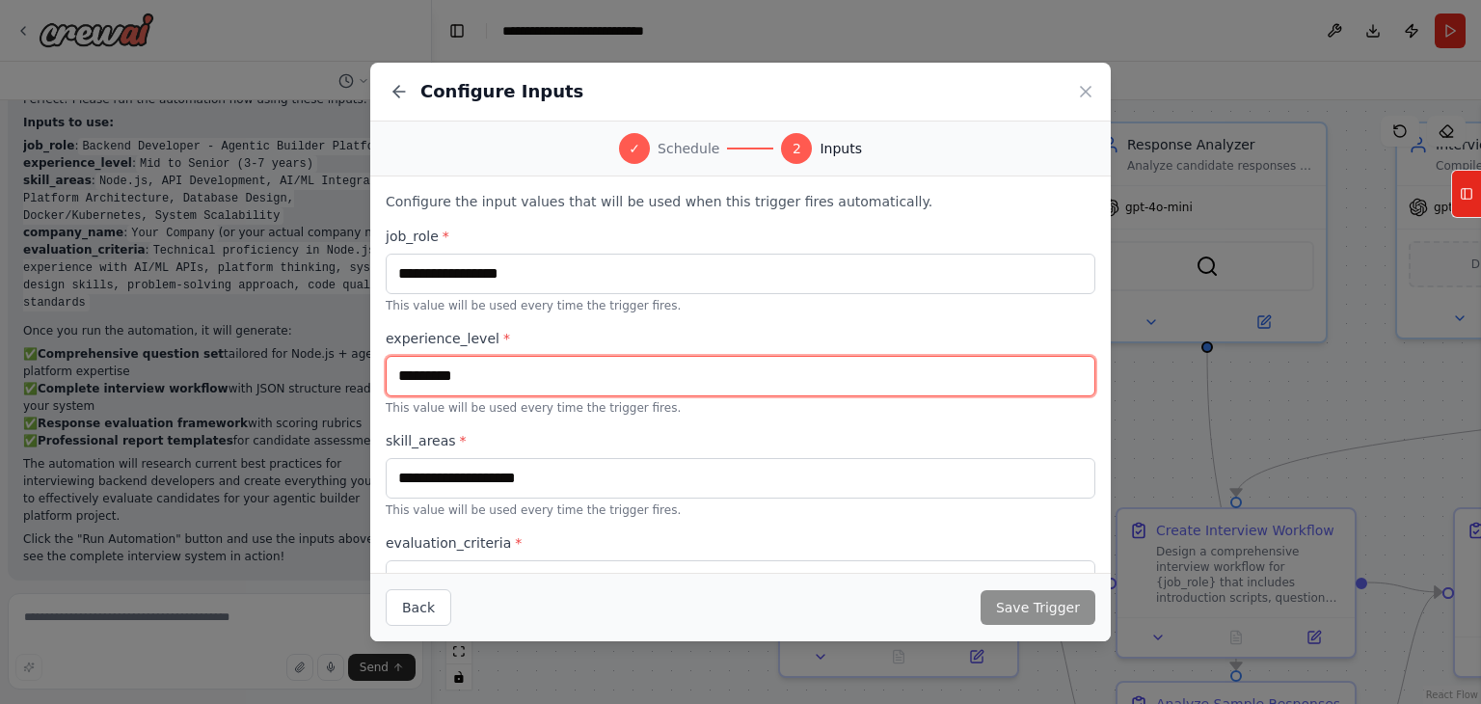
type input "*********"
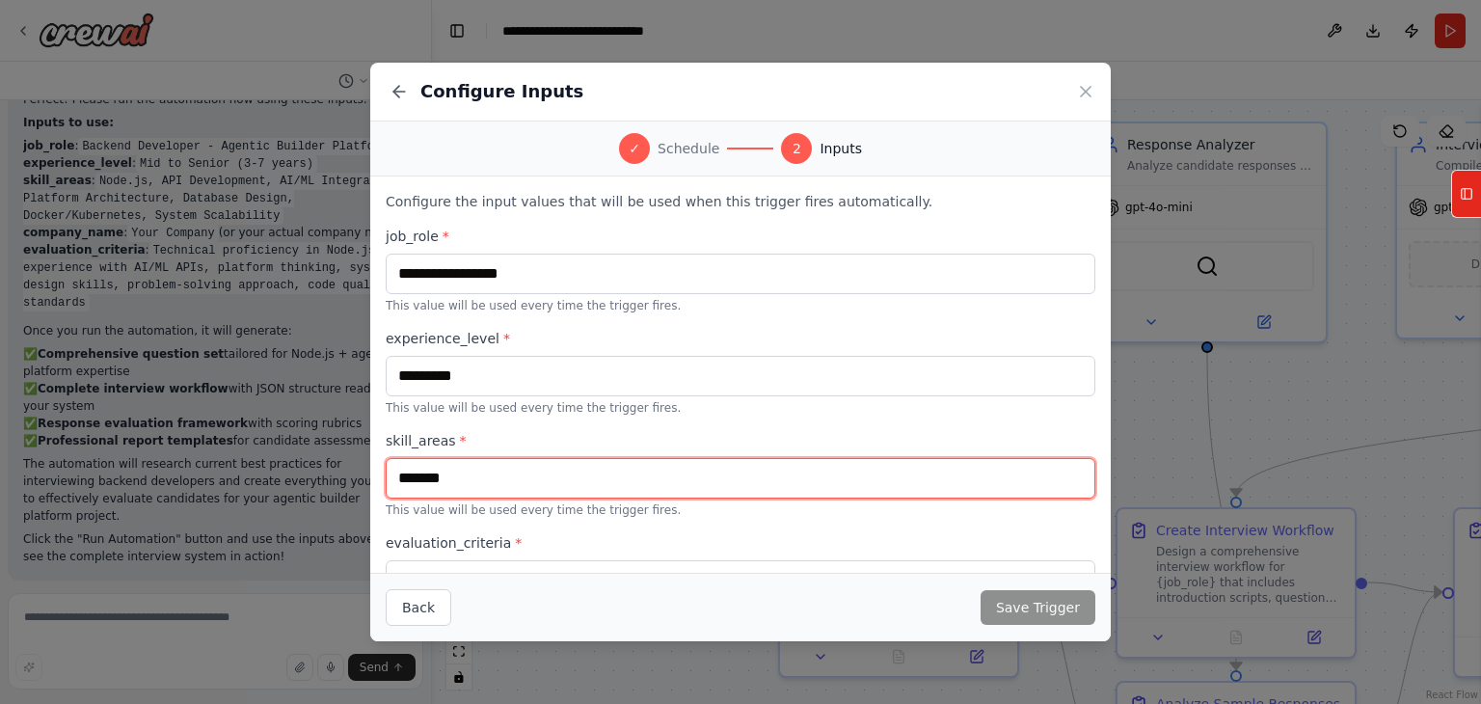
type input "*******"
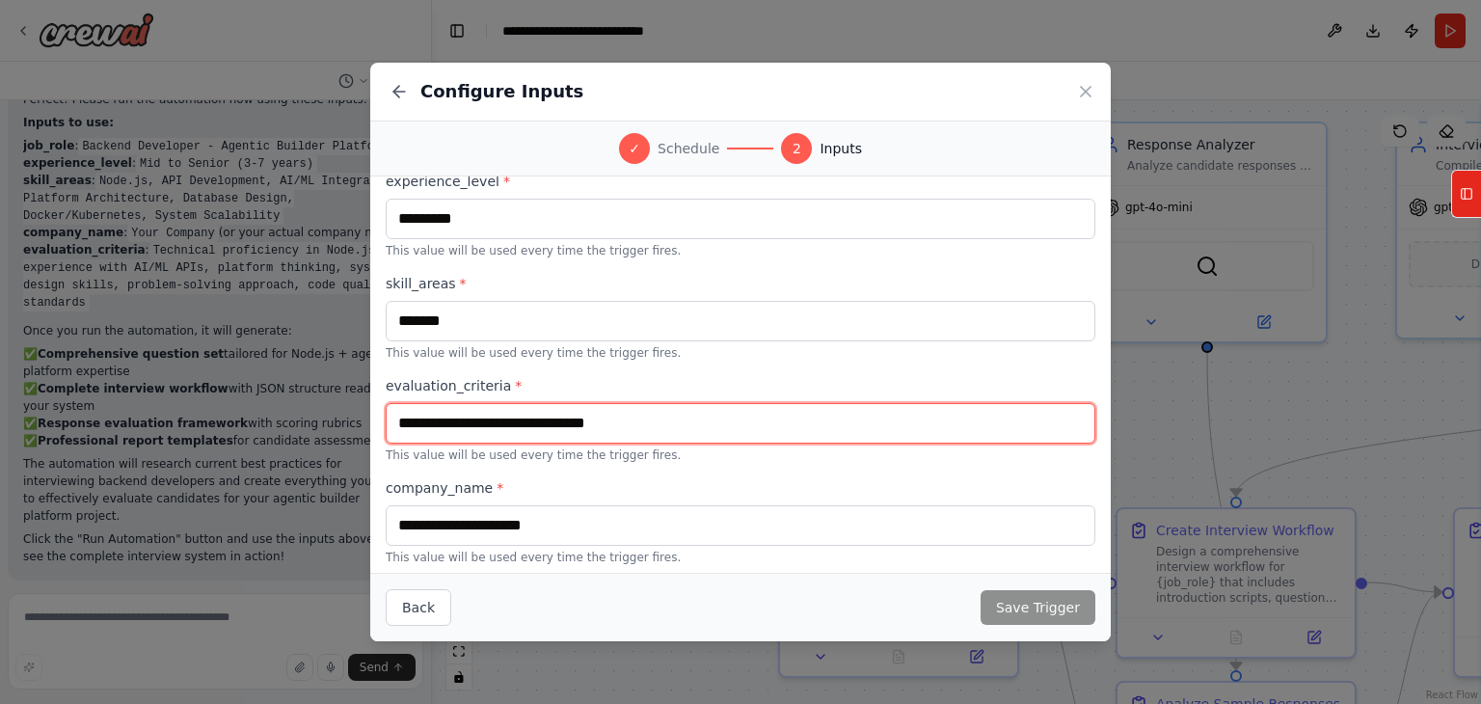
scroll to position [162, 0]
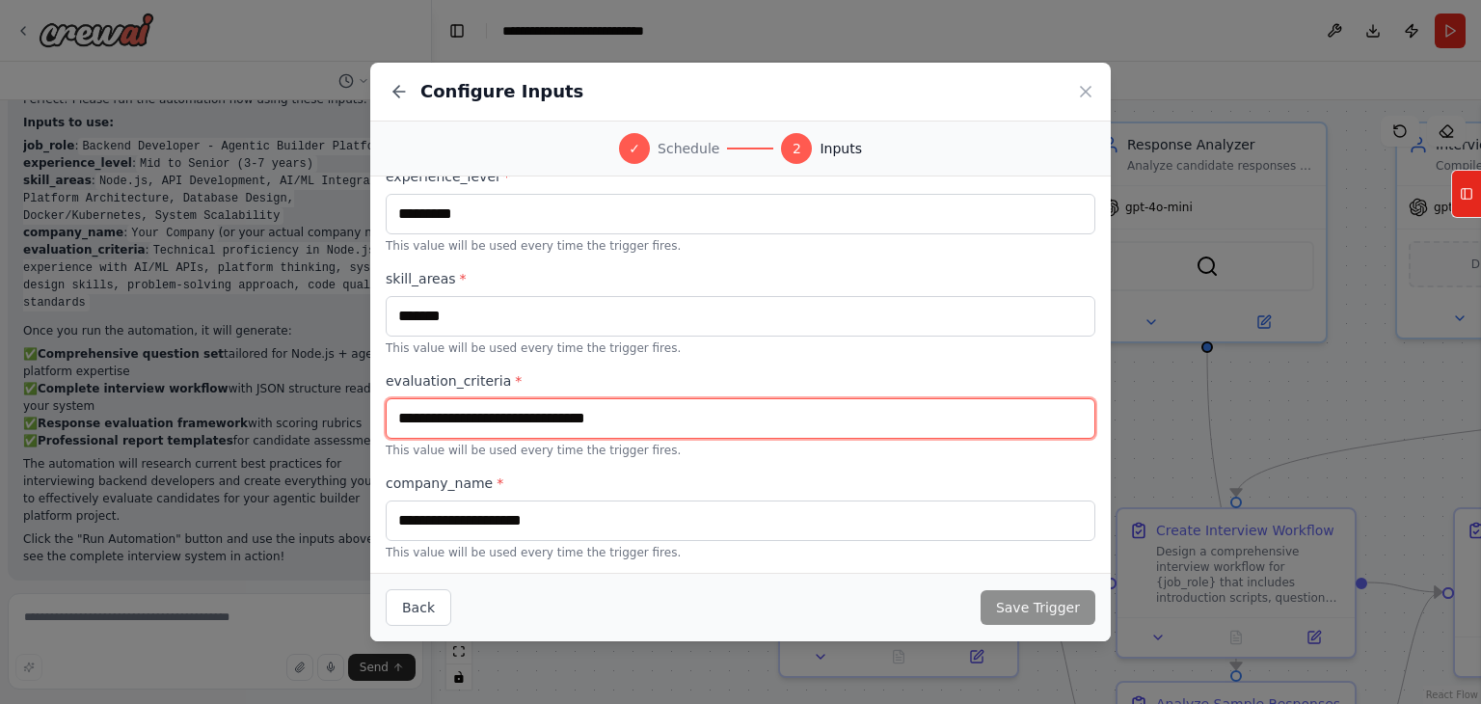
type input "**********"
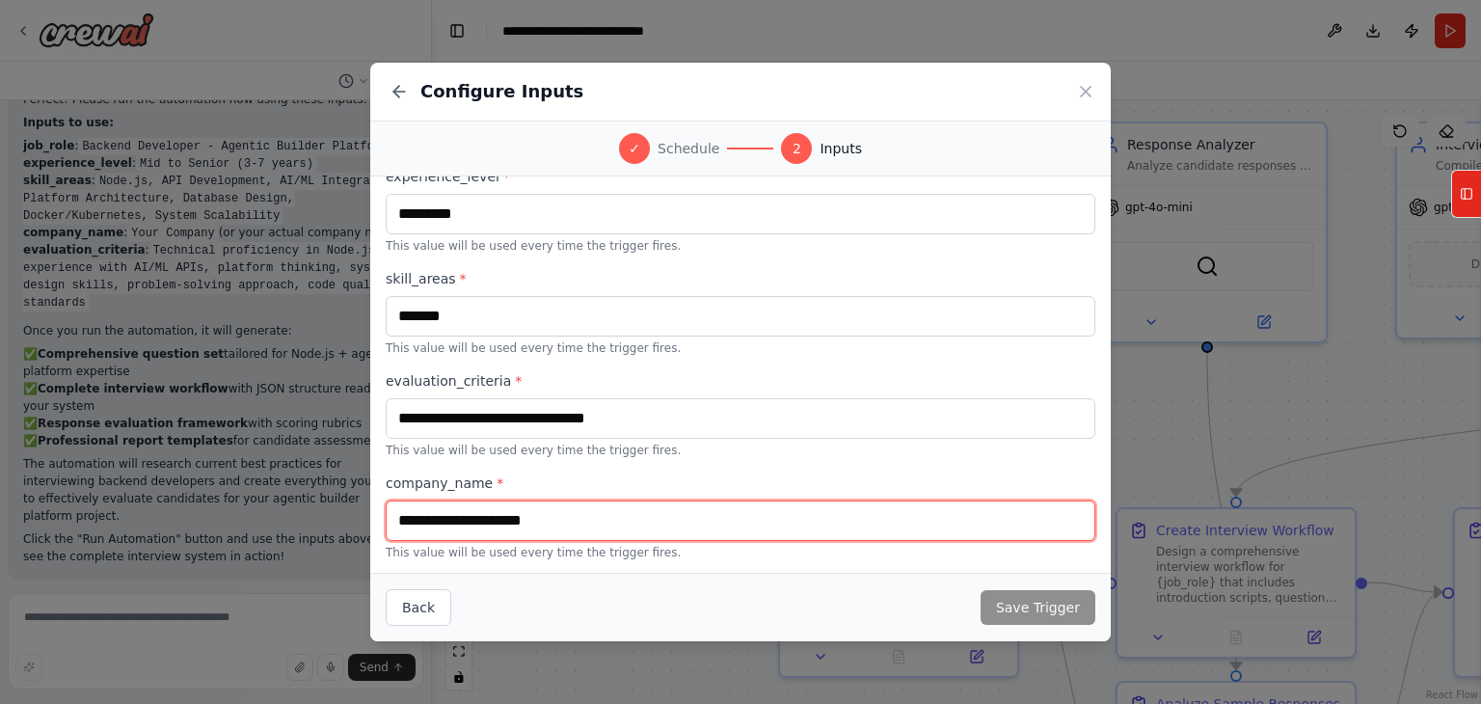
click at [787, 527] on input "text" at bounding box center [741, 521] width 710 height 41
type input "**********"
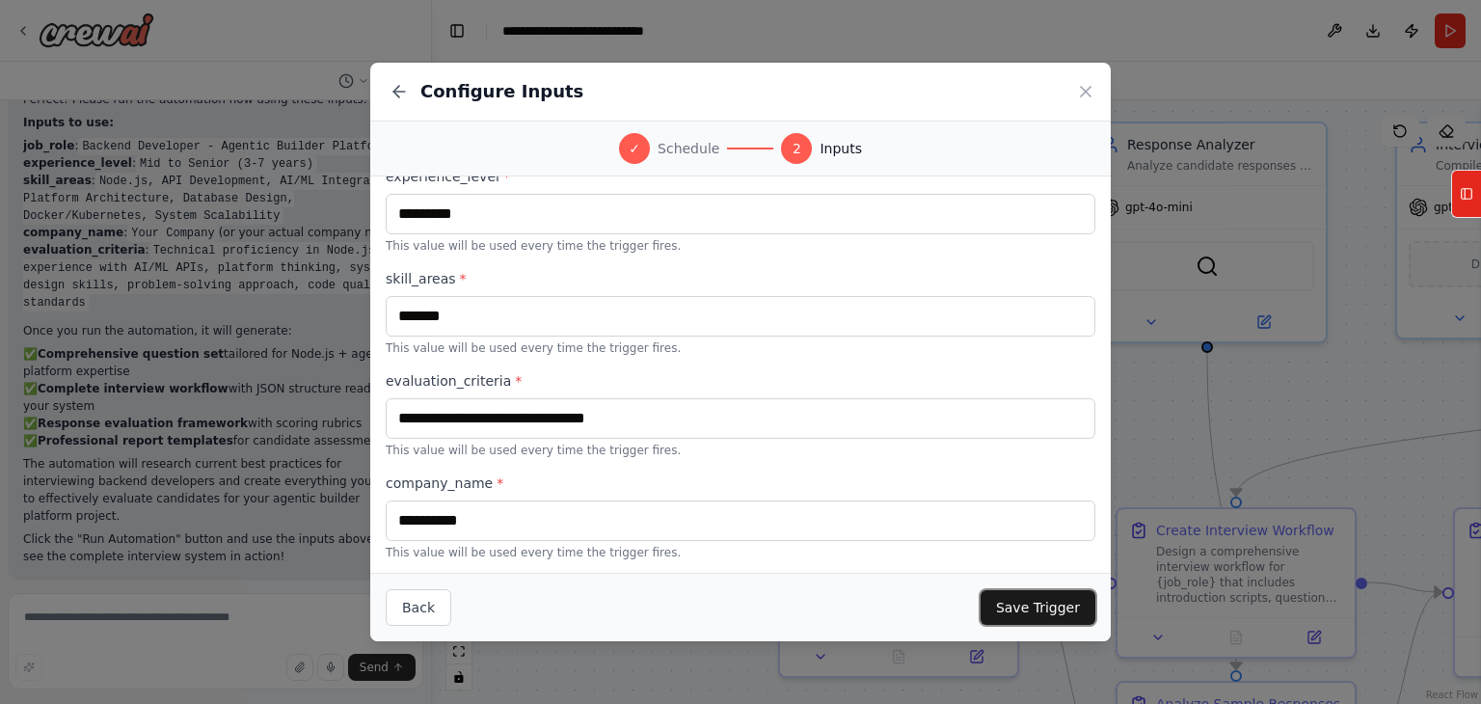
click at [1078, 615] on button "Save Trigger" at bounding box center [1038, 607] width 115 height 35
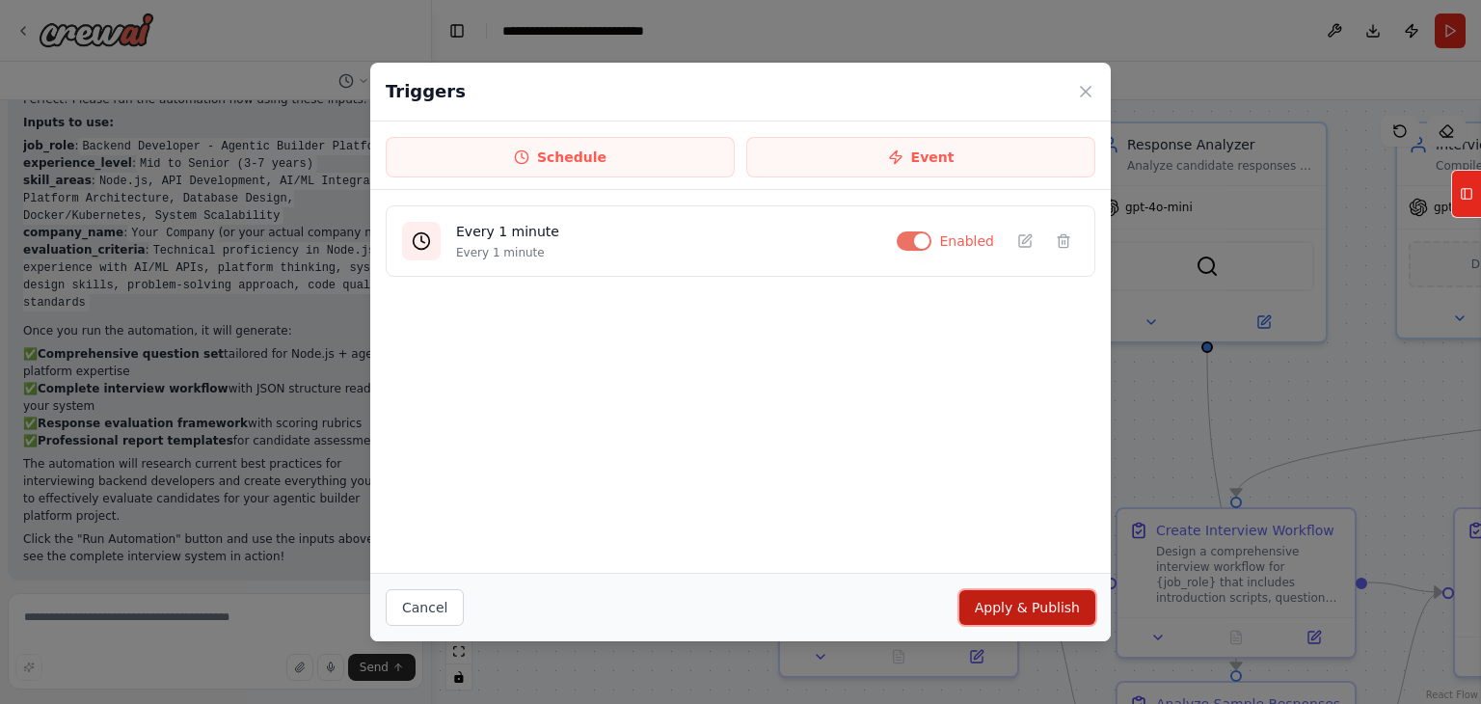
click at [1045, 614] on button "Apply & Publish" at bounding box center [1028, 607] width 136 height 35
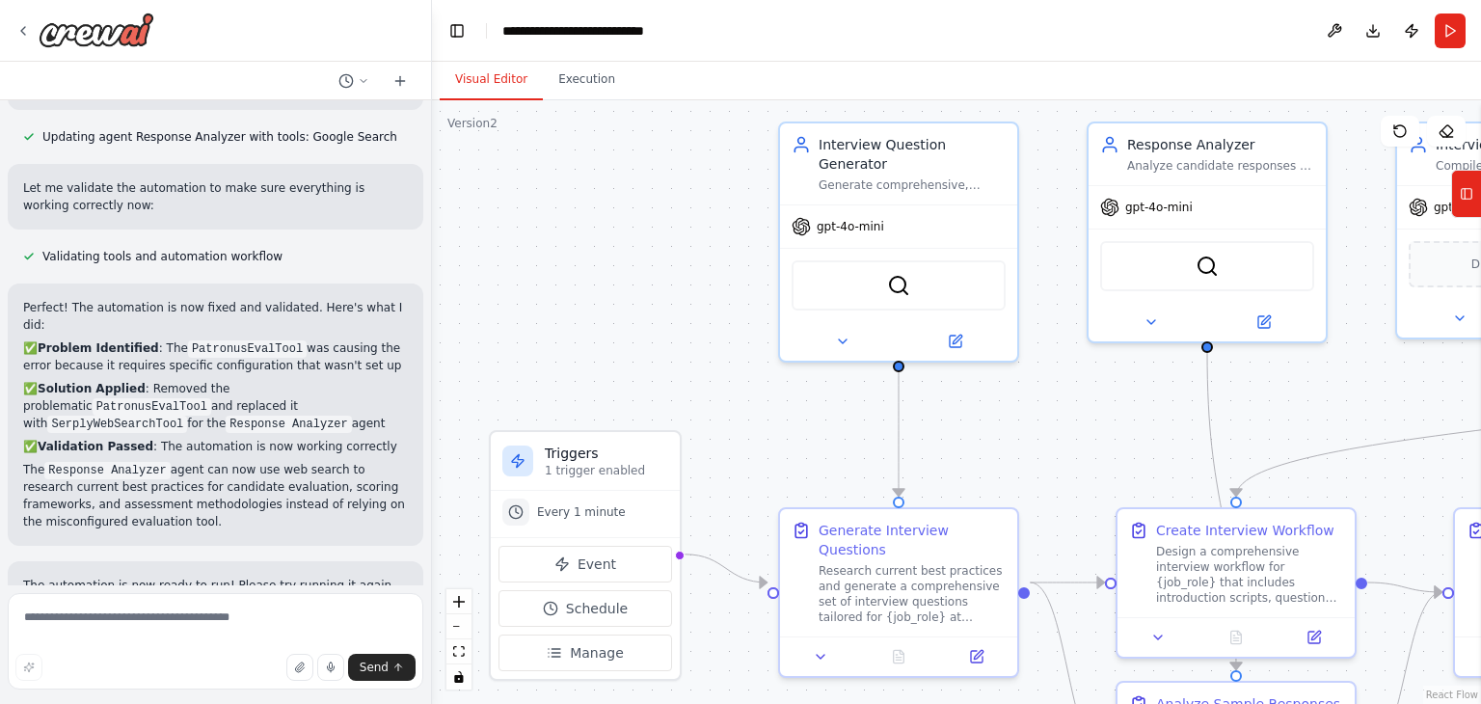
scroll to position [5049, 0]
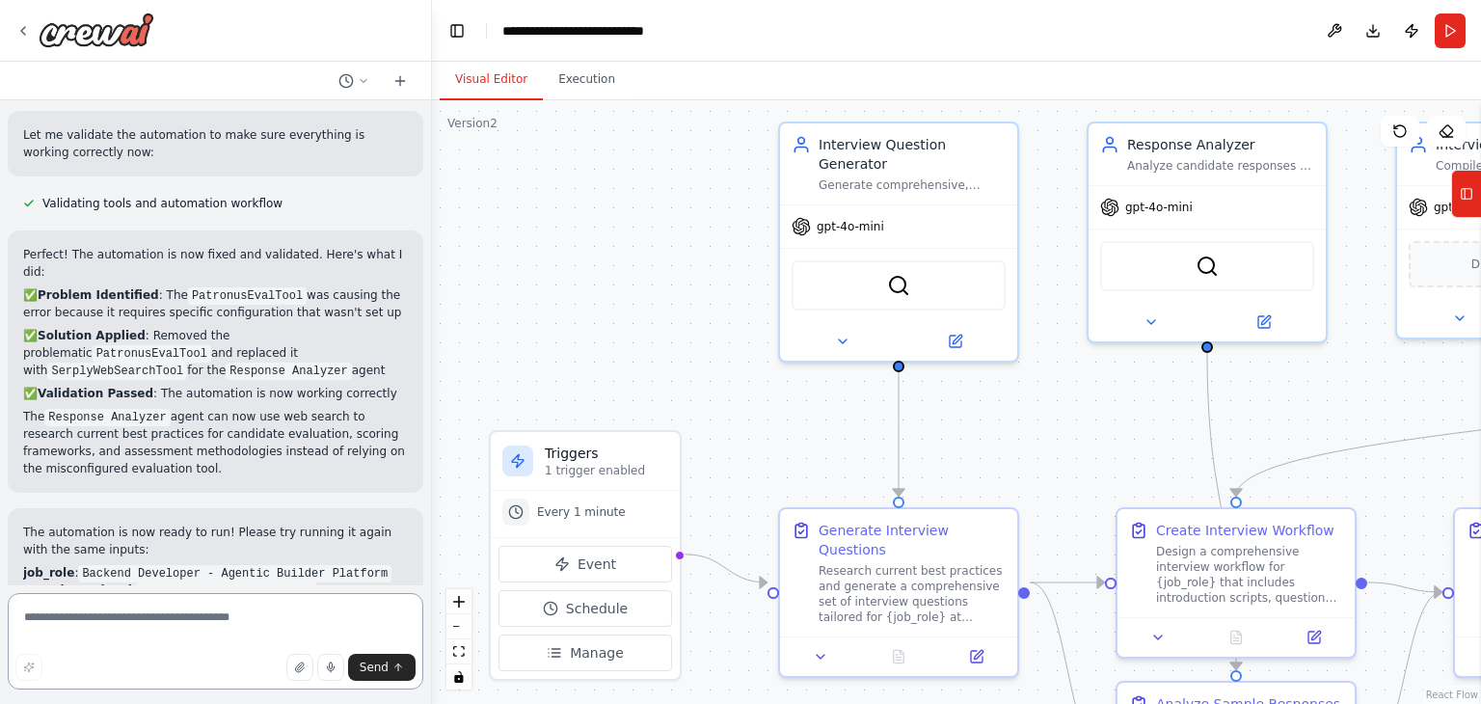
click at [231, 606] on textarea at bounding box center [216, 641] width 416 height 96
type textarea "**********"
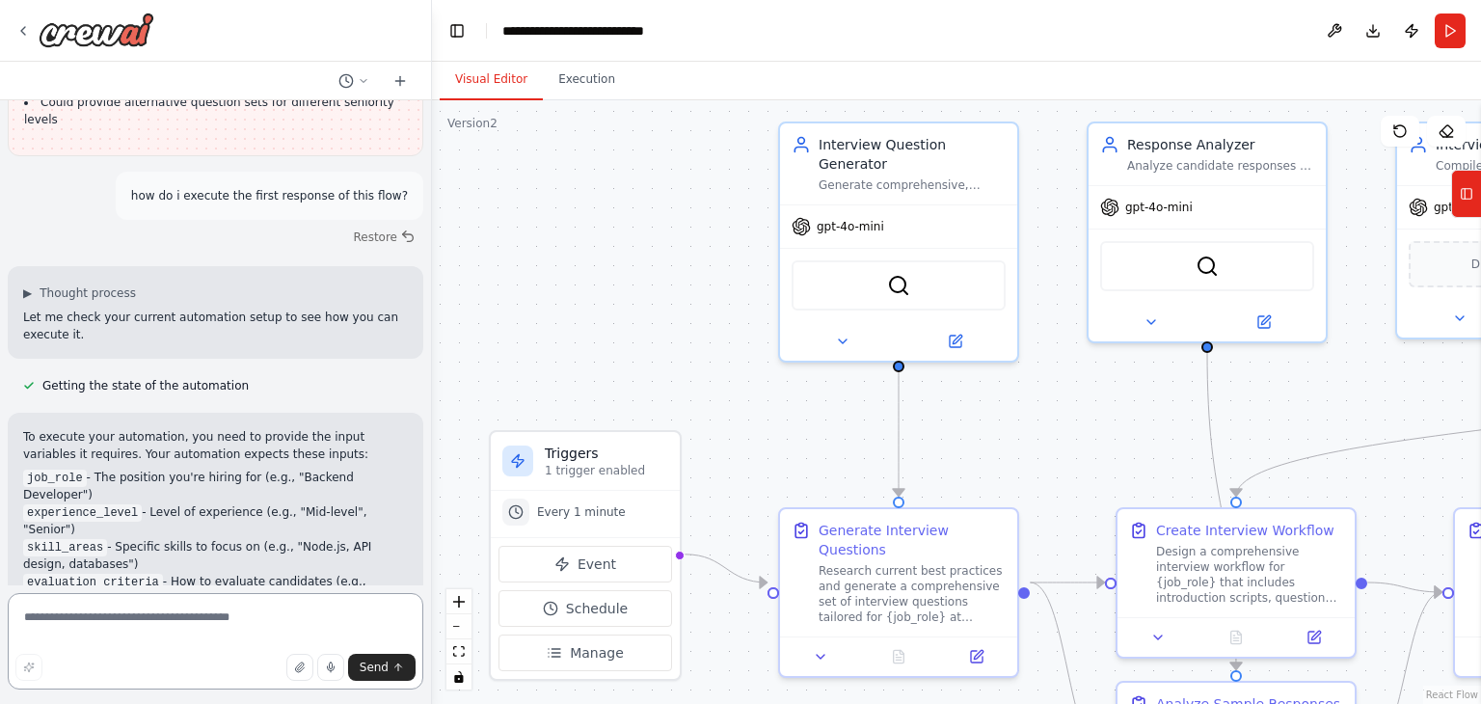
scroll to position [7696, 0]
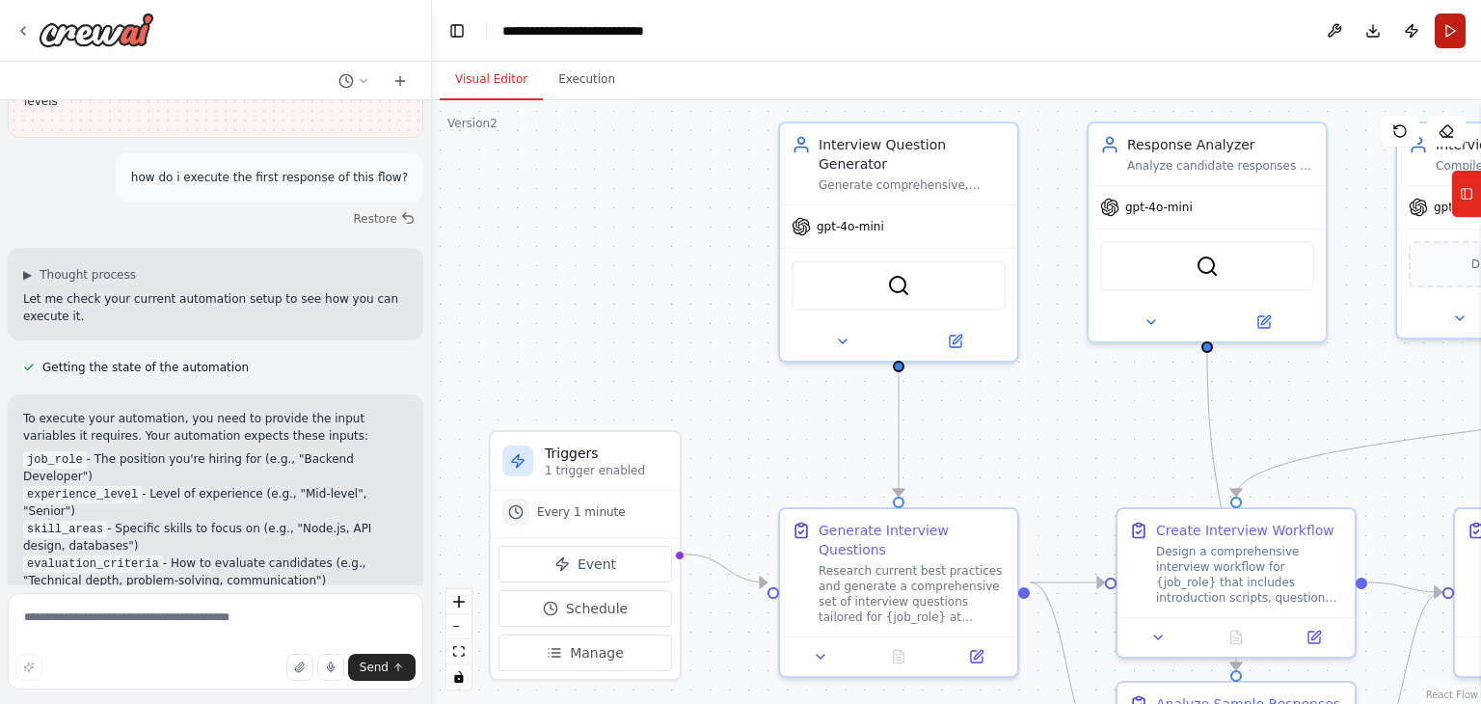
click at [1446, 30] on button "Run" at bounding box center [1450, 31] width 31 height 35
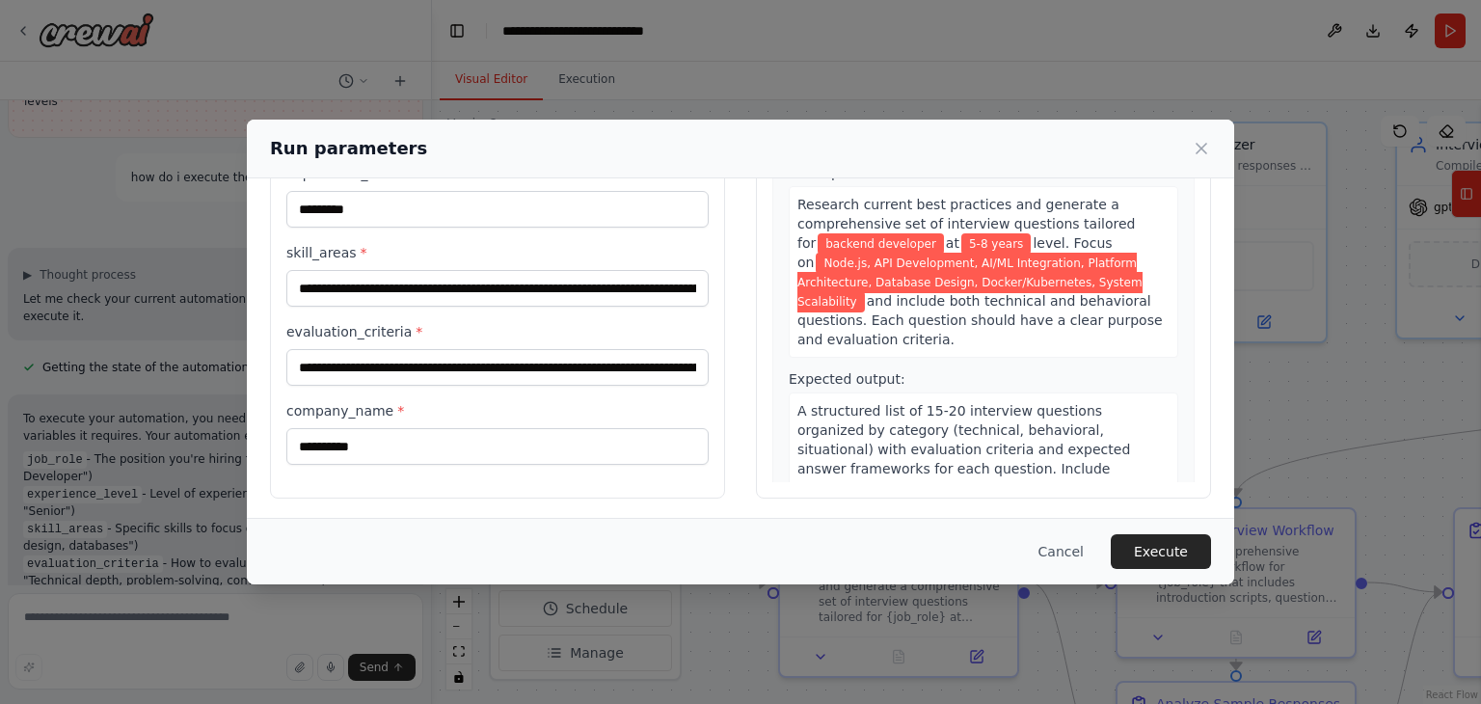
scroll to position [163, 0]
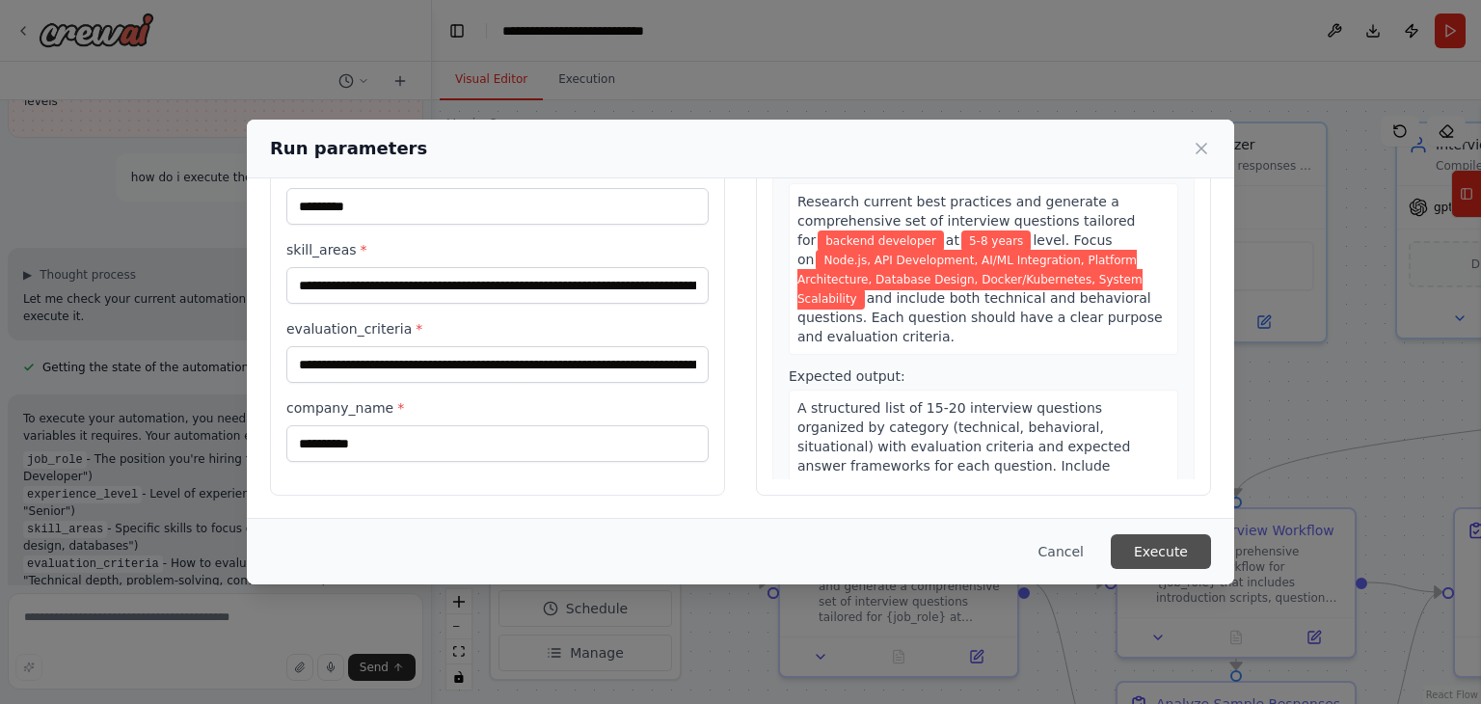
click at [1160, 553] on button "Execute" at bounding box center [1161, 551] width 100 height 35
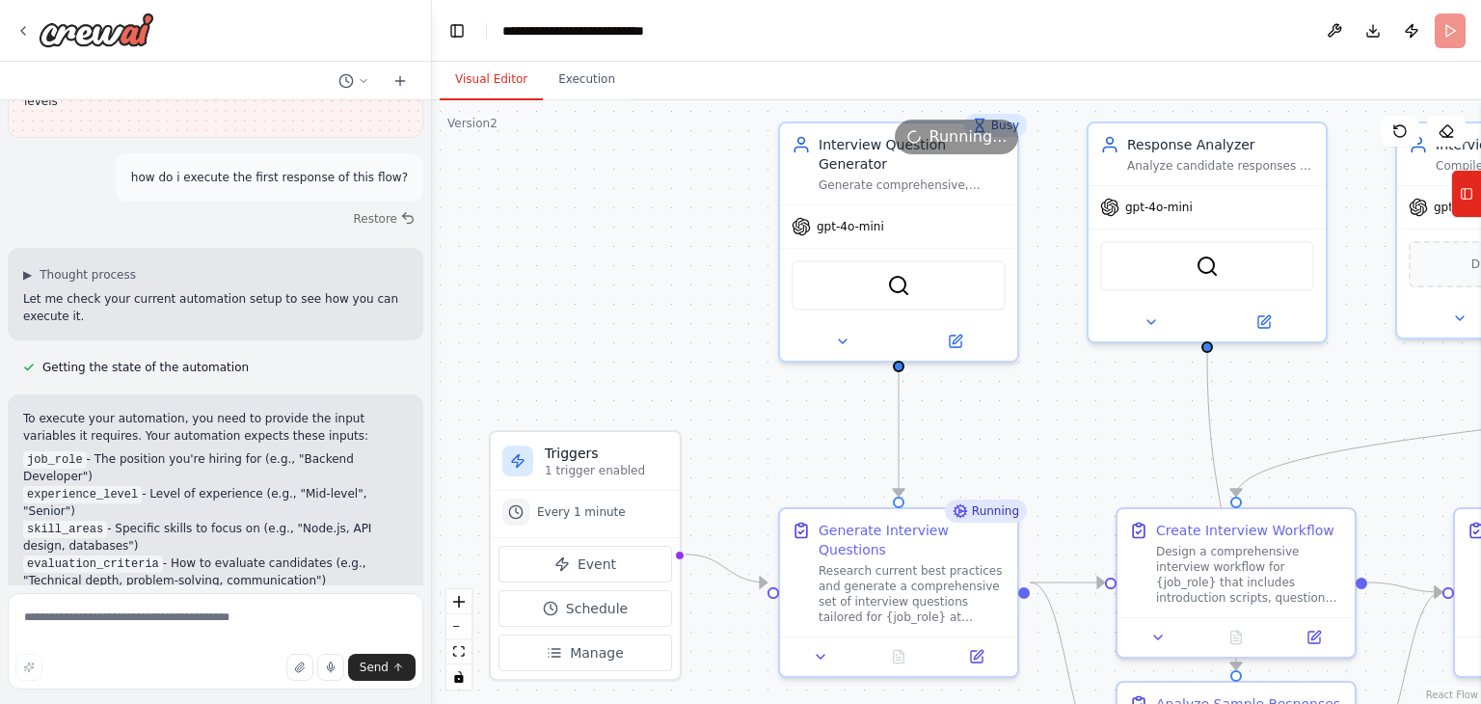
click at [490, 81] on button "Visual Editor" at bounding box center [491, 80] width 103 height 41
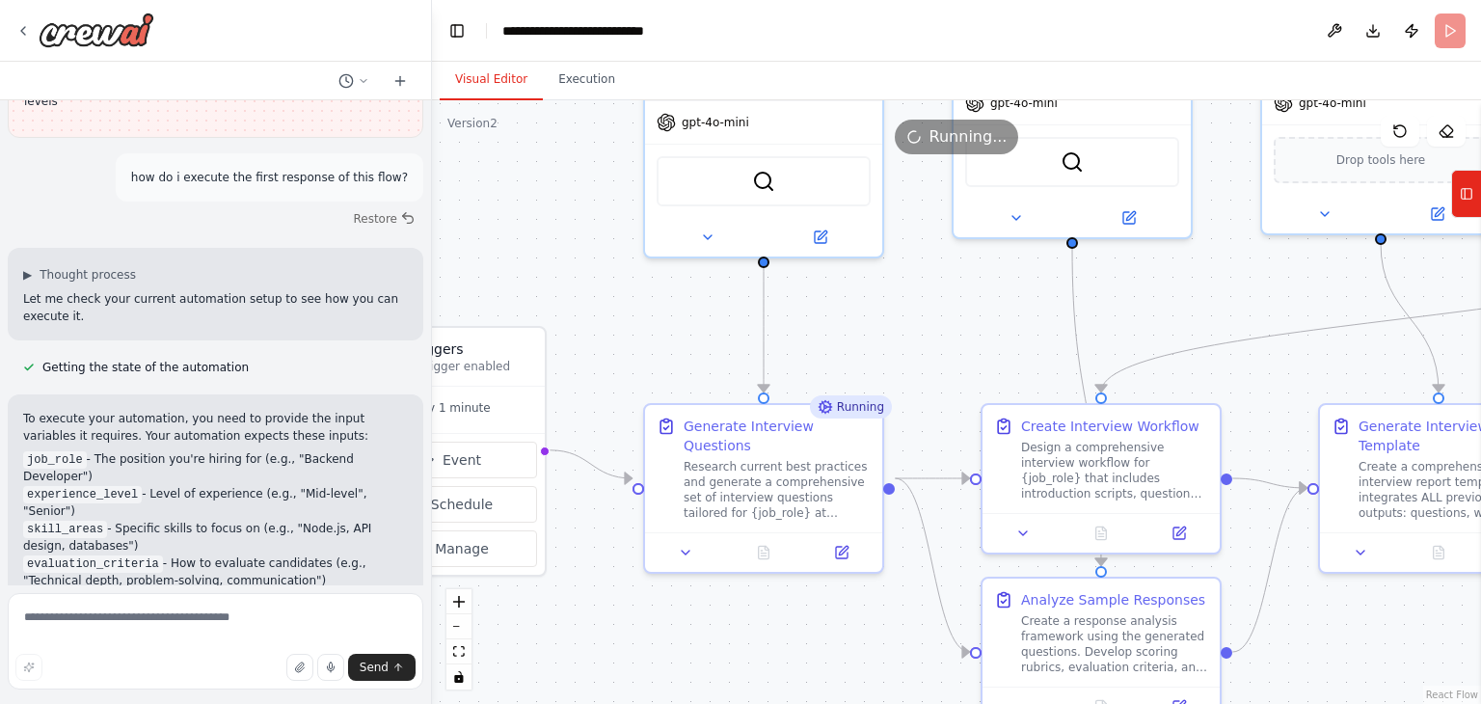
drag, startPoint x: 764, startPoint y: 482, endPoint x: 629, endPoint y: 373, distance: 173.5
click at [629, 373] on div ".deletable-edge-delete-btn { width: 20px; height: 20px; border: 0px solid #ffff…" at bounding box center [956, 402] width 1049 height 604
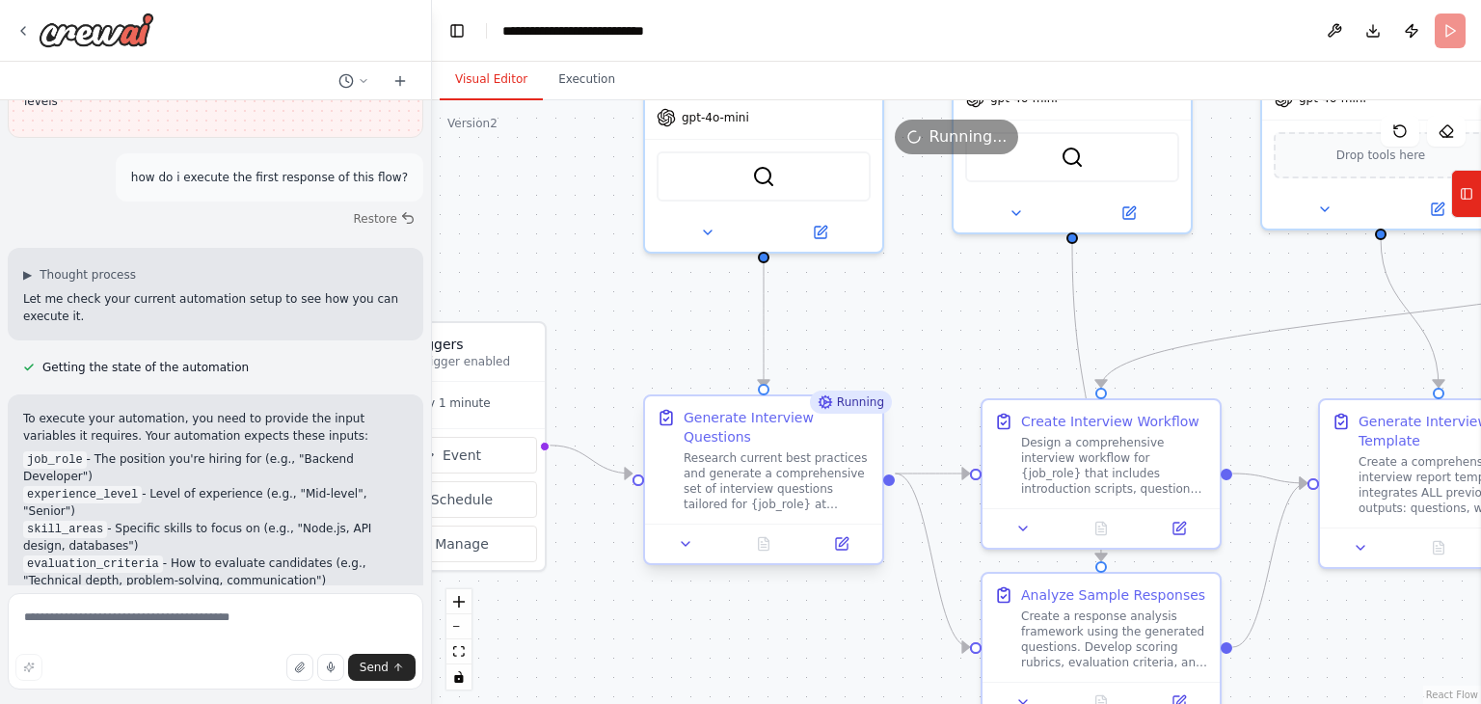
click at [729, 450] on div "Research current best practices and generate a comprehensive set of interview q…" at bounding box center [777, 481] width 187 height 62
click at [672, 532] on button at bounding box center [686, 543] width 67 height 23
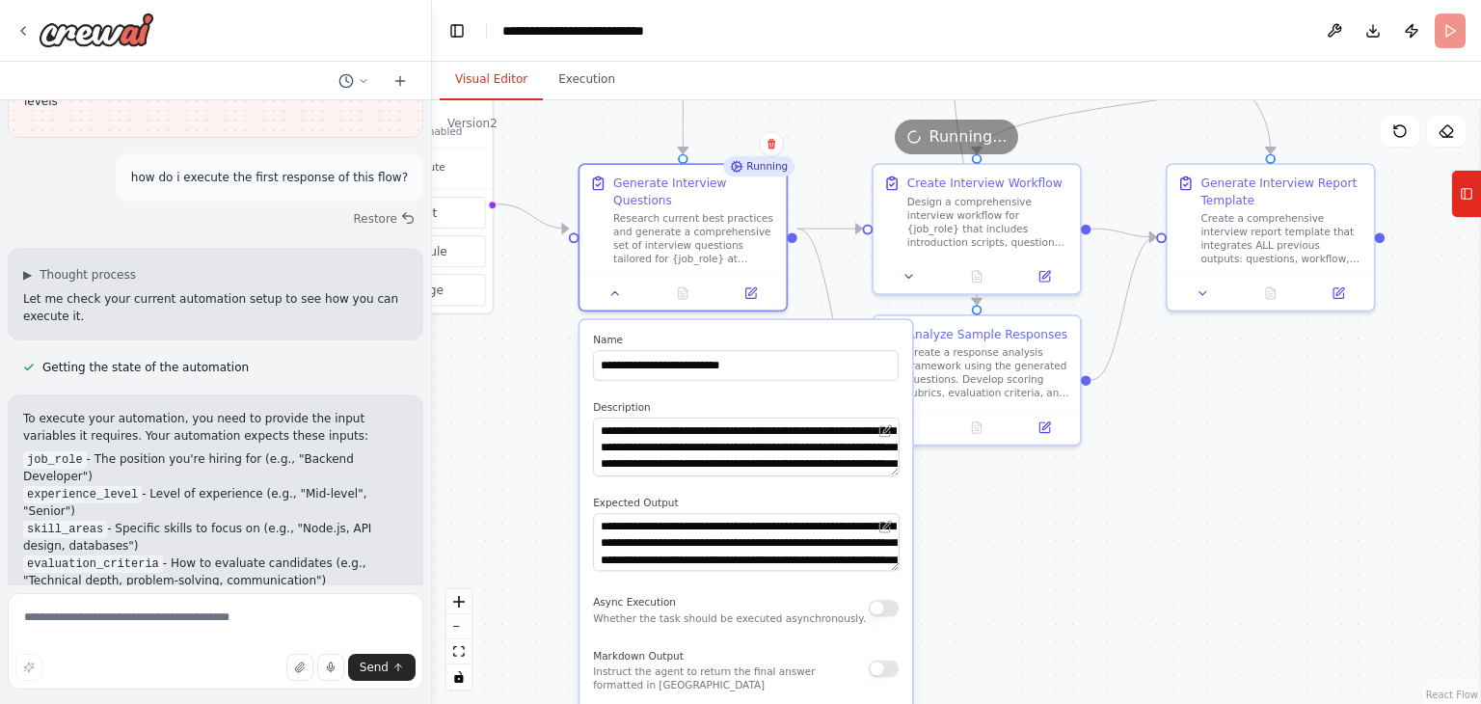
drag, startPoint x: 628, startPoint y: 387, endPoint x: 558, endPoint y: 135, distance: 261.1
click at [558, 135] on div "Version 2 Show Tools Hide Agents .deletable-edge-delete-btn { width: 20px; heig…" at bounding box center [956, 402] width 1049 height 604
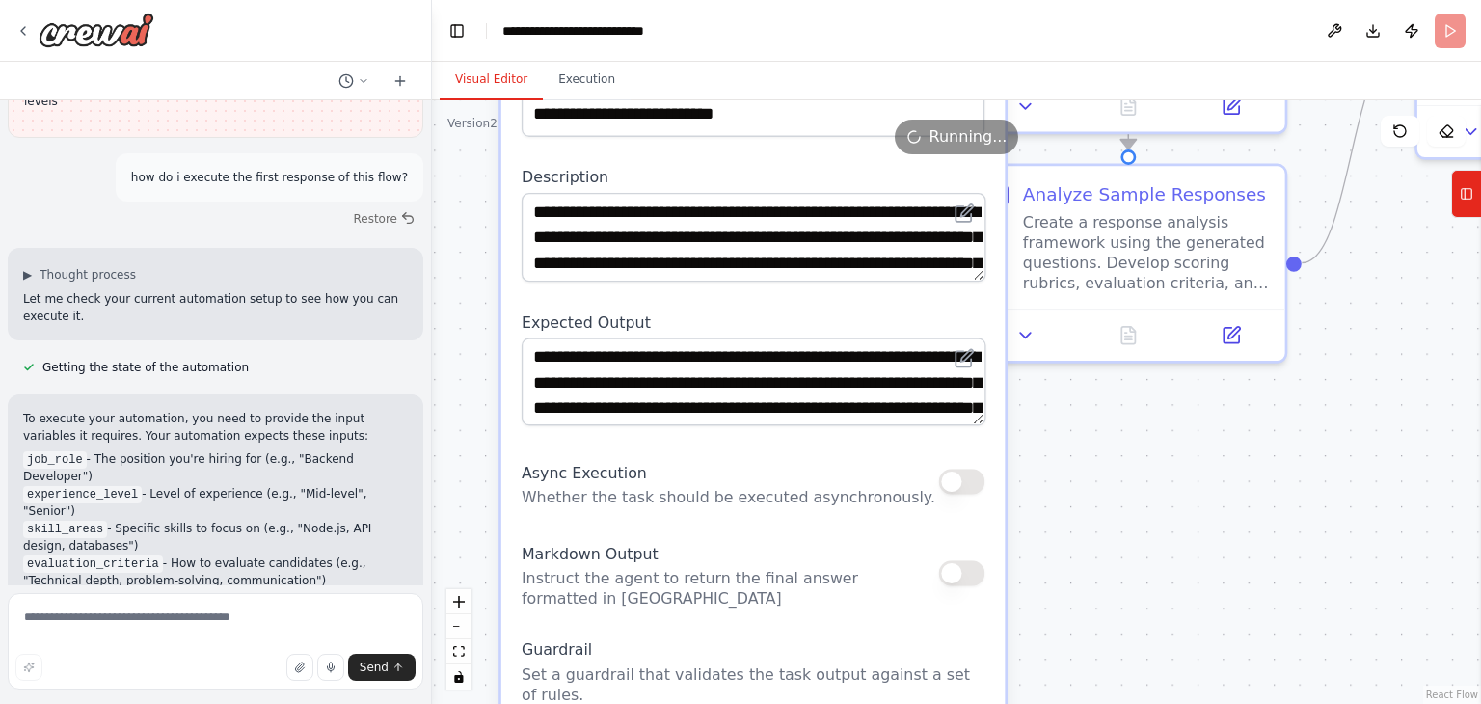
drag, startPoint x: 732, startPoint y: 620, endPoint x: 692, endPoint y: 468, distance: 157.4
click at [692, 468] on div "**********" at bounding box center [754, 537] width 504 height 984
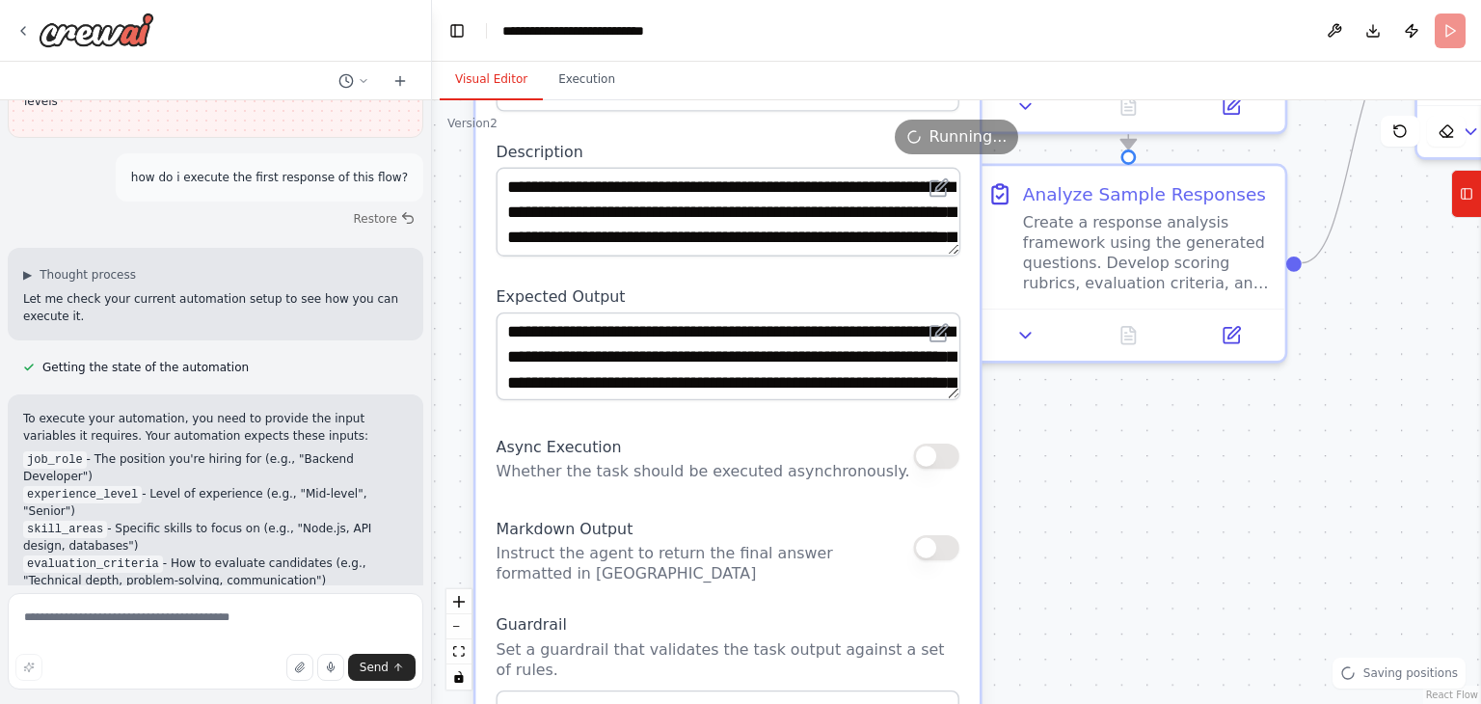
click at [947, 535] on button "button" at bounding box center [936, 547] width 46 height 25
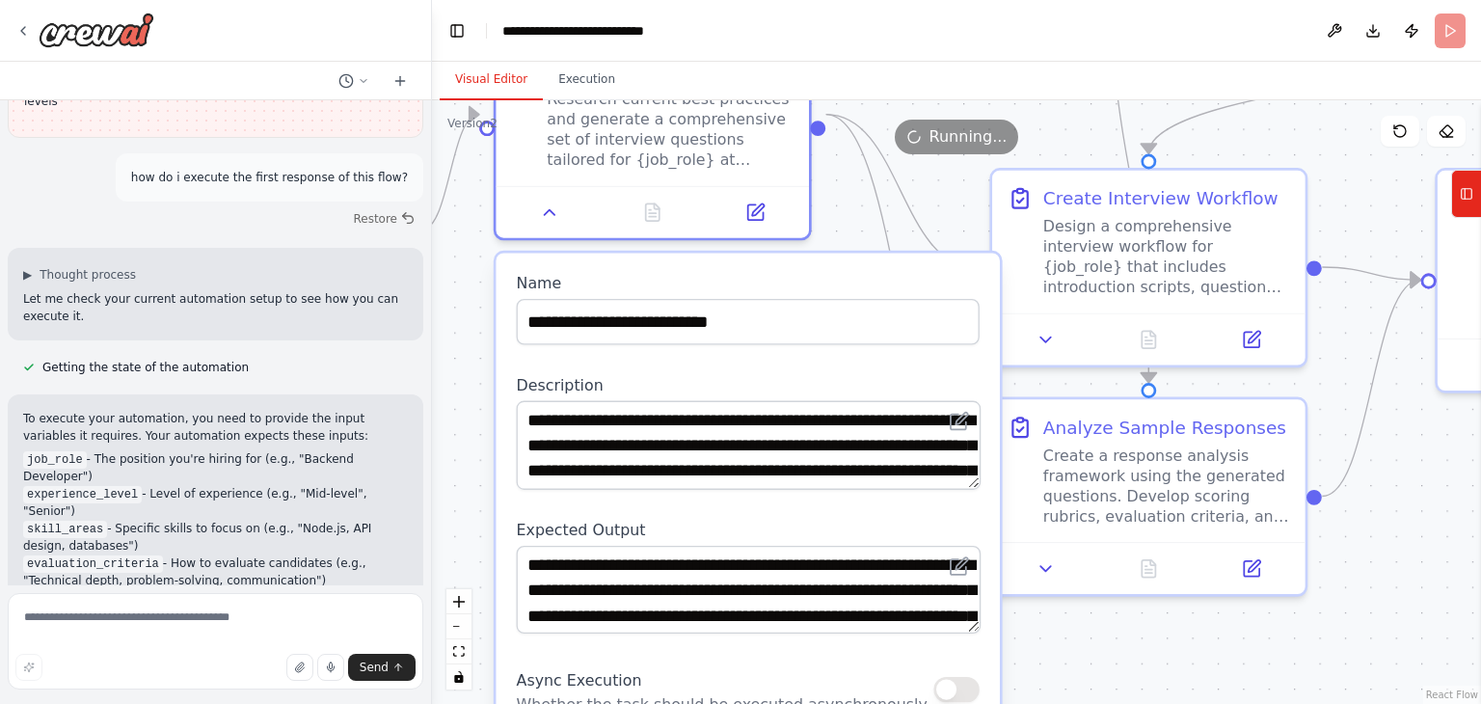
drag, startPoint x: 1154, startPoint y: 515, endPoint x: 1174, endPoint y: 748, distance: 234.3
click at [1174, 703] on html "▶ Thought process I appreciate you sharing your detailed plan for developing an…" at bounding box center [740, 352] width 1481 height 704
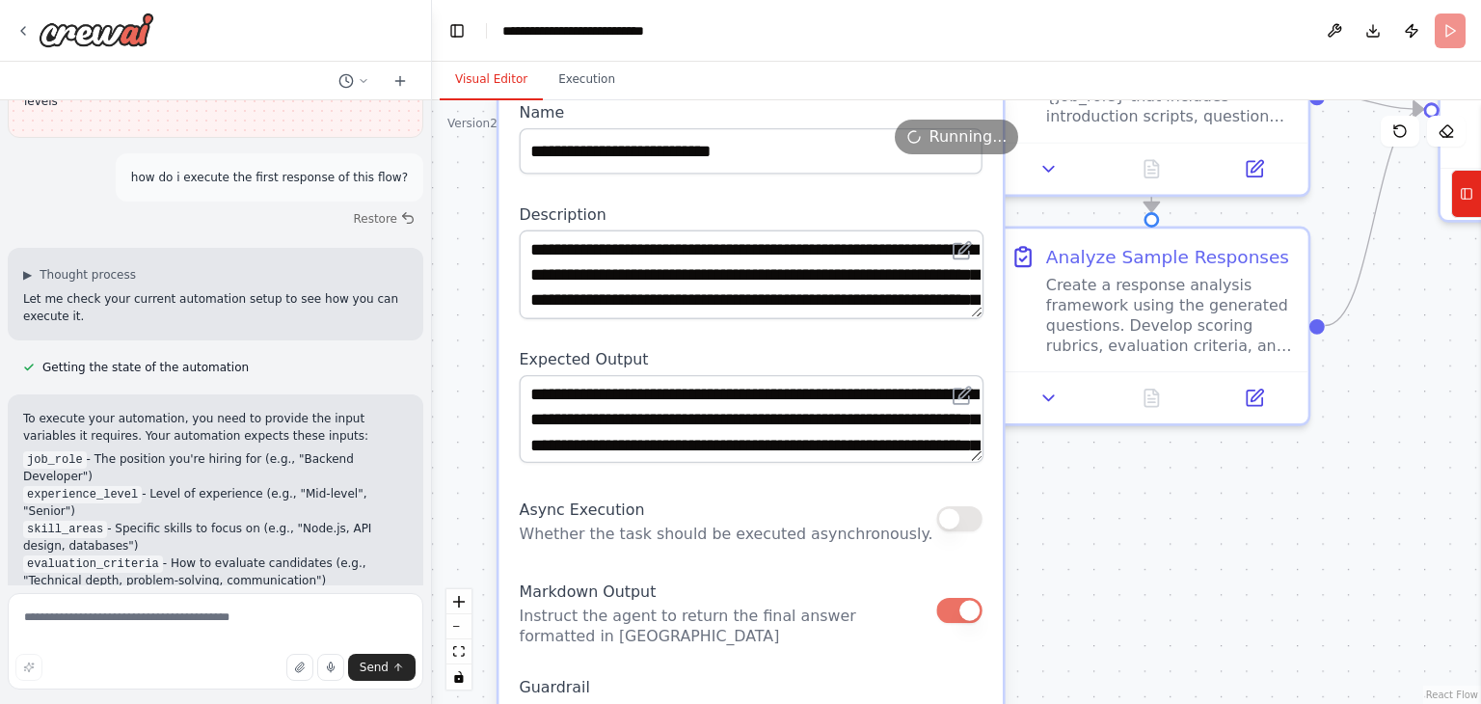
drag, startPoint x: 937, startPoint y: 192, endPoint x: 930, endPoint y: -32, distance: 223.9
click at [930, 0] on html "▶ Thought process I appreciate you sharing your detailed plan for developing an…" at bounding box center [740, 352] width 1481 height 704
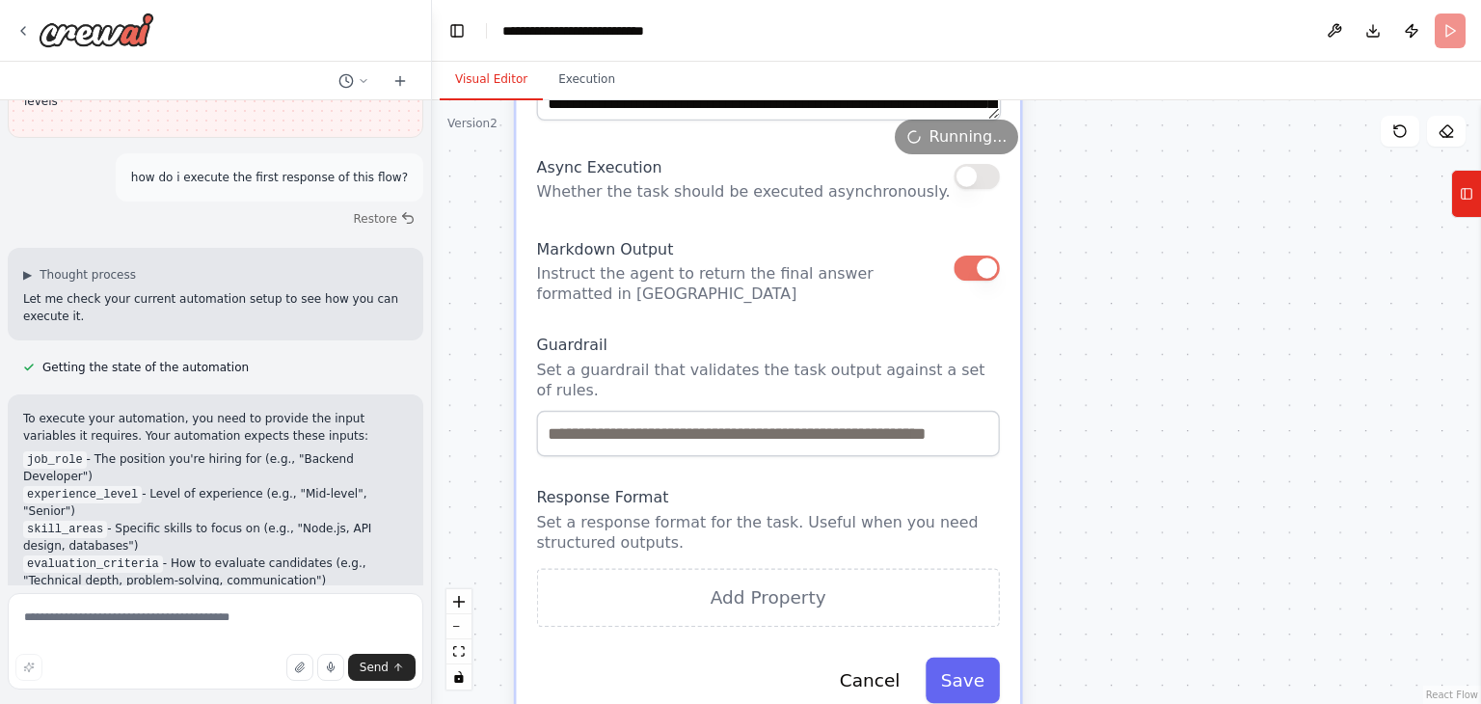
drag, startPoint x: 1145, startPoint y: 546, endPoint x: 1172, endPoint y: 257, distance: 290.6
click at [1172, 257] on div ".deletable-edge-delete-btn { width: 20px; height: 20px; border: 0px solid #ffff…" at bounding box center [956, 402] width 1049 height 604
click at [954, 658] on button "Save" at bounding box center [963, 681] width 74 height 46
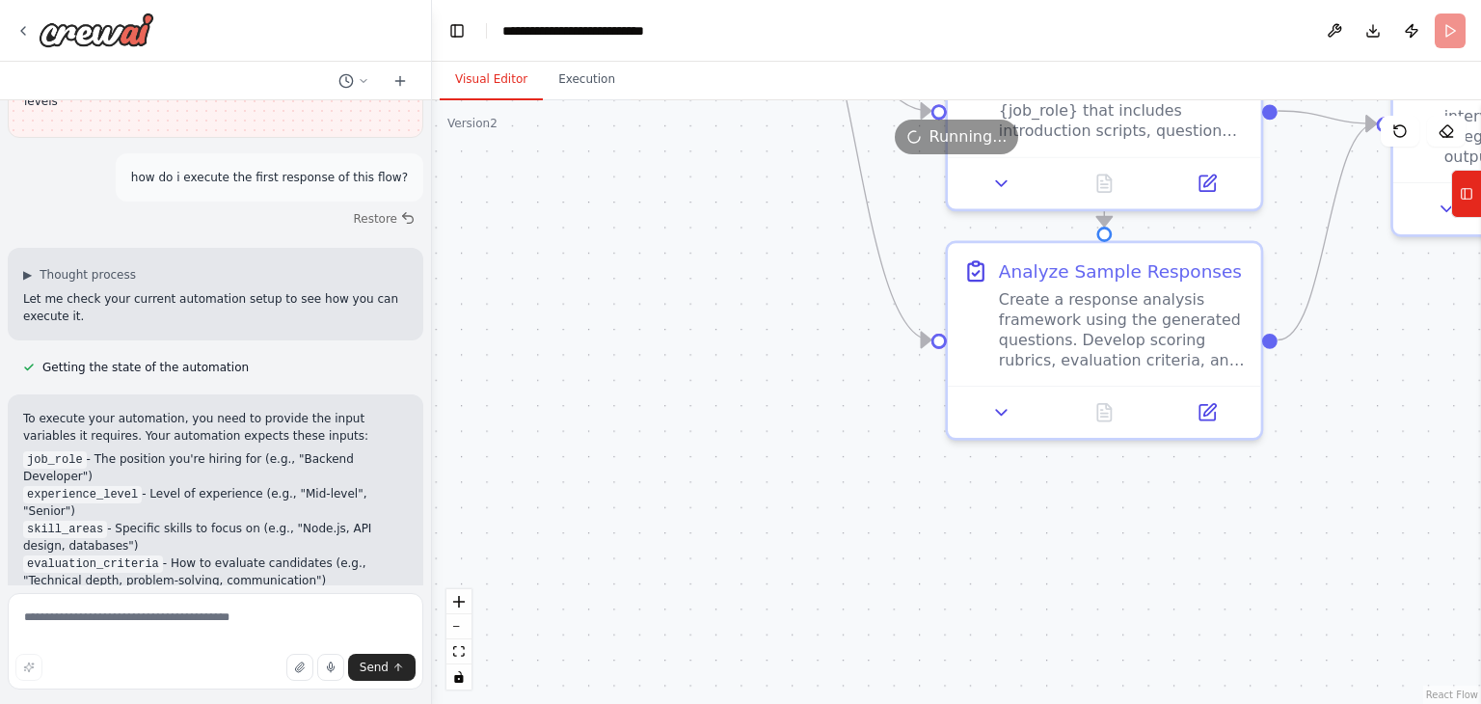
drag, startPoint x: 990, startPoint y: 310, endPoint x: 925, endPoint y: 666, distance: 362.7
click at [925, 666] on div ".deletable-edge-delete-btn { width: 20px; height: 20px; border: 0px solid #ffff…" at bounding box center [956, 402] width 1049 height 604
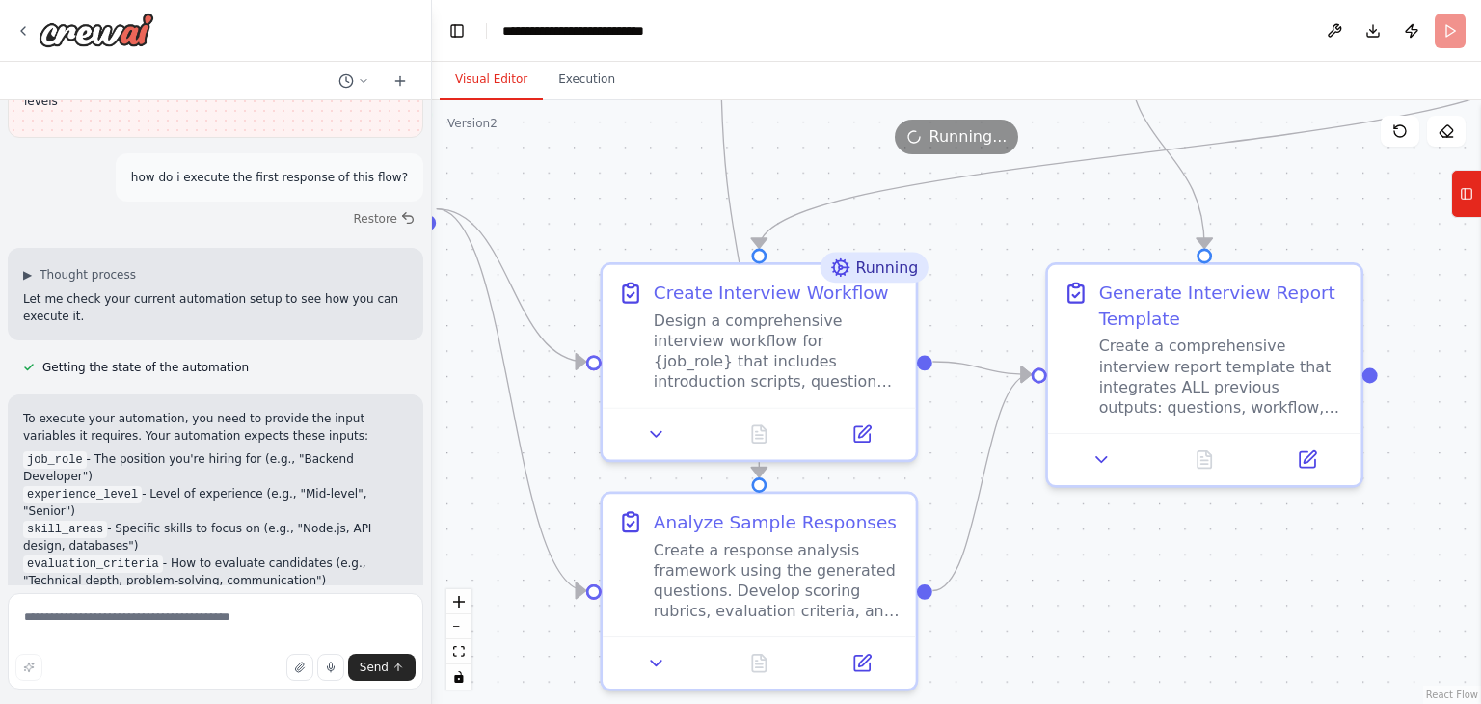
drag, startPoint x: 783, startPoint y: 275, endPoint x: 438, endPoint y: 526, distance: 426.7
click at [438, 526] on div ".deletable-edge-delete-btn { width: 20px; height: 20px; border: 0px solid #ffff…" at bounding box center [956, 402] width 1049 height 604
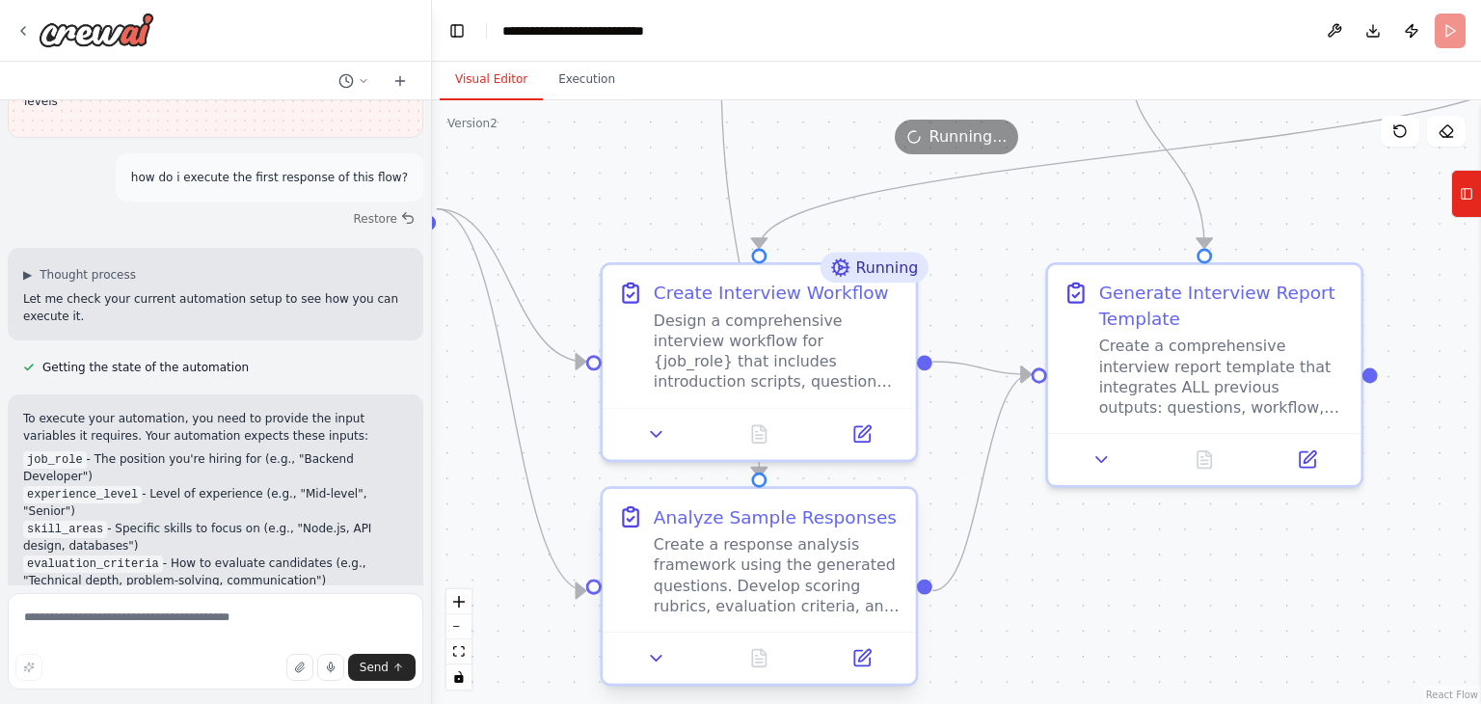
click at [784, 558] on div "Create a response analysis framework using the generated questions. Develop sco…" at bounding box center [777, 574] width 247 height 81
click at [789, 529] on div "Analyze Sample Responses Create a response analysis framework using the generat…" at bounding box center [777, 560] width 247 height 112
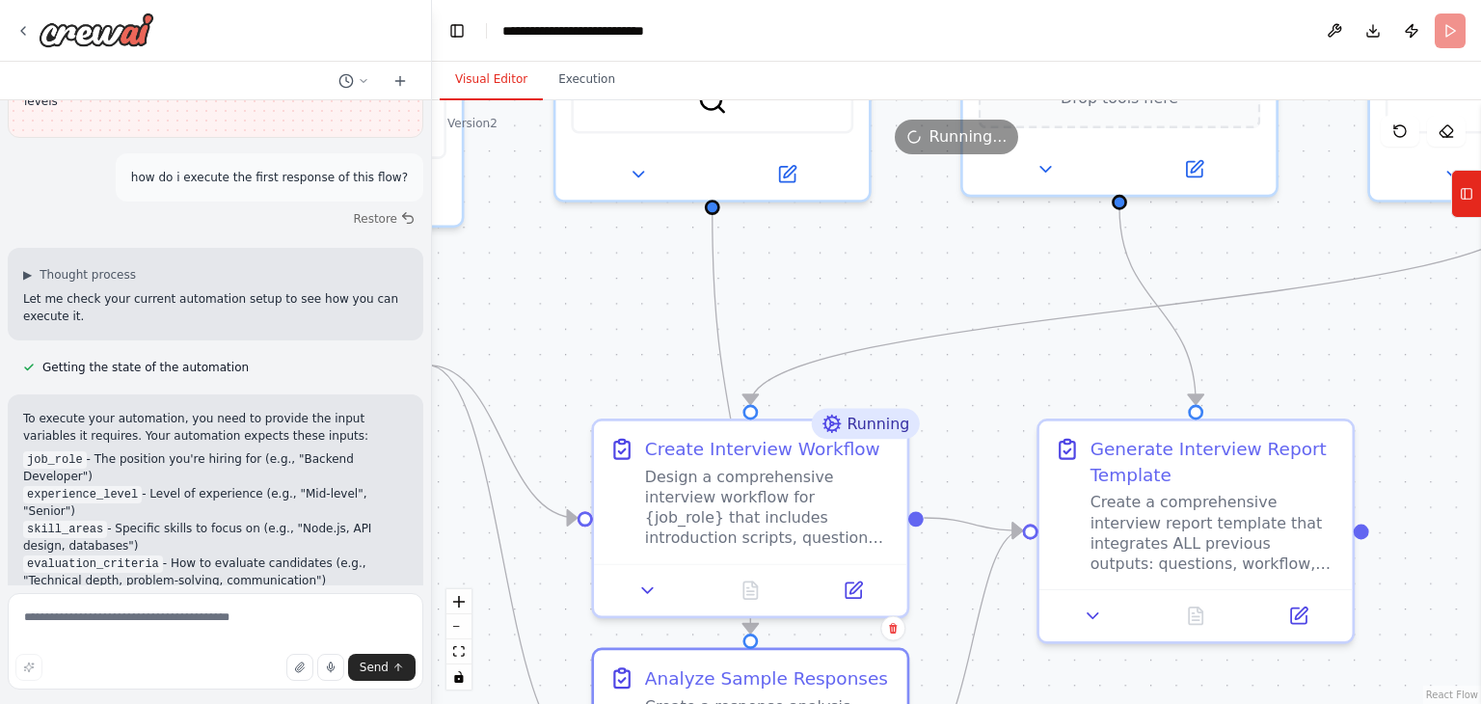
drag, startPoint x: 1180, startPoint y: 560, endPoint x: 1167, endPoint y: 748, distance: 188.5
click at [1167, 703] on html "▶ Thought process I appreciate you sharing your detailed plan for developing an…" at bounding box center [740, 352] width 1481 height 704
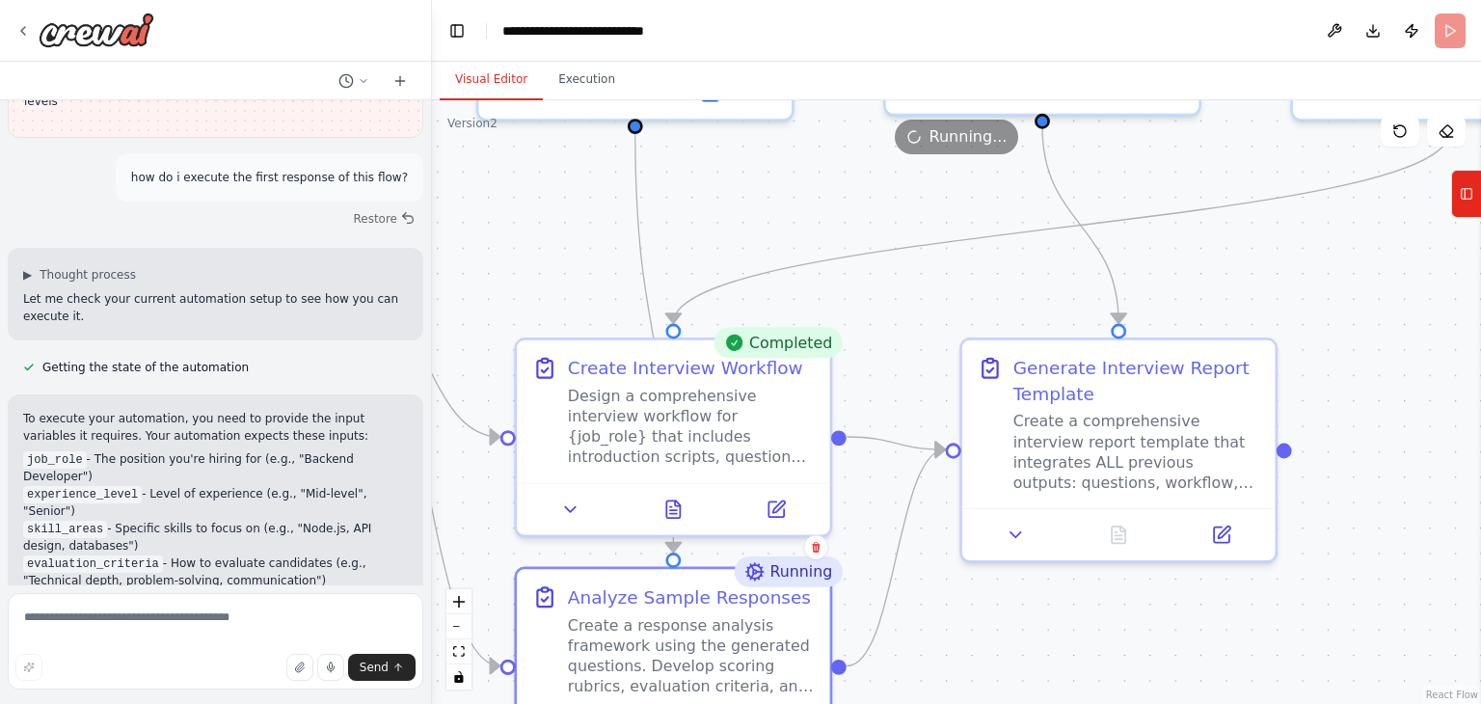
drag, startPoint x: 900, startPoint y: 258, endPoint x: 827, endPoint y: 145, distance: 134.6
click at [827, 145] on div "Version 2 Show Tools Hide Agents .deletable-edge-delete-btn { width: 20px; heig…" at bounding box center [956, 402] width 1049 height 604
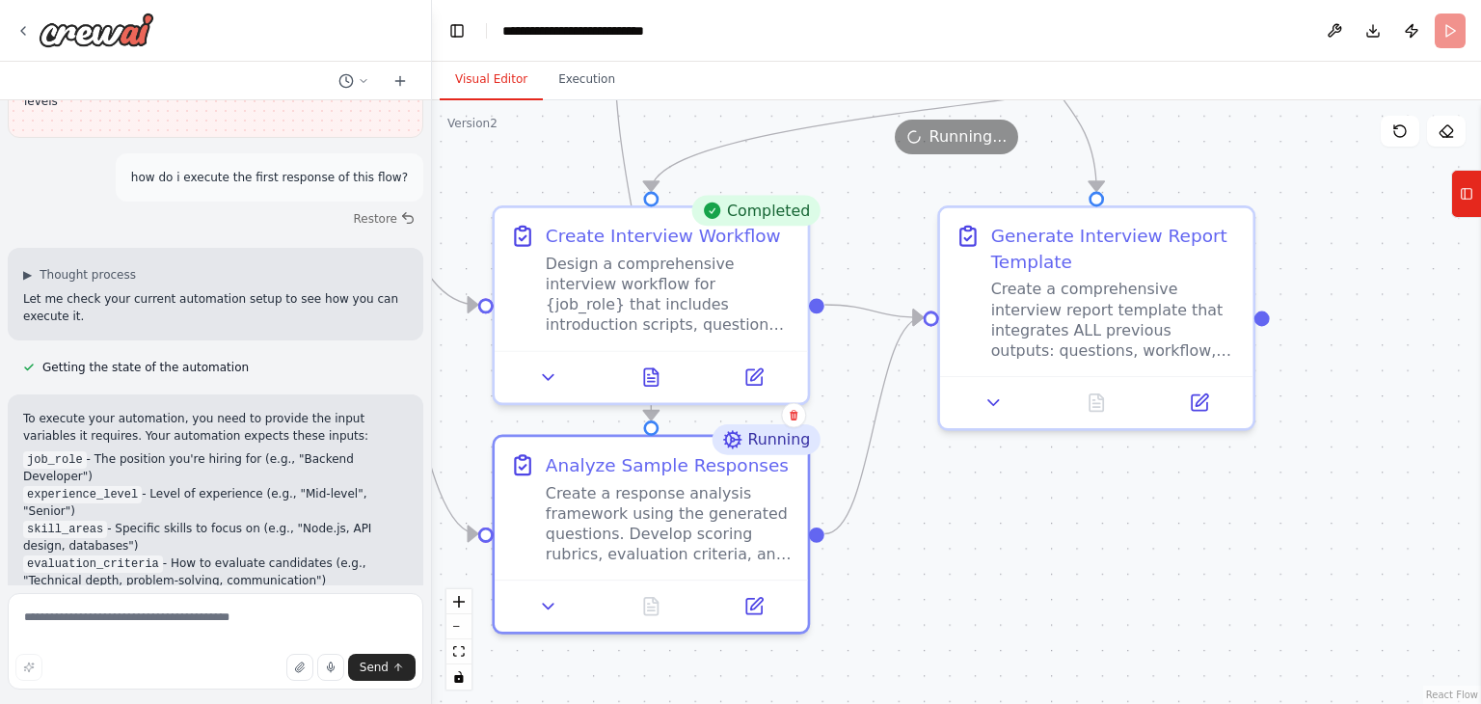
drag, startPoint x: 957, startPoint y: 306, endPoint x: 935, endPoint y: 174, distance: 134.0
click at [935, 174] on div ".deletable-edge-delete-btn { width: 20px; height: 20px; border: 0px solid #ffff…" at bounding box center [956, 402] width 1049 height 604
click at [1323, 28] on button at bounding box center [1334, 31] width 31 height 35
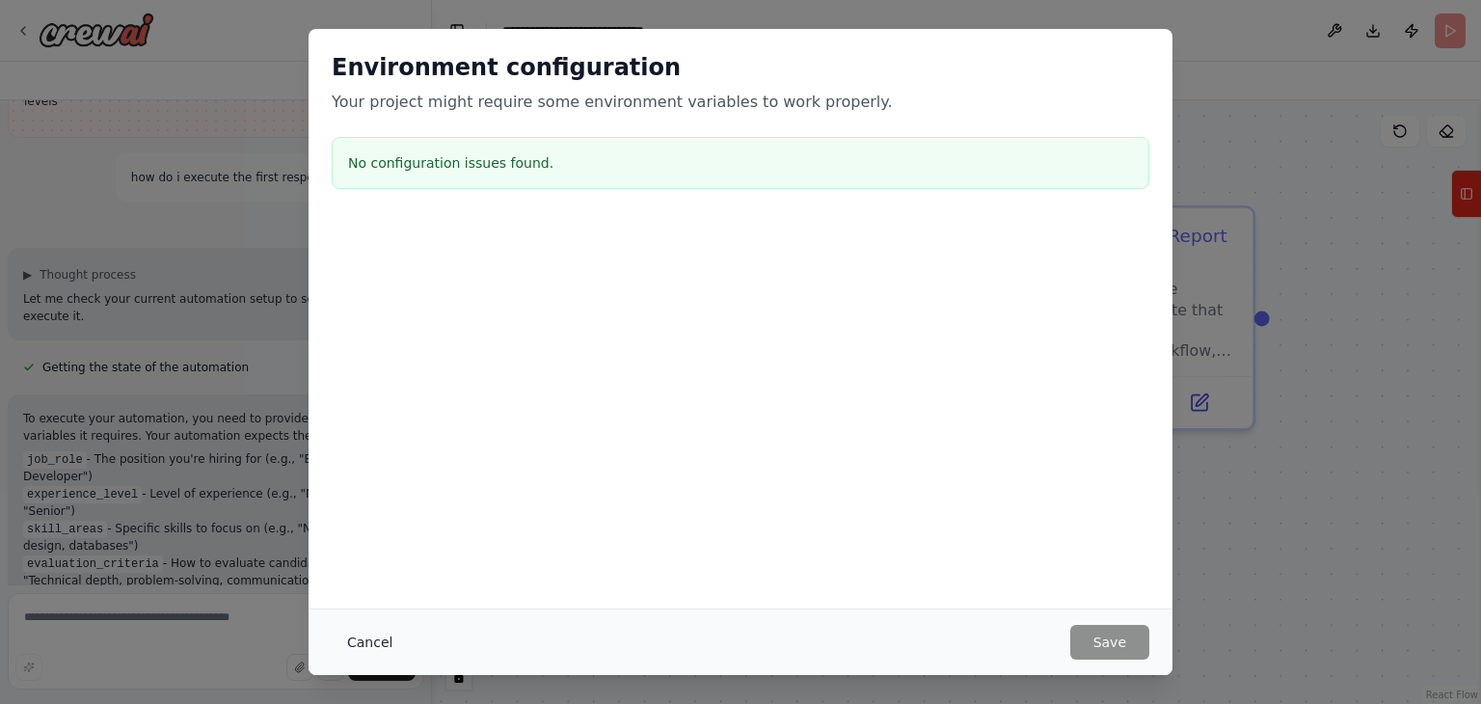
click at [374, 642] on button "Cancel" at bounding box center [370, 642] width 76 height 35
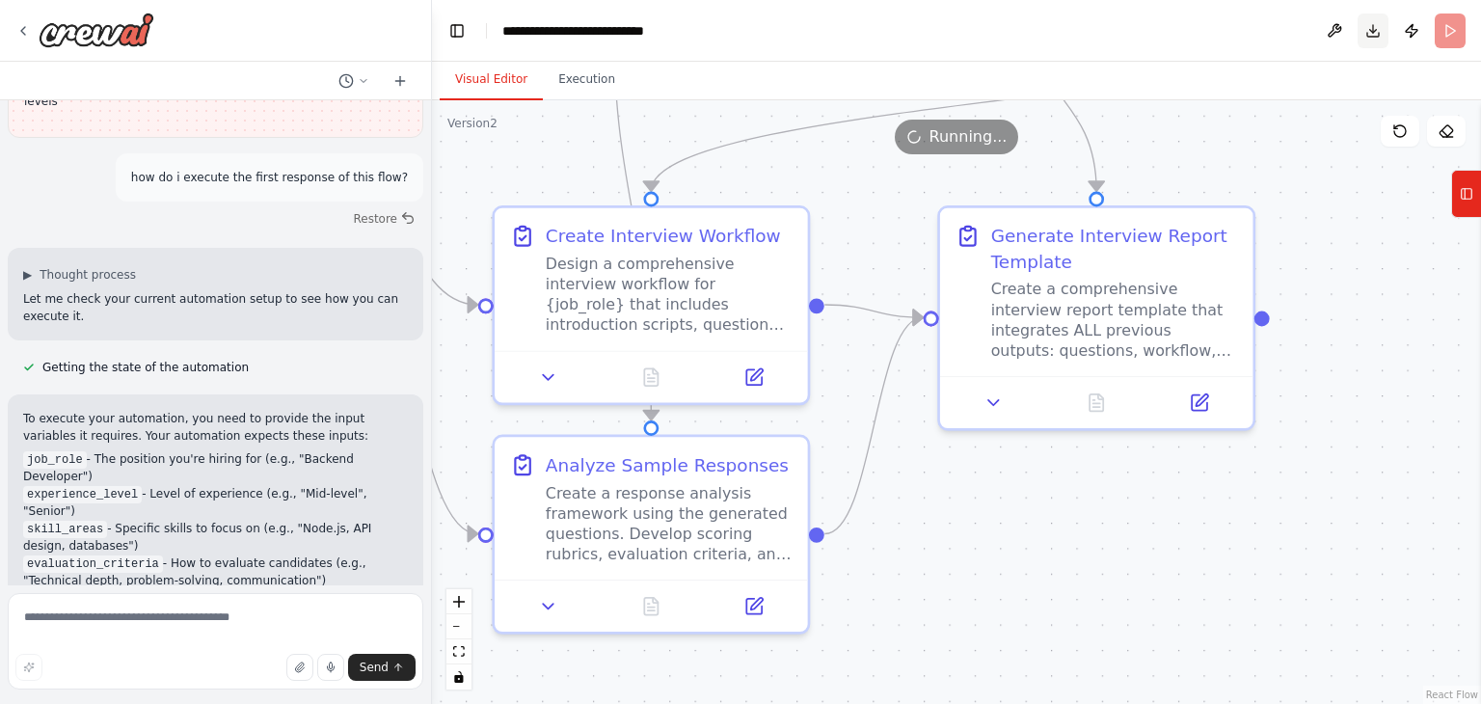
click at [1369, 32] on button "Download" at bounding box center [1373, 31] width 31 height 35
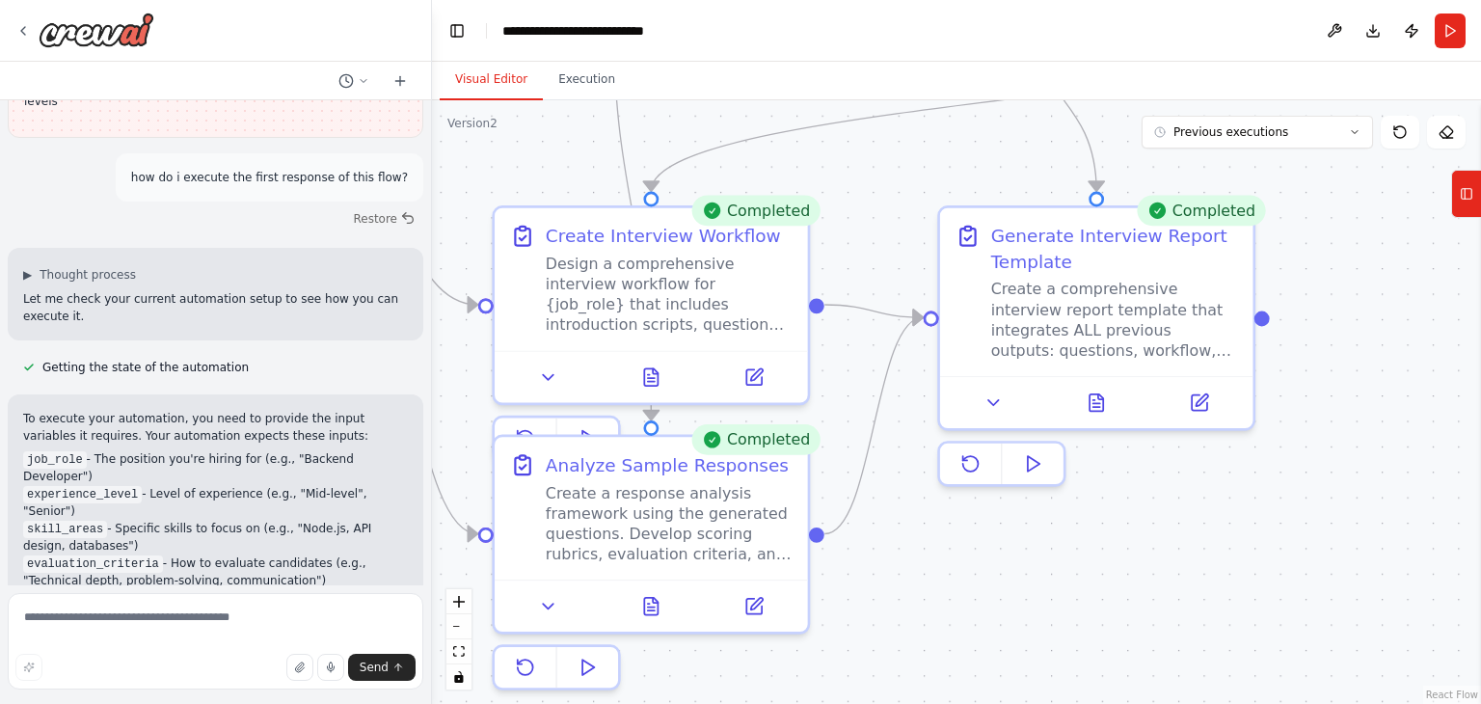
scroll to position [7851, 0]
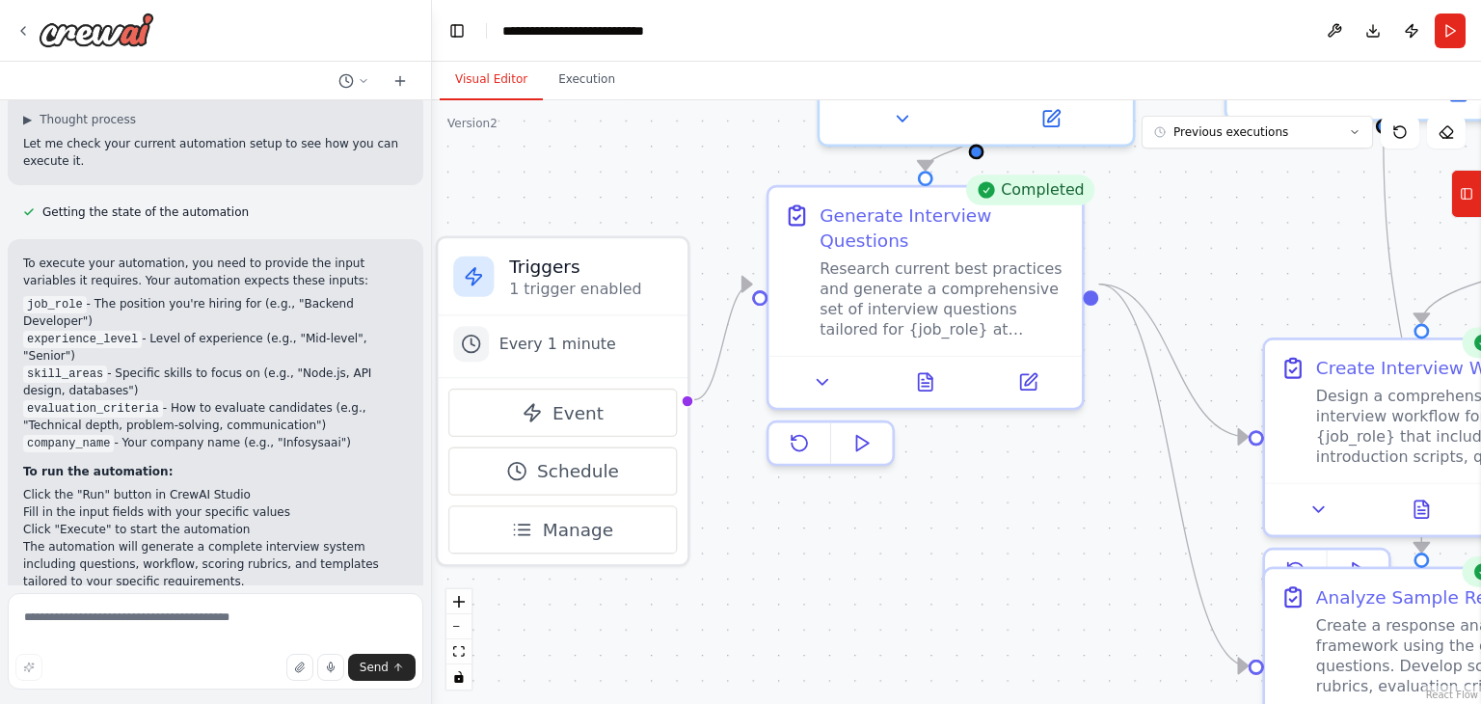
drag, startPoint x: 887, startPoint y: 243, endPoint x: 1703, endPoint y: 333, distance: 820.9
click at [1480, 333] on html "▶ Thought process I appreciate you sharing your detailed plan for developing an…" at bounding box center [740, 352] width 1481 height 704
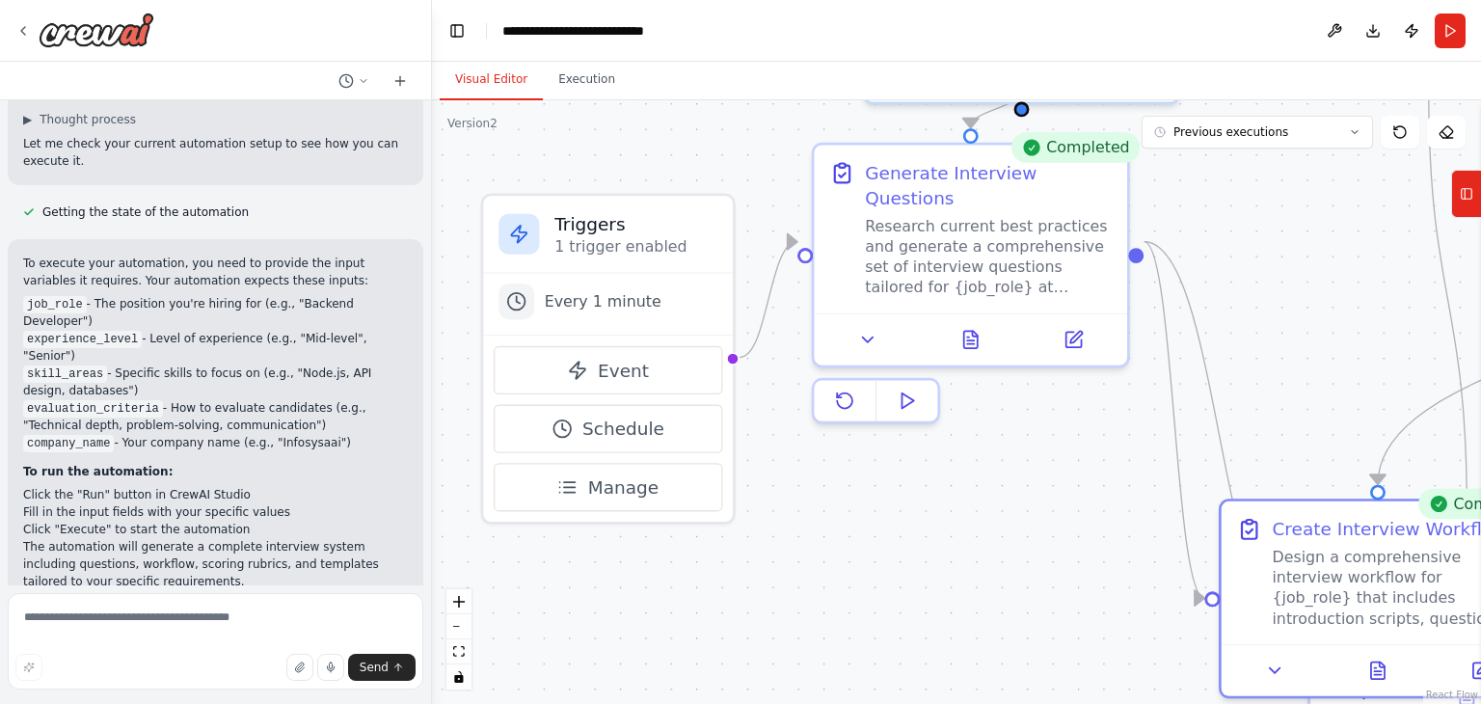
drag, startPoint x: 1382, startPoint y: 437, endPoint x: 1200, endPoint y: 739, distance: 352.6
click at [1200, 703] on html "▶ Thought process I appreciate you sharing your detailed plan for developing an…" at bounding box center [740, 352] width 1481 height 704
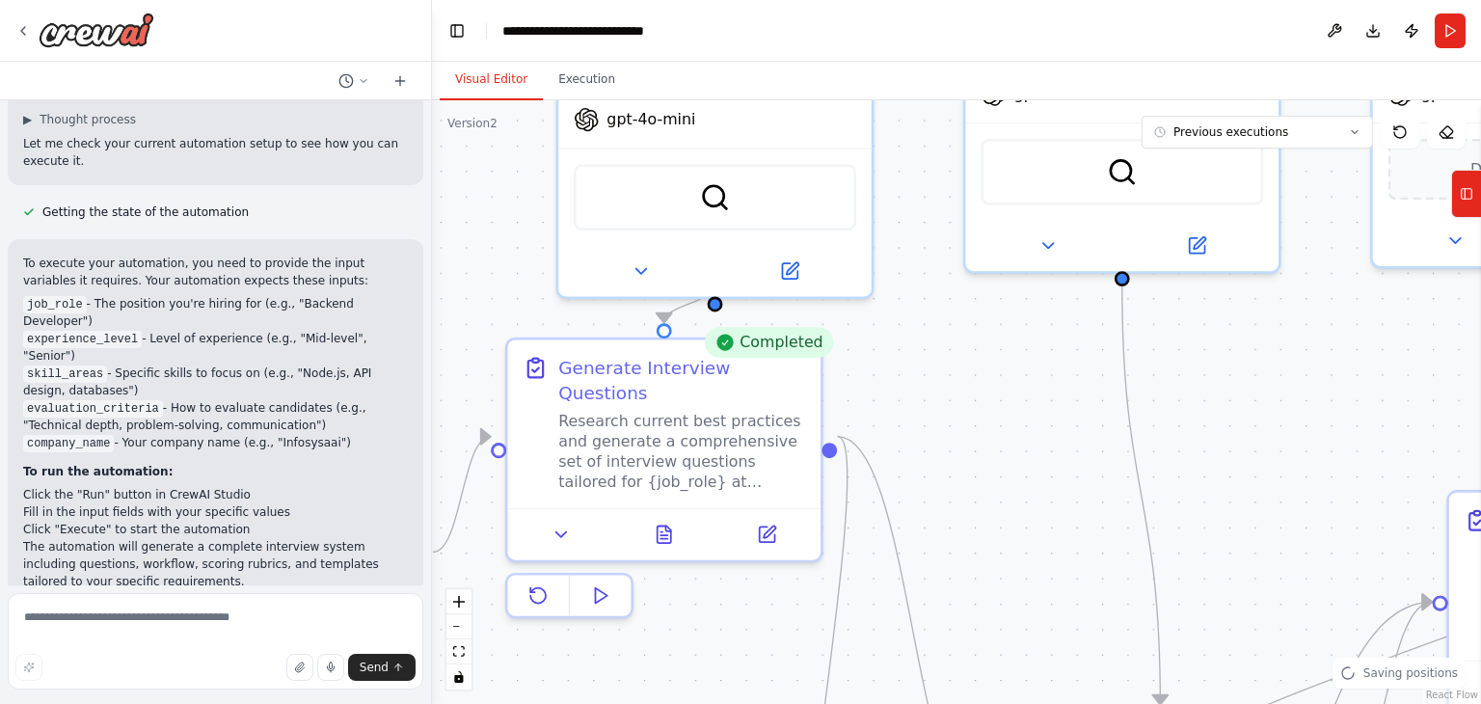
drag, startPoint x: 976, startPoint y: 347, endPoint x: 667, endPoint y: 748, distance: 506.2
click at [667, 703] on html "▶ Thought process I appreciate you sharing your detailed plan for developing an…" at bounding box center [740, 352] width 1481 height 704
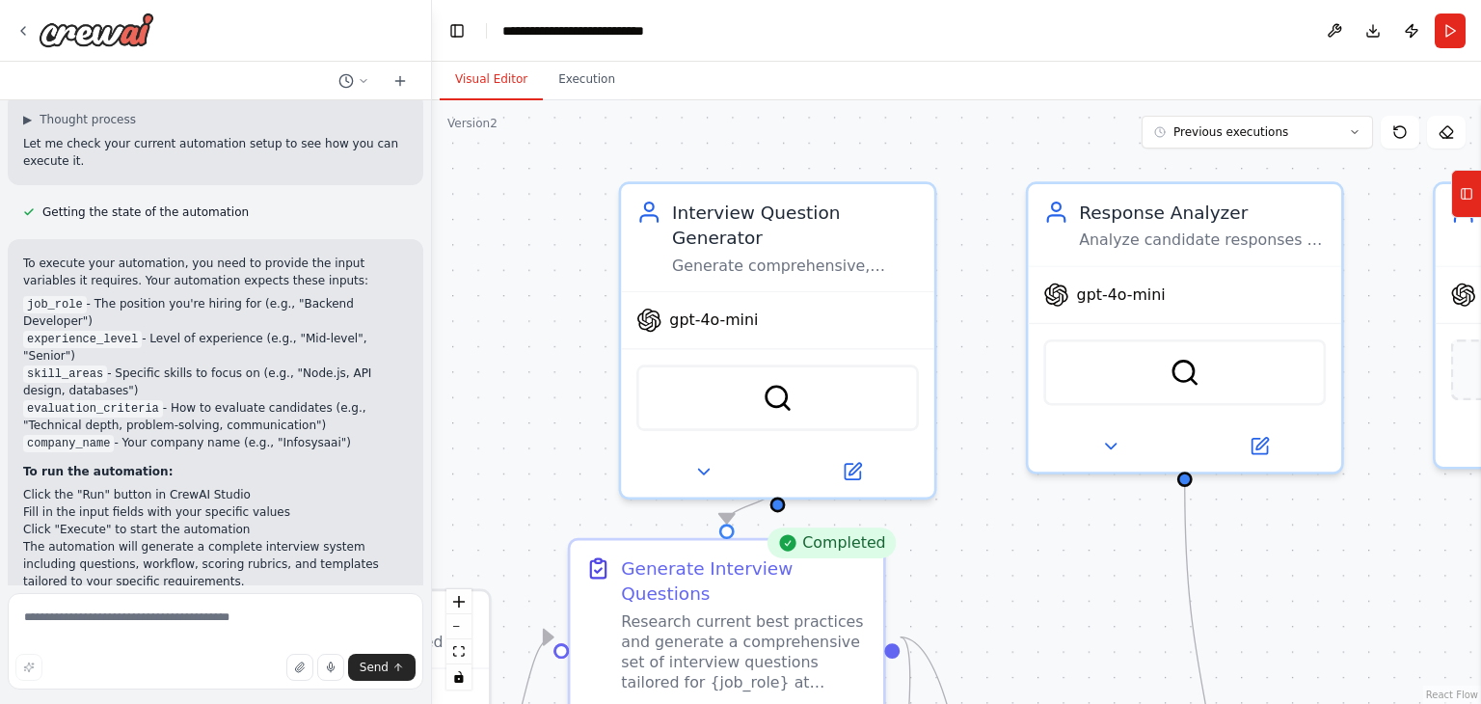
drag, startPoint x: 1030, startPoint y: 337, endPoint x: 1141, endPoint y: 571, distance: 259.3
click at [1141, 571] on div ".deletable-edge-delete-btn { width: 20px; height: 20px; border: 0px solid #ffff…" at bounding box center [956, 402] width 1049 height 604
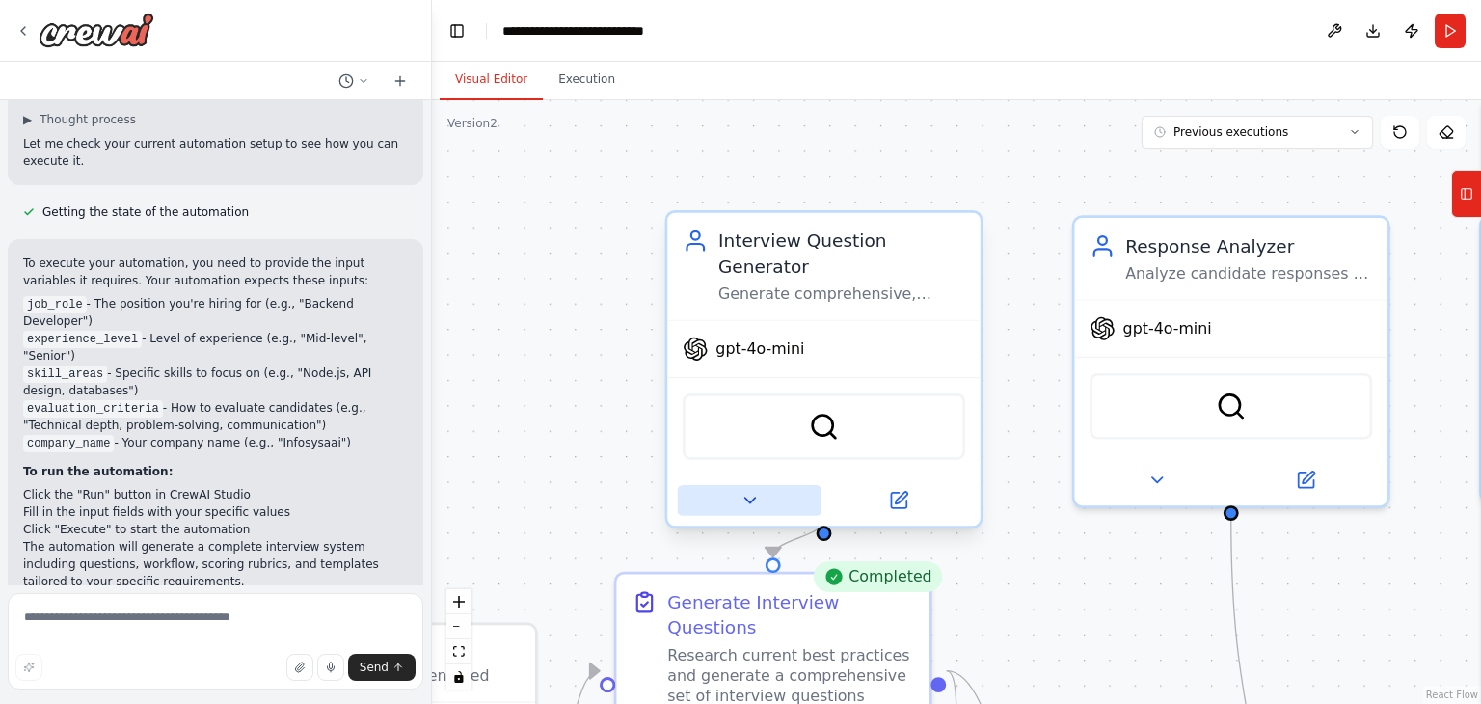
click at [752, 498] on icon at bounding box center [750, 500] width 11 height 5
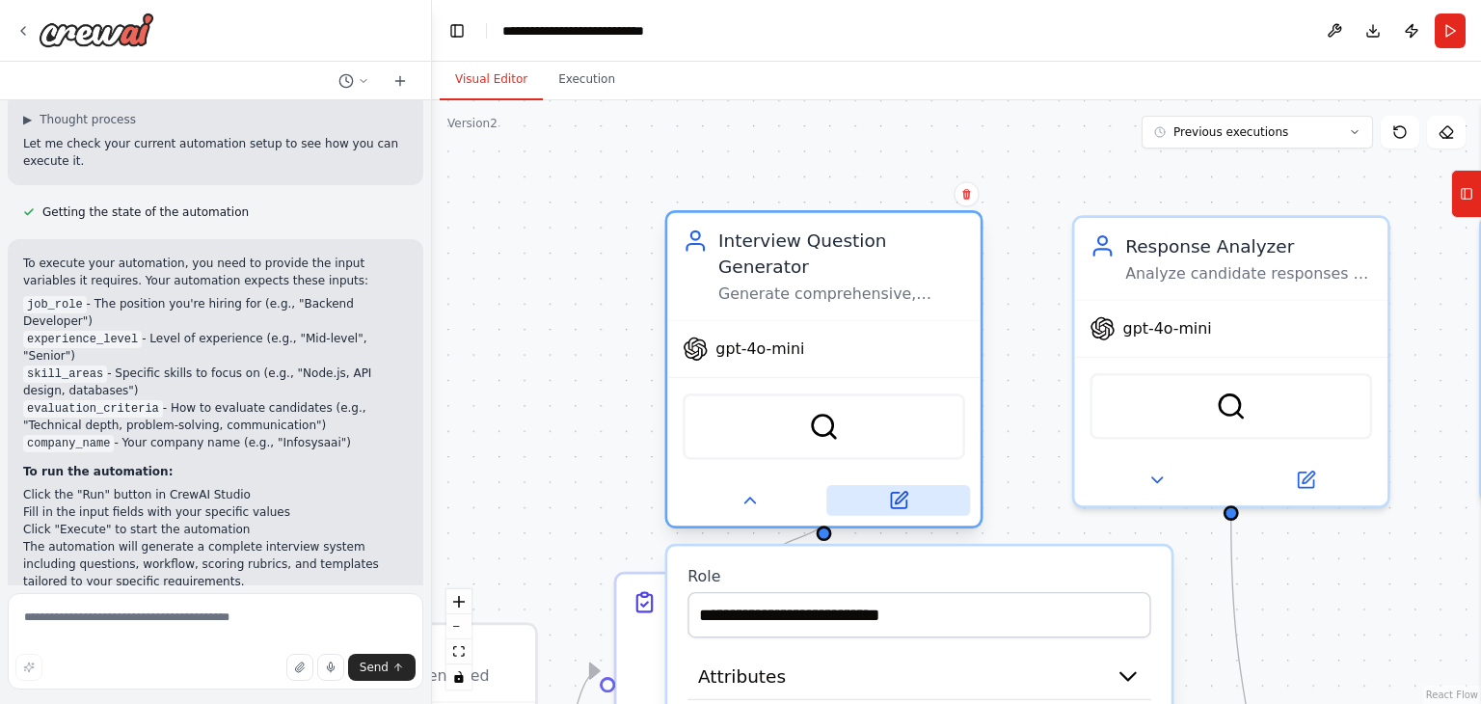
click at [892, 493] on icon at bounding box center [898, 500] width 15 height 15
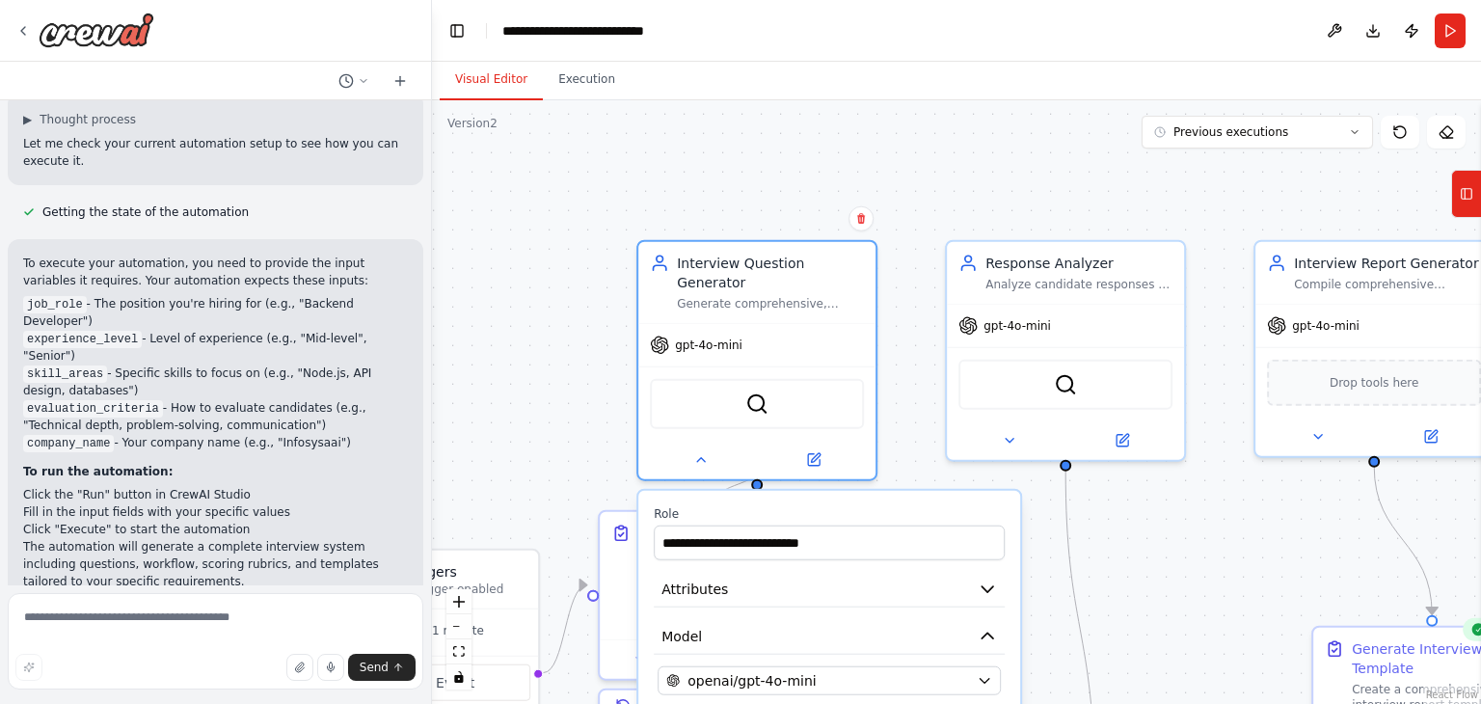
click at [555, 350] on div ".deletable-edge-delete-btn { width: 20px; height: 20px; border: 0px solid #ffff…" at bounding box center [956, 402] width 1049 height 604
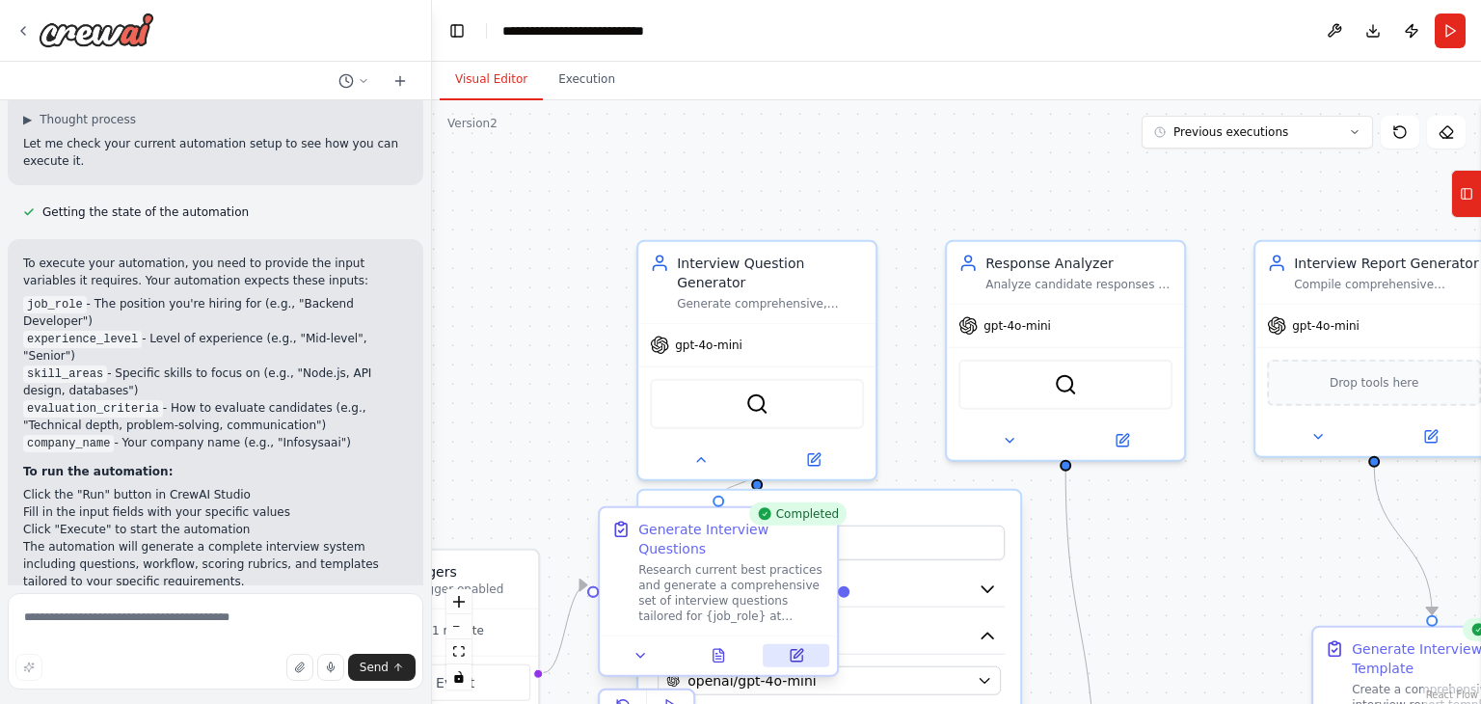
click at [783, 644] on button at bounding box center [797, 655] width 67 height 23
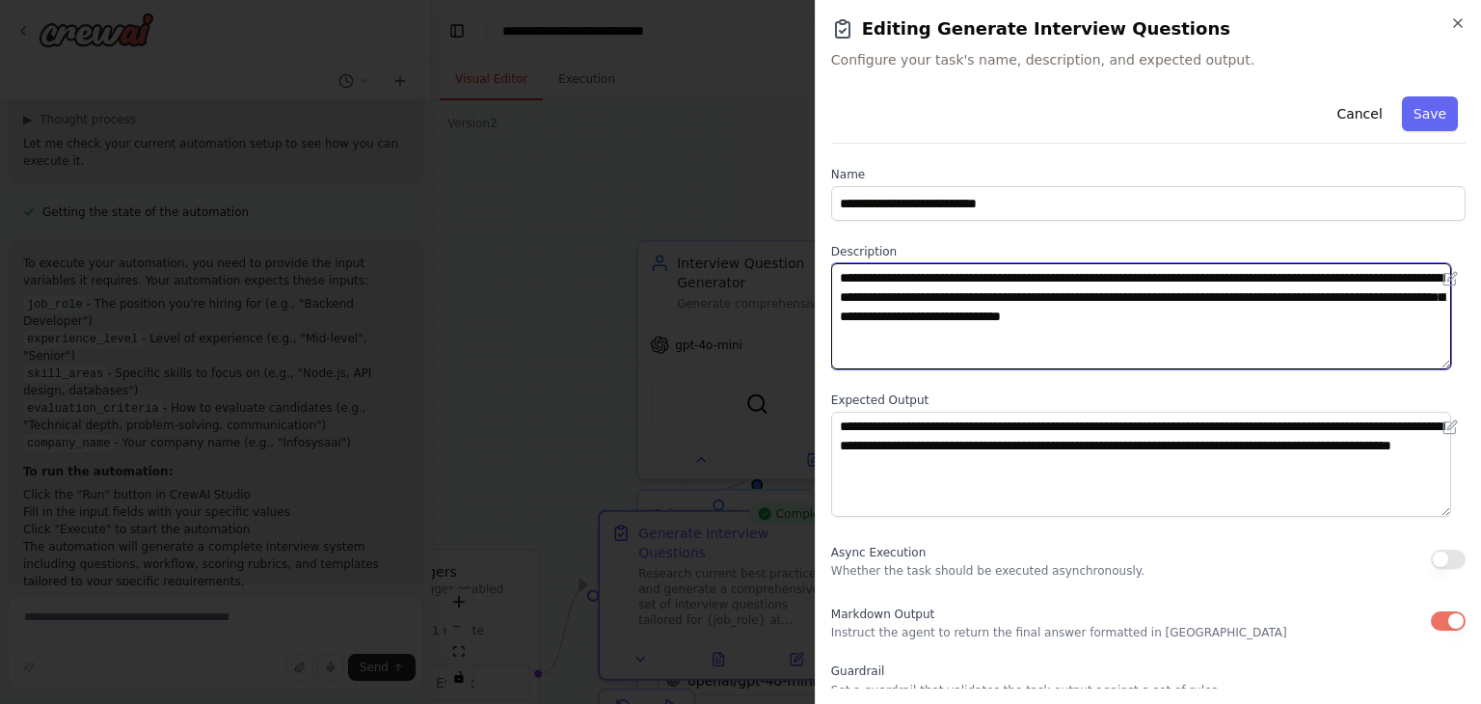
click at [903, 314] on textarea "**********" at bounding box center [1141, 316] width 620 height 106
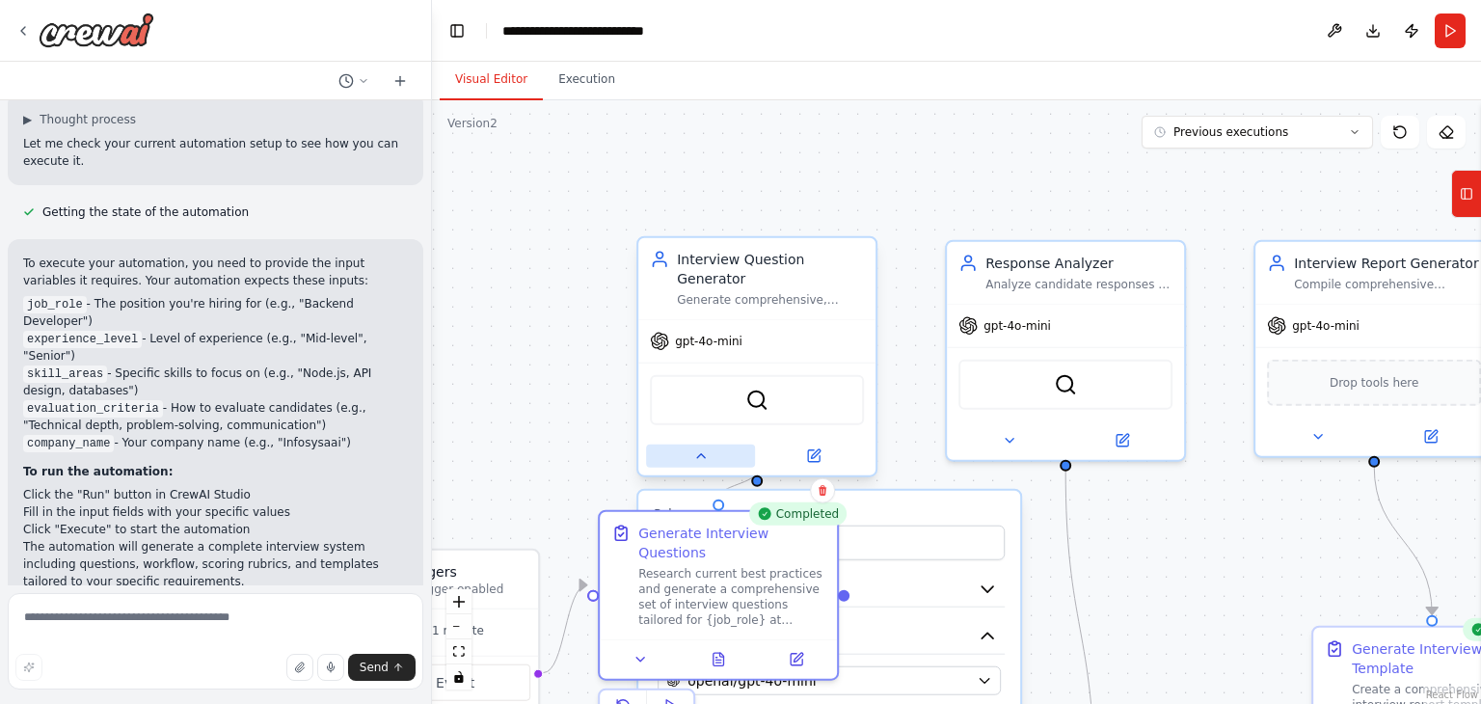
click at [702, 445] on button at bounding box center [700, 456] width 109 height 23
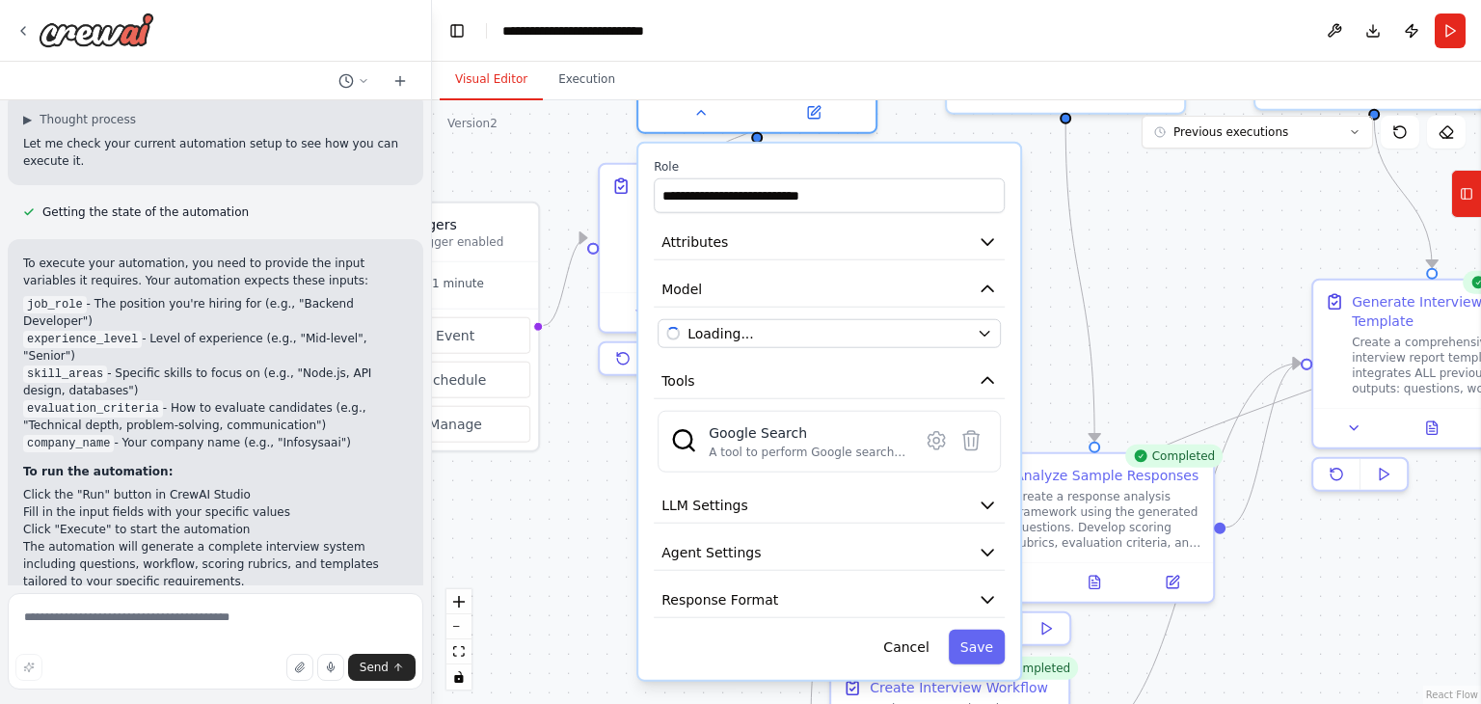
drag, startPoint x: 571, startPoint y: 391, endPoint x: 571, endPoint y: 43, distance: 347.2
click at [571, 43] on main "**********" at bounding box center [956, 352] width 1049 height 704
click at [749, 543] on span "Agent Settings" at bounding box center [711, 552] width 99 height 19
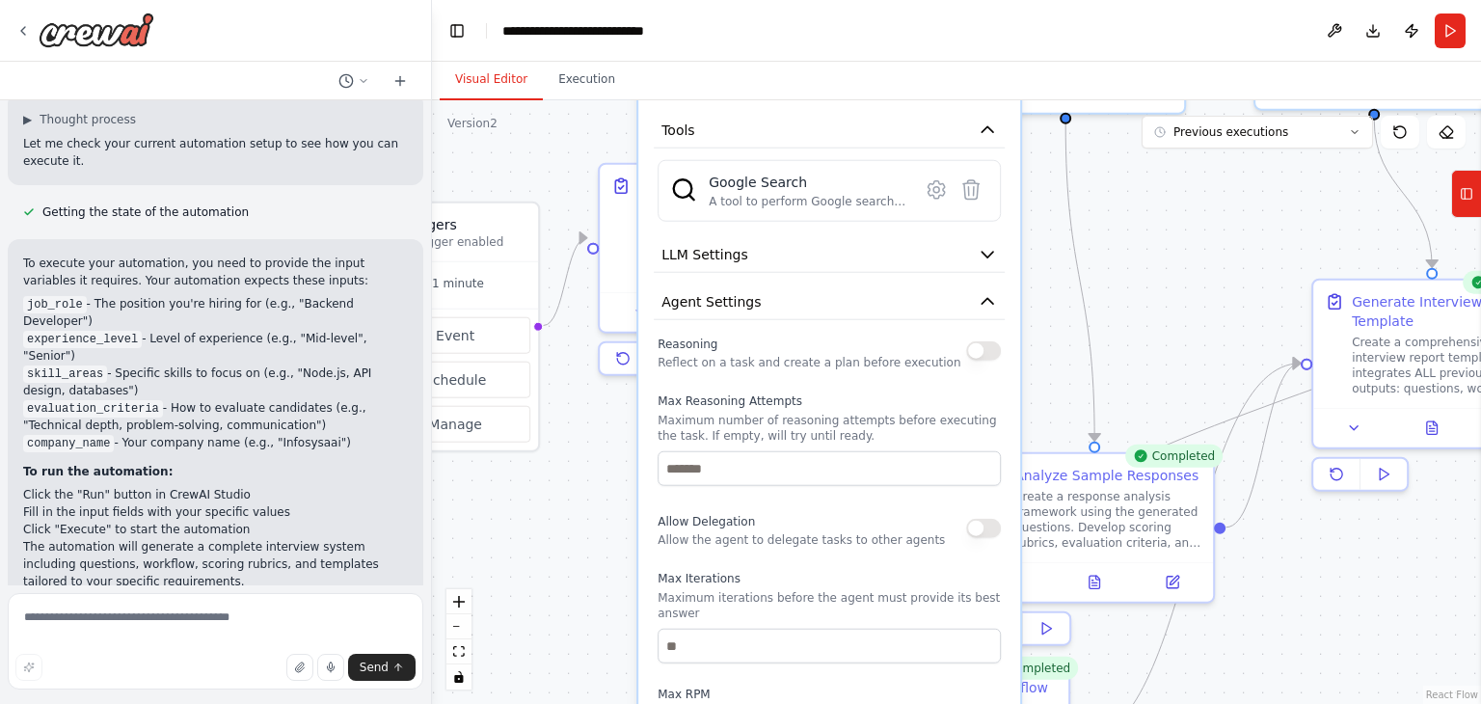
drag, startPoint x: 786, startPoint y: 595, endPoint x: 779, endPoint y: 341, distance: 253.7
click at [779, 355] on p "Reflect on a task and create a plan before execution" at bounding box center [809, 362] width 303 height 15
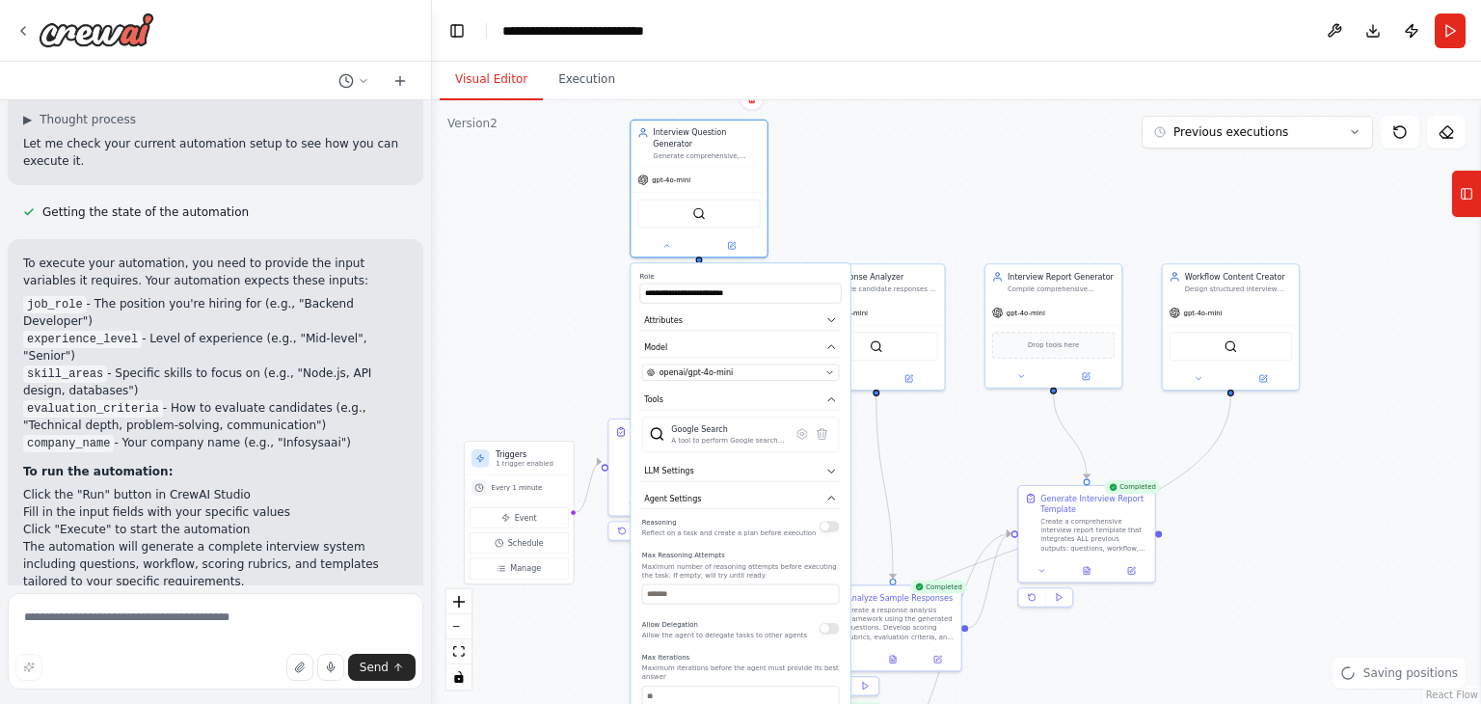
drag, startPoint x: 520, startPoint y: 167, endPoint x: 489, endPoint y: 415, distance: 249.8
click at [489, 415] on div ".deletable-edge-delete-btn { width: 20px; height: 20px; border: 0px solid #ffff…" at bounding box center [956, 402] width 1049 height 604
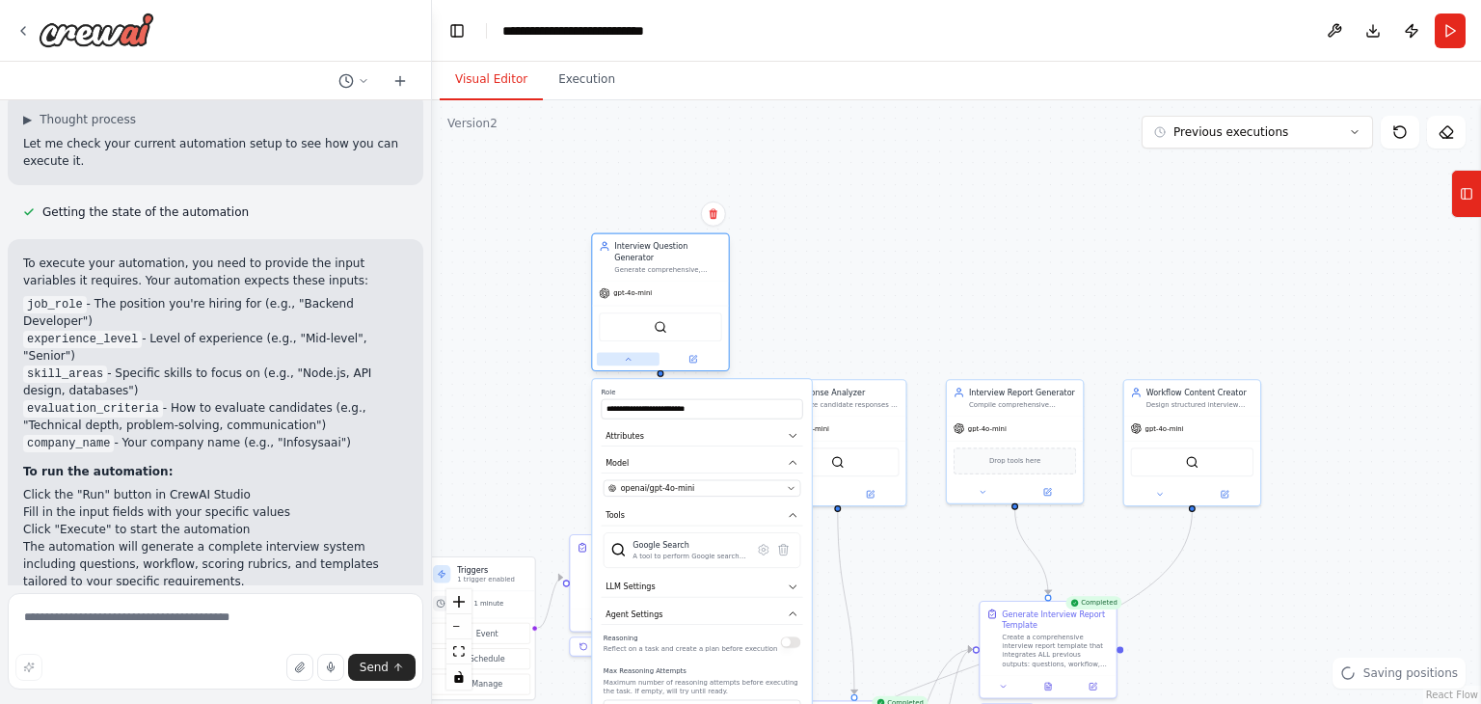
click at [626, 355] on icon at bounding box center [628, 359] width 9 height 9
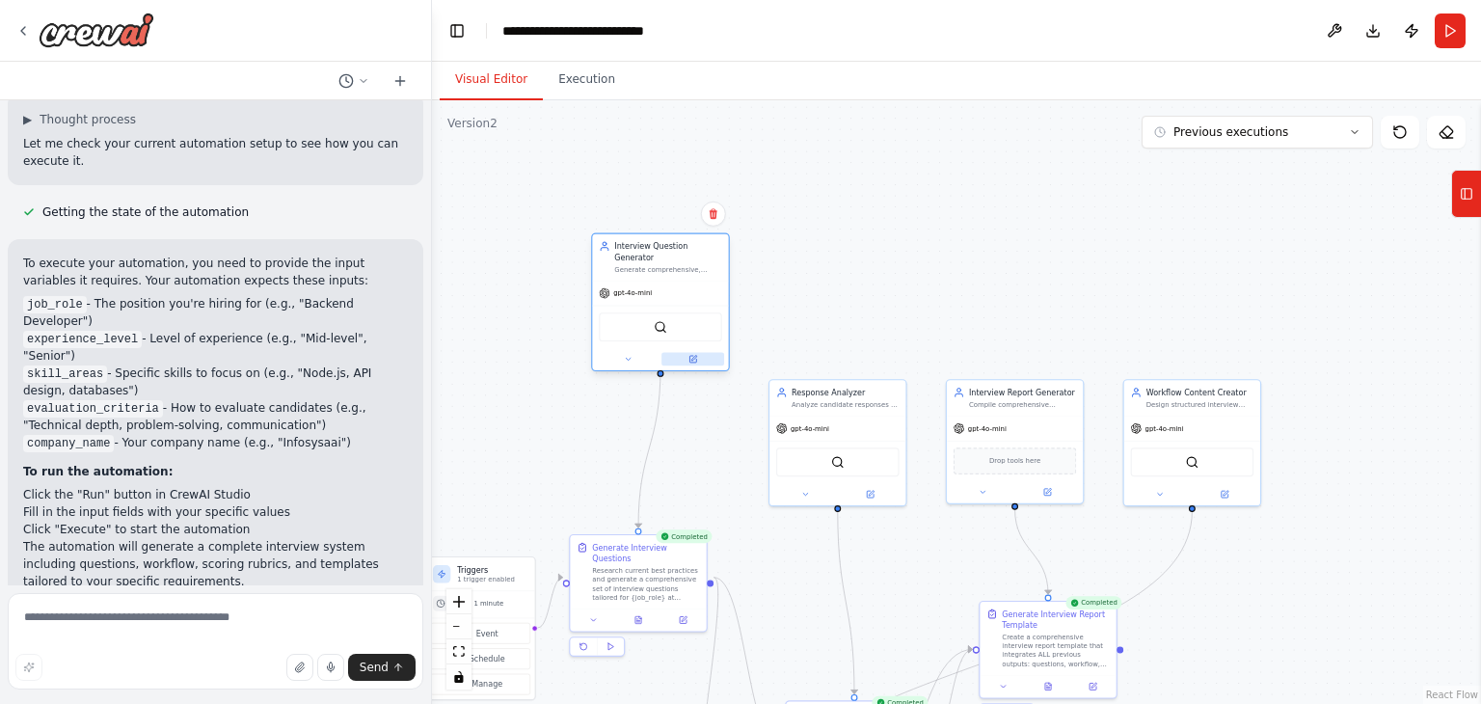
click at [692, 353] on button at bounding box center [693, 360] width 63 height 14
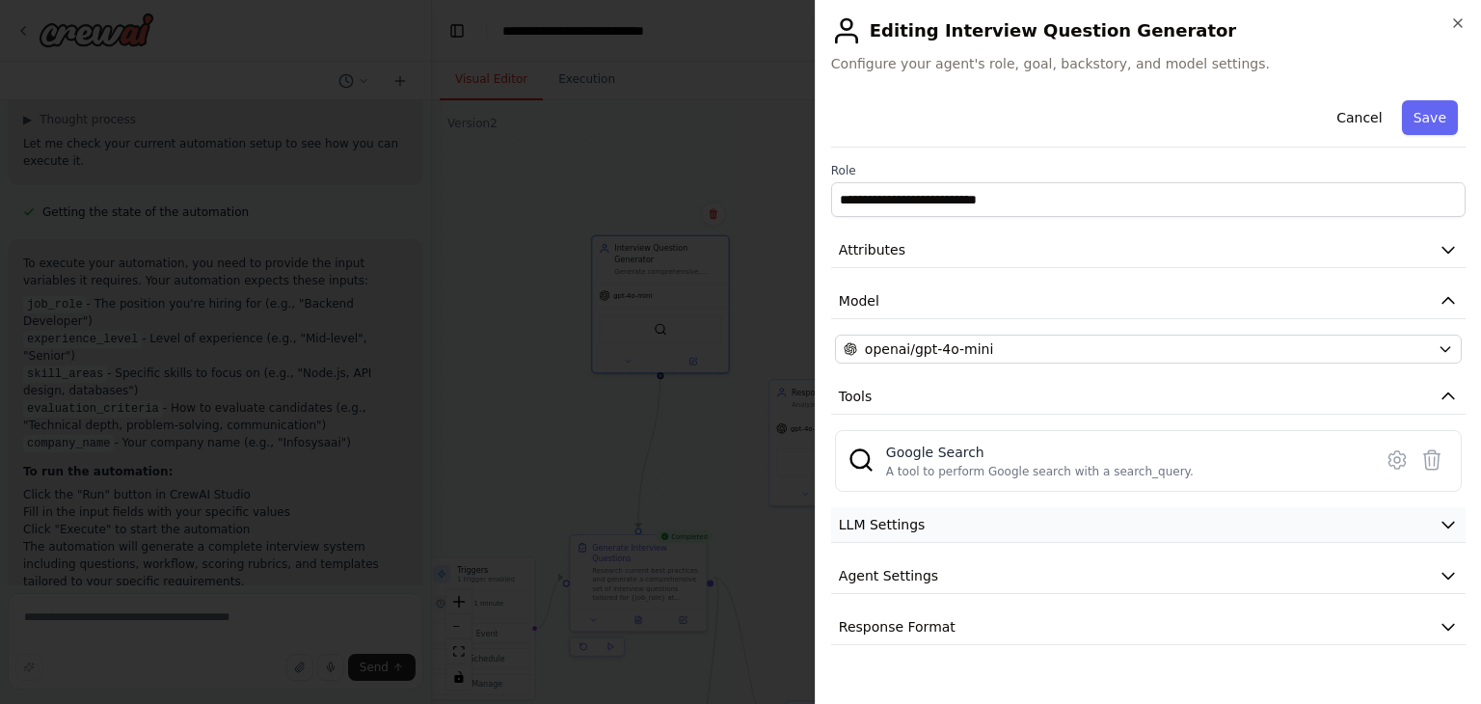
click at [993, 527] on button "LLM Settings" at bounding box center [1148, 525] width 635 height 36
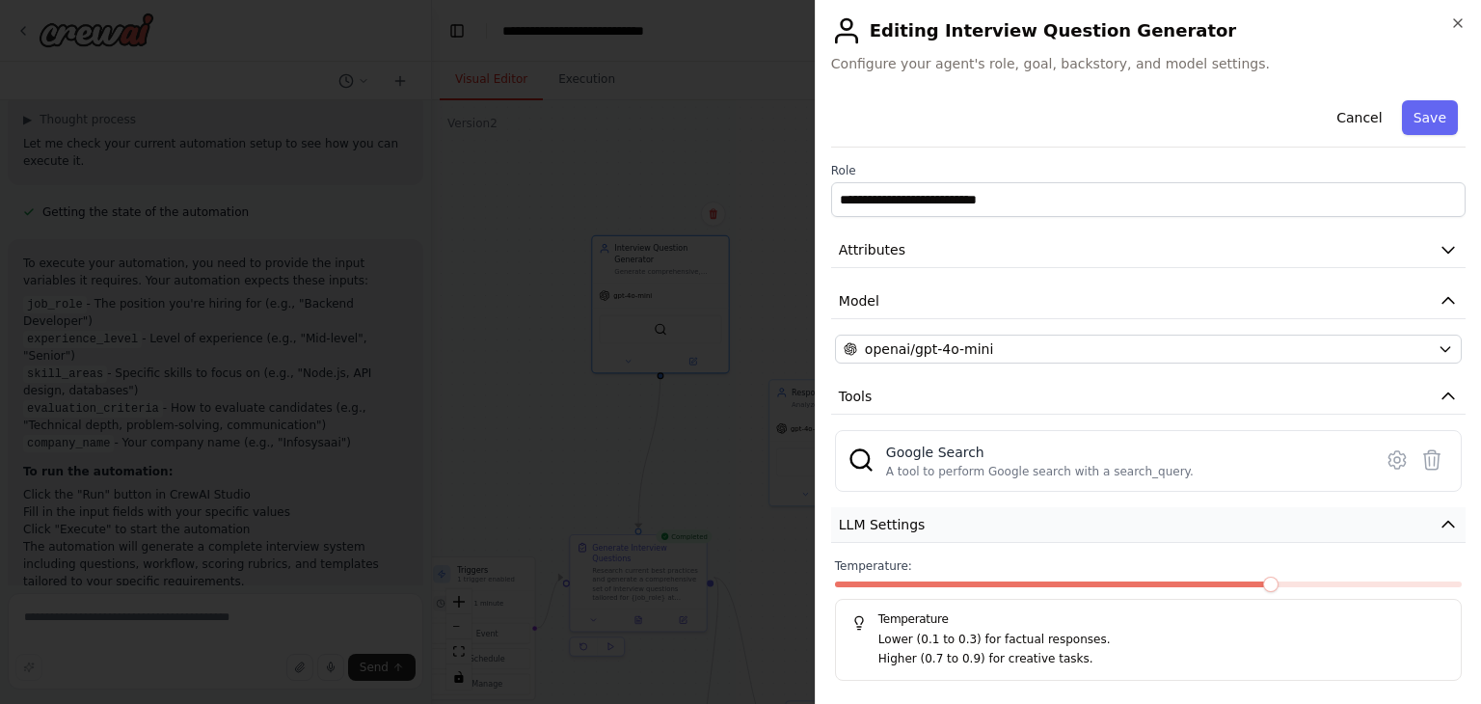
click at [993, 527] on button "LLM Settings" at bounding box center [1148, 525] width 635 height 36
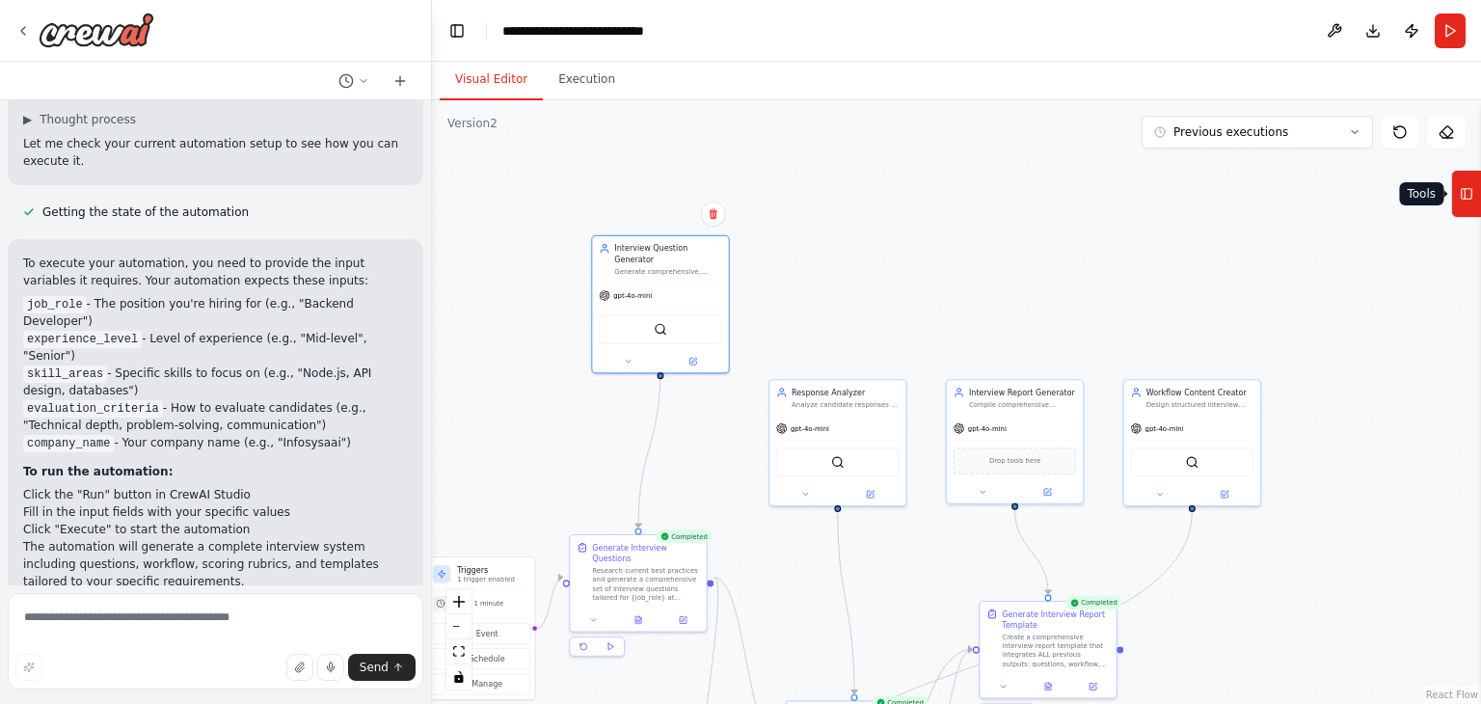
click at [1469, 201] on icon at bounding box center [1467, 193] width 14 height 31
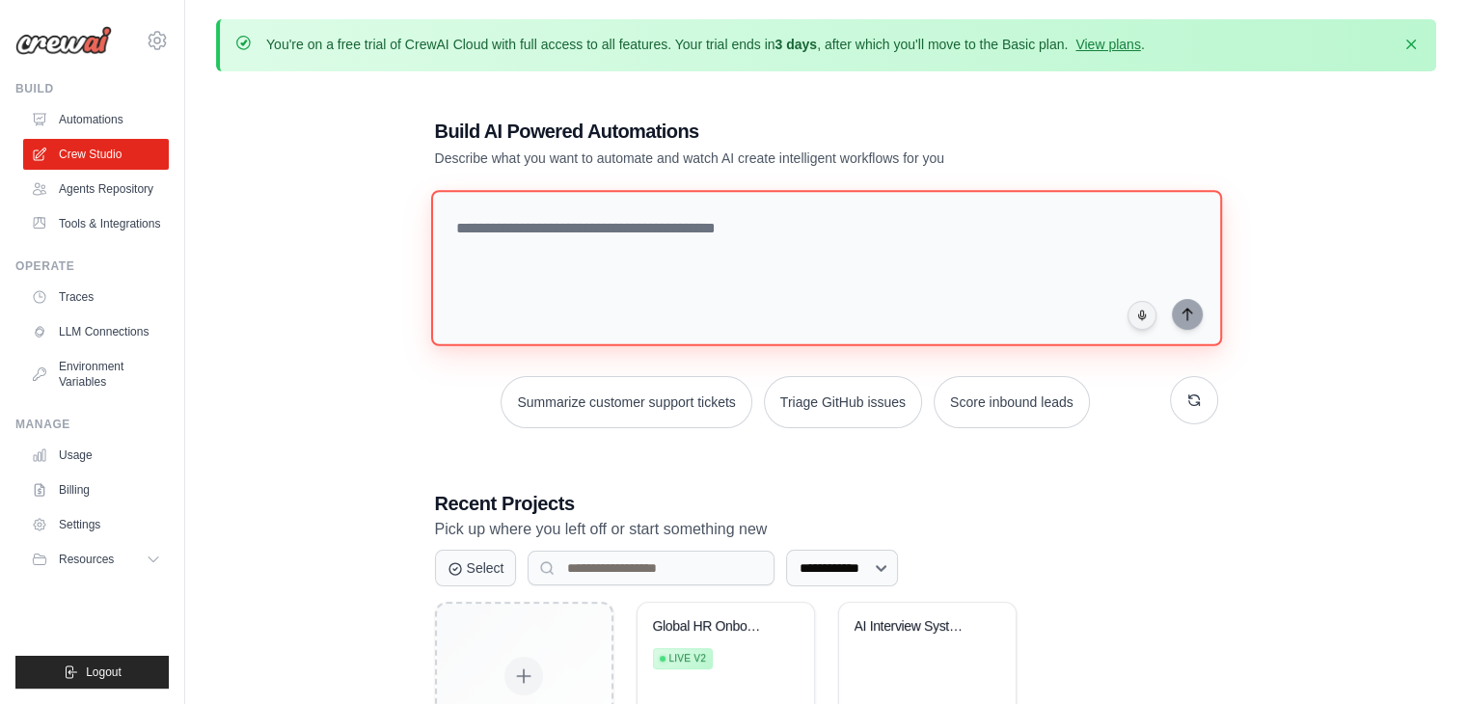
click at [764, 262] on textarea at bounding box center [825, 268] width 791 height 156
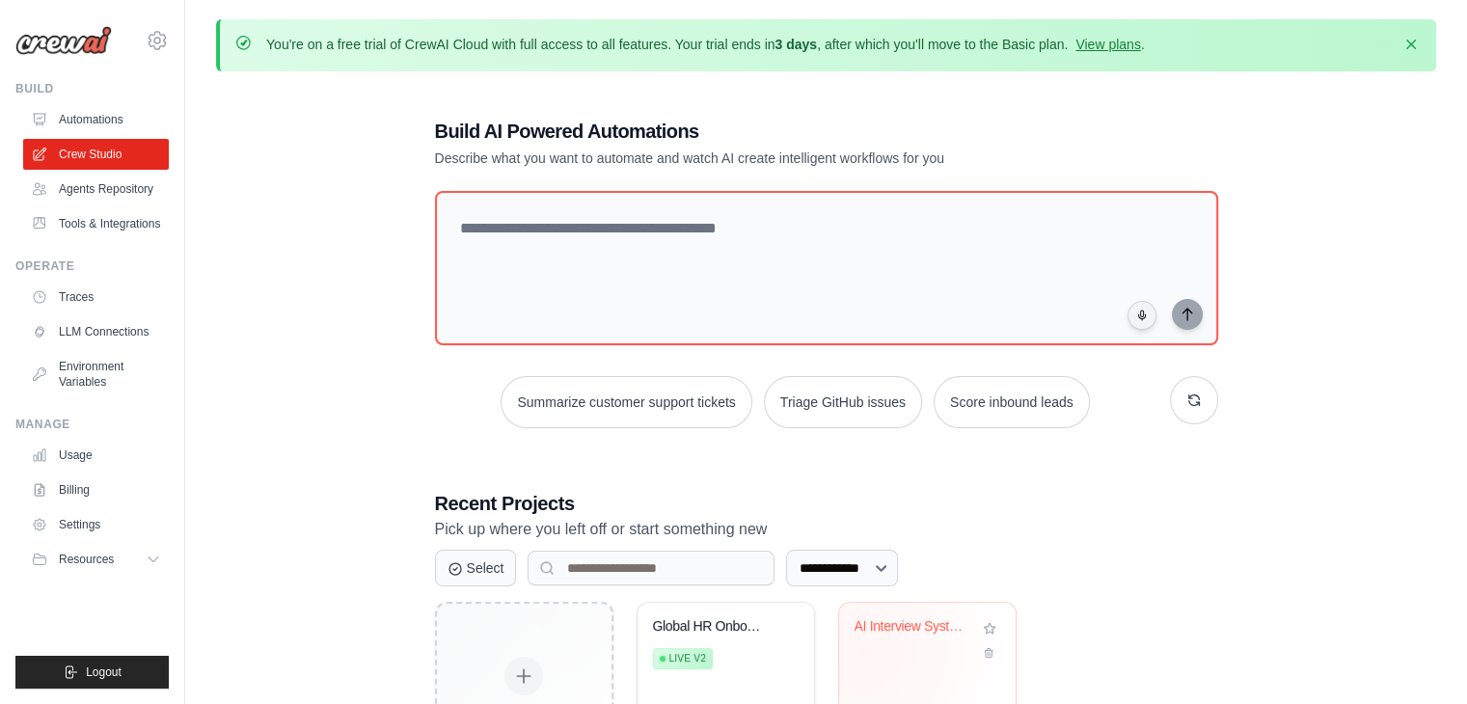
click at [864, 649] on div "AI Interview System Generator" at bounding box center [928, 640] width 146 height 44
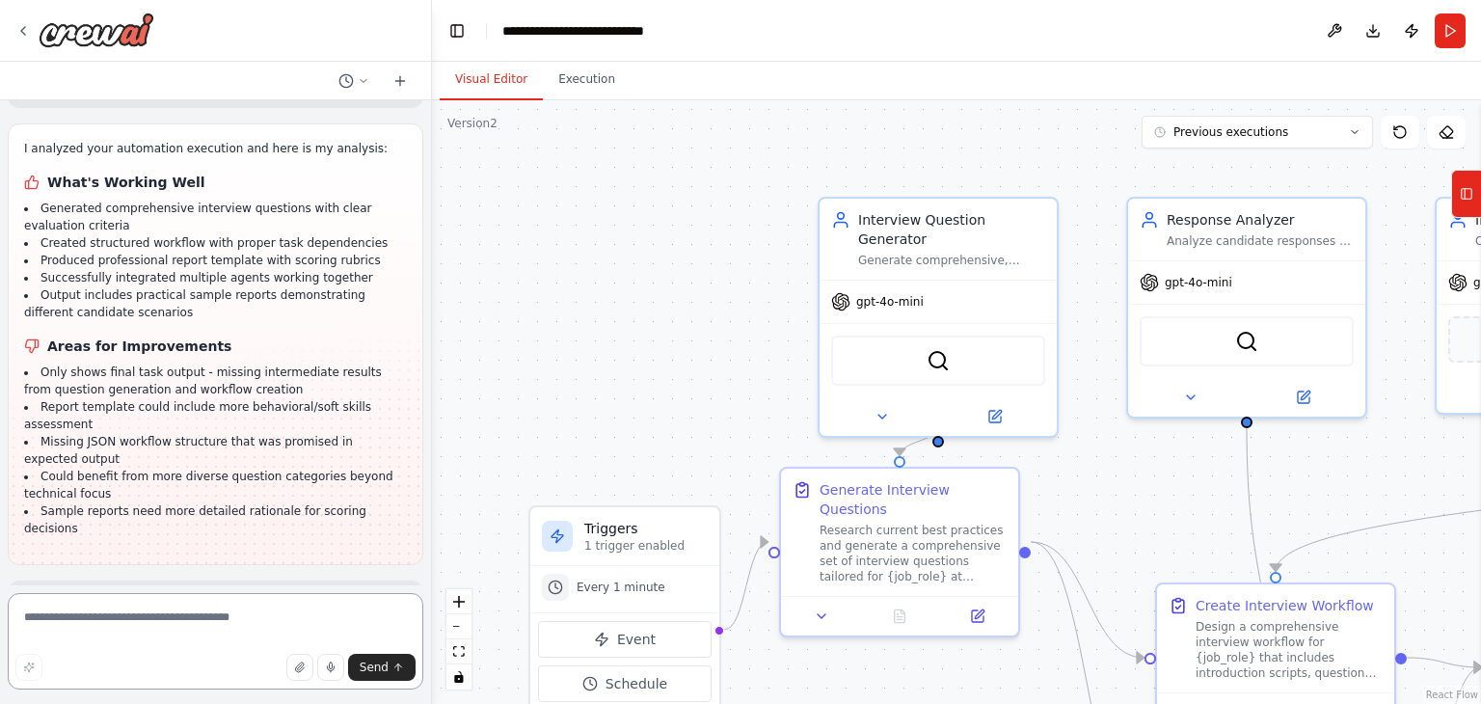
click at [161, 622] on textarea at bounding box center [216, 641] width 416 height 96
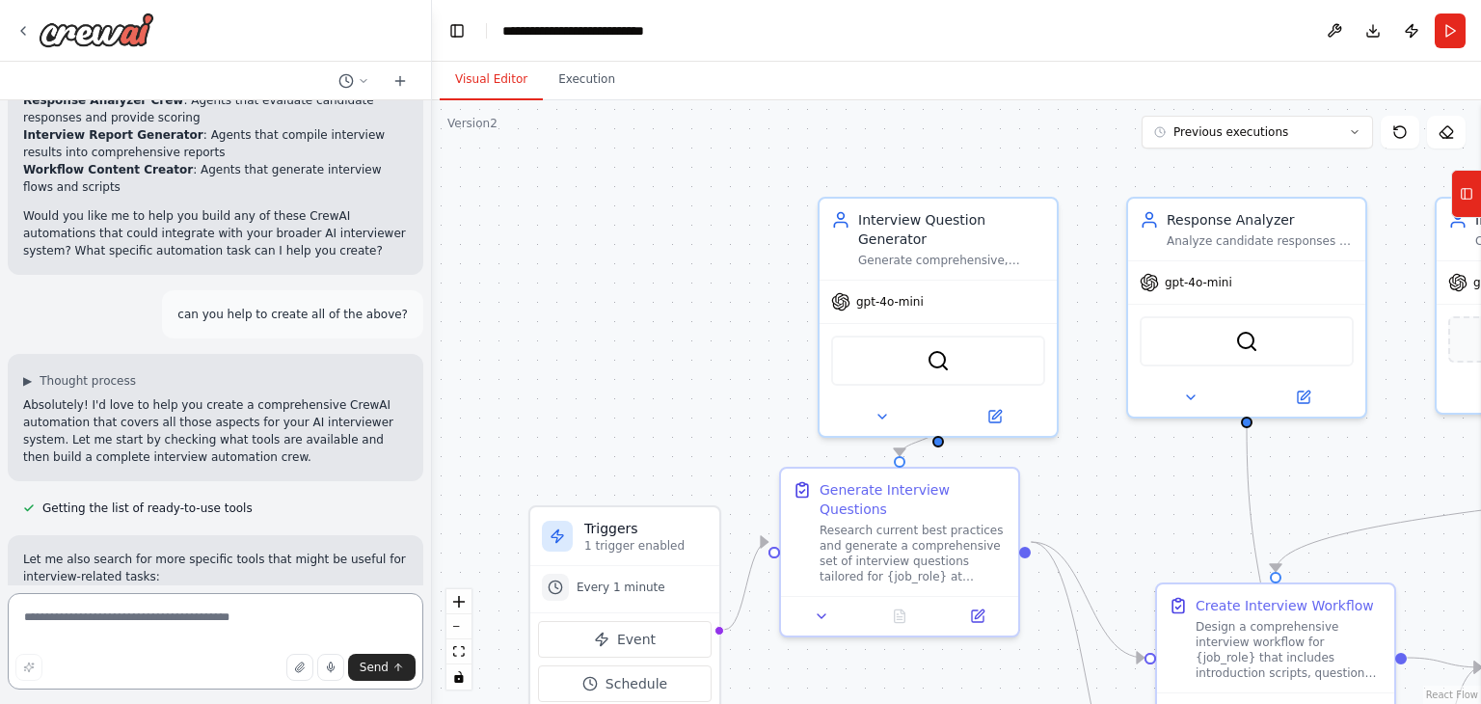
scroll to position [509, 0]
